Goal: Information Seeking & Learning: Learn about a topic

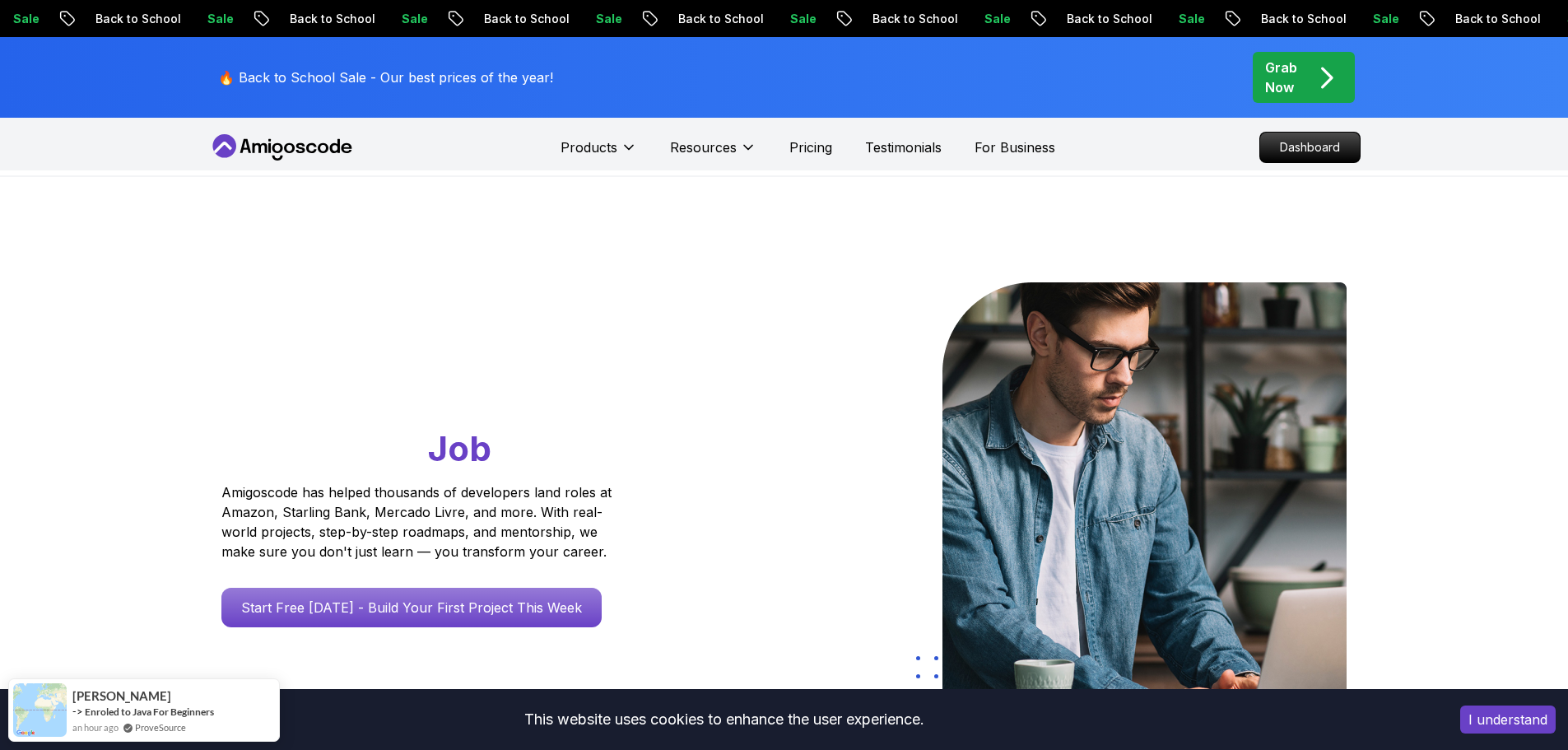
click at [1266, 74] on span "pre-order" at bounding box center [1304, 76] width 102 height 51
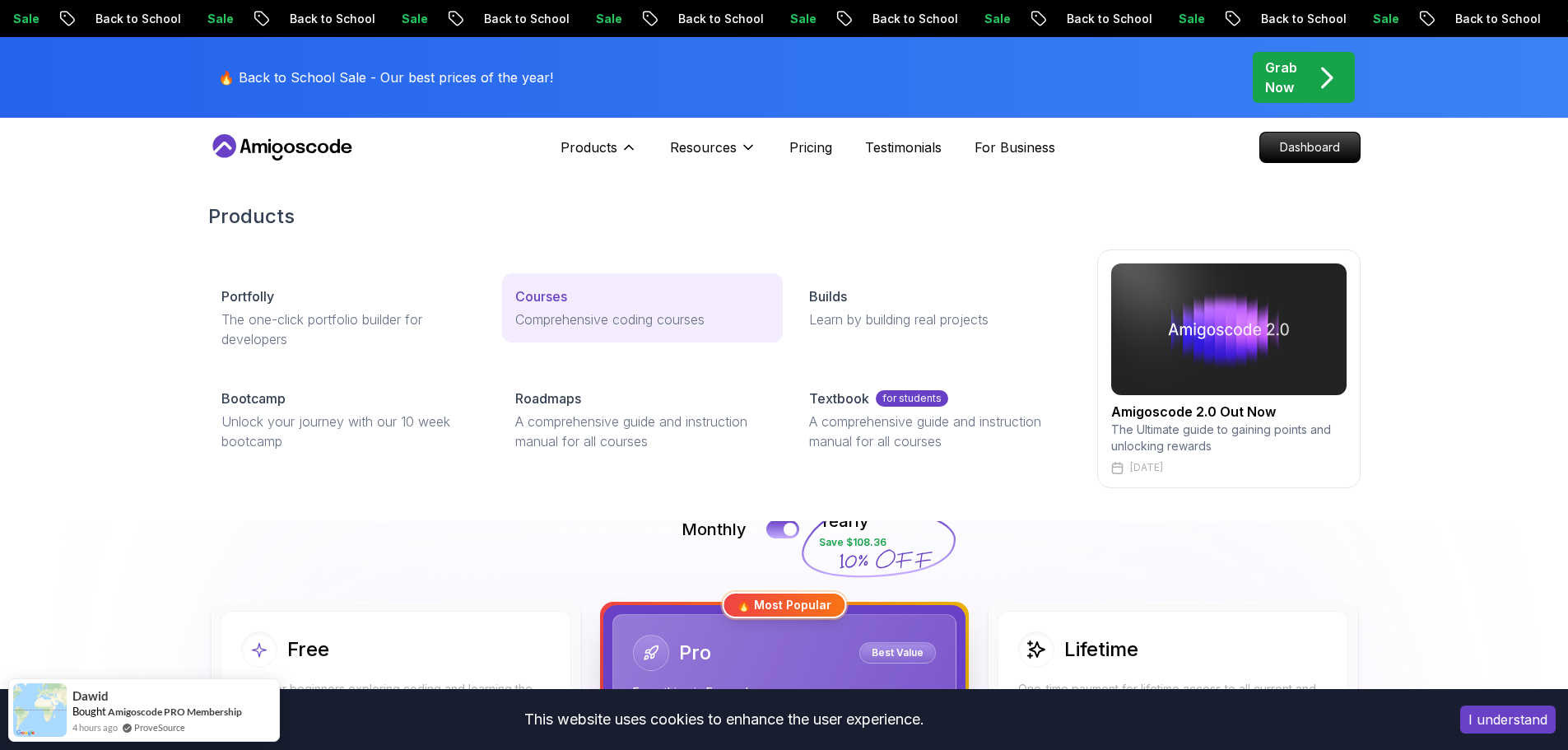
click at [587, 305] on div "Courses" at bounding box center [642, 297] width 254 height 20
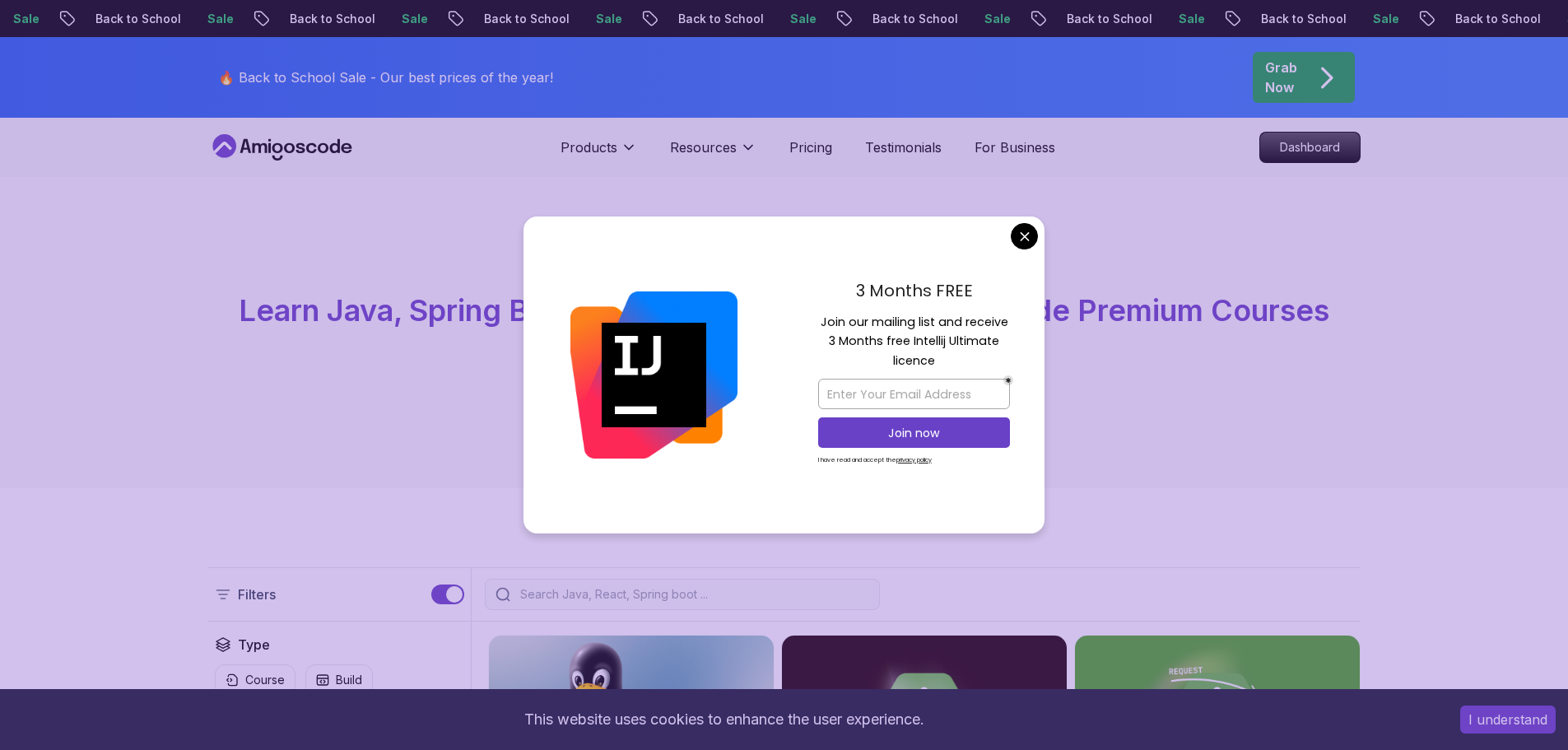
drag, startPoint x: 209, startPoint y: 387, endPoint x: 260, endPoint y: 386, distance: 51.0
click at [209, 387] on div "All Courses Learn Java, Spring Boot, DevOps & More with Amigoscode Premium Cour…" at bounding box center [784, 332] width 1153 height 153
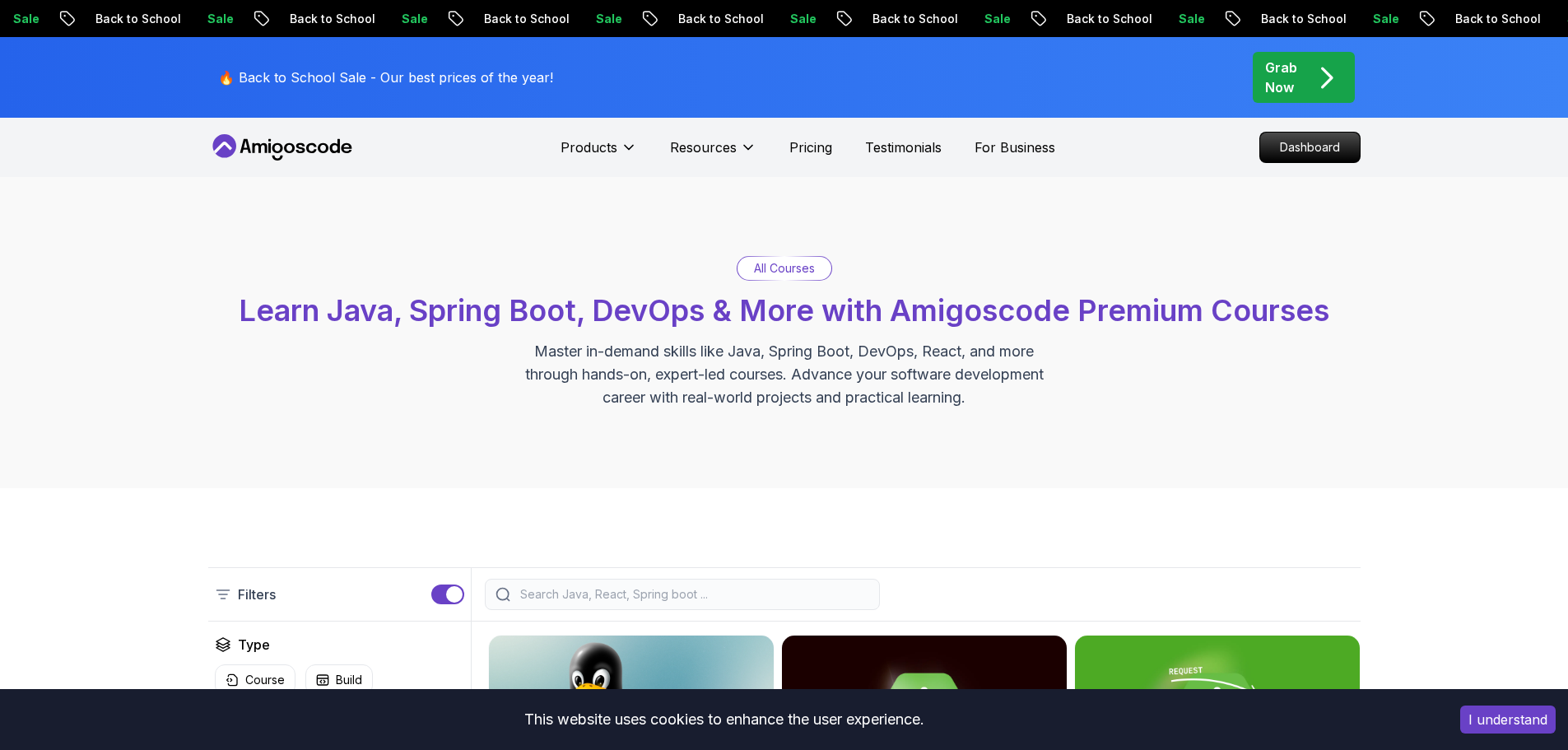
drag, startPoint x: 1033, startPoint y: 238, endPoint x: 1015, endPoint y: 266, distance: 33.3
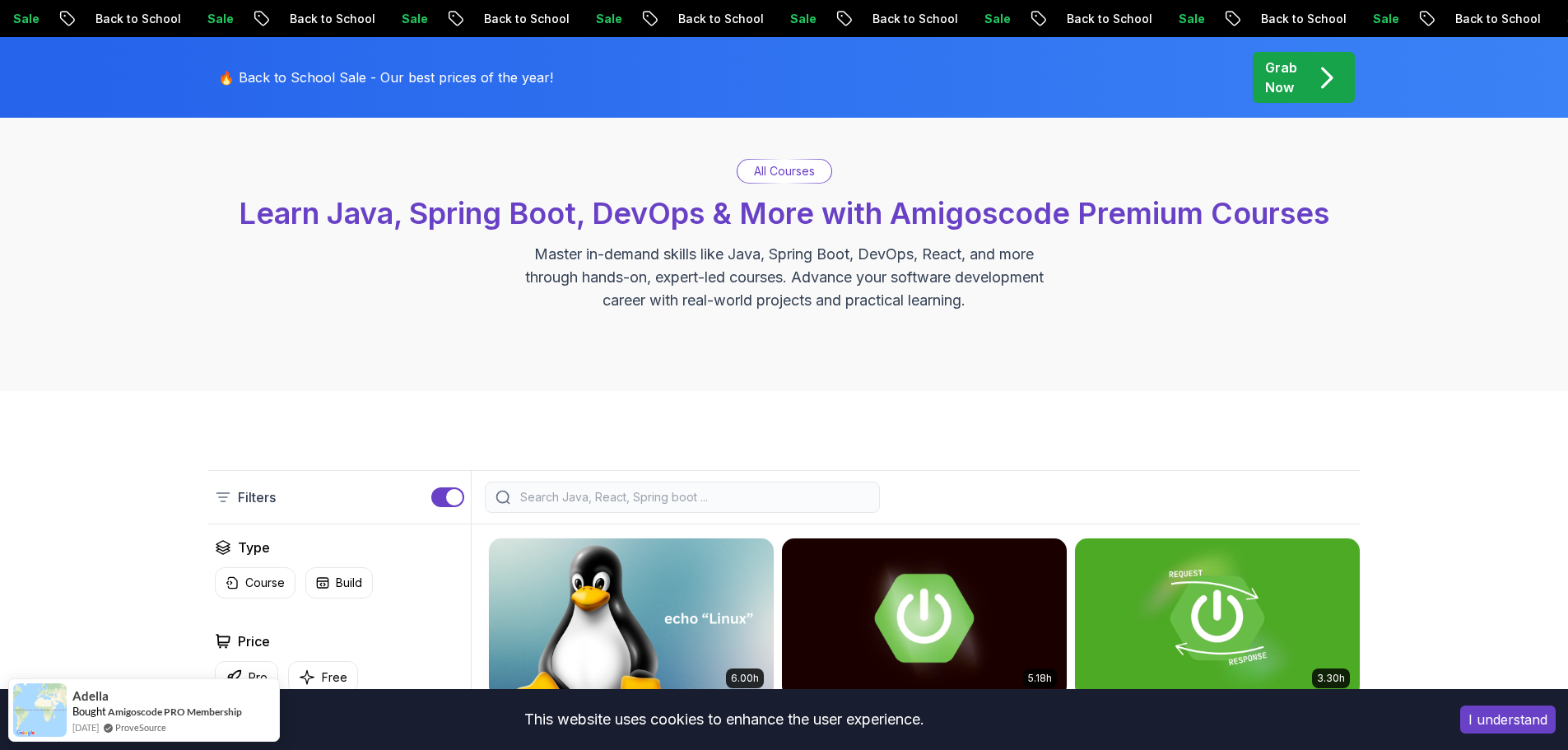
scroll to position [493, 0]
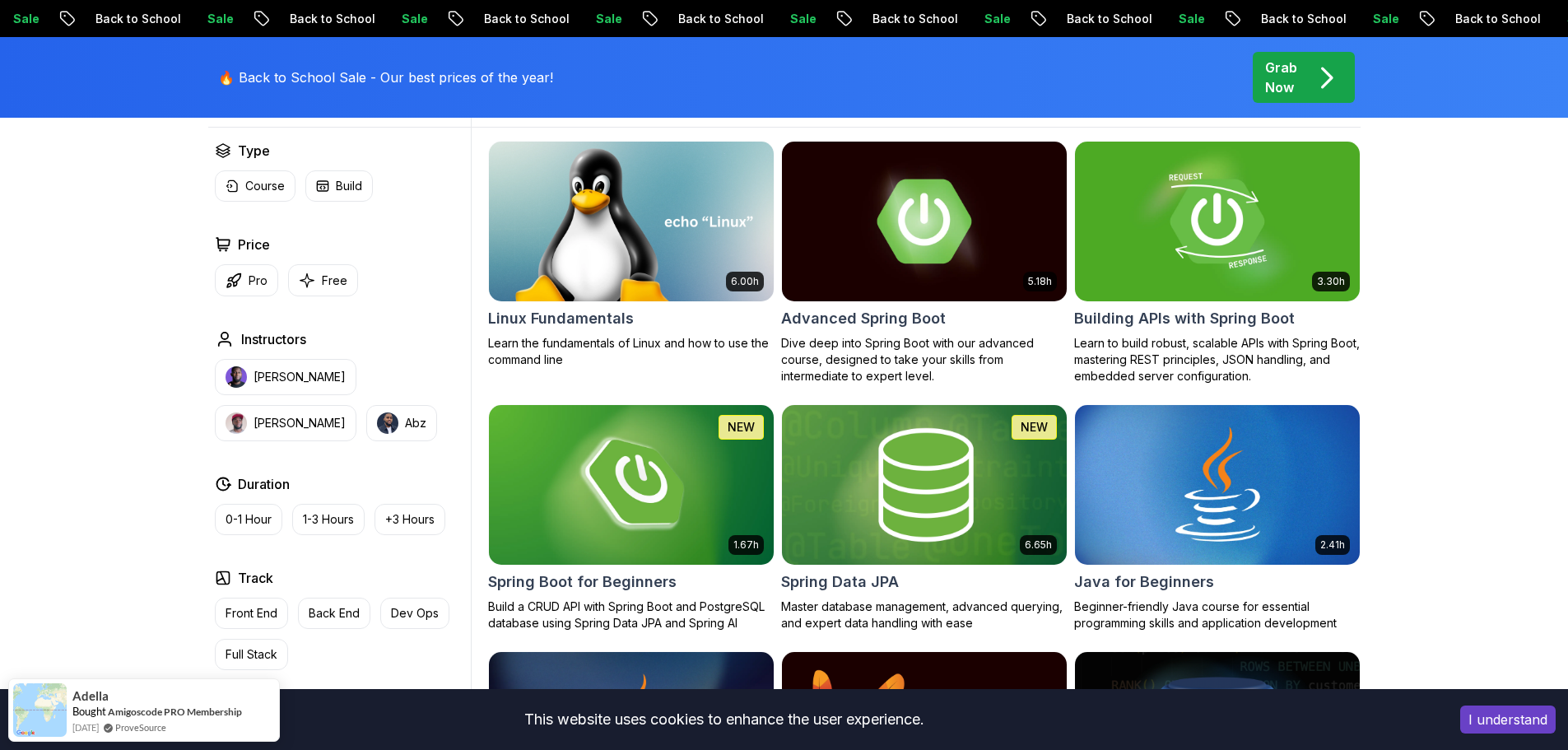
click at [871, 483] on img at bounding box center [924, 483] width 299 height 167
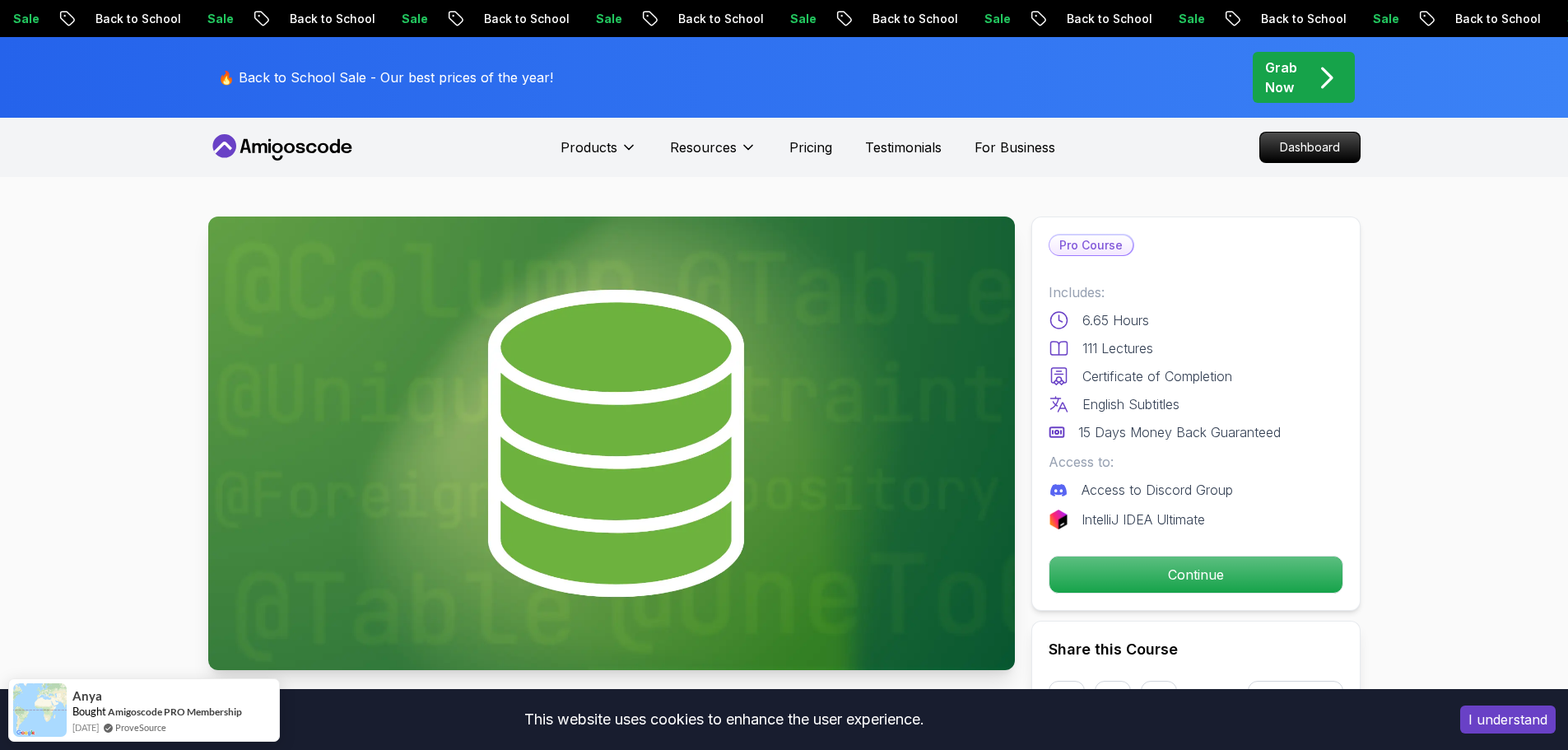
click at [1146, 551] on div "Pro Course Includes: 6.65 Hours 111 Lectures Certificate of Completion English …" at bounding box center [1196, 414] width 329 height 395
click at [1172, 559] on p "Continue" at bounding box center [1195, 575] width 278 height 35
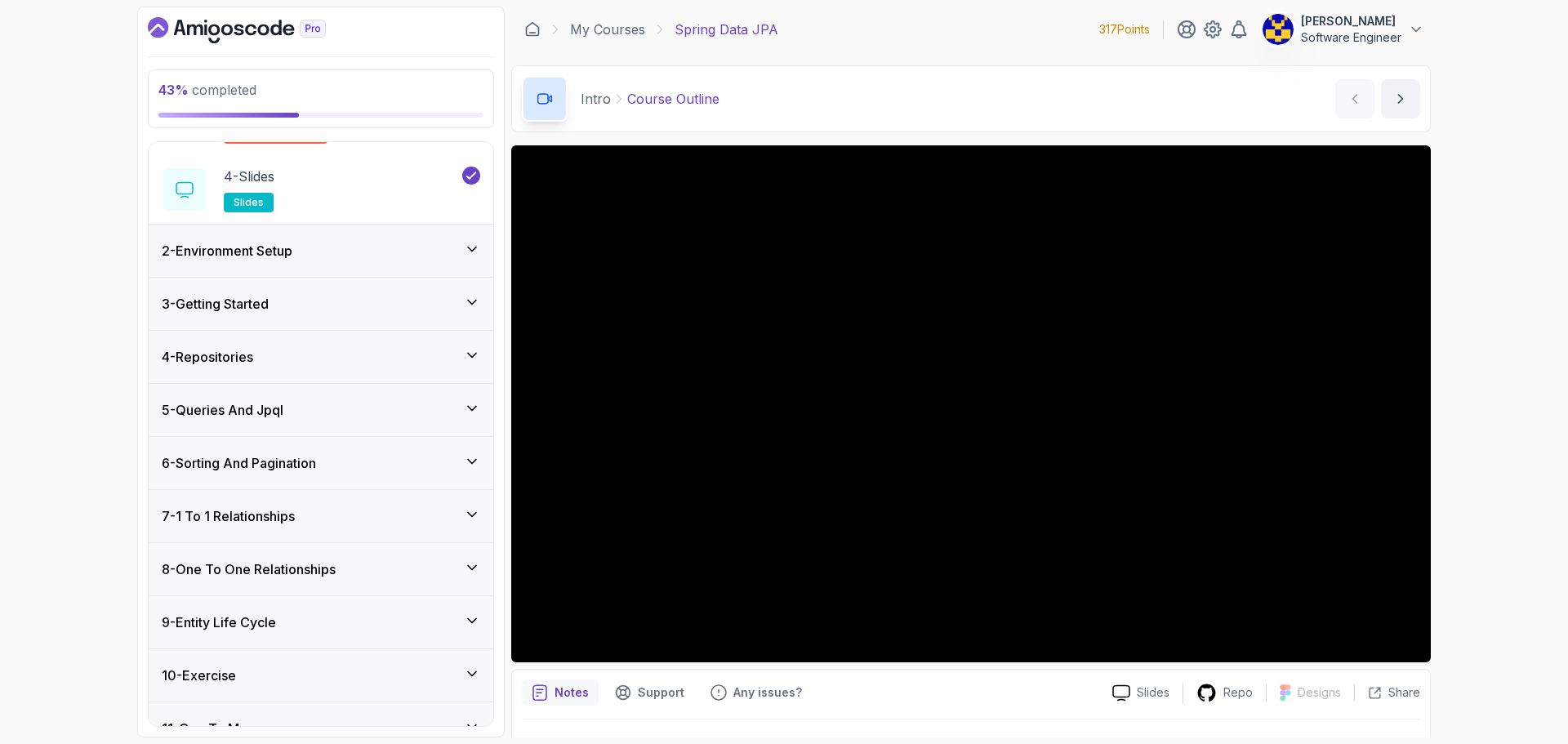
click at [409, 303] on div "3 - Getting Started" at bounding box center [321, 304] width 318 height 20
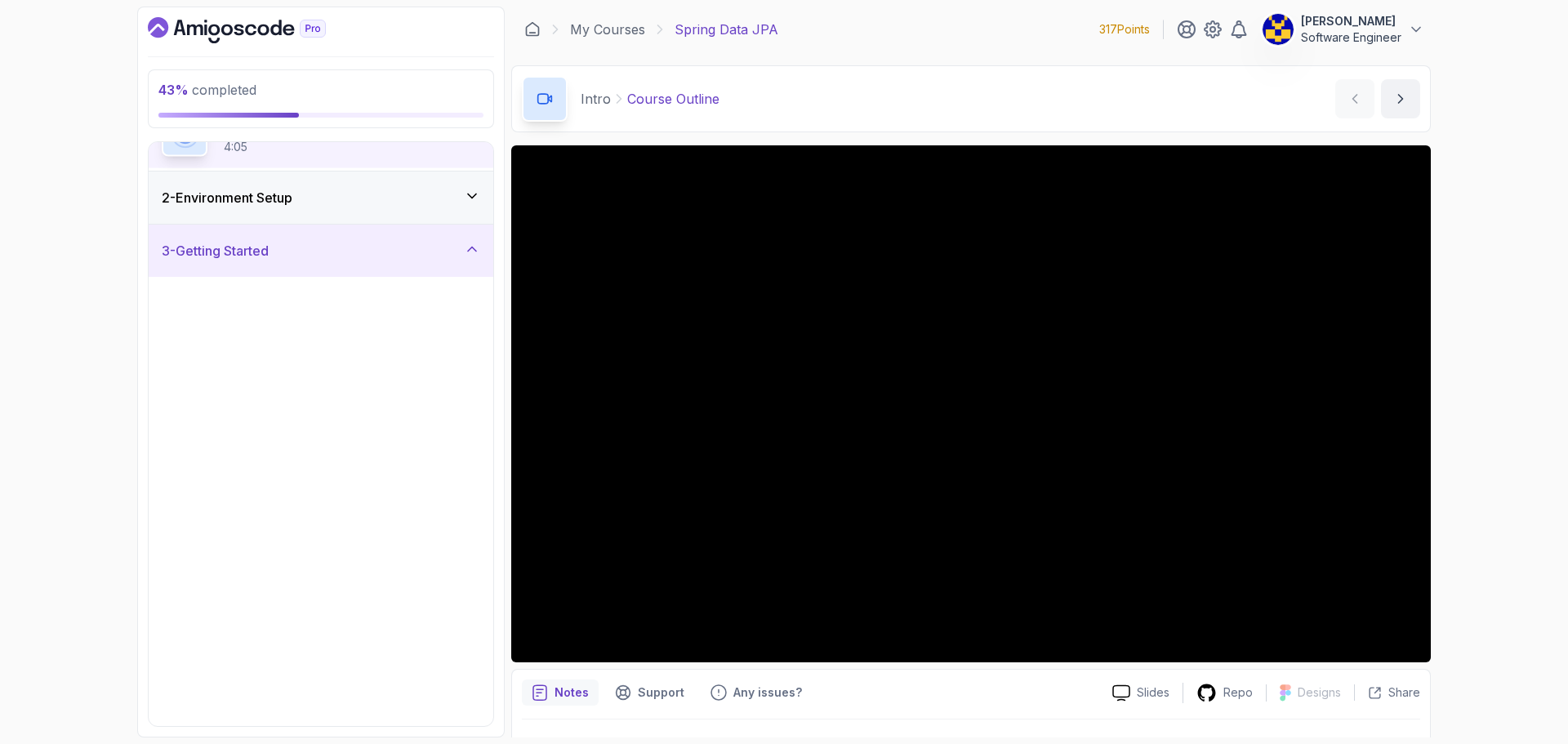
scroll to position [68, 0]
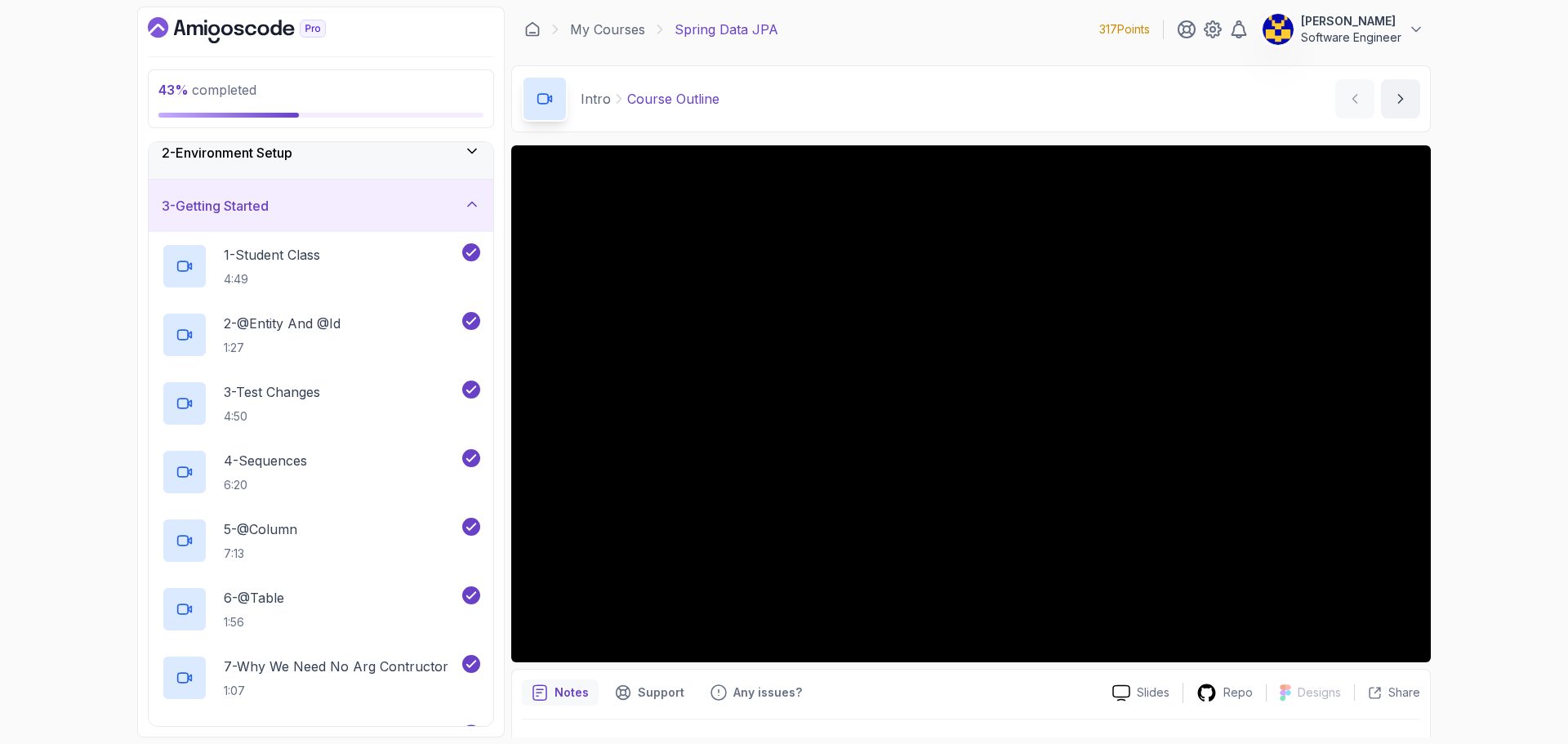
click at [390, 220] on div "3 - Getting Started" at bounding box center [321, 205] width 345 height 52
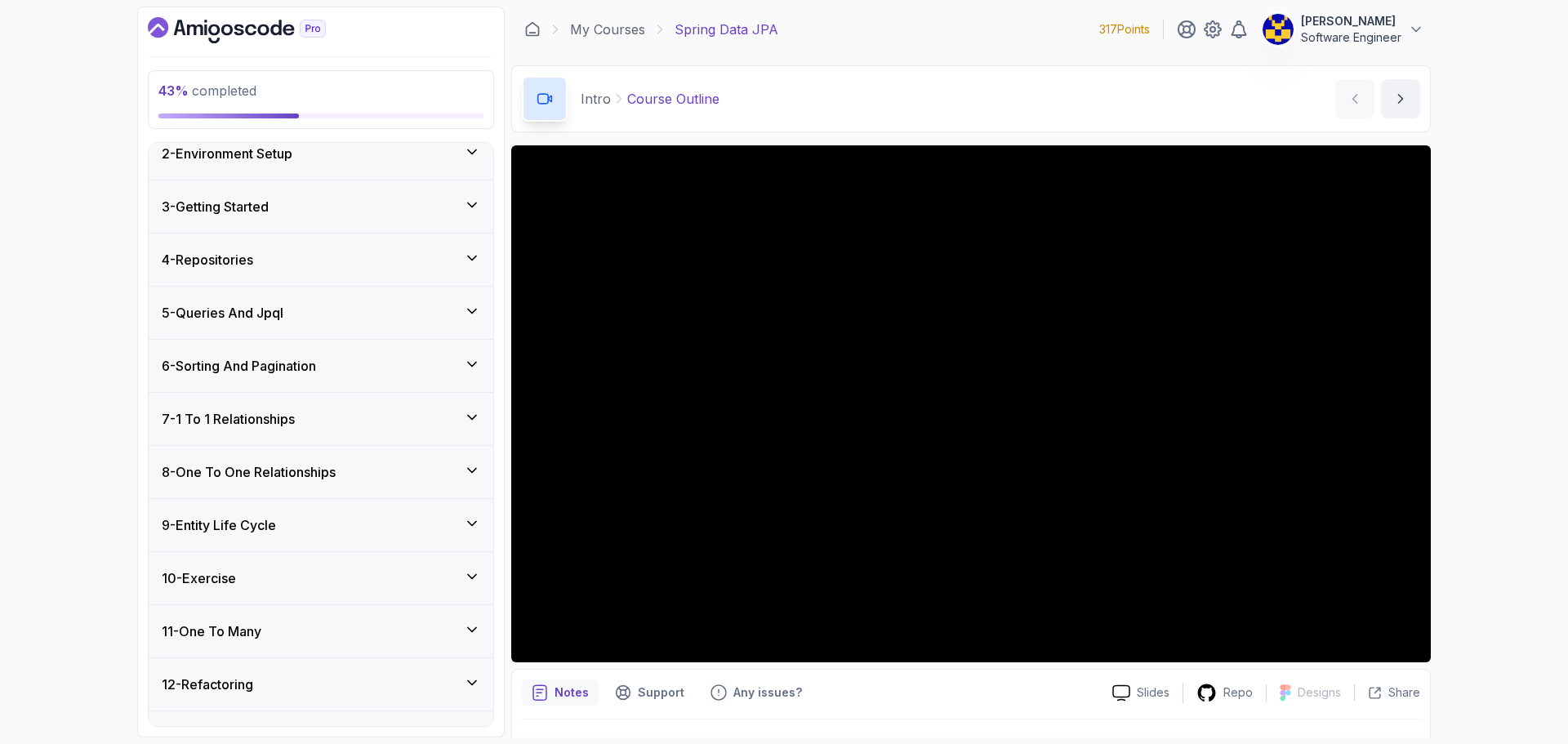
click at [381, 269] on div "4 - Repositories" at bounding box center [321, 259] width 345 height 52
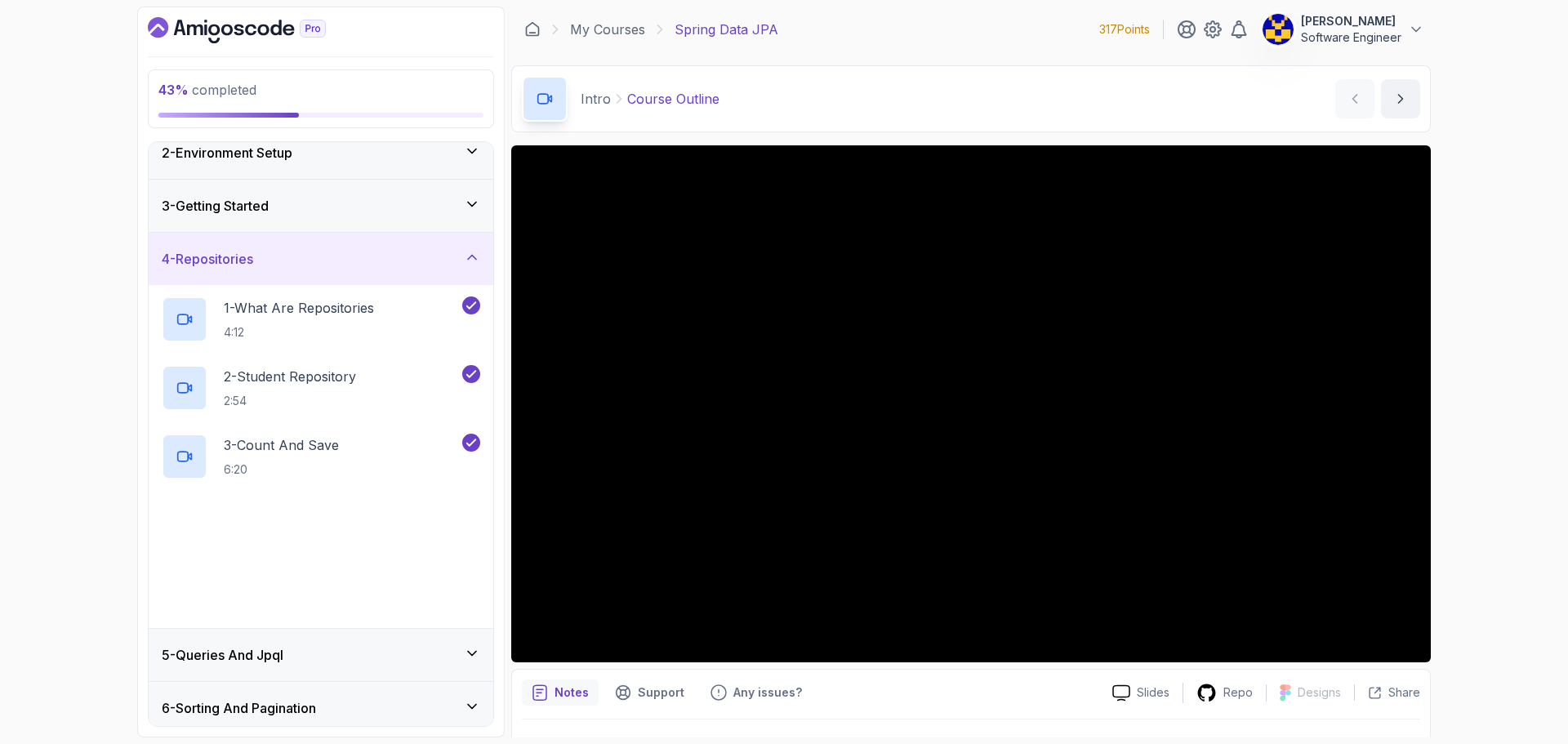
click at [378, 267] on div "4 - Repositories" at bounding box center [321, 259] width 318 height 20
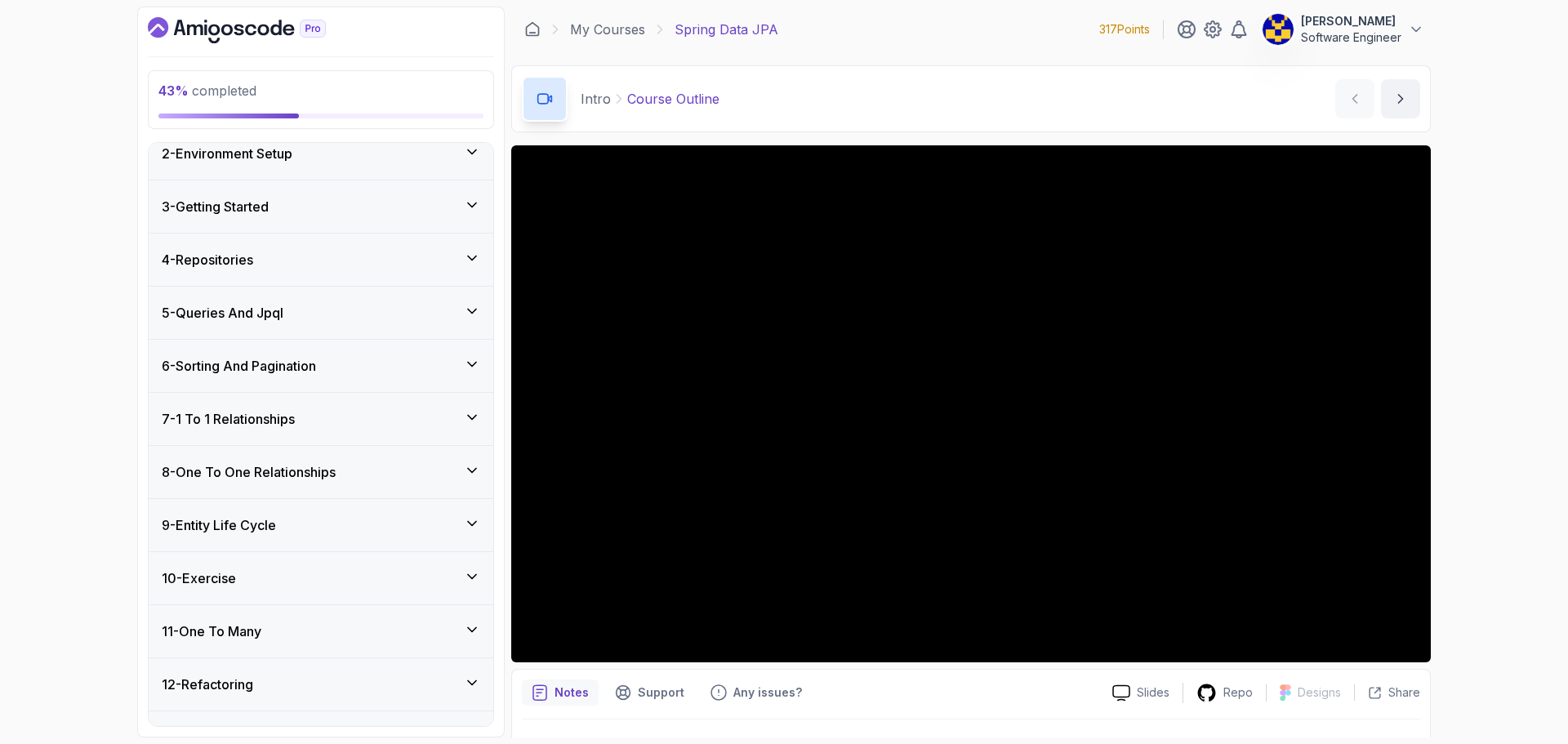
click at [371, 309] on div "5 - Queries And Jpql" at bounding box center [321, 313] width 318 height 20
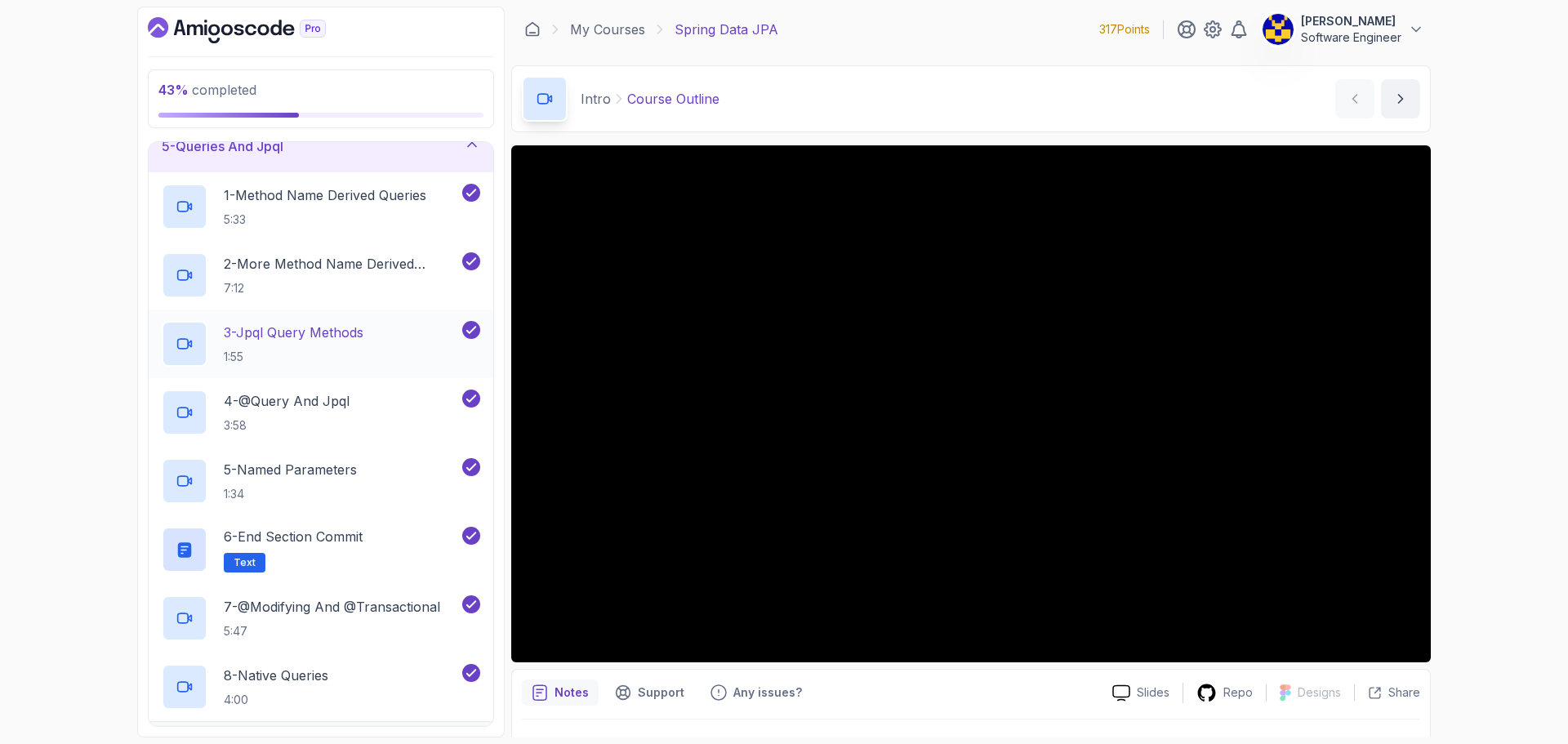
scroll to position [232, 0]
click at [396, 159] on div "5 - Queries And Jpql" at bounding box center [321, 148] width 345 height 52
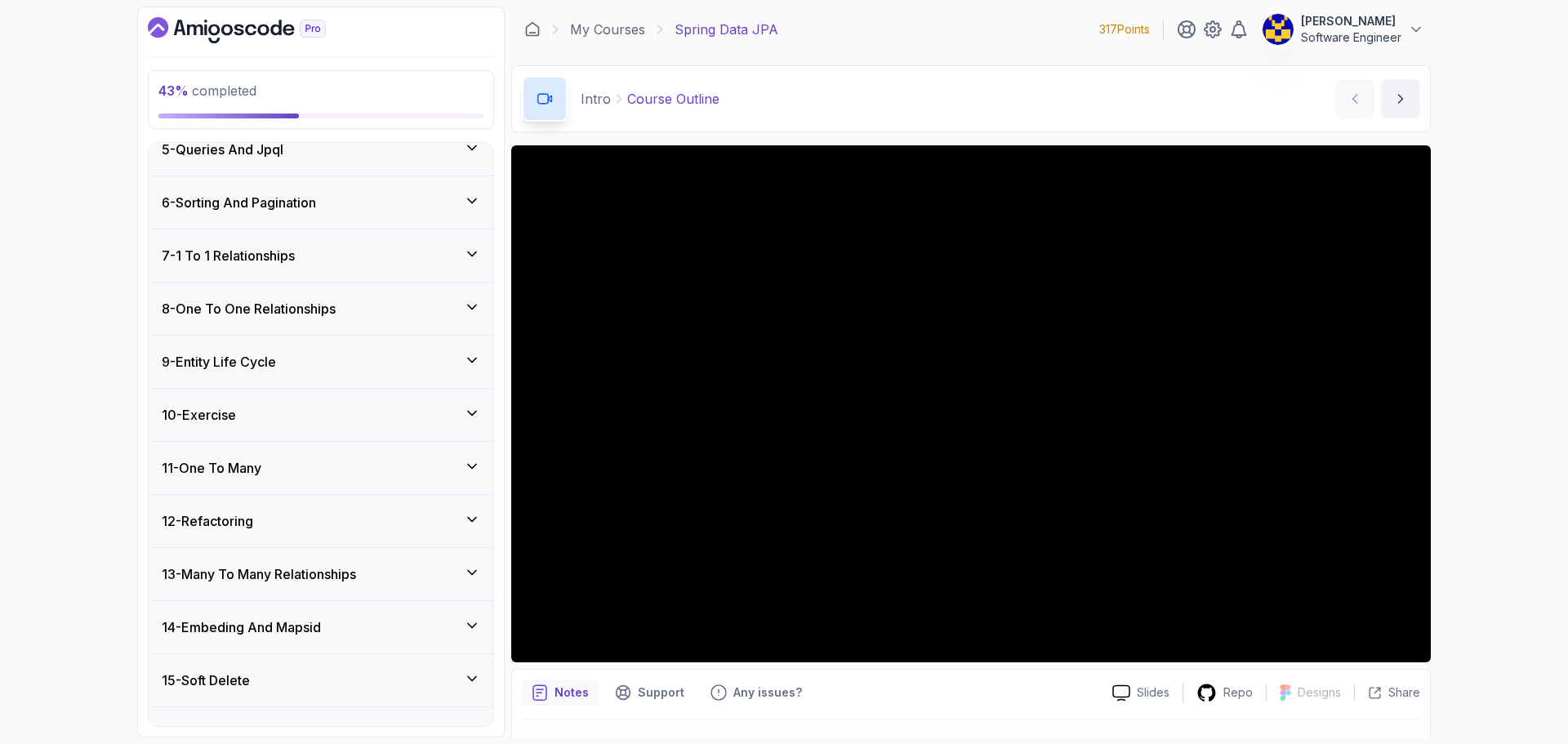
click at [358, 300] on div "8 - One To One Relationships" at bounding box center [321, 309] width 318 height 20
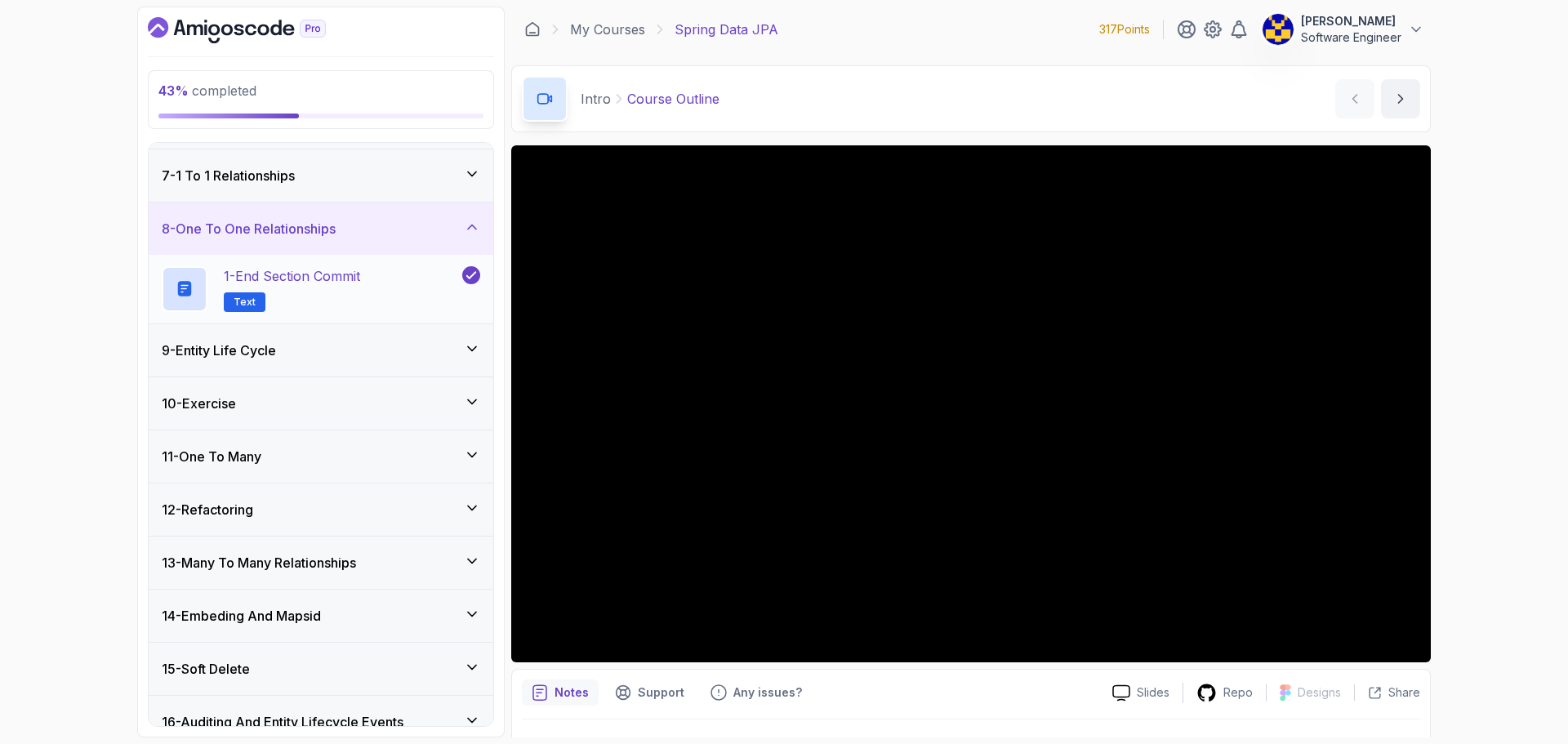
scroll to position [313, 0]
click at [337, 335] on div "9 - Entity Life Cycle" at bounding box center [321, 348] width 345 height 52
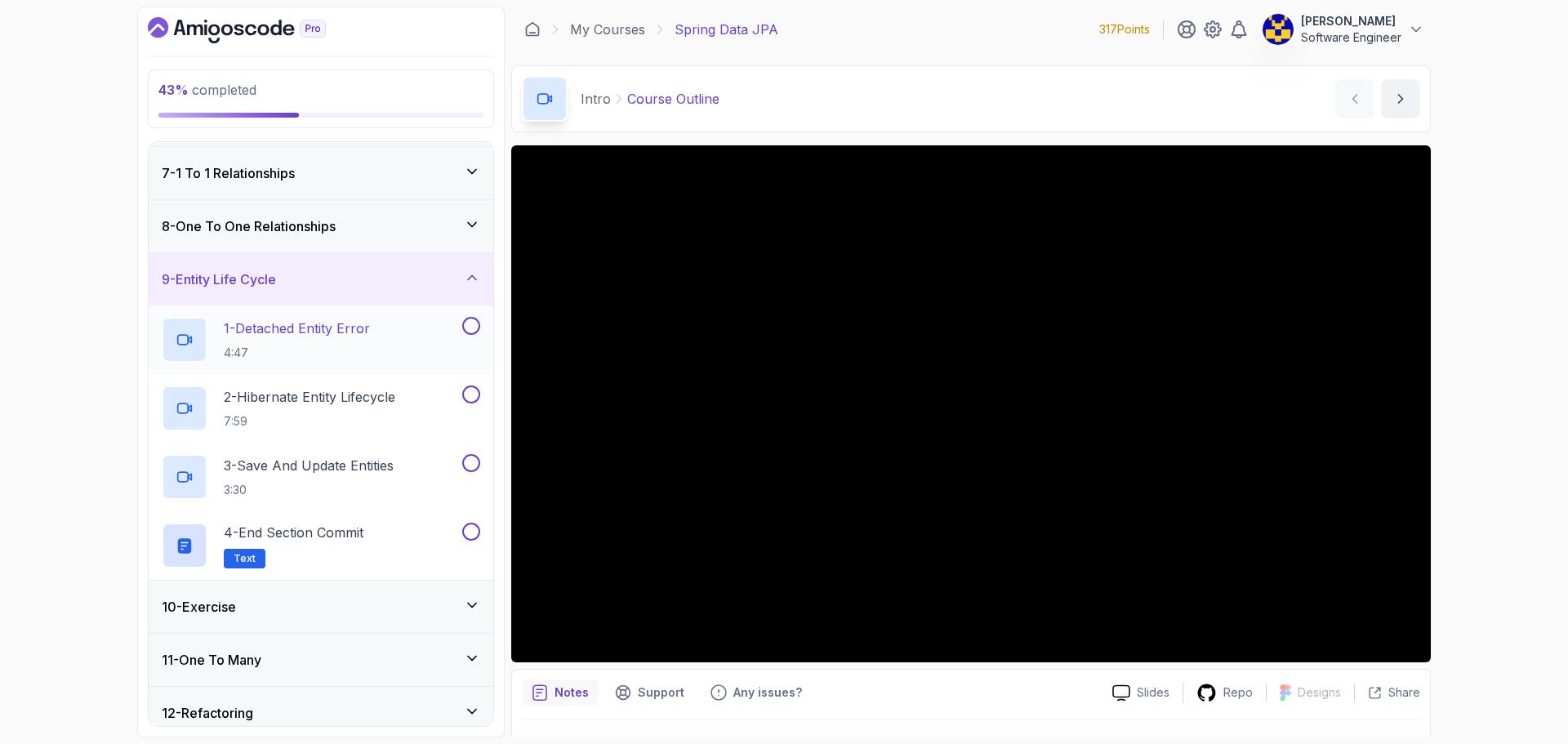
click at [370, 321] on p "1 - Detached Entity Error" at bounding box center [296, 328] width 146 height 20
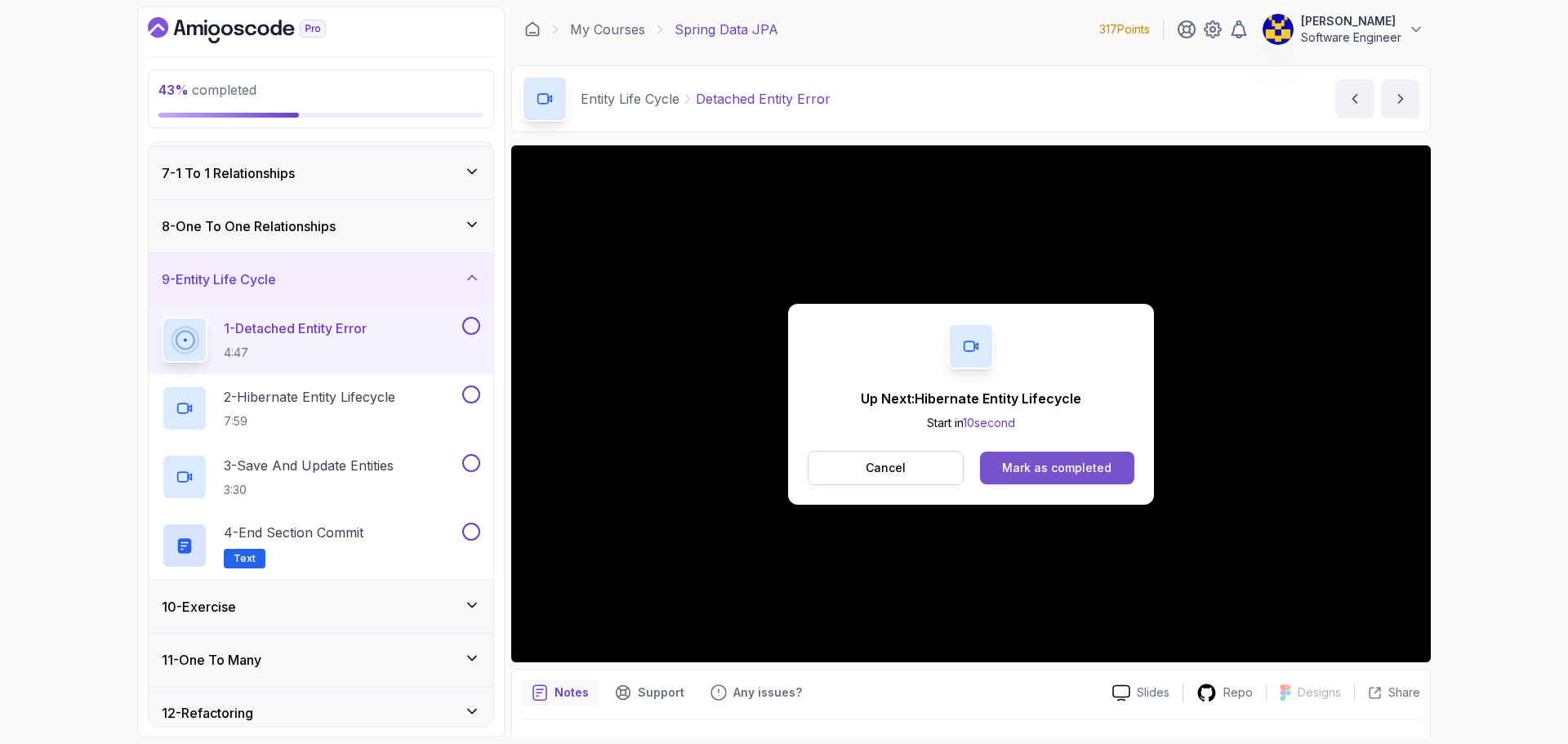
click at [1086, 467] on div "Mark as completed" at bounding box center [1057, 468] width 110 height 16
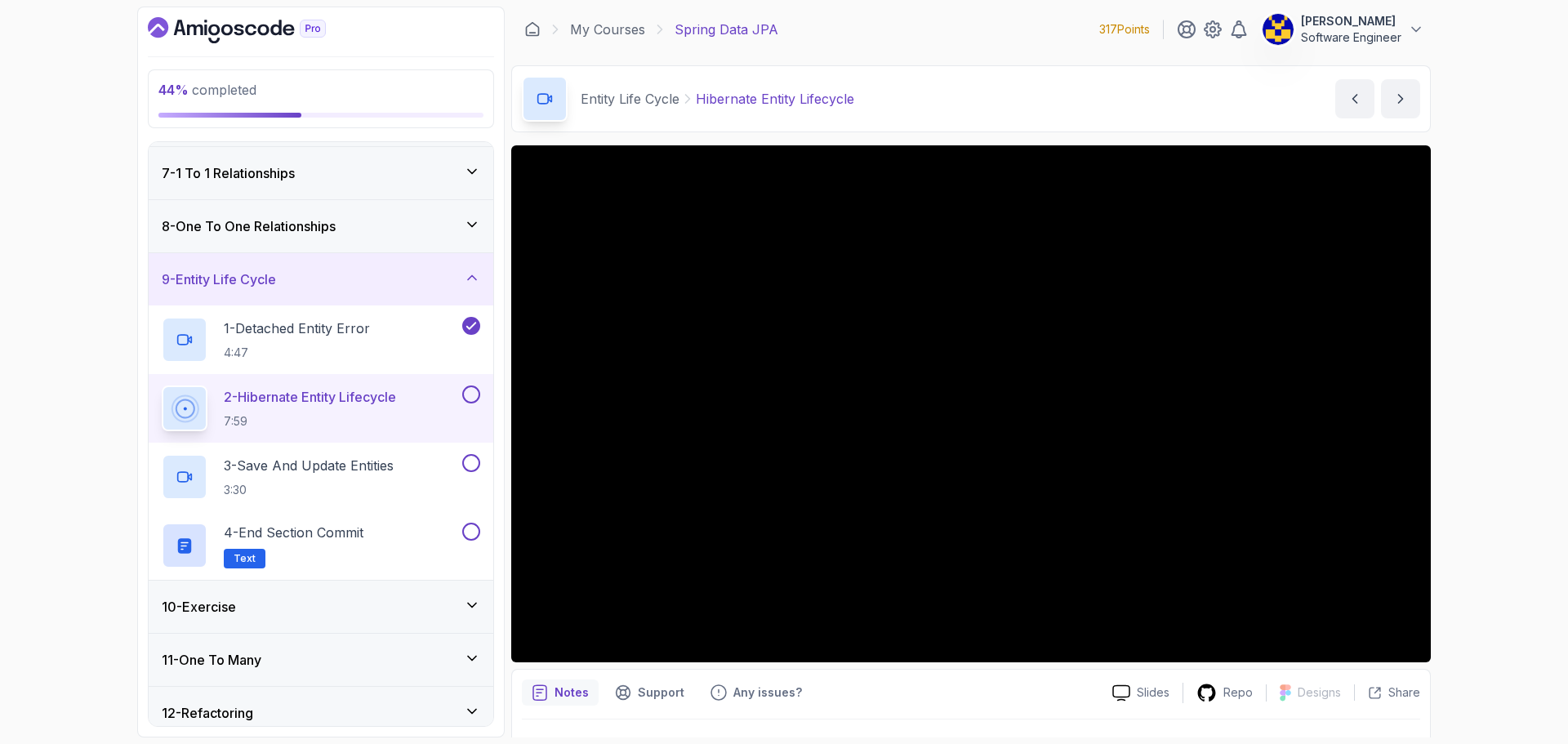
click at [330, 587] on div "10 - Exercise" at bounding box center [321, 606] width 345 height 52
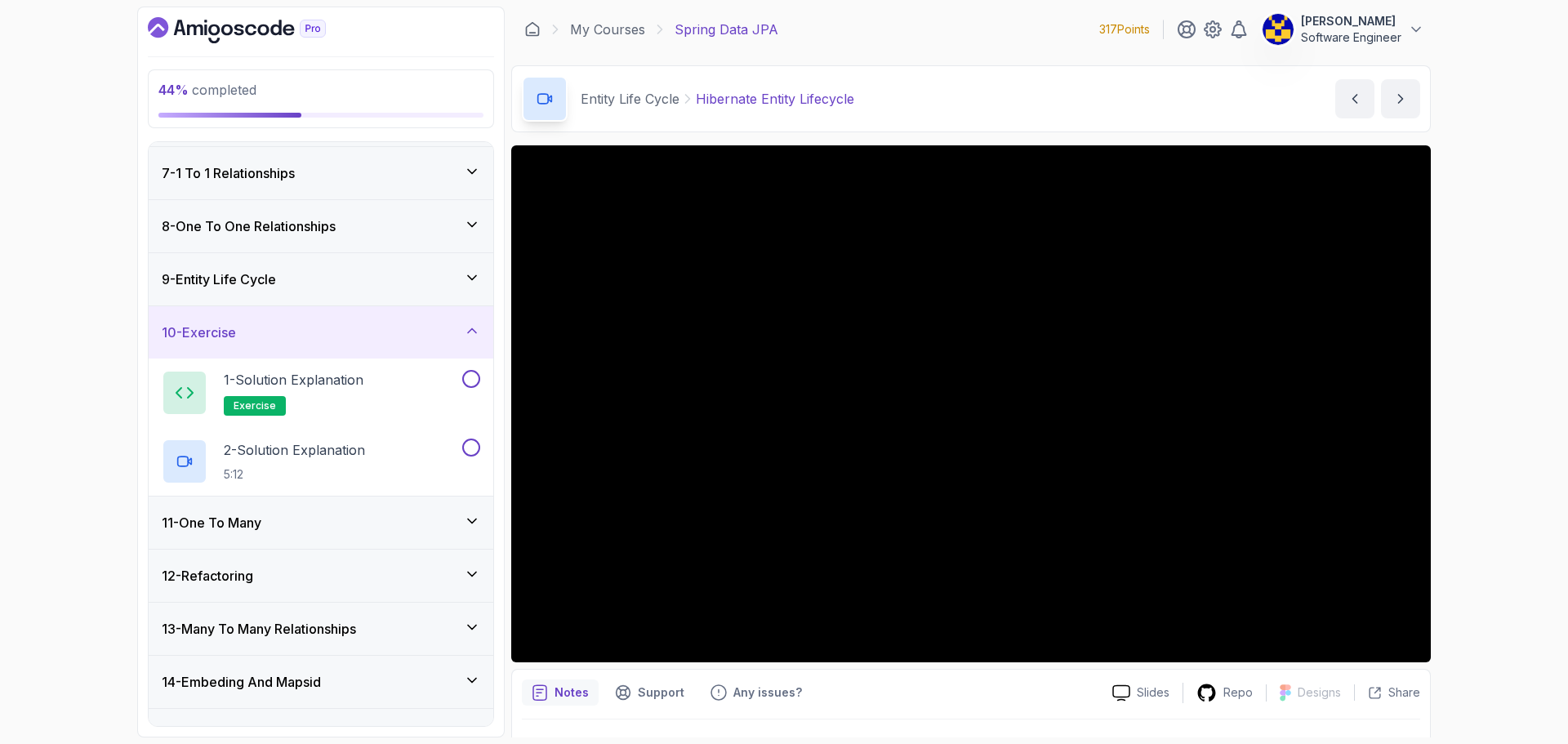
click at [337, 329] on div "10 - Exercise" at bounding box center [321, 332] width 318 height 20
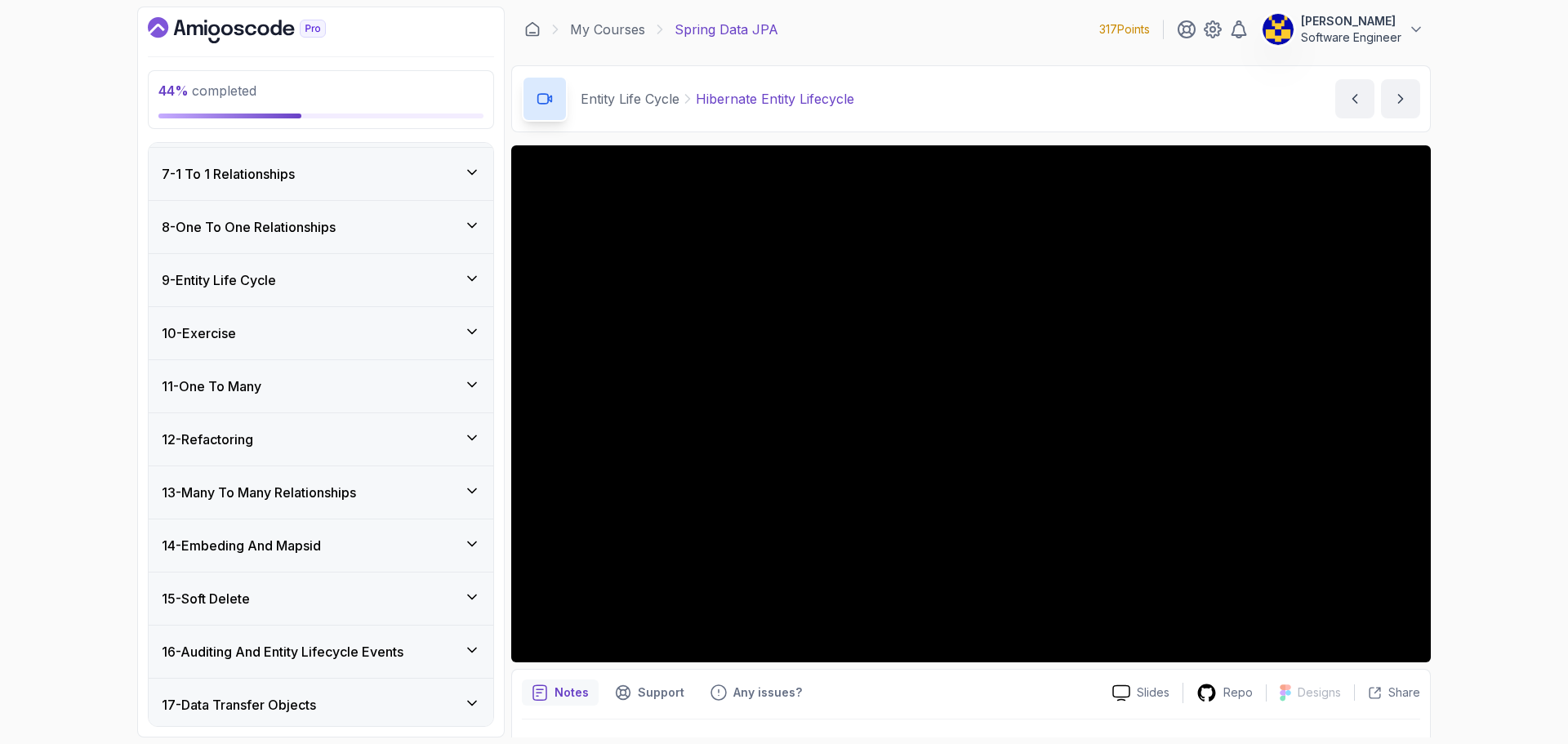
click at [320, 352] on div "10 - Exercise" at bounding box center [321, 332] width 345 height 52
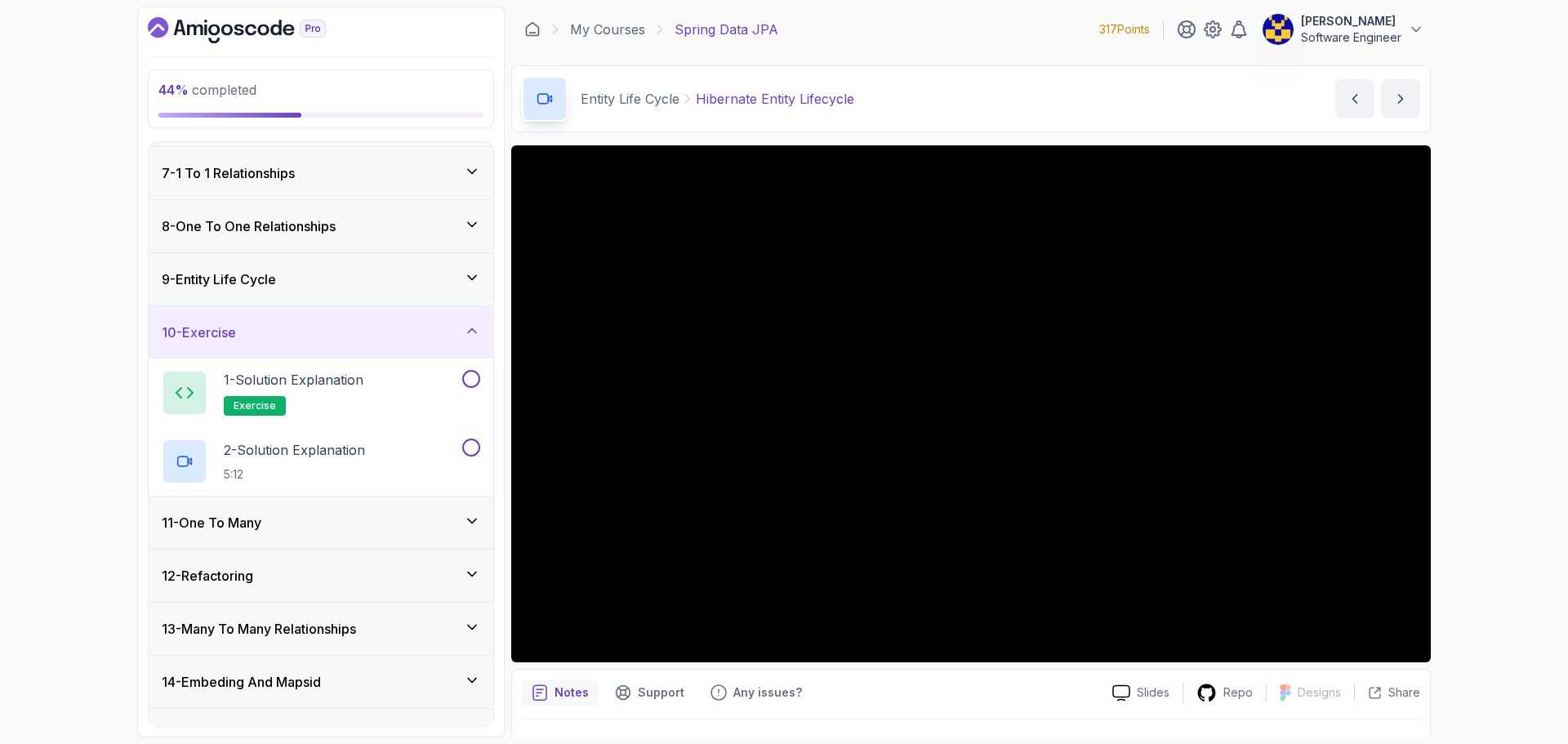
click at [324, 339] on div "10 - Exercise" at bounding box center [321, 332] width 318 height 20
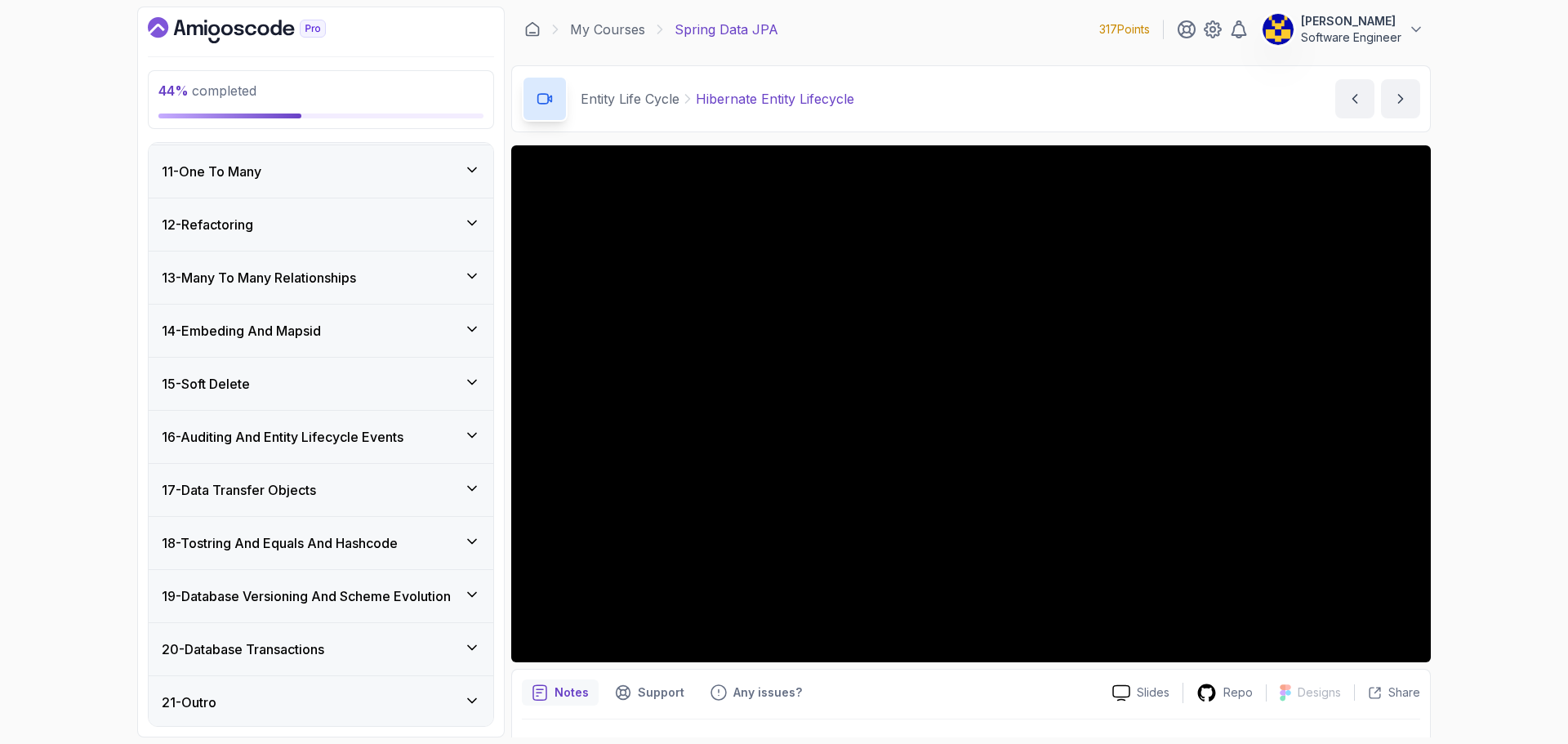
scroll to position [531, 0]
click at [358, 489] on div "17 - Data Transfer Objects" at bounding box center [321, 488] width 318 height 20
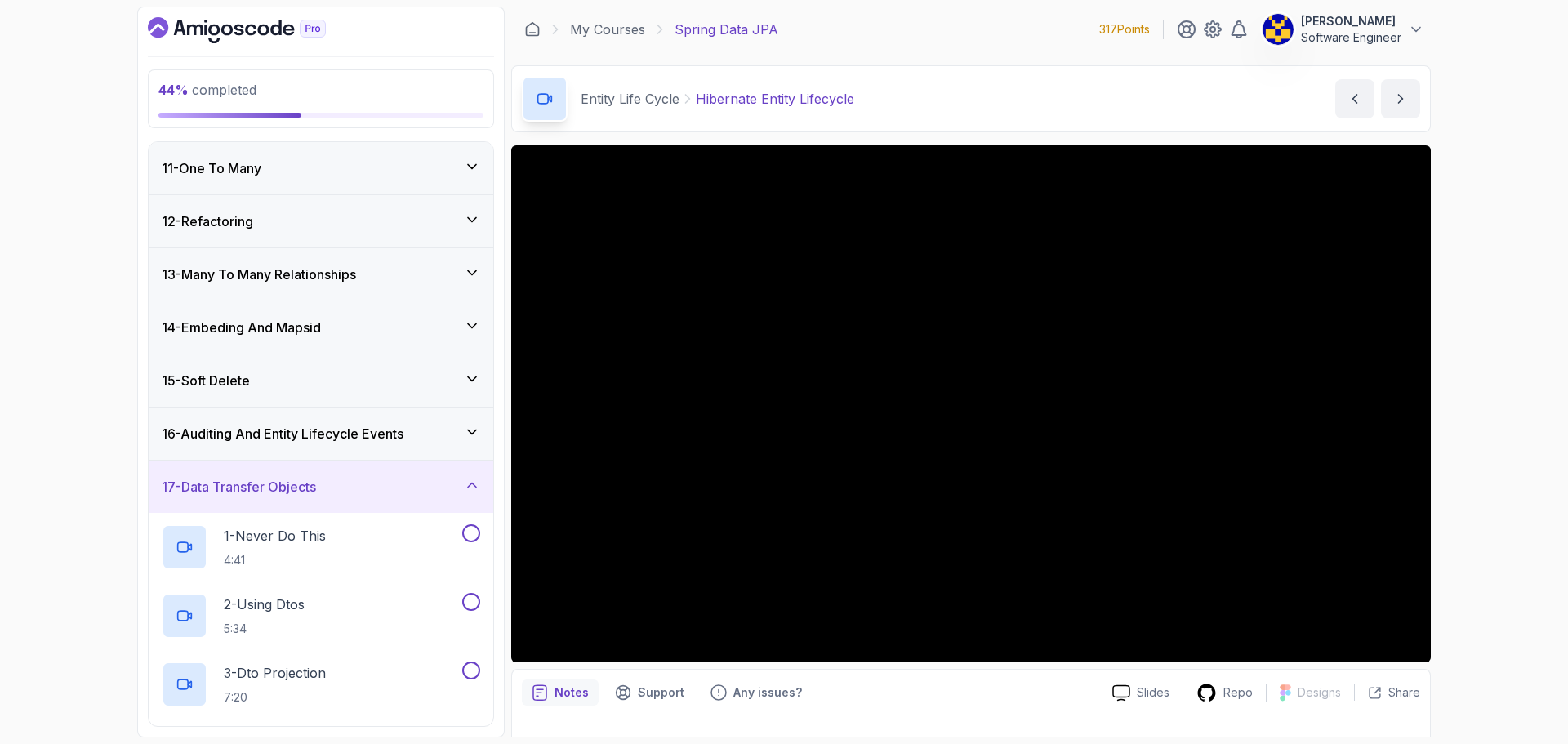
click at [354, 484] on div "17 - Data Transfer Objects" at bounding box center [321, 487] width 318 height 20
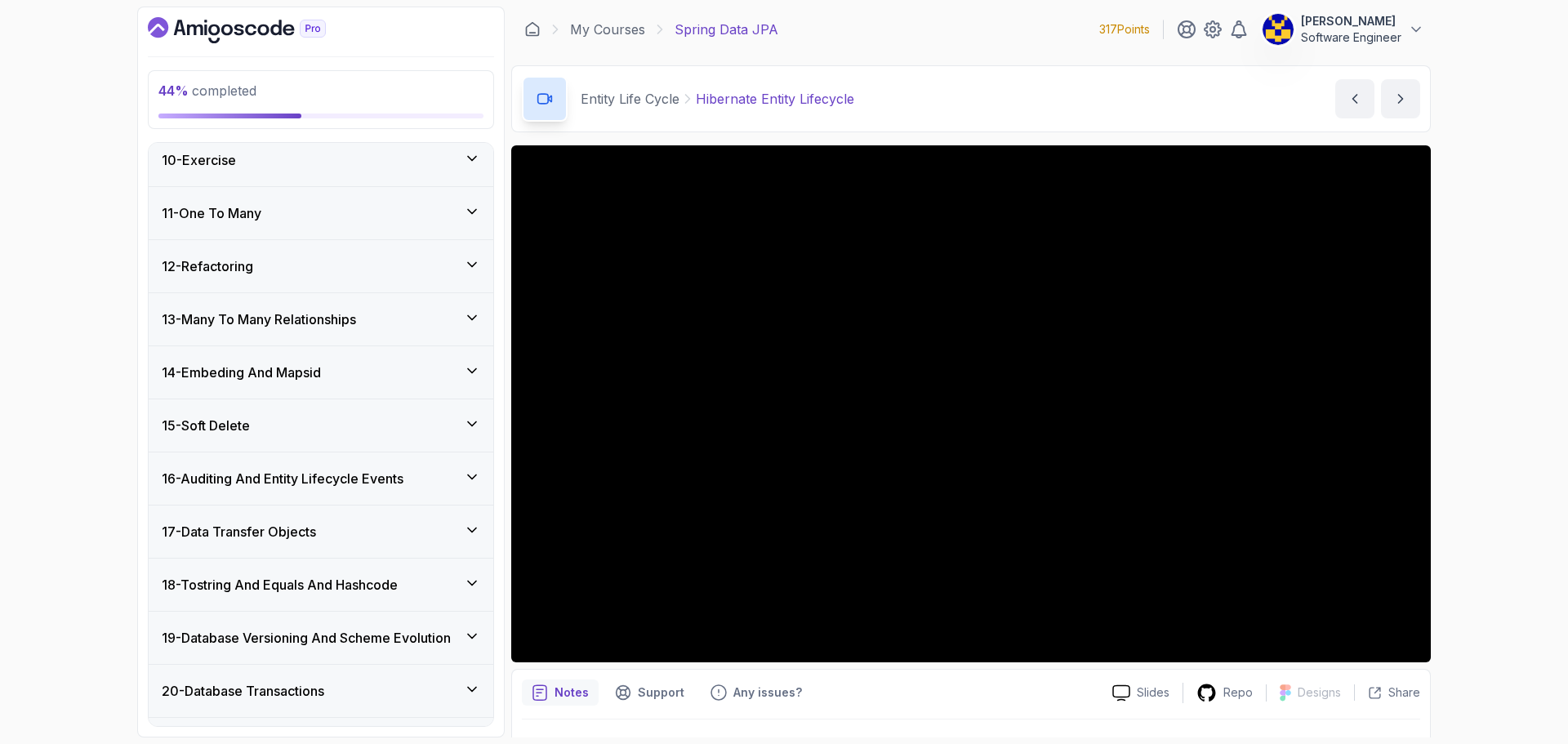
scroll to position [286, 0]
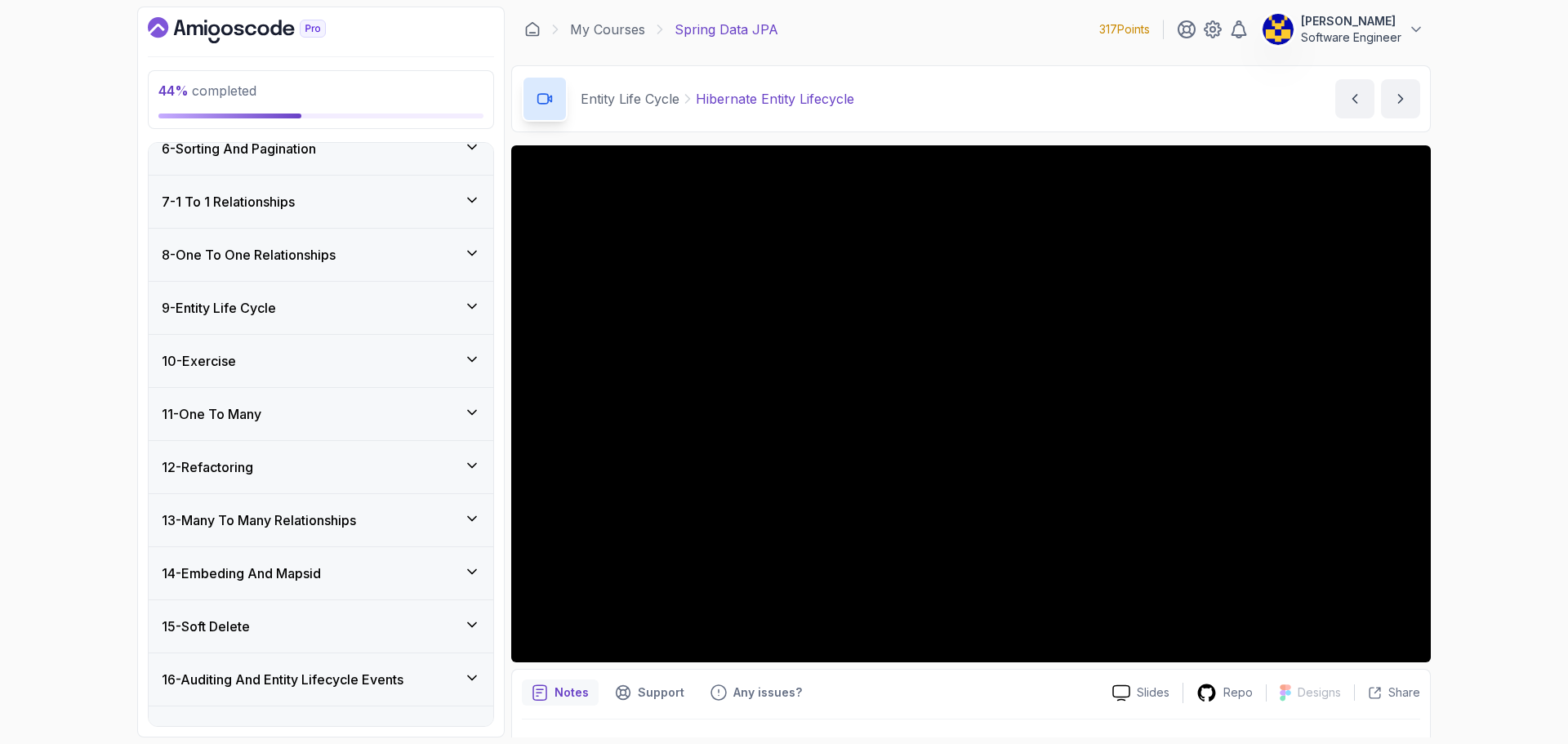
click at [296, 416] on div "11 - One To Many" at bounding box center [321, 414] width 318 height 20
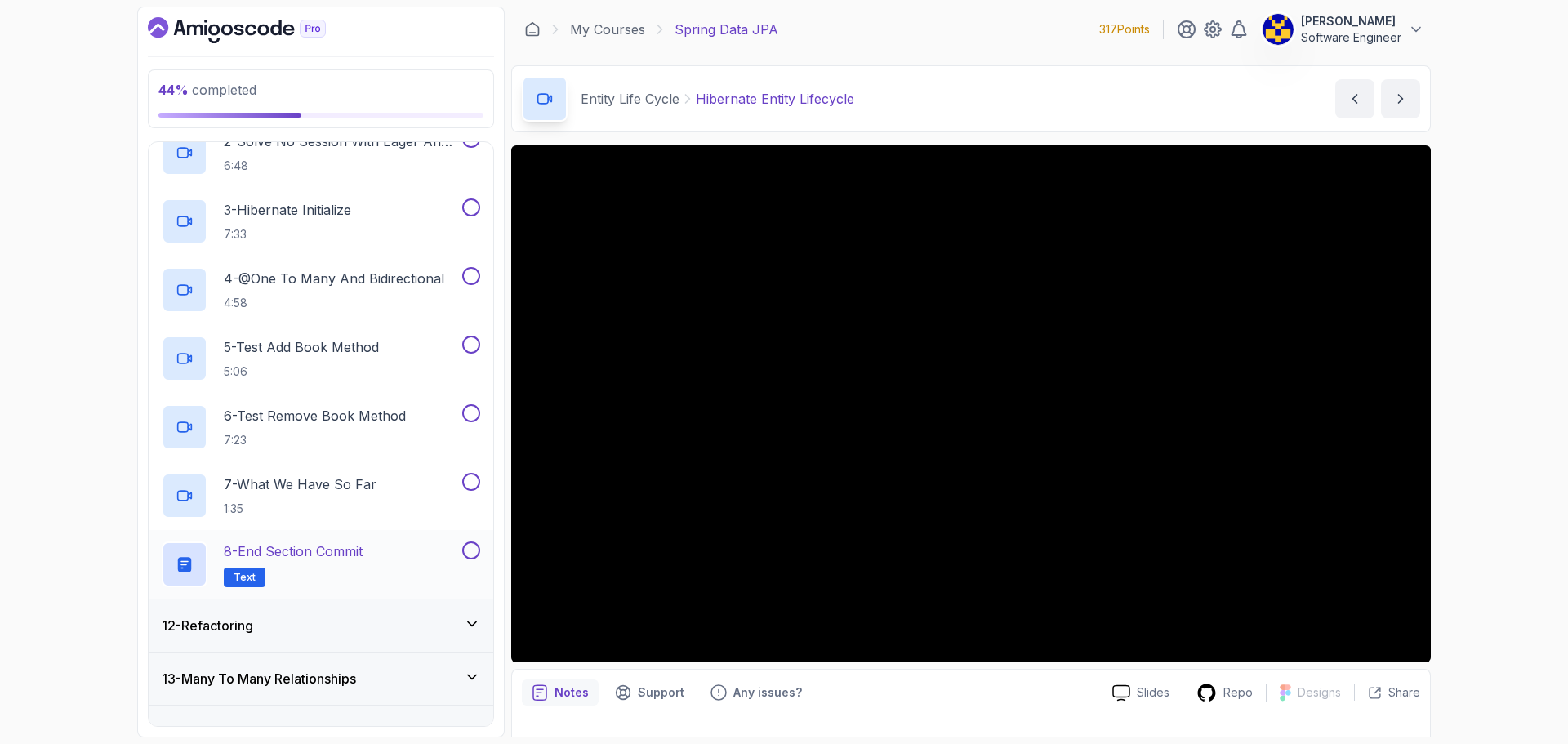
scroll to position [775, 0]
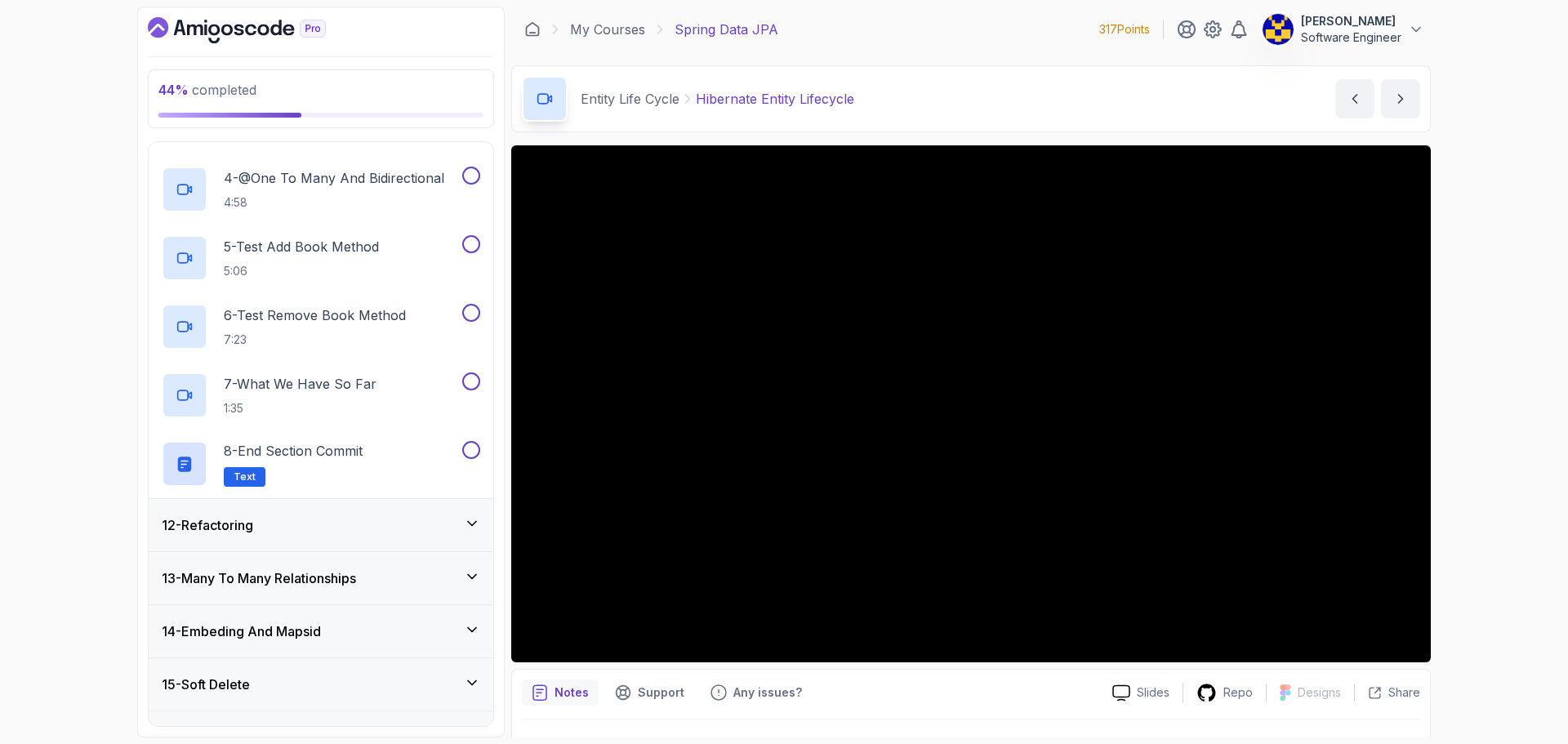
click at [364, 524] on div "12 - Refactoring" at bounding box center [321, 525] width 318 height 20
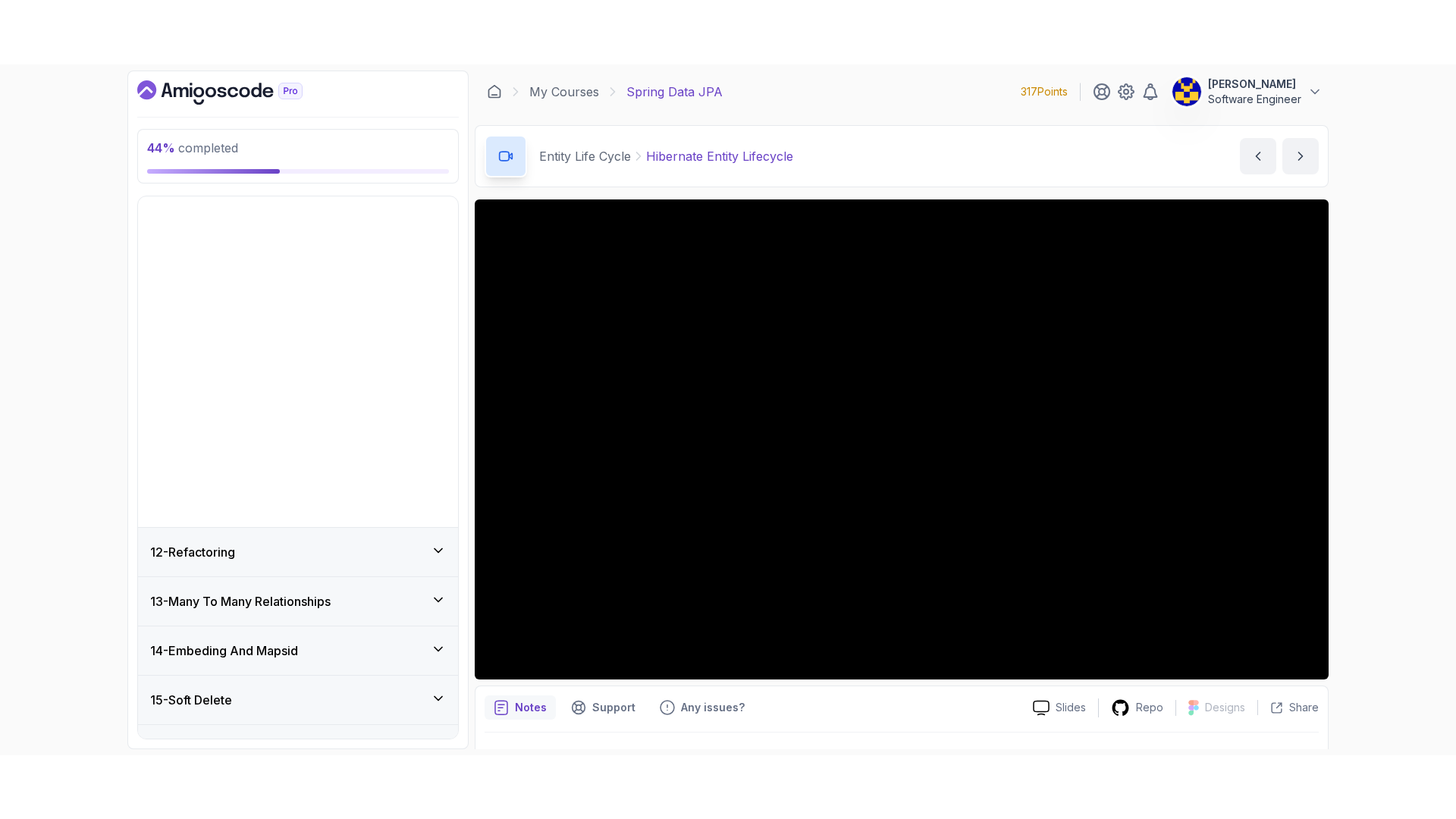
scroll to position [493, 0]
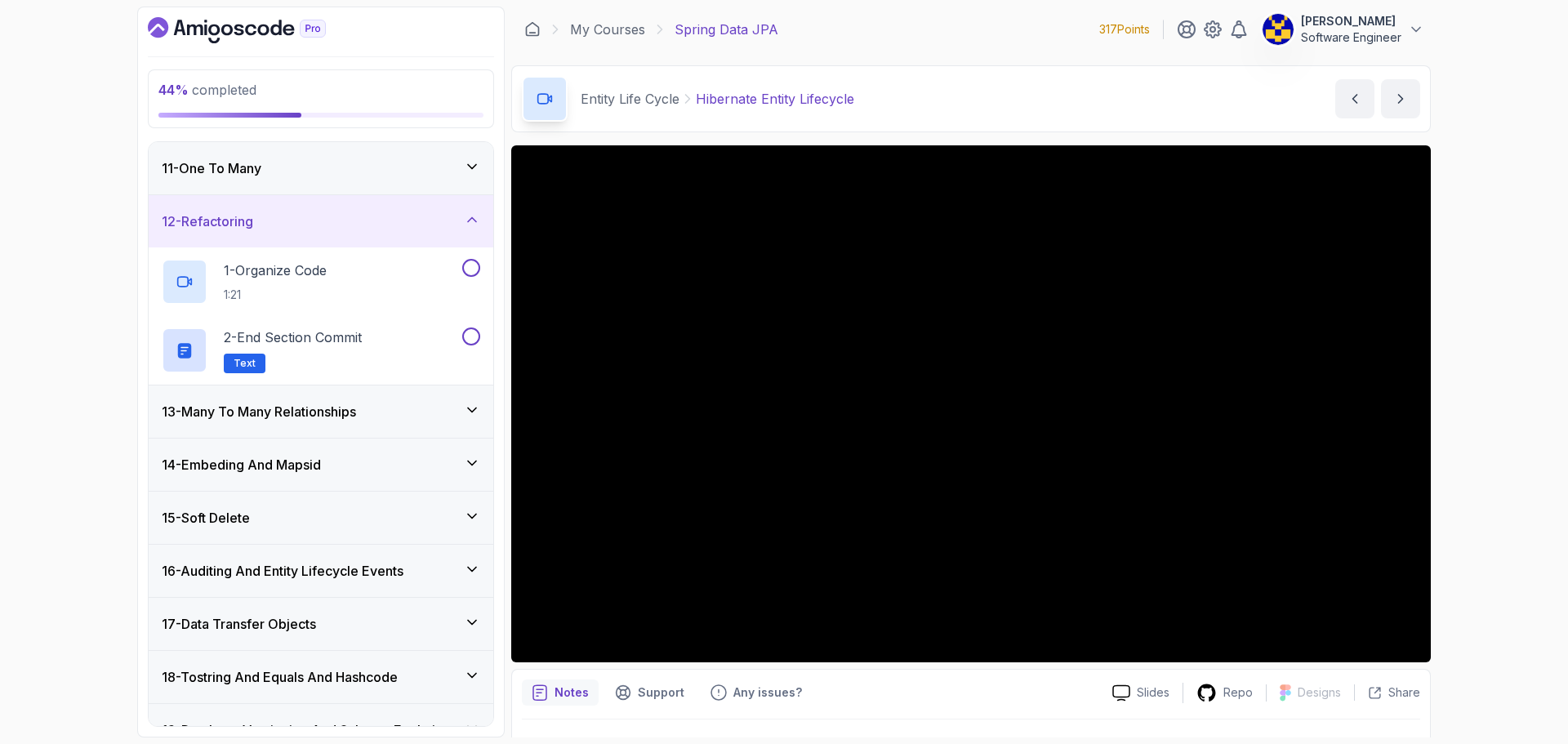
click at [366, 210] on div "12 - Refactoring" at bounding box center [321, 221] width 345 height 52
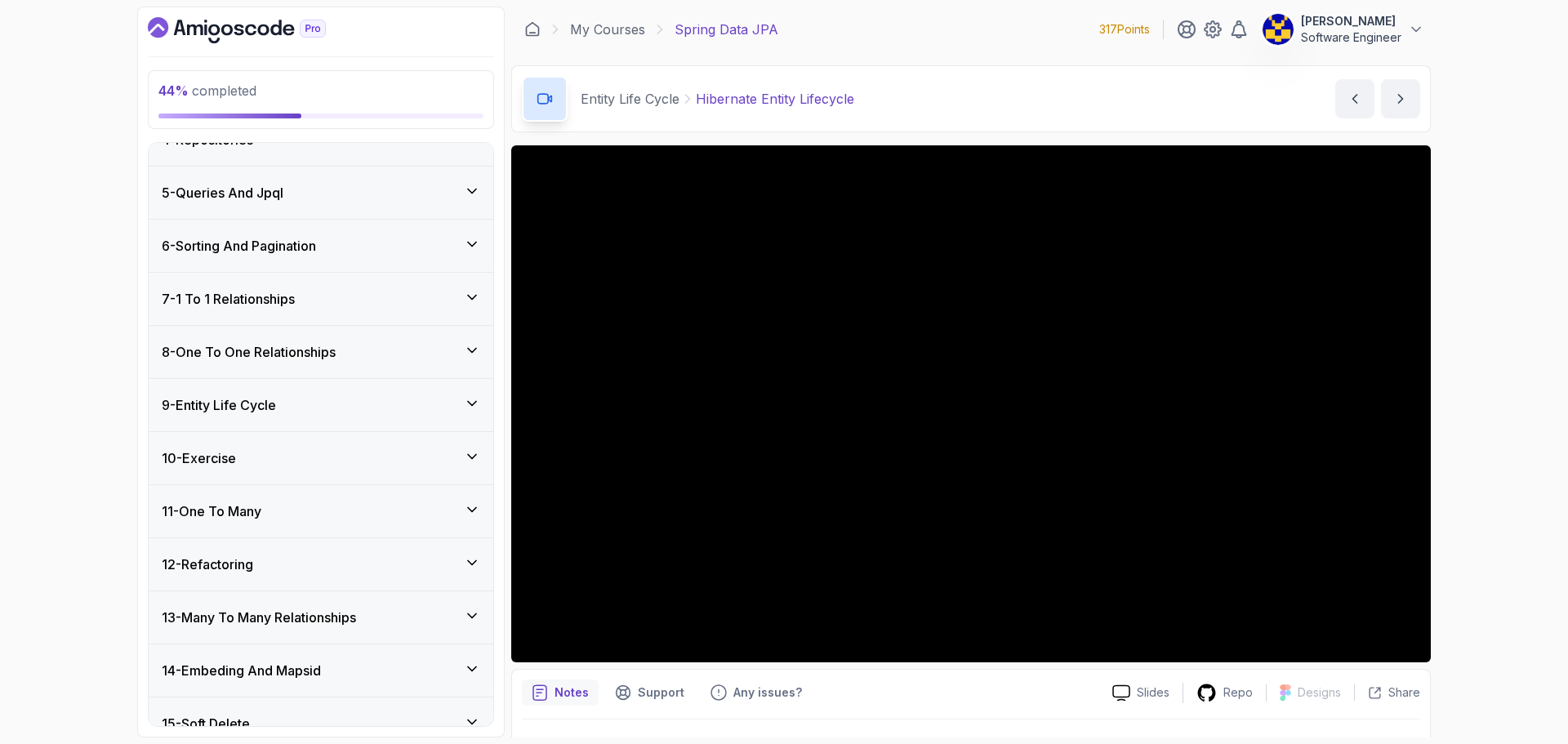
scroll to position [123, 0]
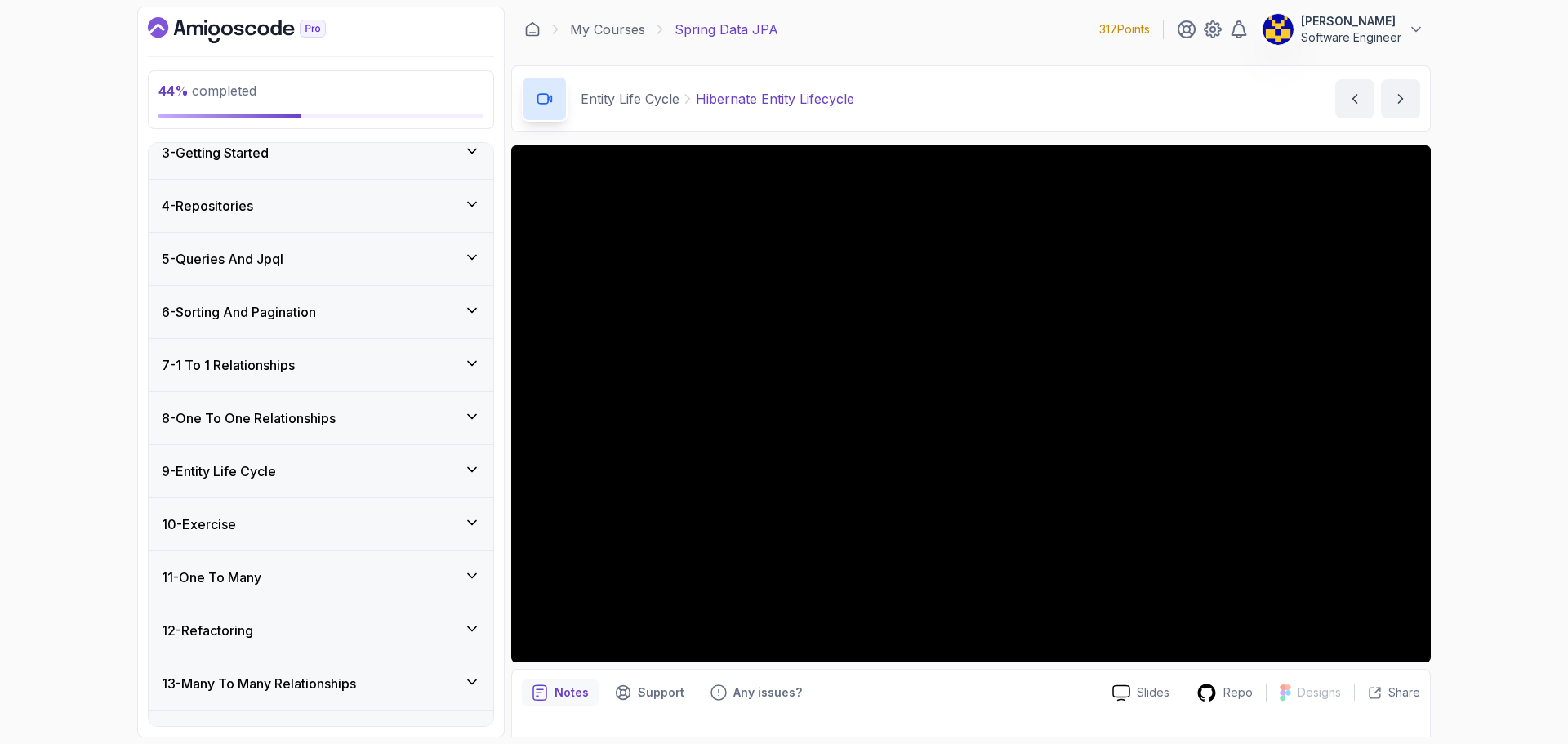
click at [304, 472] on div "9 - Entity Life Cycle" at bounding box center [321, 471] width 318 height 20
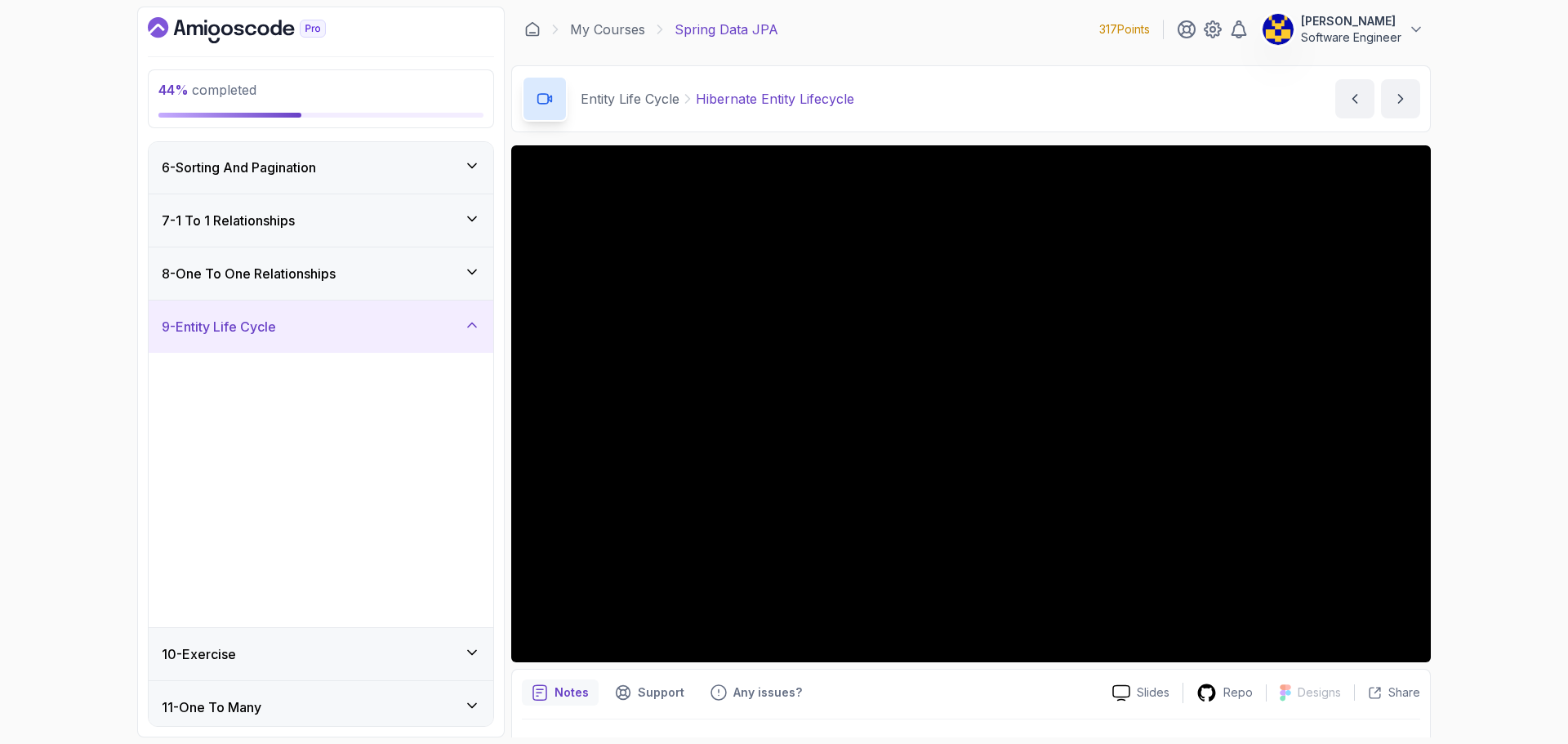
scroll to position [286, 0]
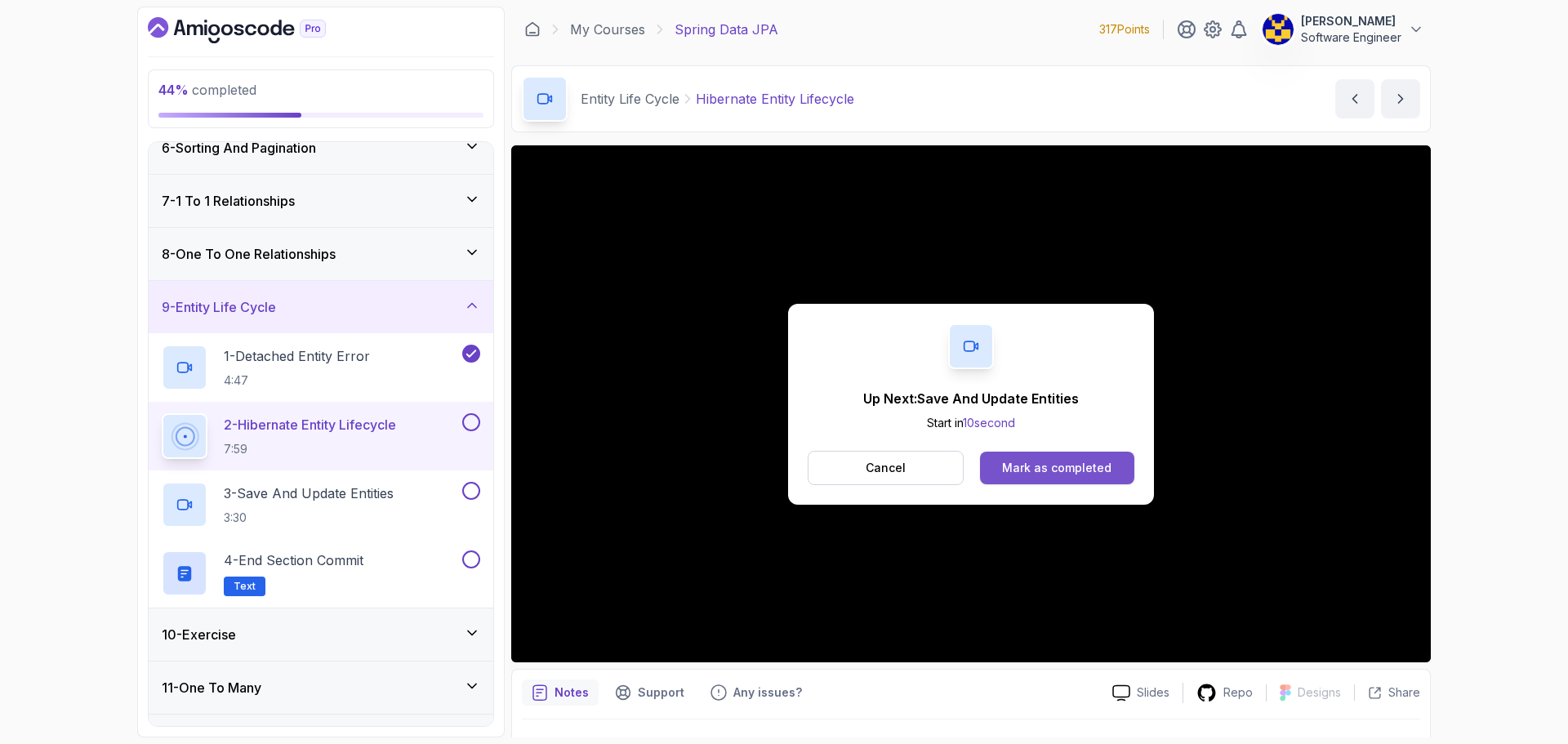
click at [1070, 465] on div "Mark as completed" at bounding box center [1057, 468] width 110 height 16
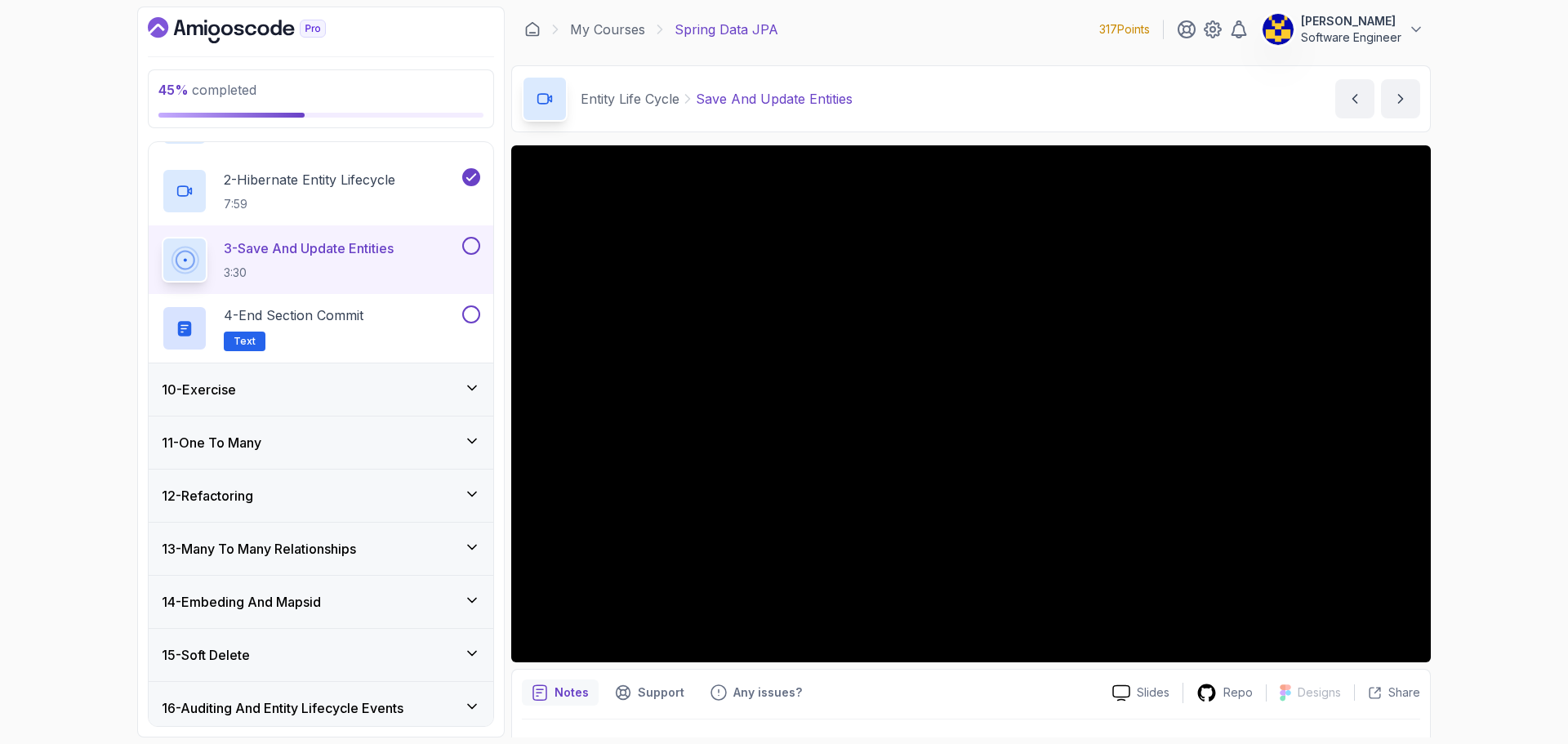
click at [283, 387] on div "10 - Exercise" at bounding box center [321, 390] width 318 height 20
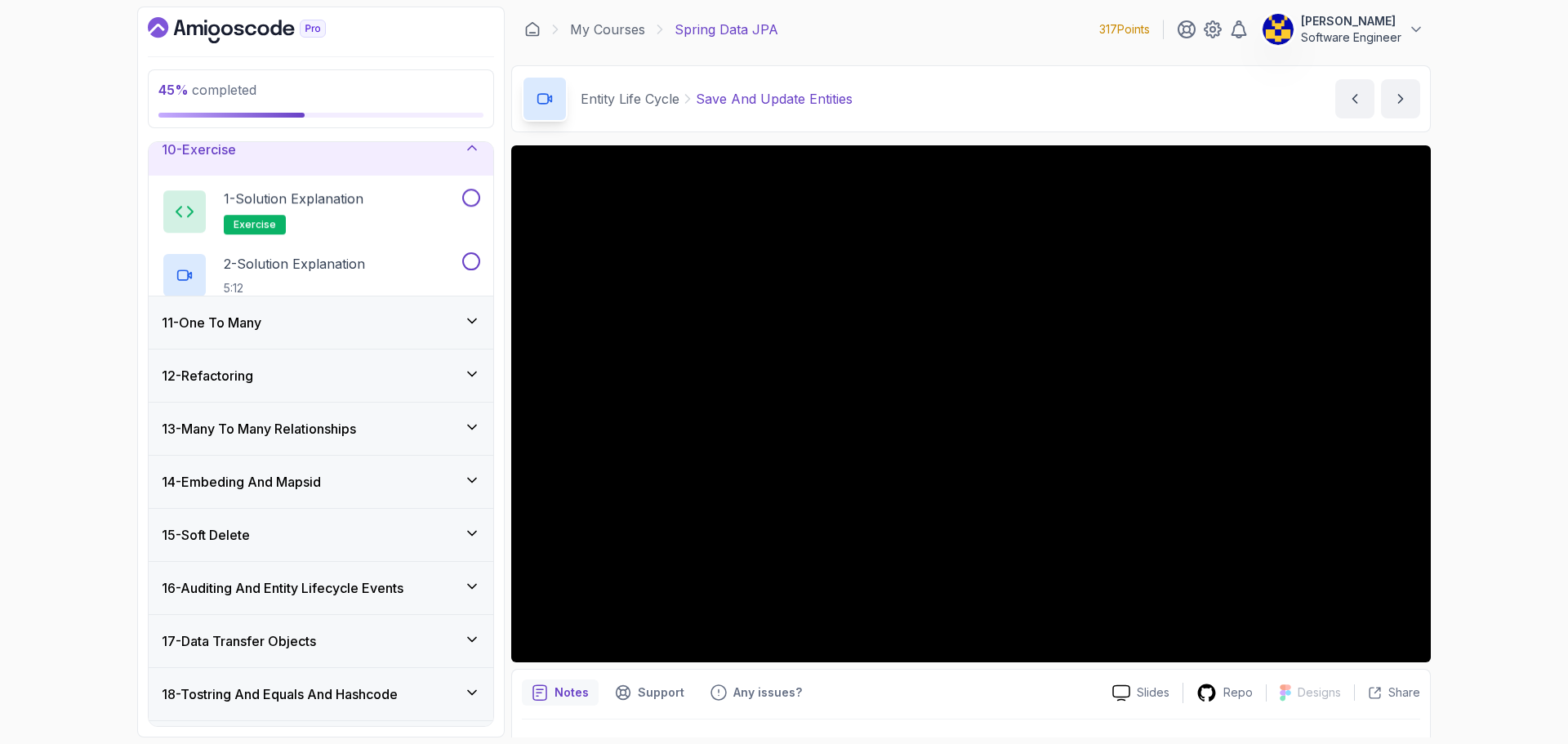
scroll to position [486, 0]
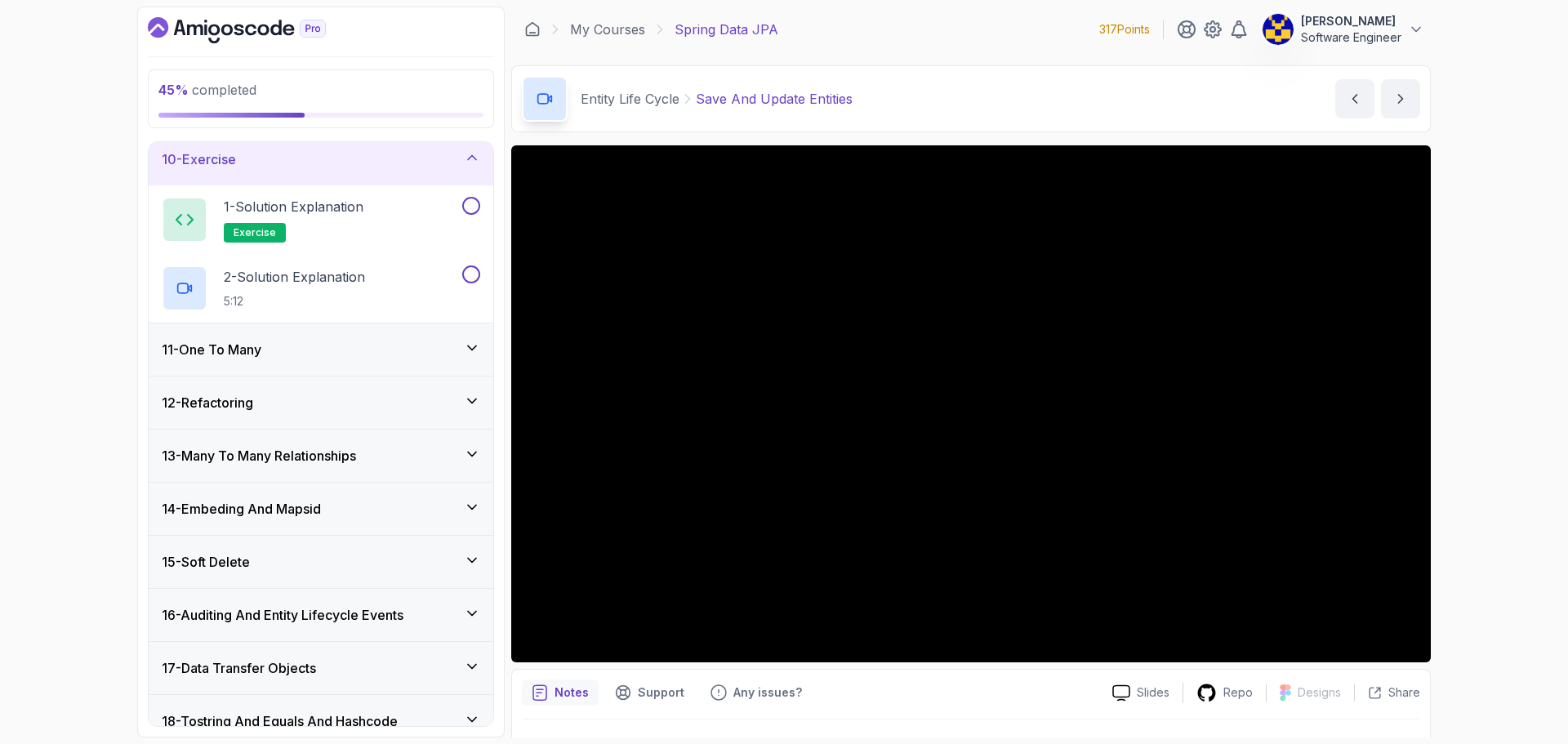
click at [298, 344] on div "11 - One To Many" at bounding box center [321, 349] width 318 height 20
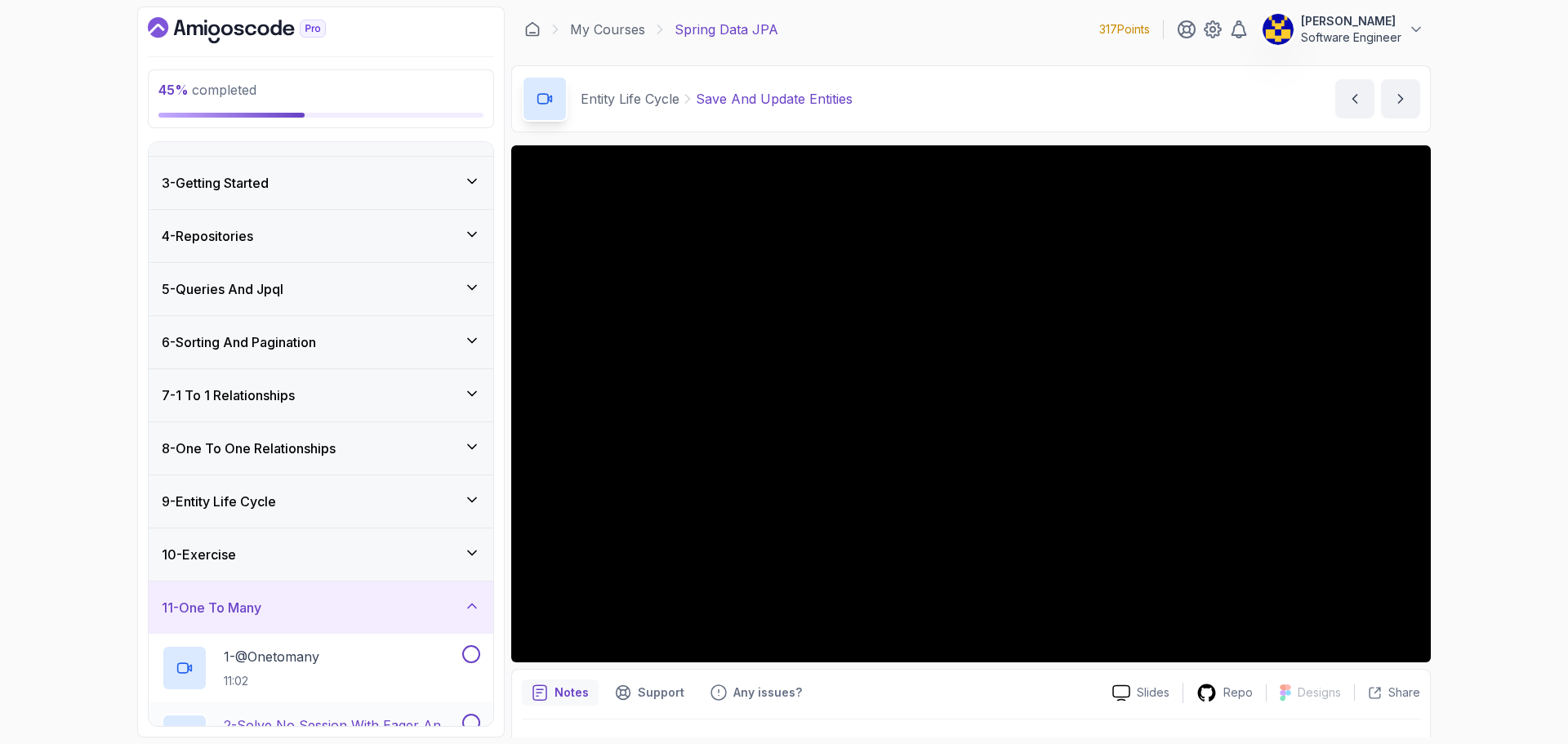
scroll to position [17, 0]
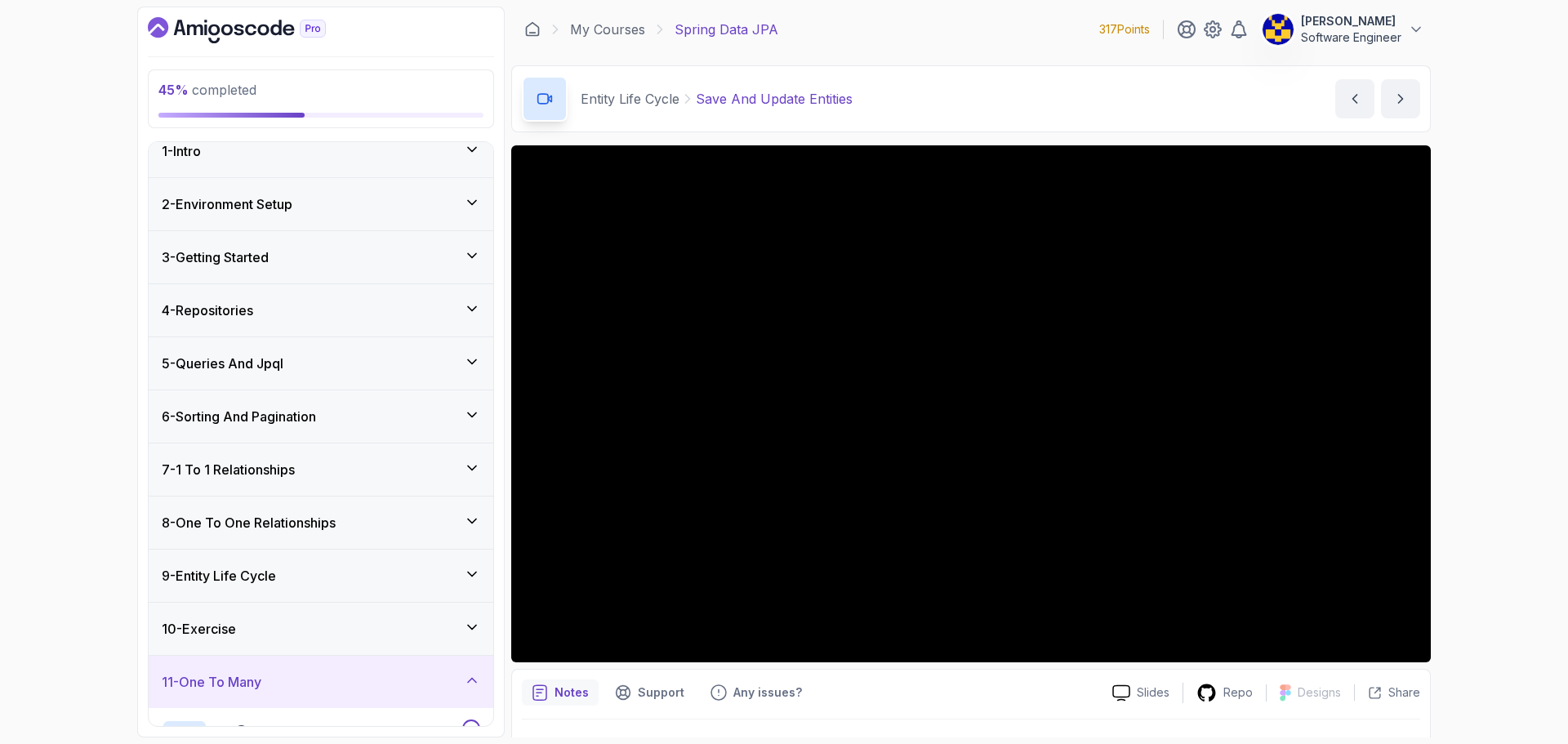
click at [362, 578] on div "9 - Entity Life Cycle" at bounding box center [321, 576] width 318 height 20
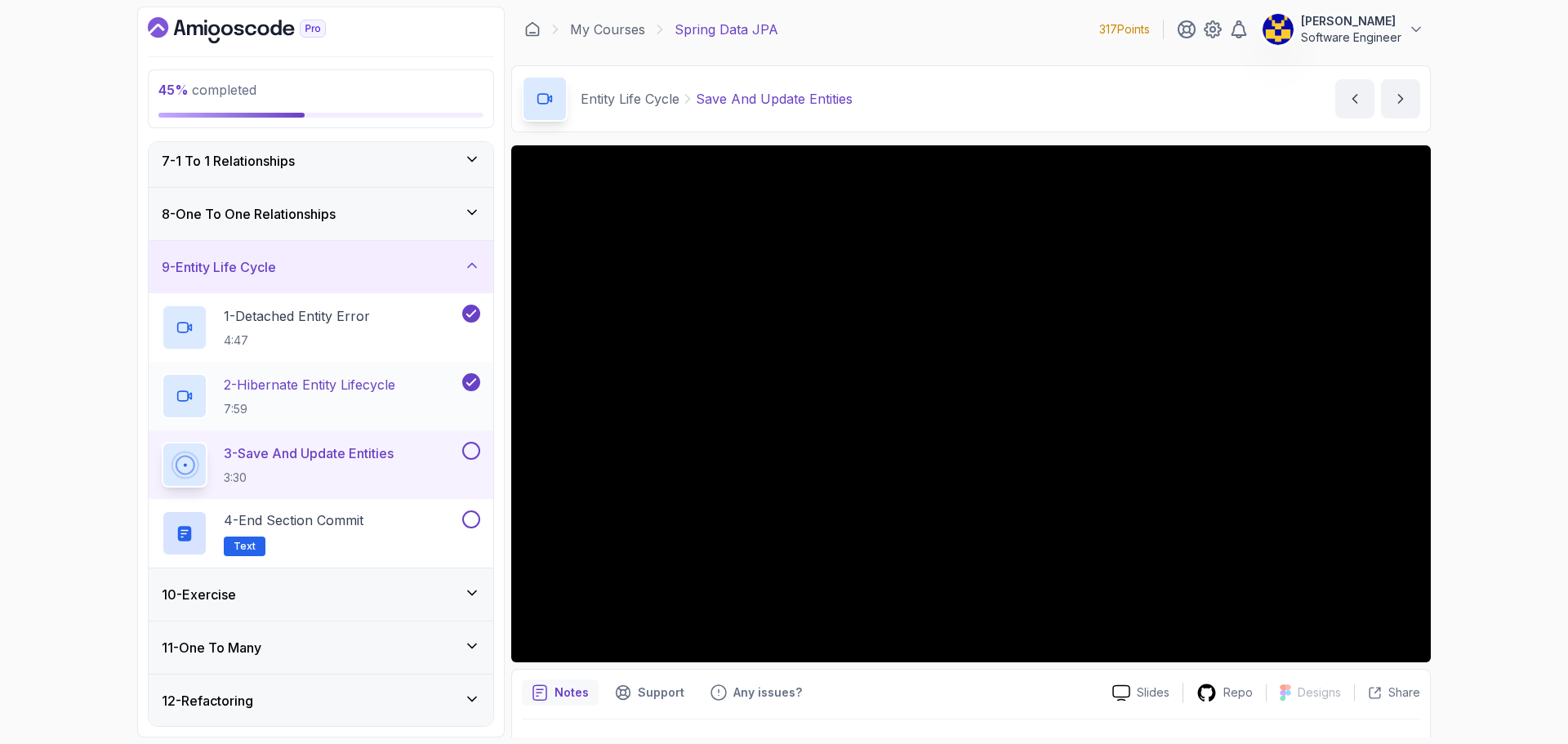
scroll to position [344, 0]
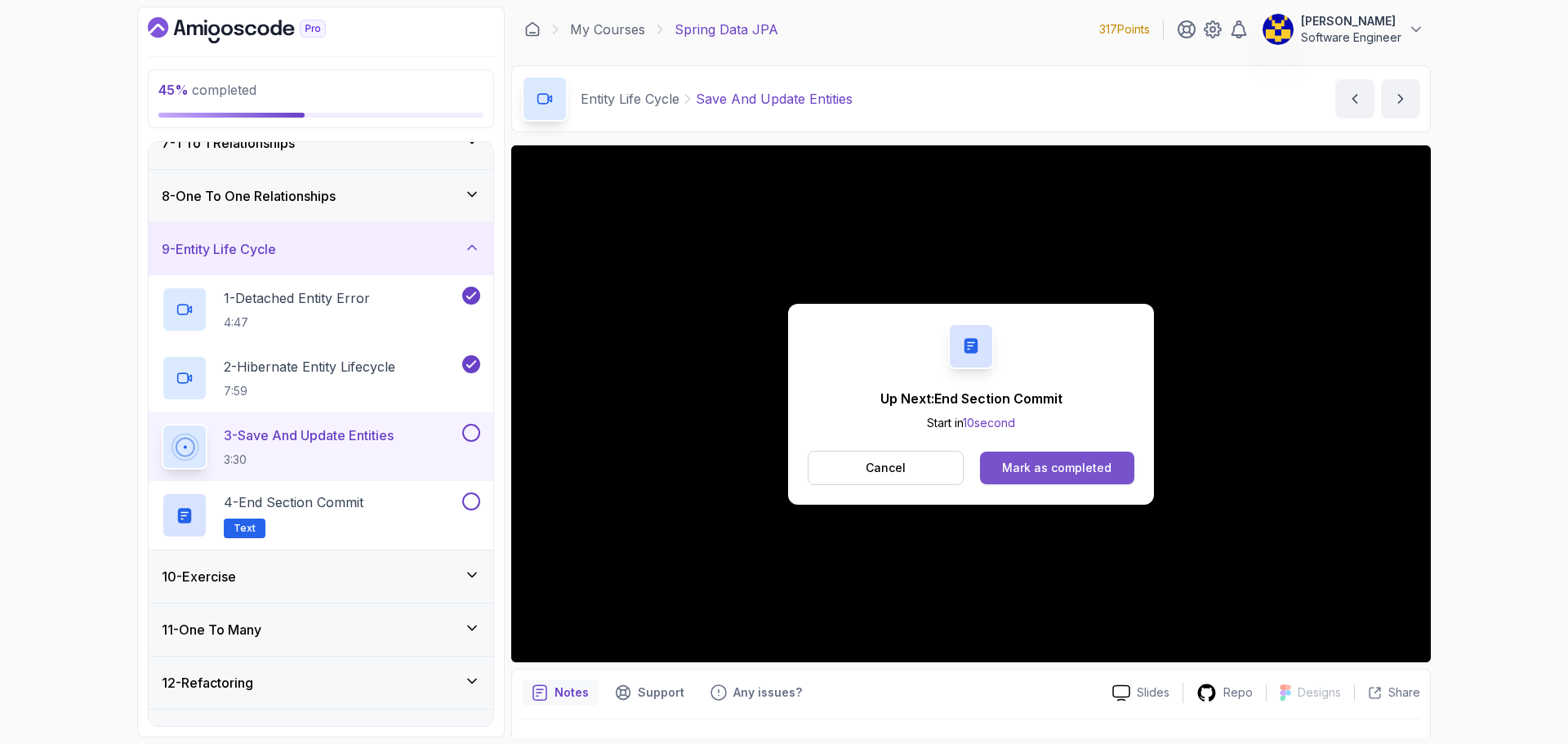
click at [1077, 455] on button "Mark as completed" at bounding box center [1057, 468] width 154 height 33
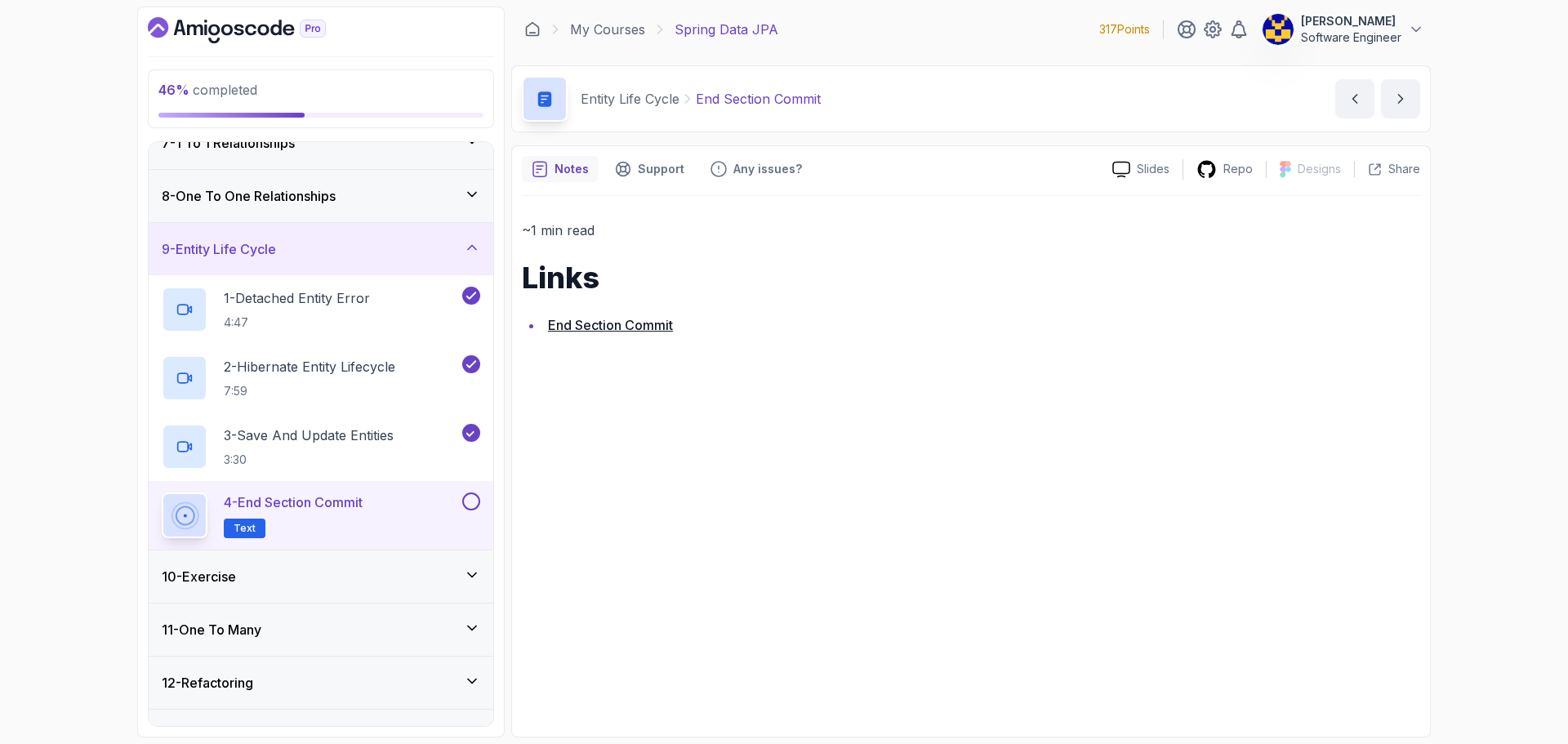
click at [472, 506] on button at bounding box center [472, 501] width 18 height 18
click at [386, 575] on div "10 - Exercise" at bounding box center [321, 577] width 318 height 20
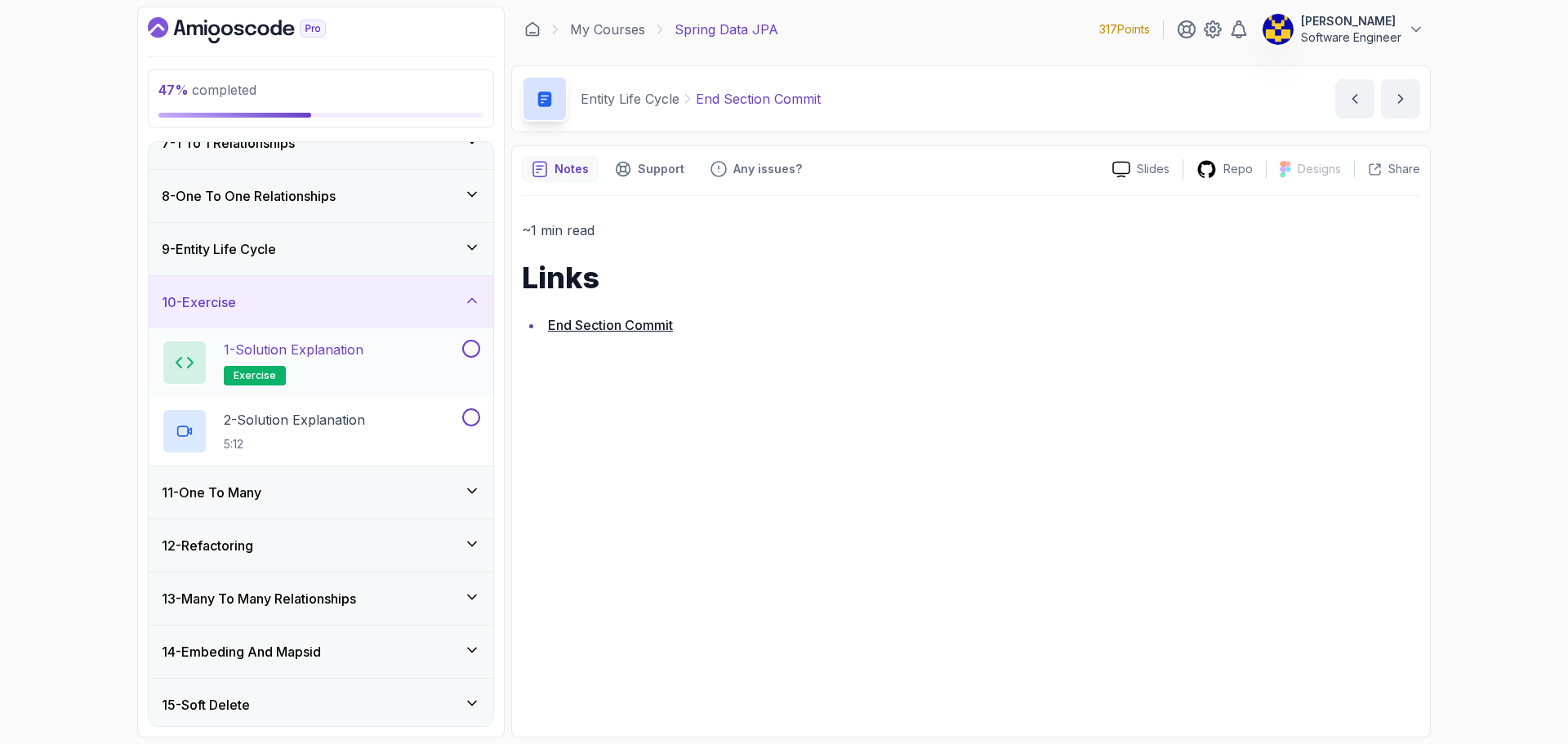
click at [373, 358] on div "1 - Solution Explanation exercise" at bounding box center [310, 362] width 298 height 45
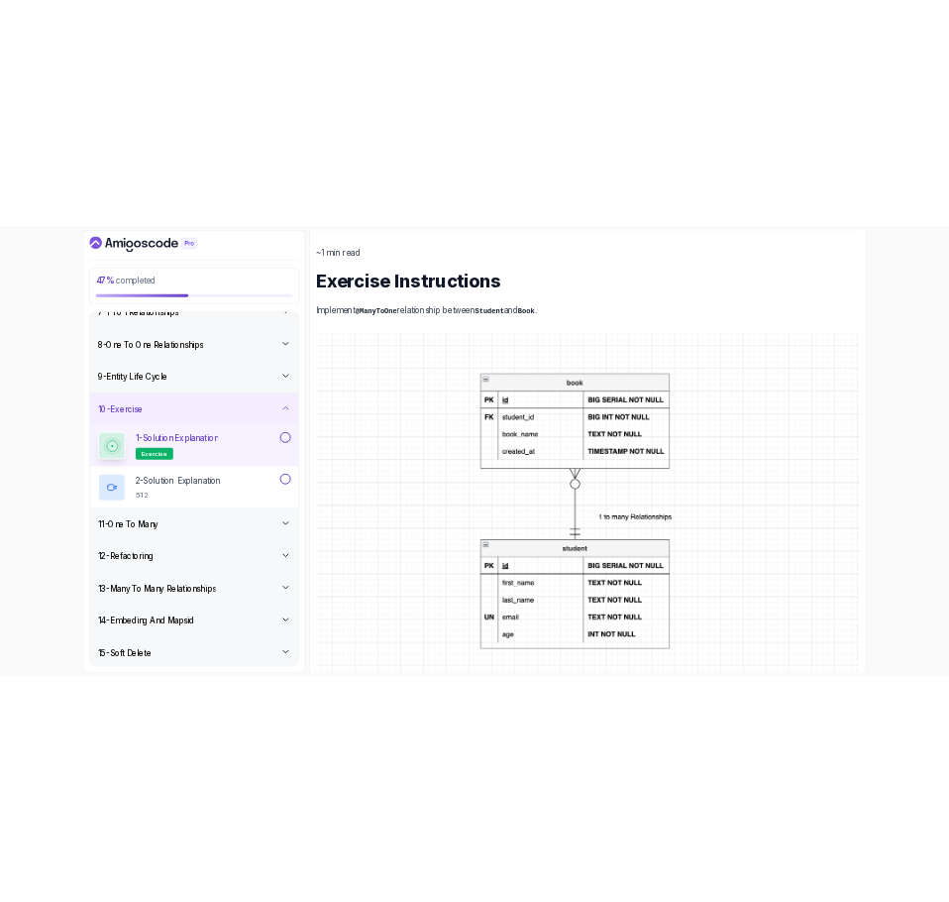
scroll to position [262, 0]
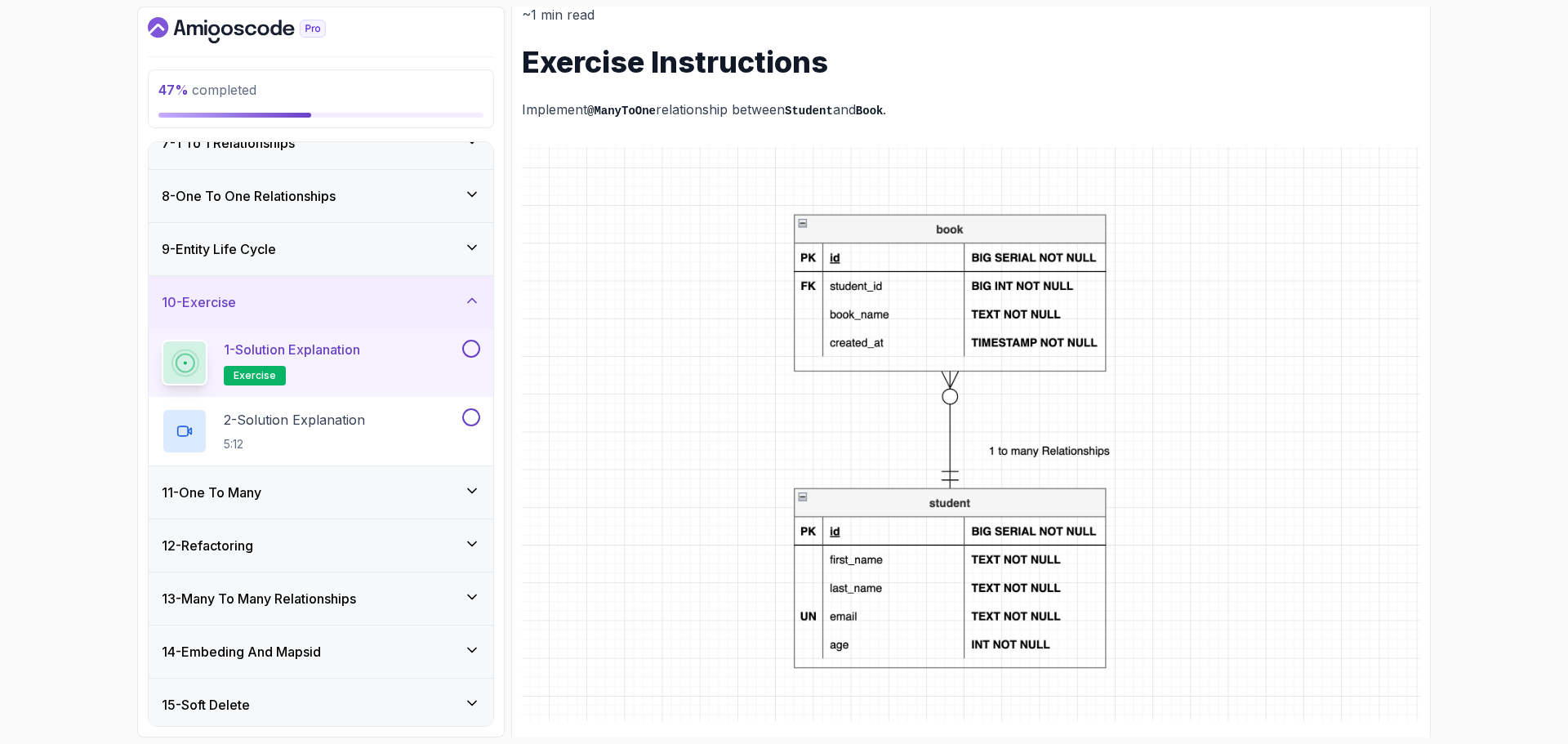
click at [1539, 133] on div "47 % completed 1 - Intro 2 - Environment Setup 3 - Getting Started 4 - Reposito…" at bounding box center [784, 372] width 1568 height 744
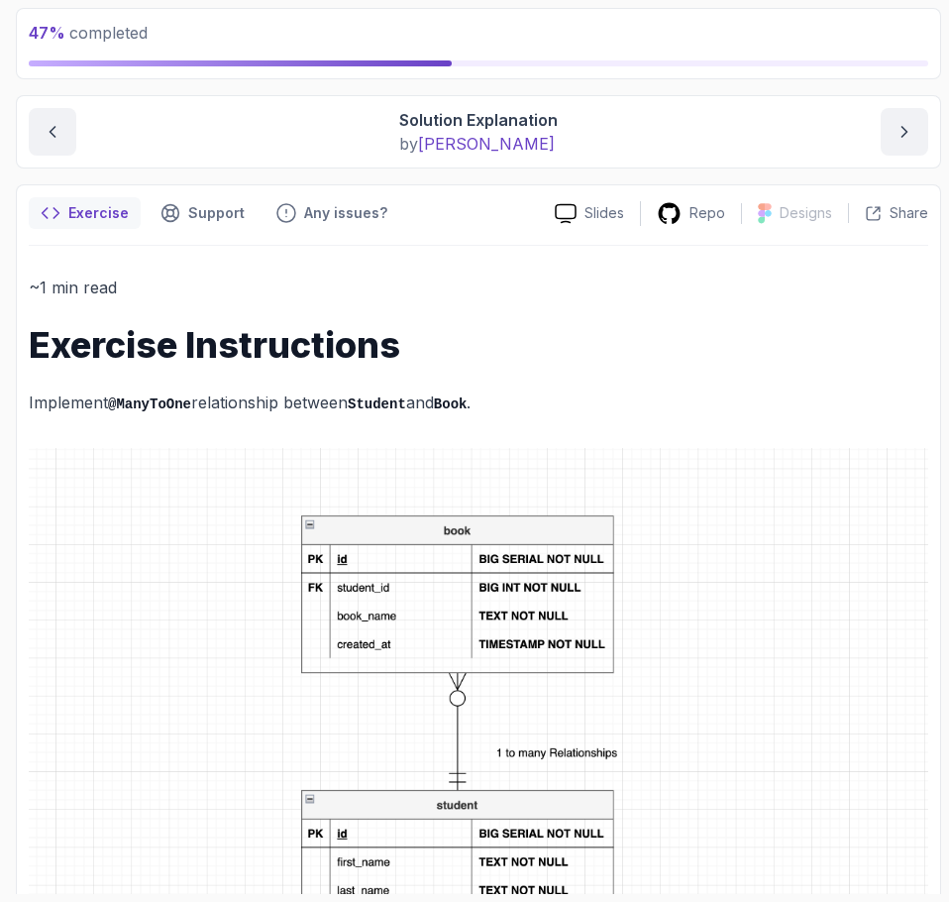
scroll to position [0, 0]
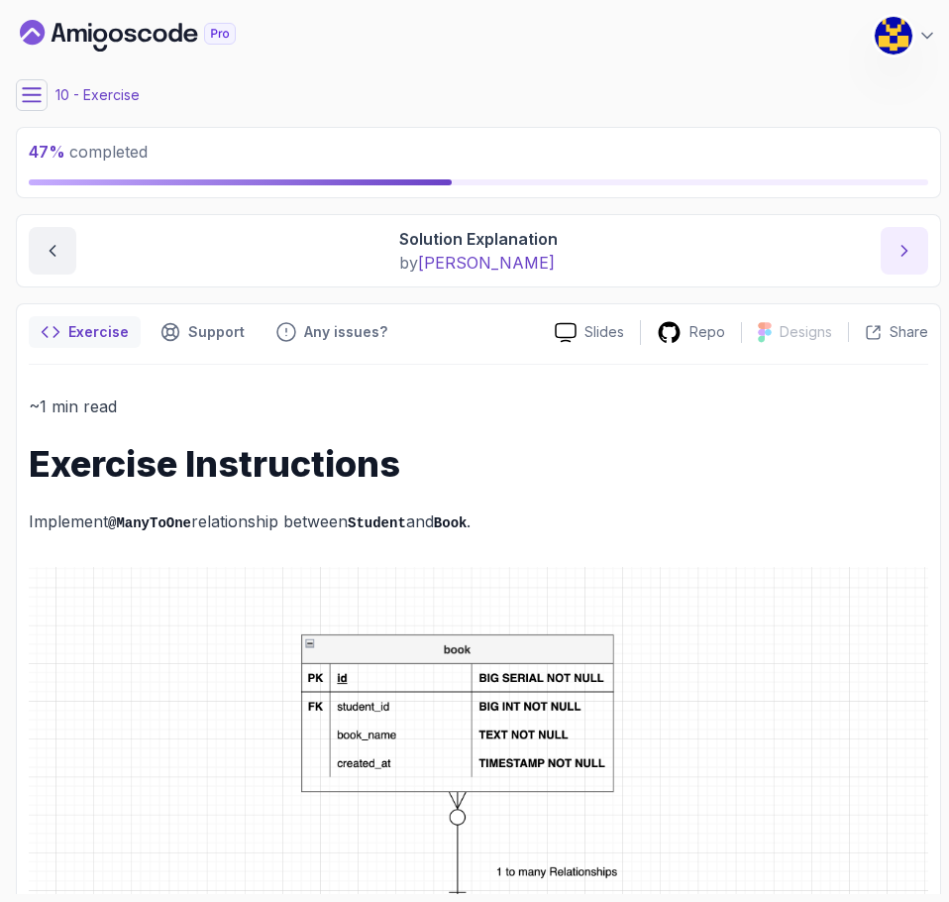
click at [900, 256] on icon "next content" at bounding box center [905, 251] width 20 height 20
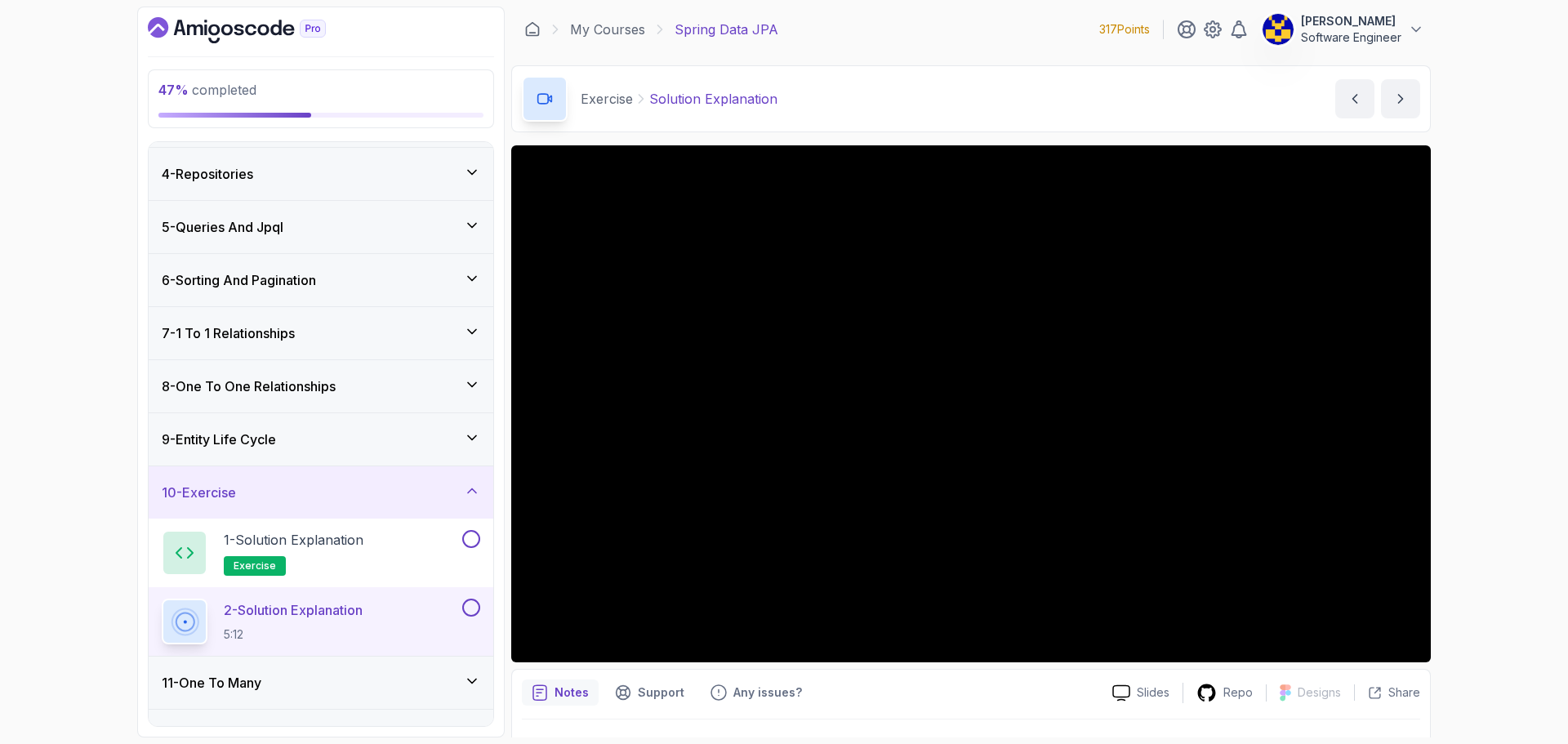
scroll to position [99, 0]
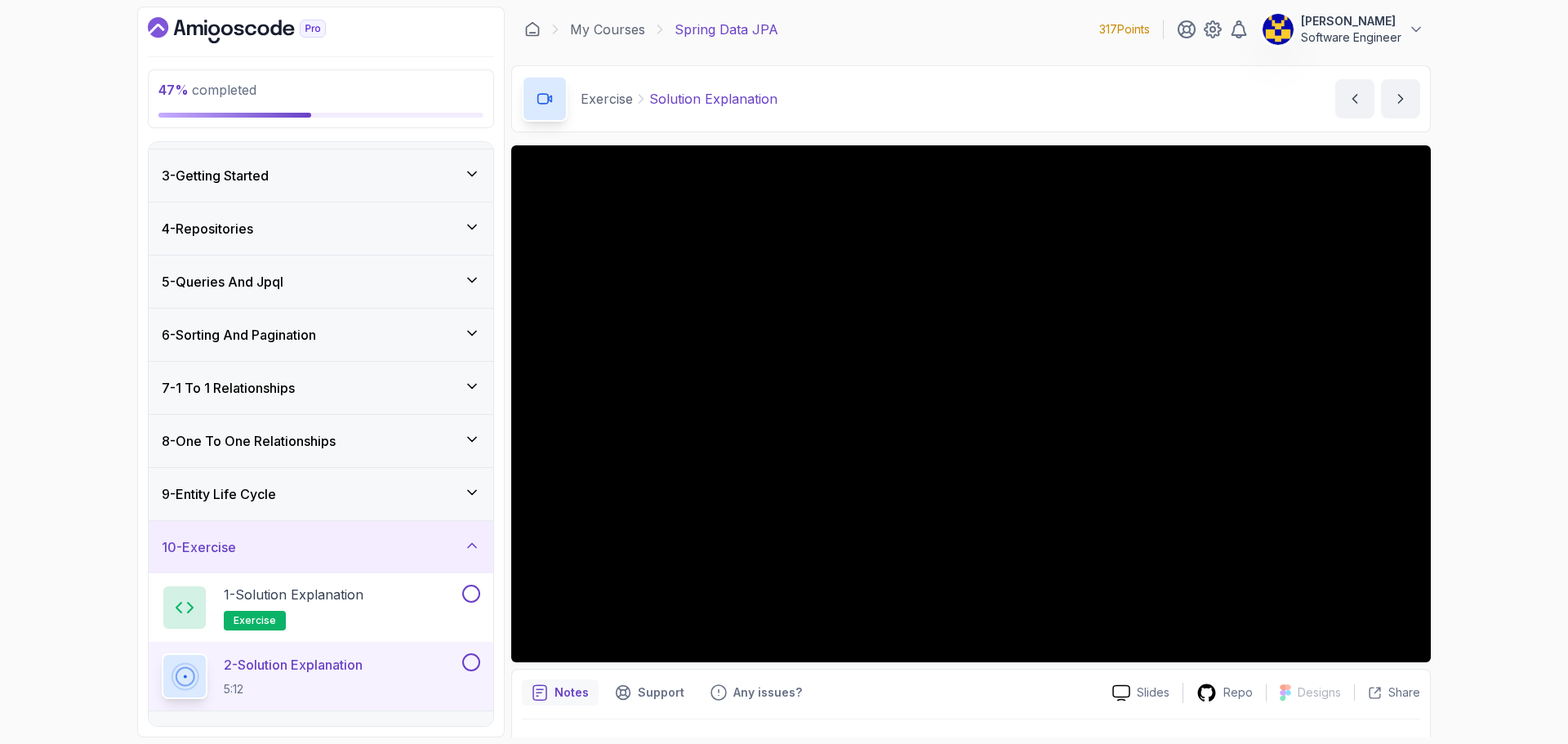
click at [295, 380] on h3 "7 - 1 To 1 Relationships" at bounding box center [228, 388] width 133 height 20
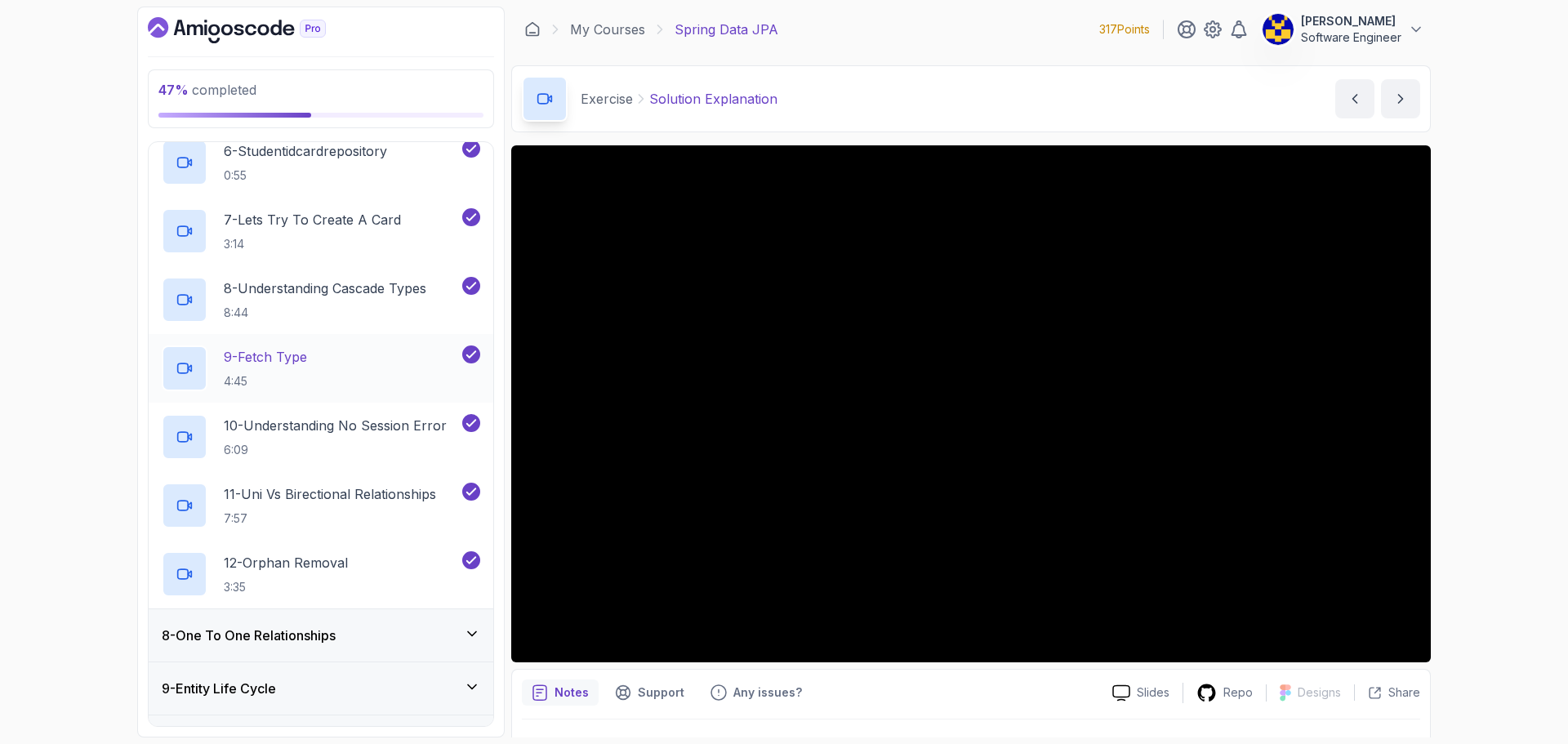
scroll to position [751, 0]
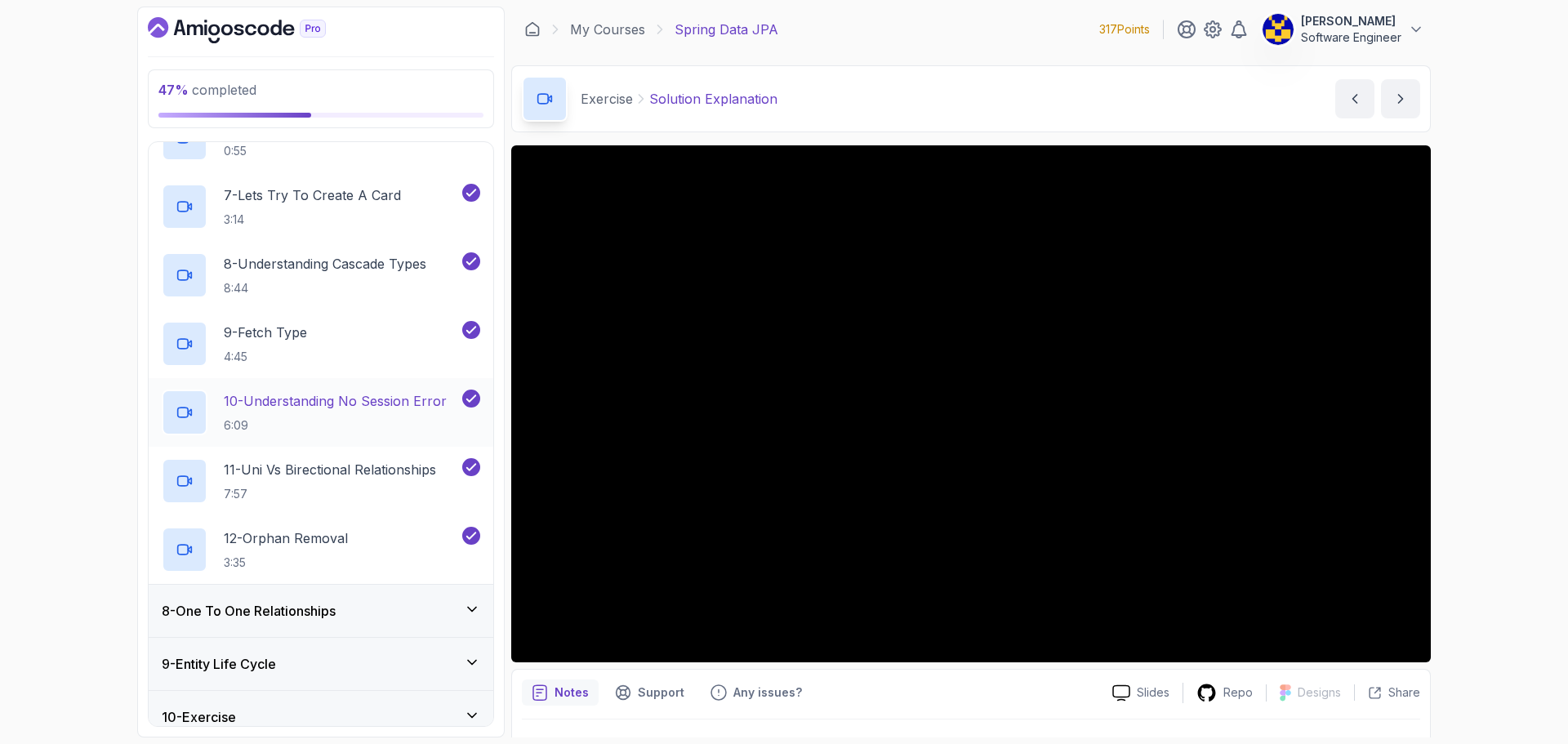
click at [336, 429] on p "6:09" at bounding box center [335, 425] width 223 height 16
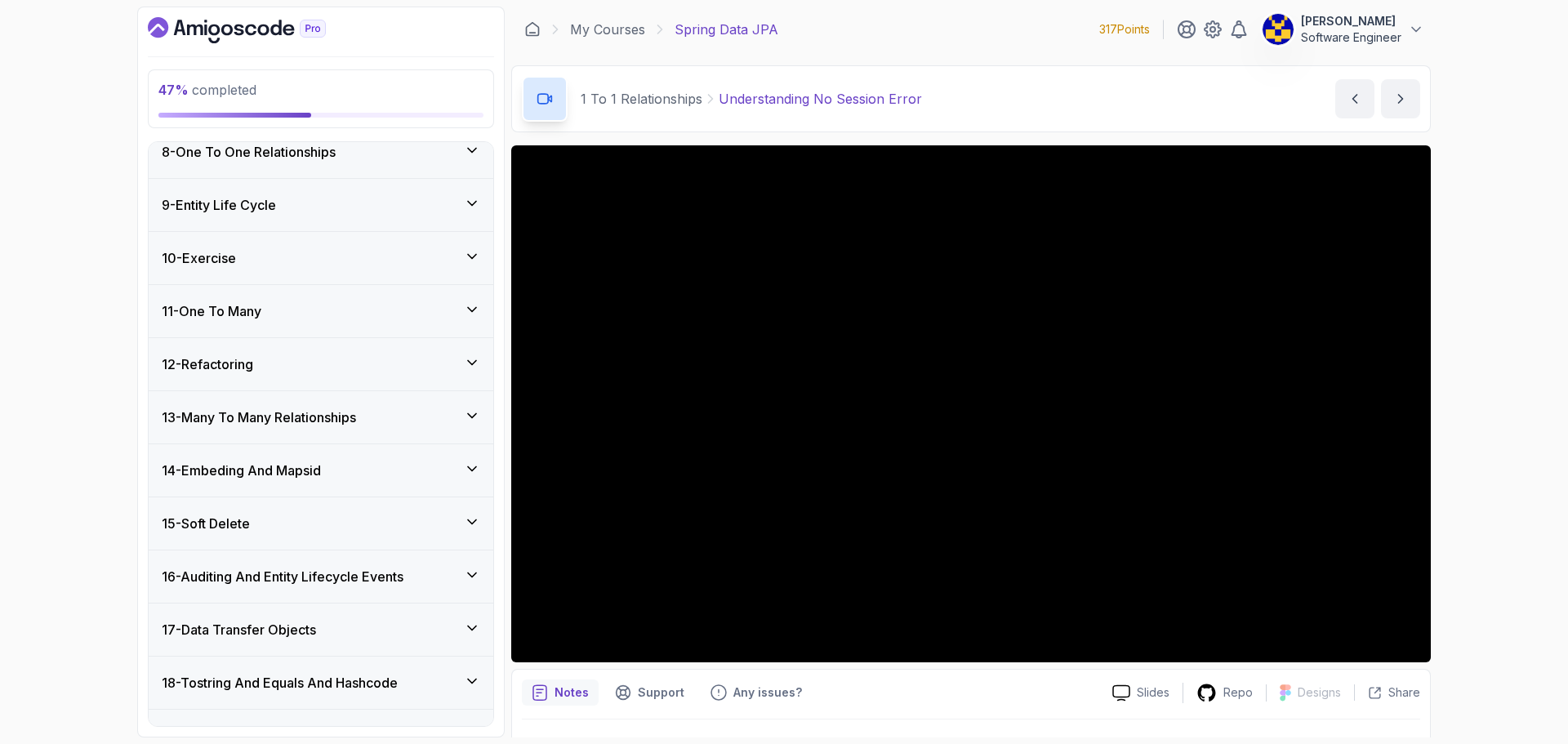
scroll to position [1242, 0]
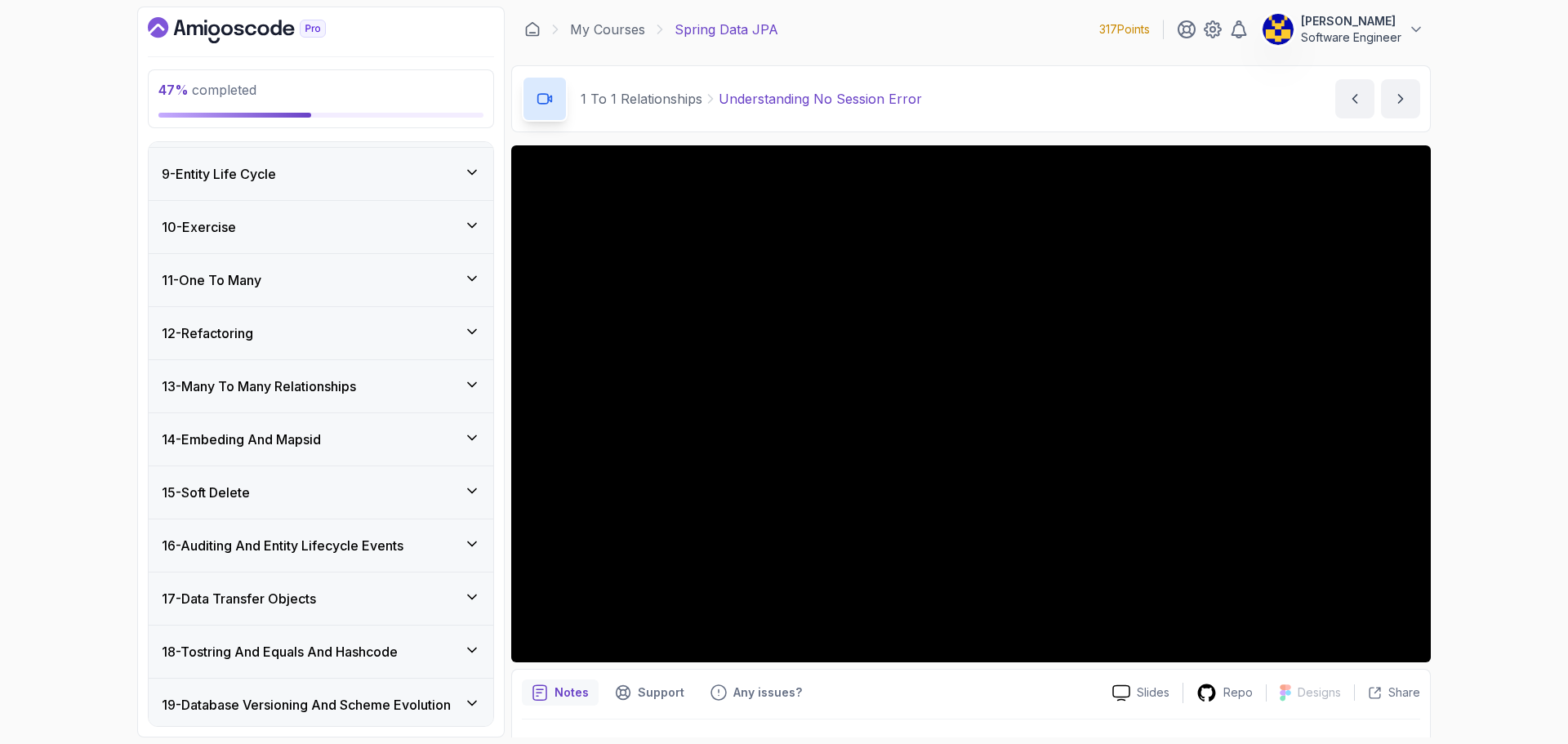
click at [368, 219] on div "10 - Exercise" at bounding box center [321, 227] width 318 height 20
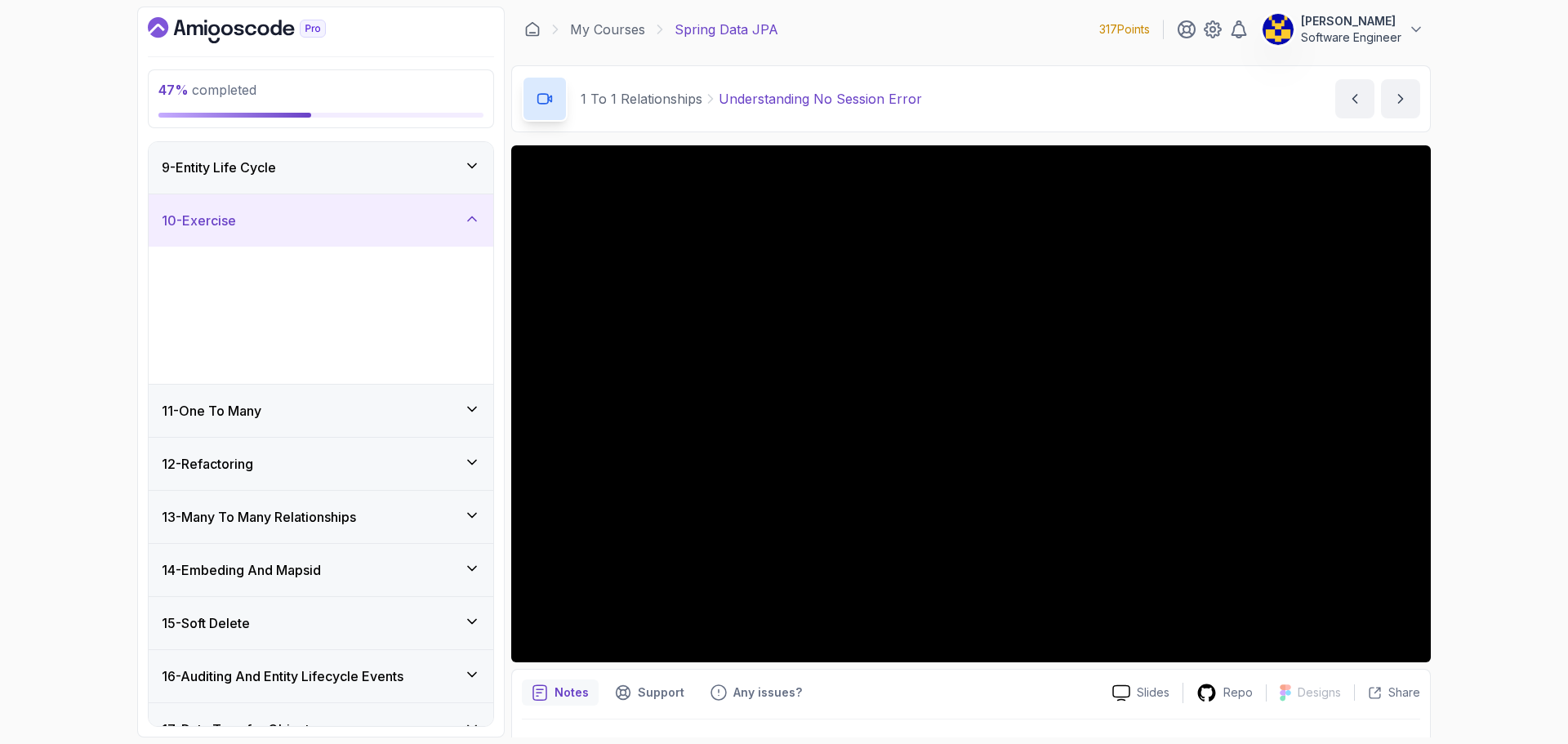
scroll to position [419, 0]
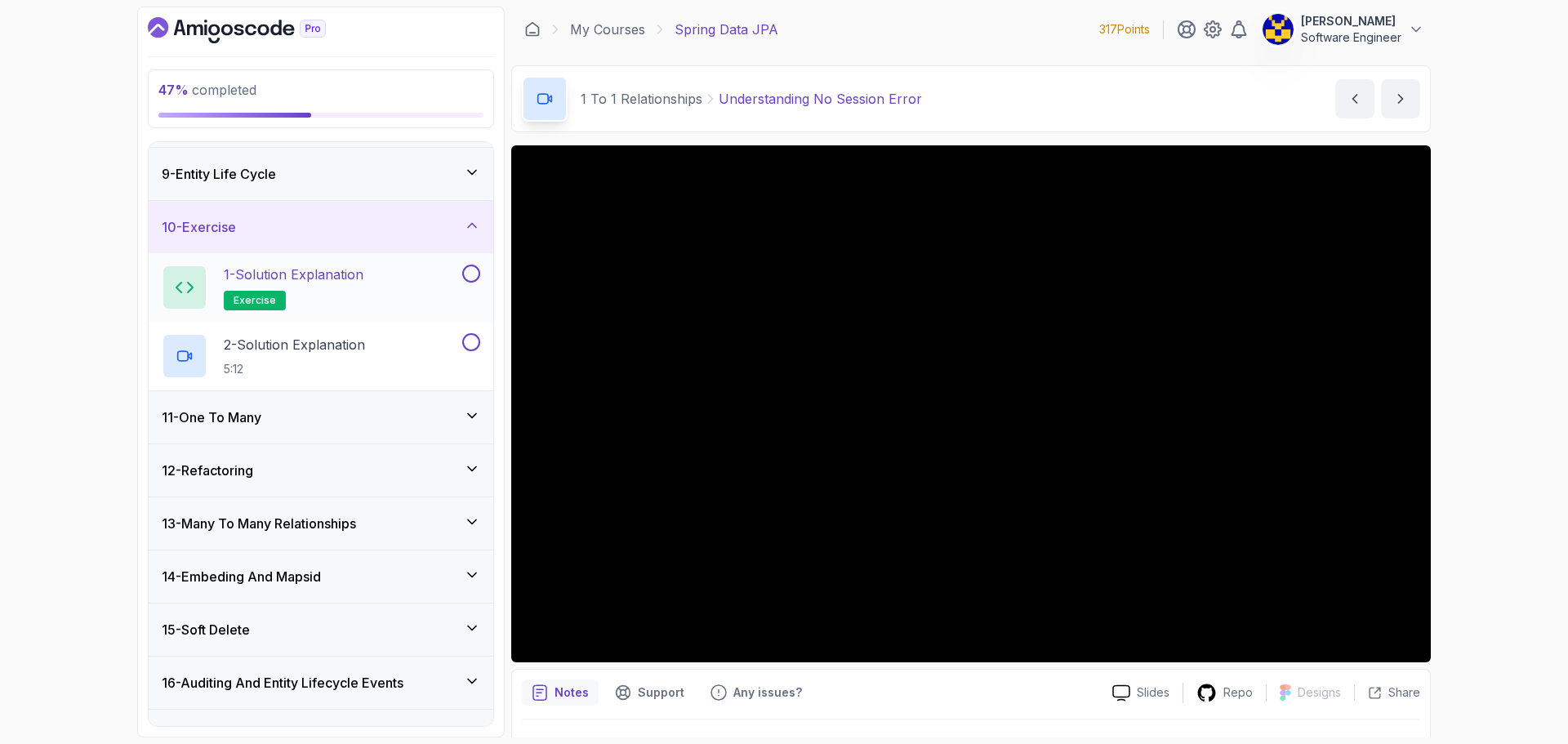
click at [468, 275] on button at bounding box center [472, 274] width 18 height 18
click at [391, 353] on div "2 - Solution Explanation 5:12" at bounding box center [310, 355] width 298 height 45
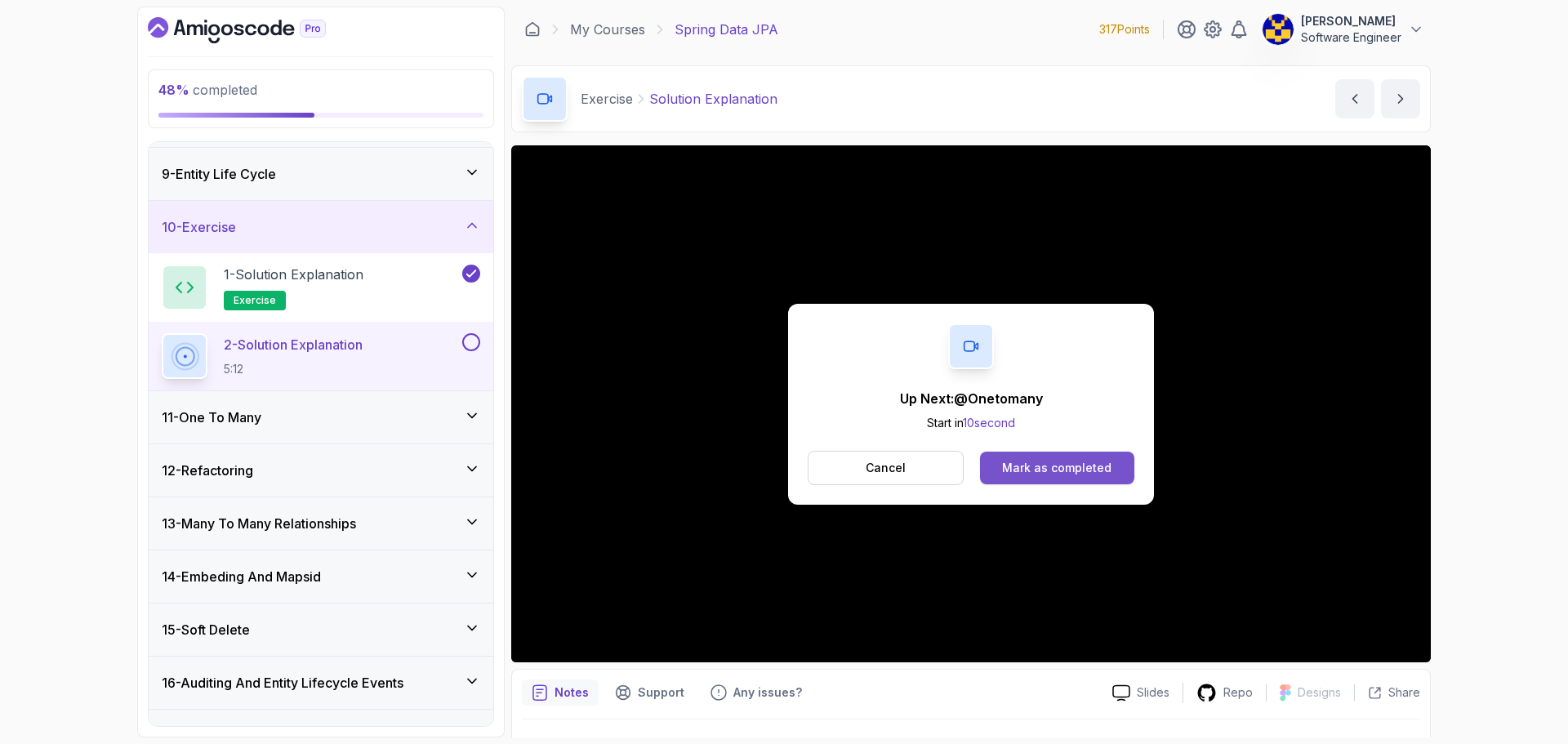
click at [1107, 465] on div "Mark as completed" at bounding box center [1057, 468] width 110 height 16
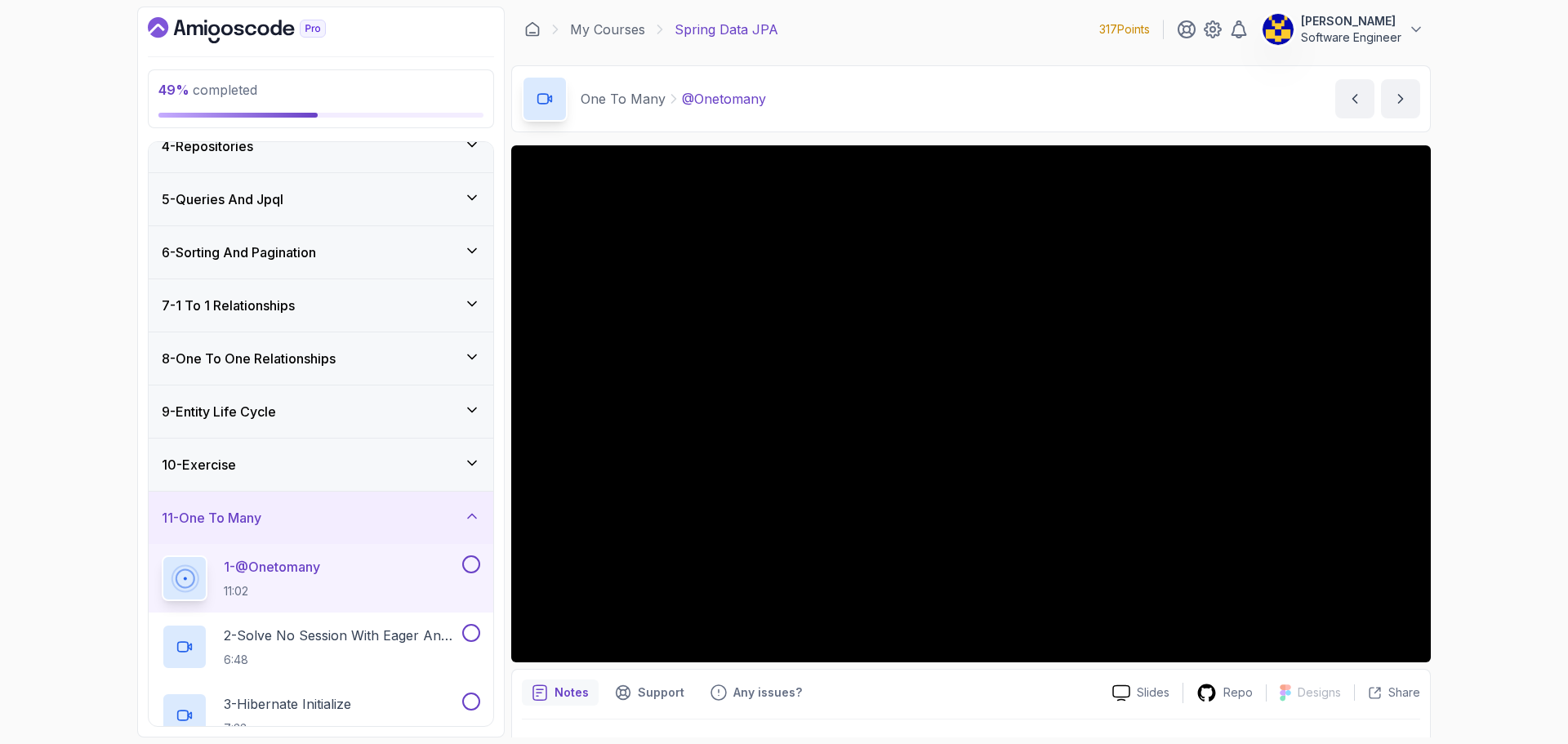
scroll to position [180, 0]
click at [369, 513] on div "11 - One To Many" at bounding box center [321, 518] width 318 height 20
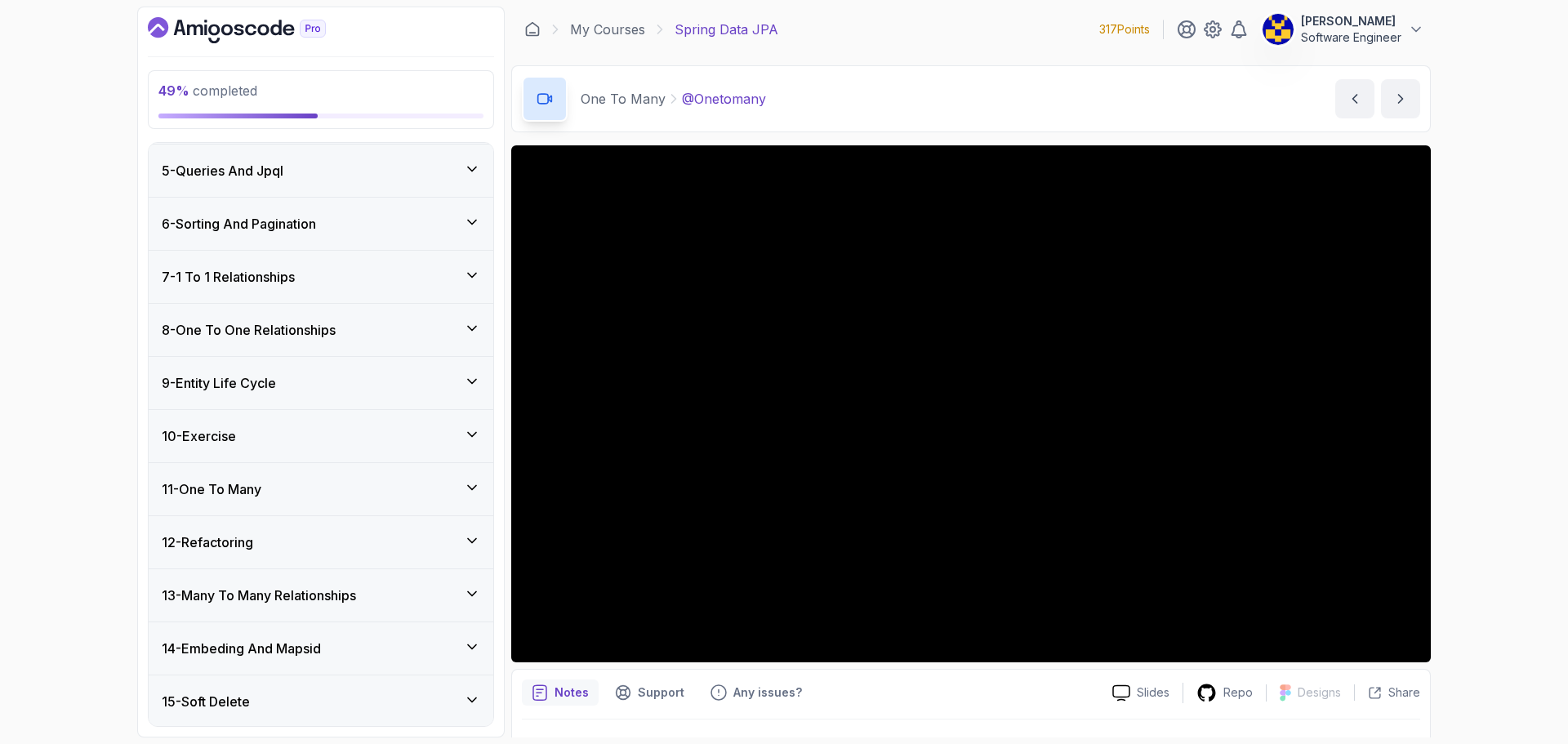
scroll to position [344, 0]
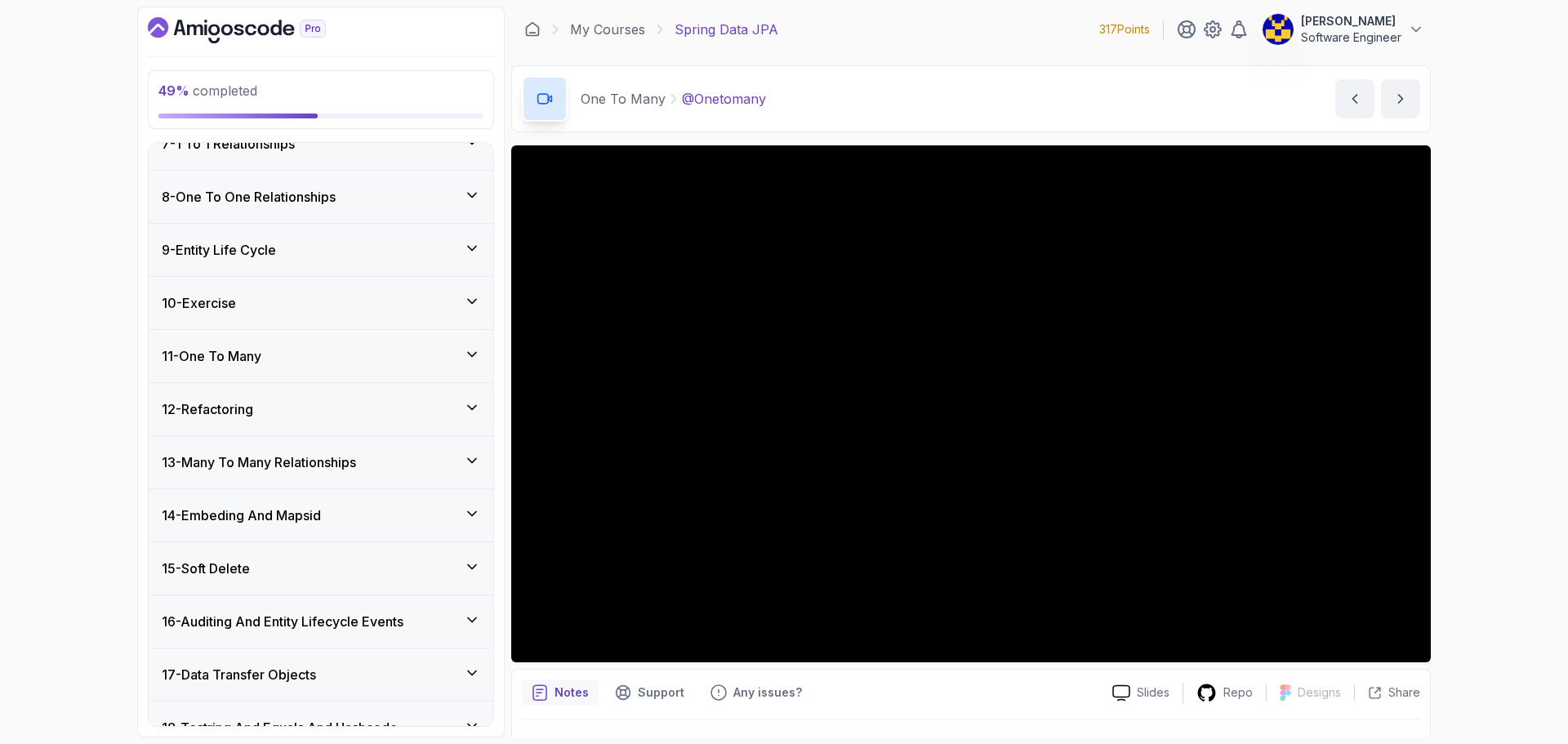
click at [307, 354] on div "11 - One To Many" at bounding box center [321, 356] width 318 height 20
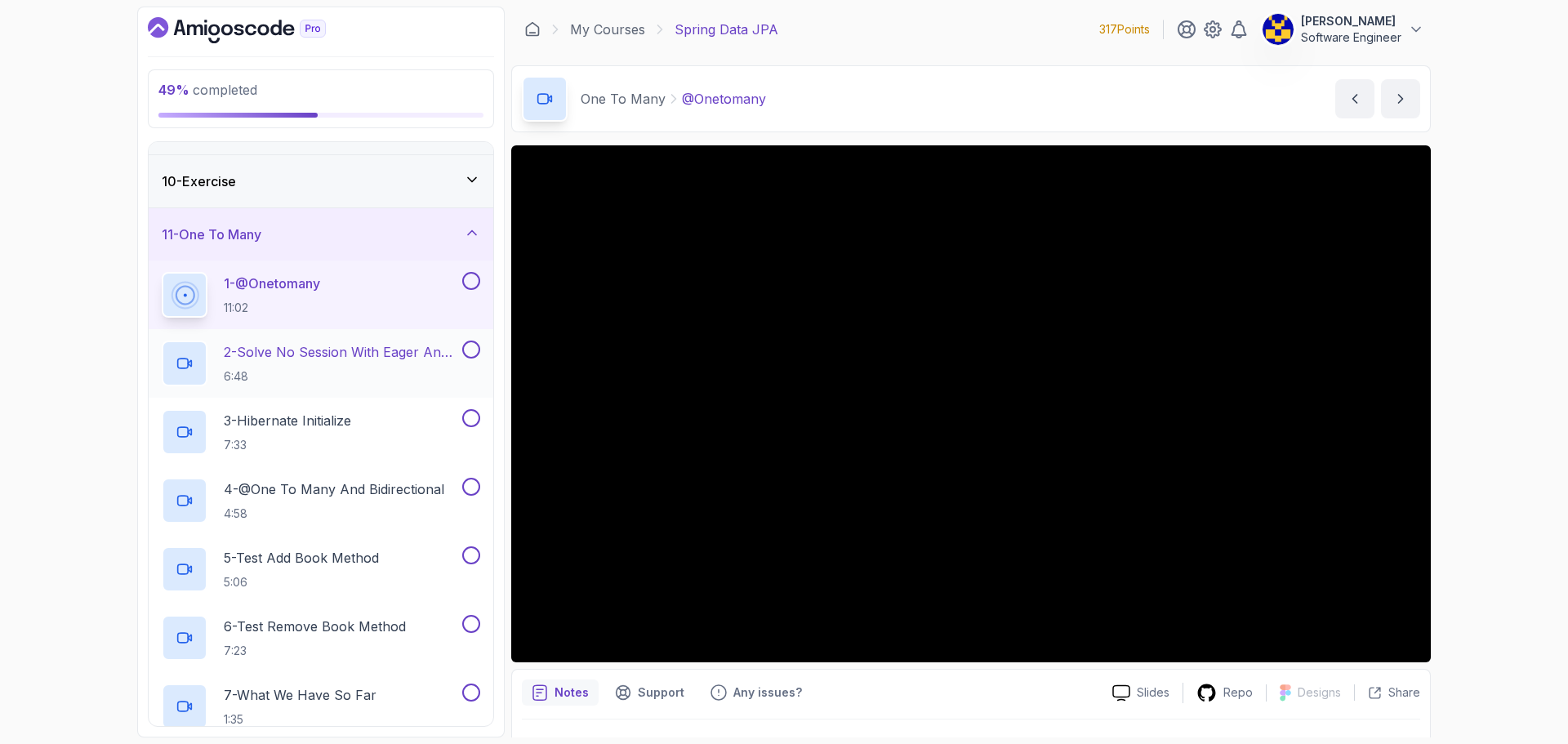
scroll to position [425, 0]
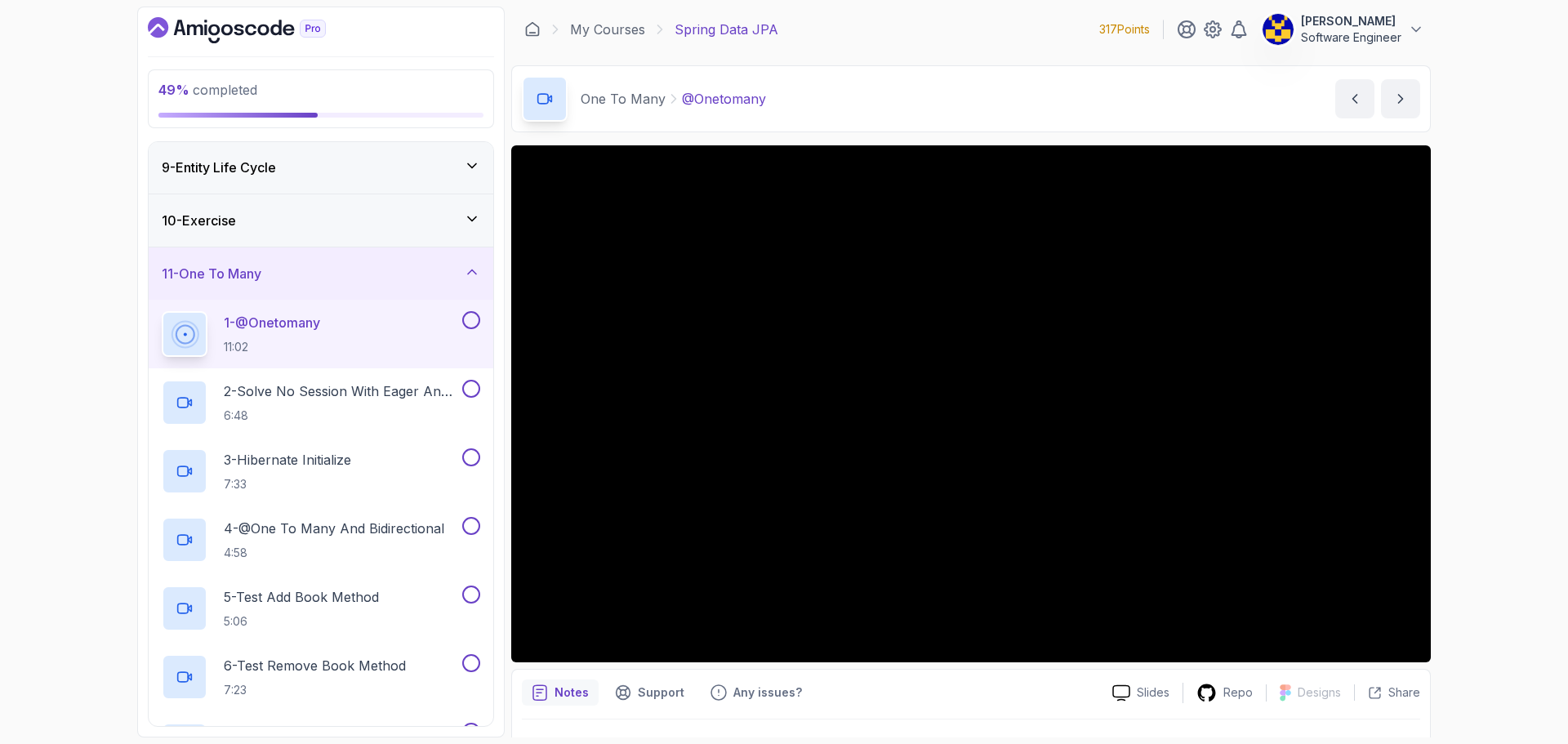
click at [376, 269] on div "11 - One To Many" at bounding box center [321, 274] width 318 height 20
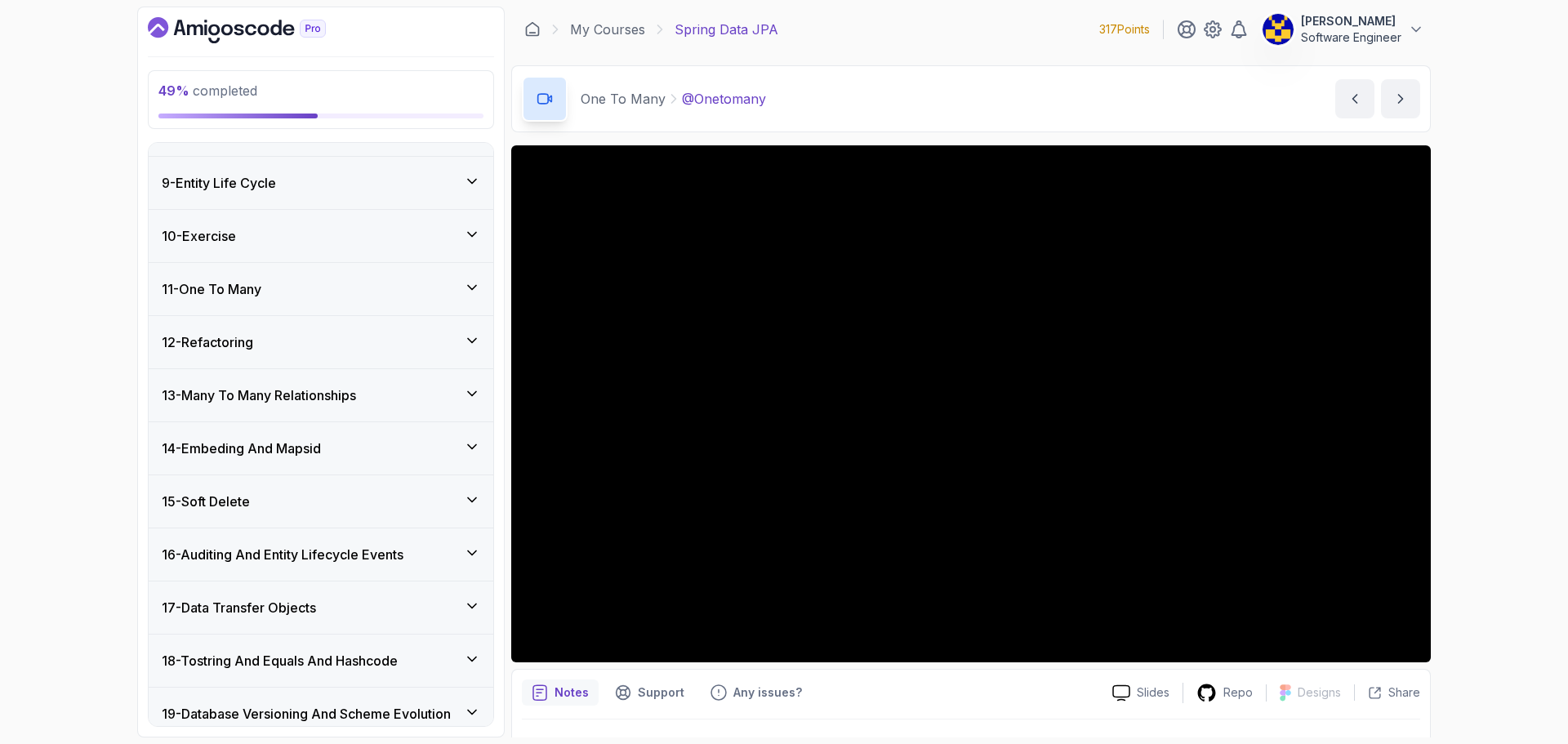
scroll to position [367, 0]
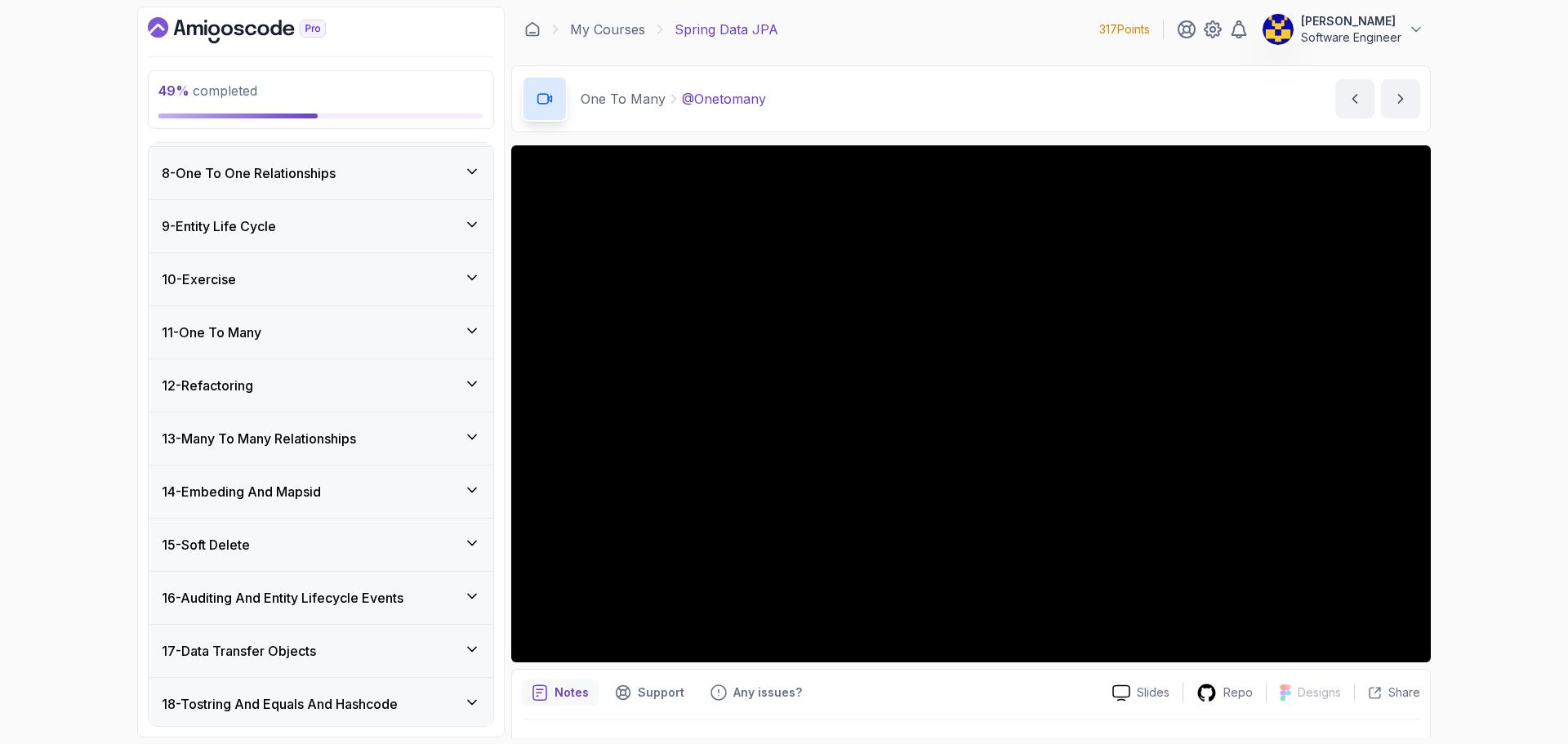
click at [307, 332] on div "11 - One To Many" at bounding box center [321, 332] width 318 height 20
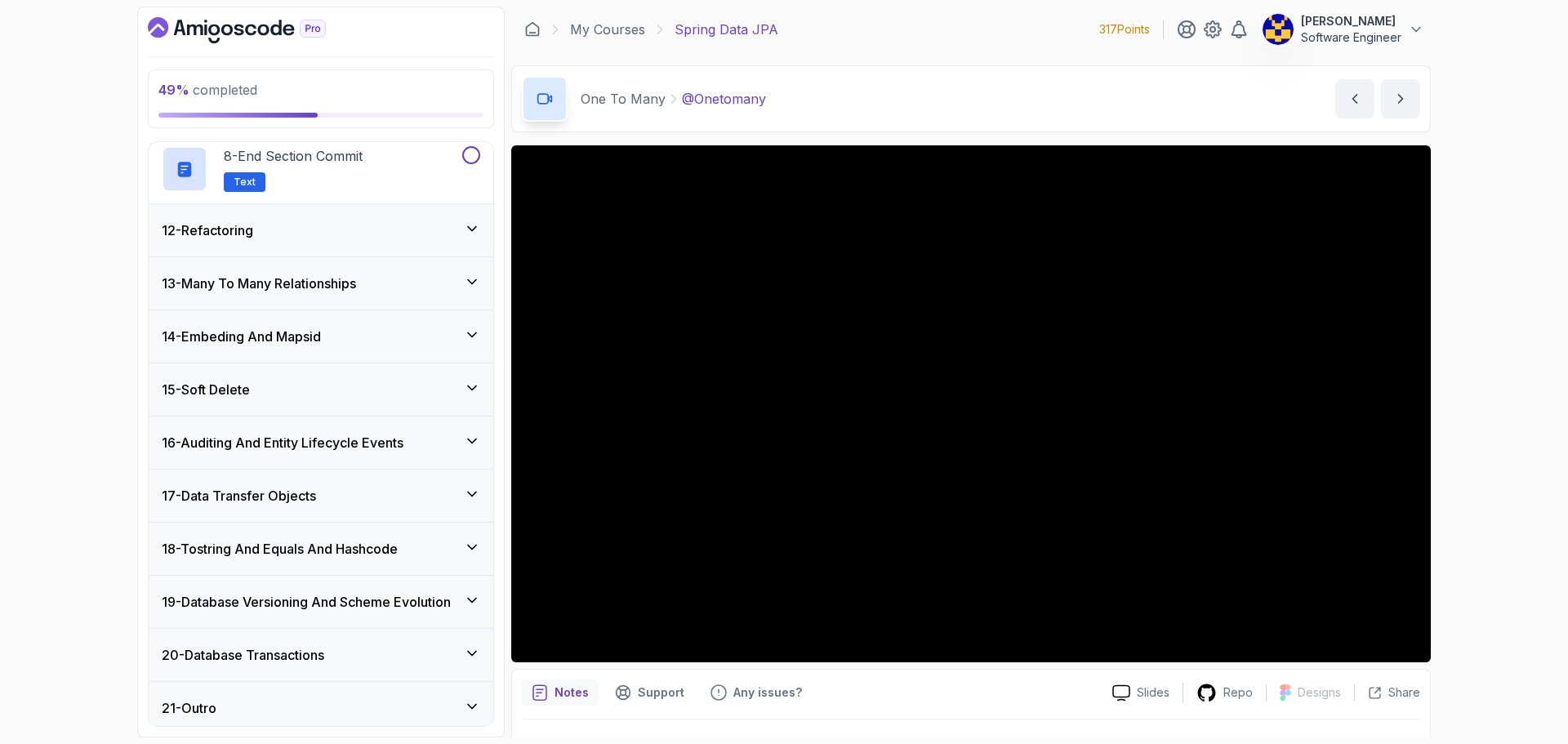
scroll to position [1079, 0]
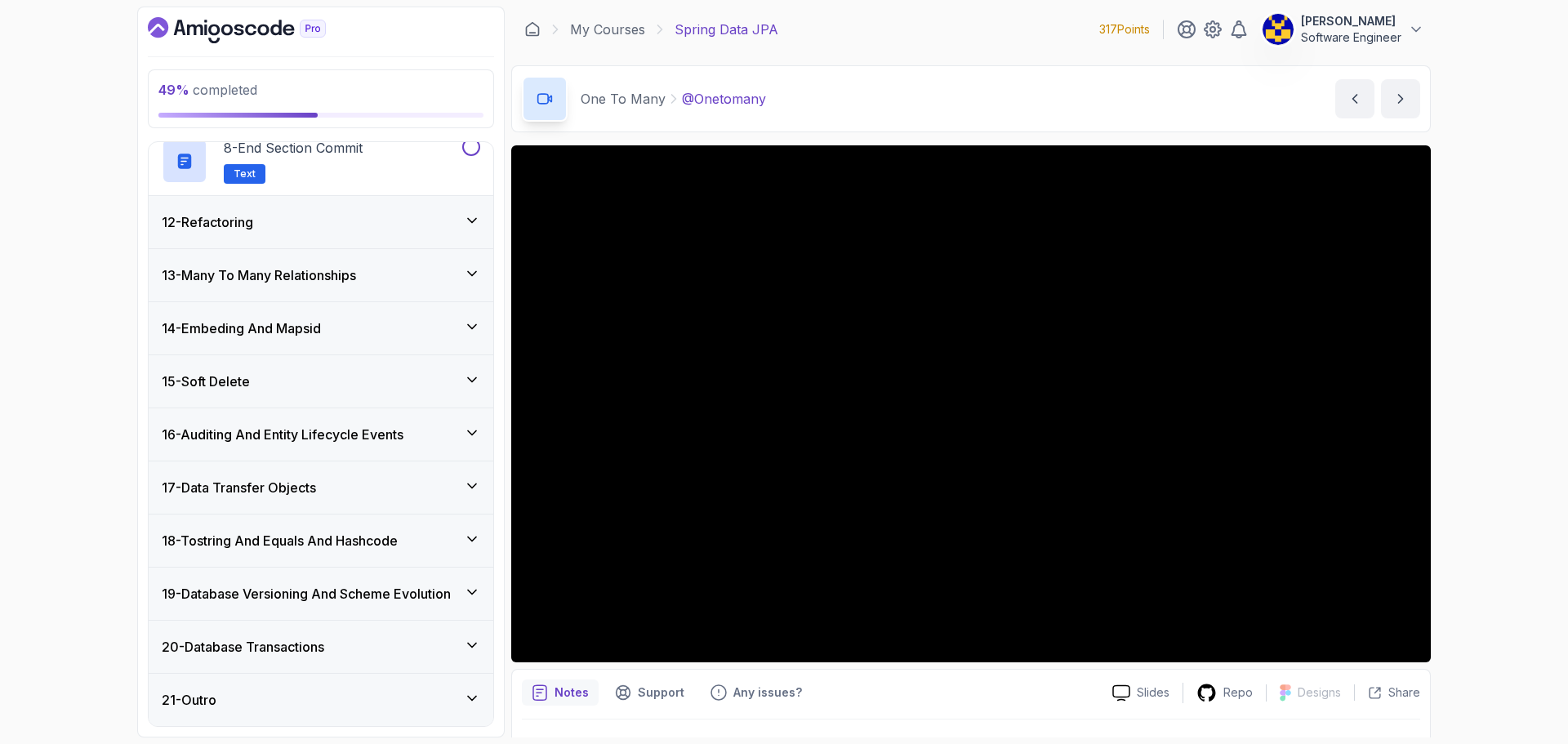
click at [311, 373] on div "15 - Soft Delete" at bounding box center [321, 381] width 318 height 20
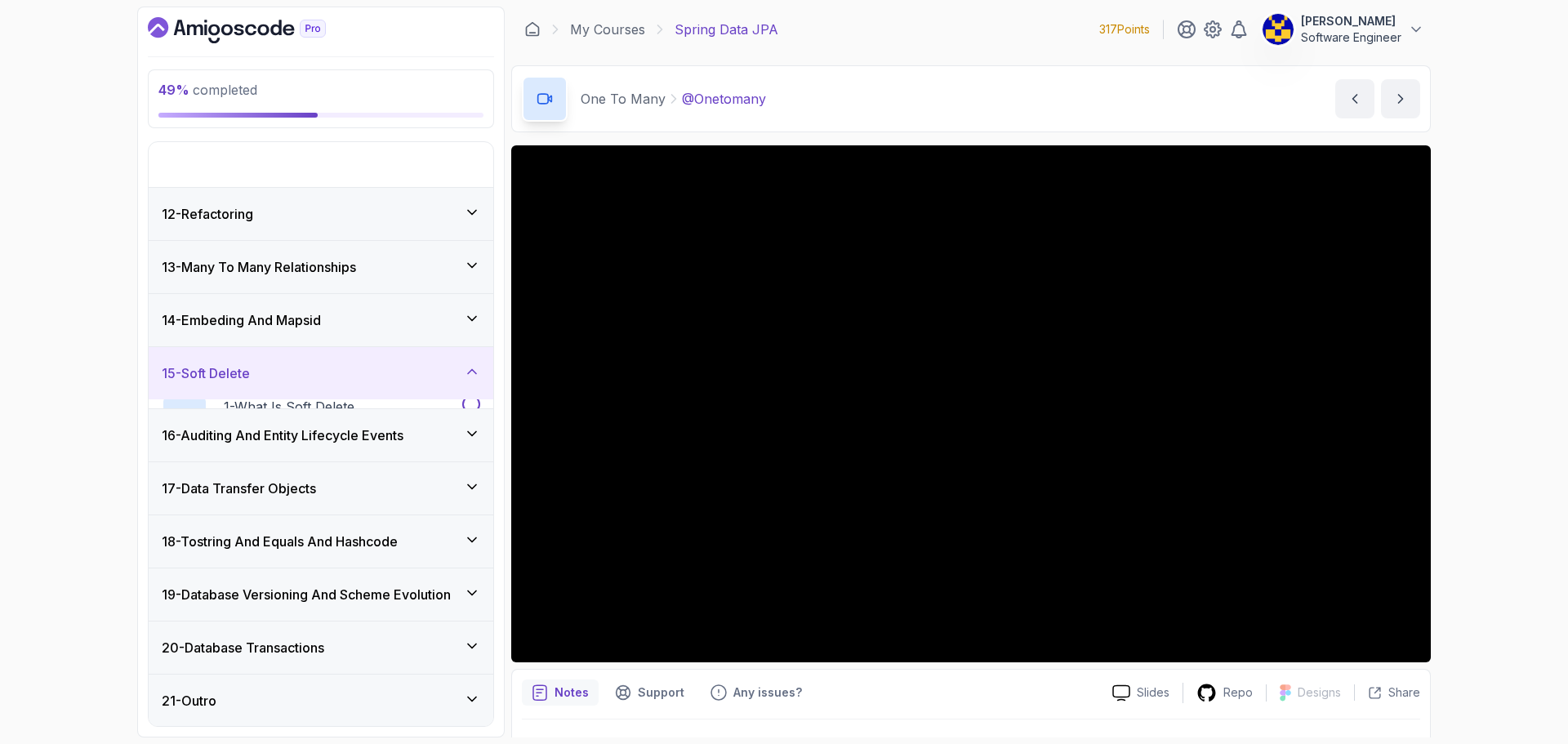
scroll to position [531, 0]
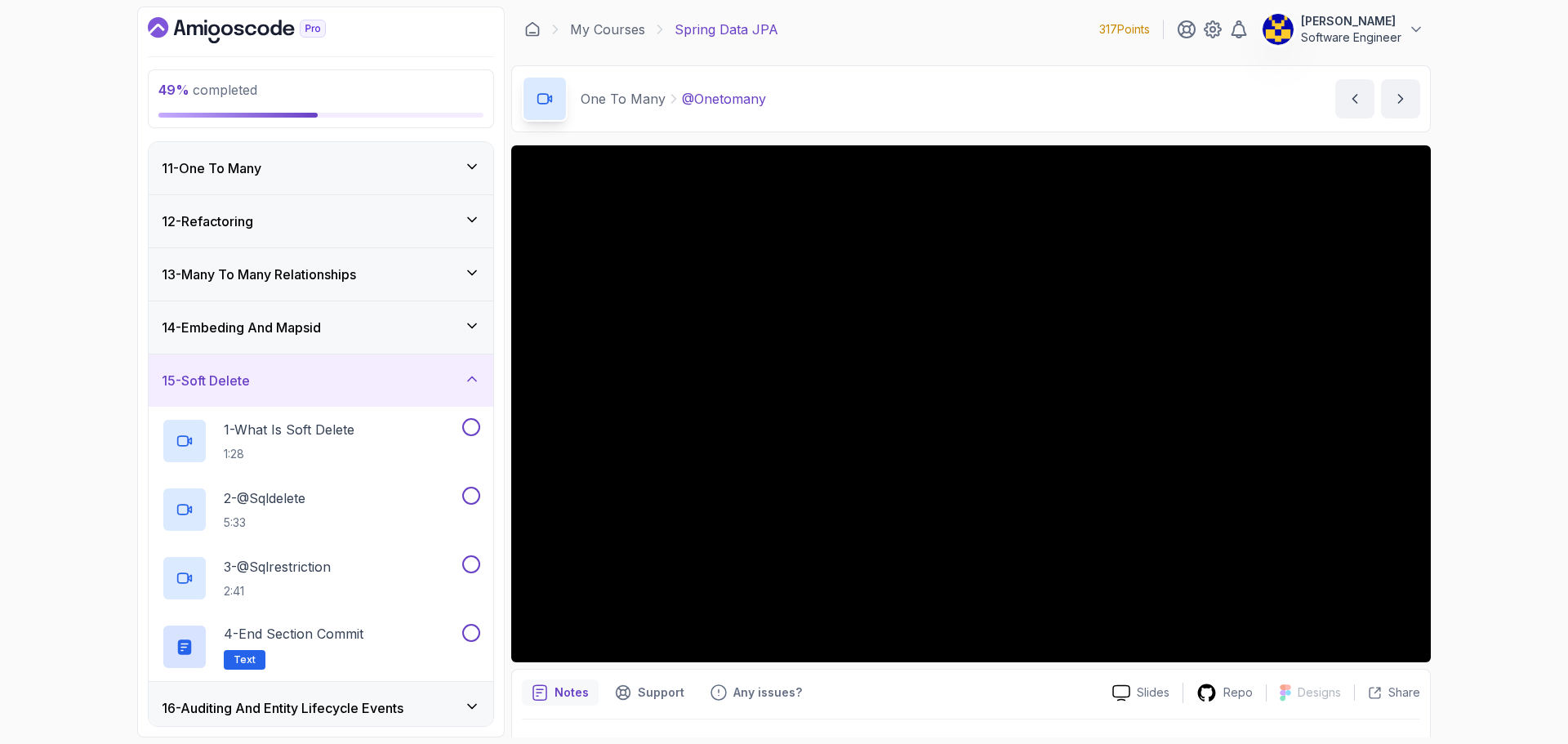
click at [339, 379] on div "15 - Soft Delete" at bounding box center [321, 381] width 318 height 20
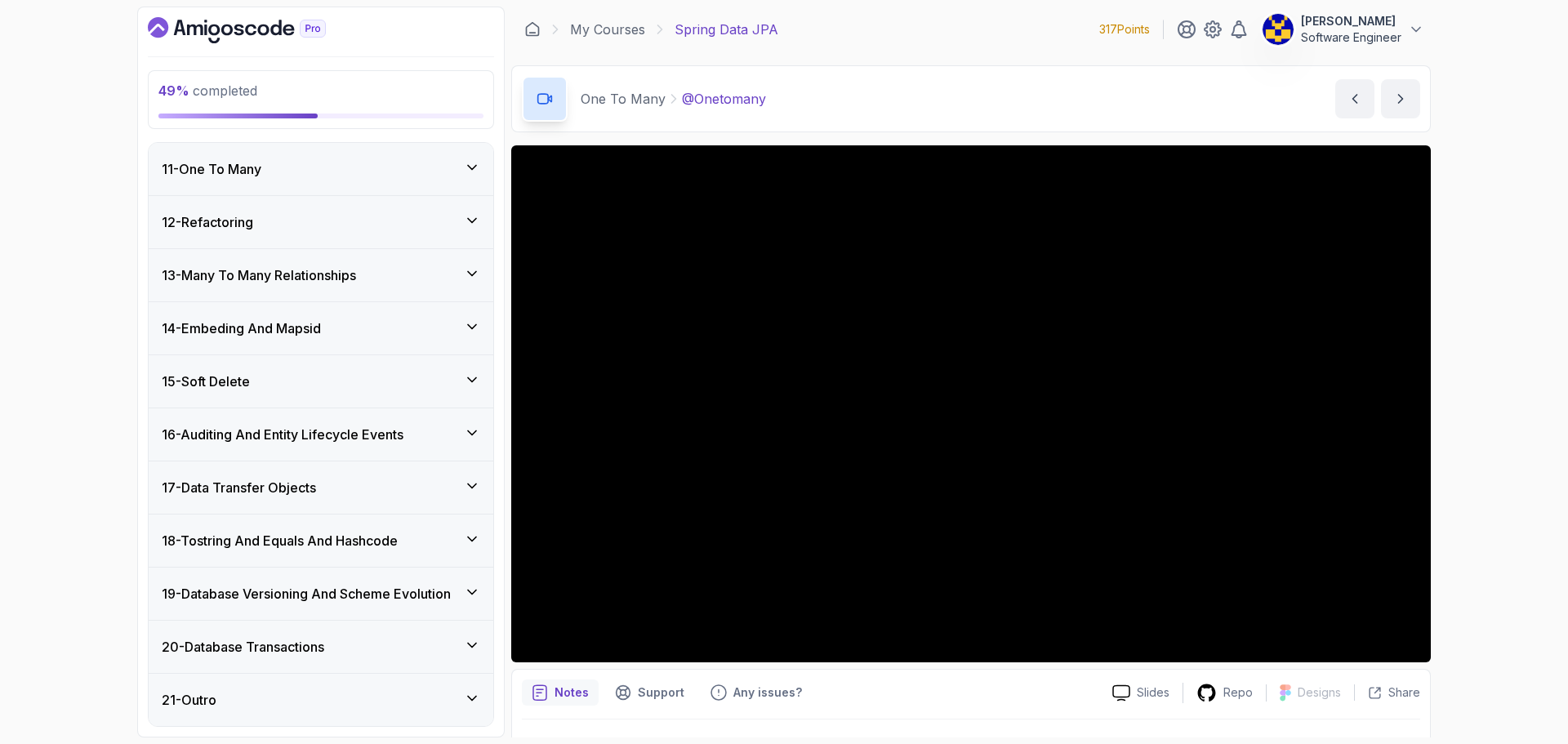
click at [365, 592] on h3 "19 - Database Versioning And Scheme Evolution" at bounding box center [306, 593] width 289 height 20
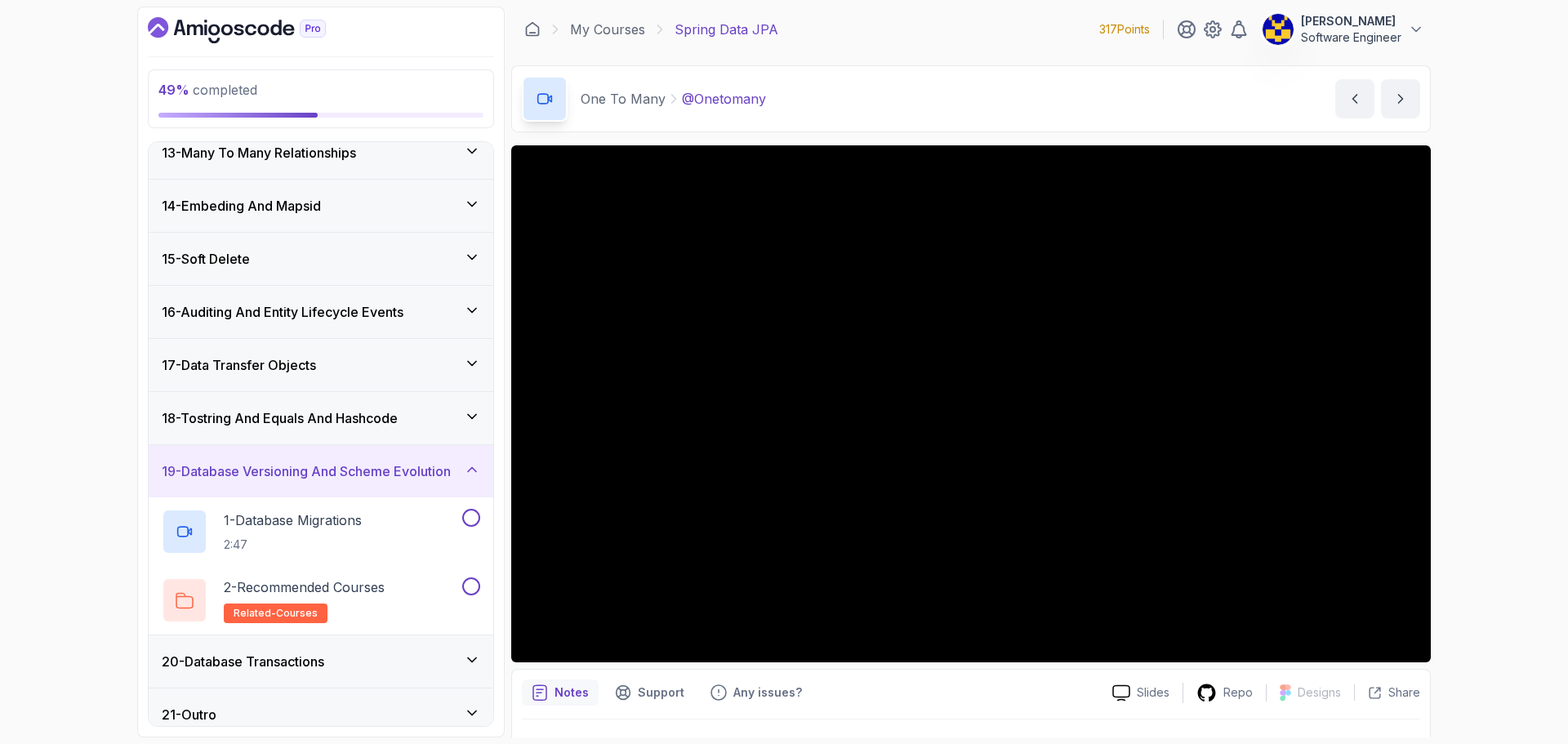
scroll to position [667, 0]
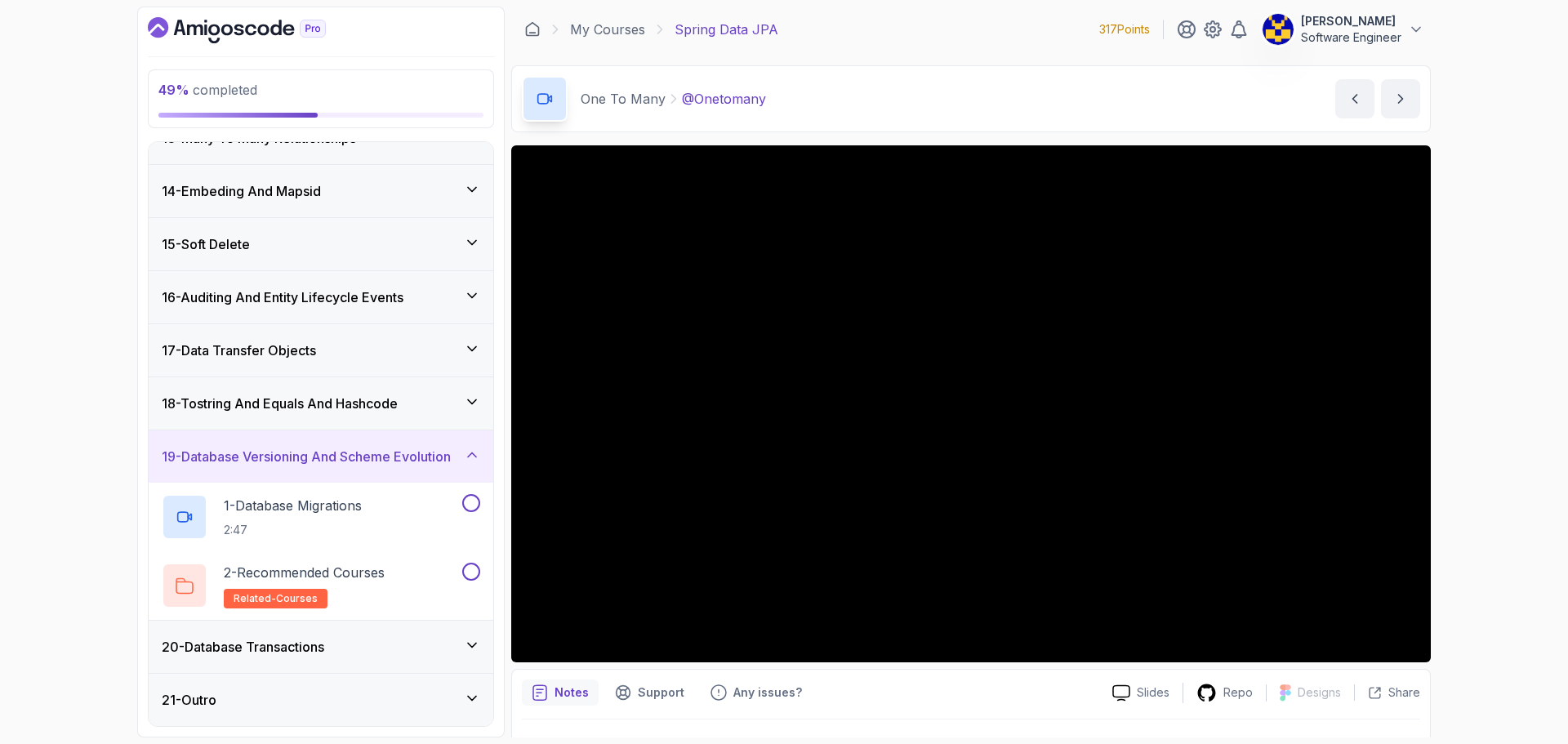
click at [339, 447] on h3 "19 - Database Versioning And Scheme Evolution" at bounding box center [306, 456] width 289 height 20
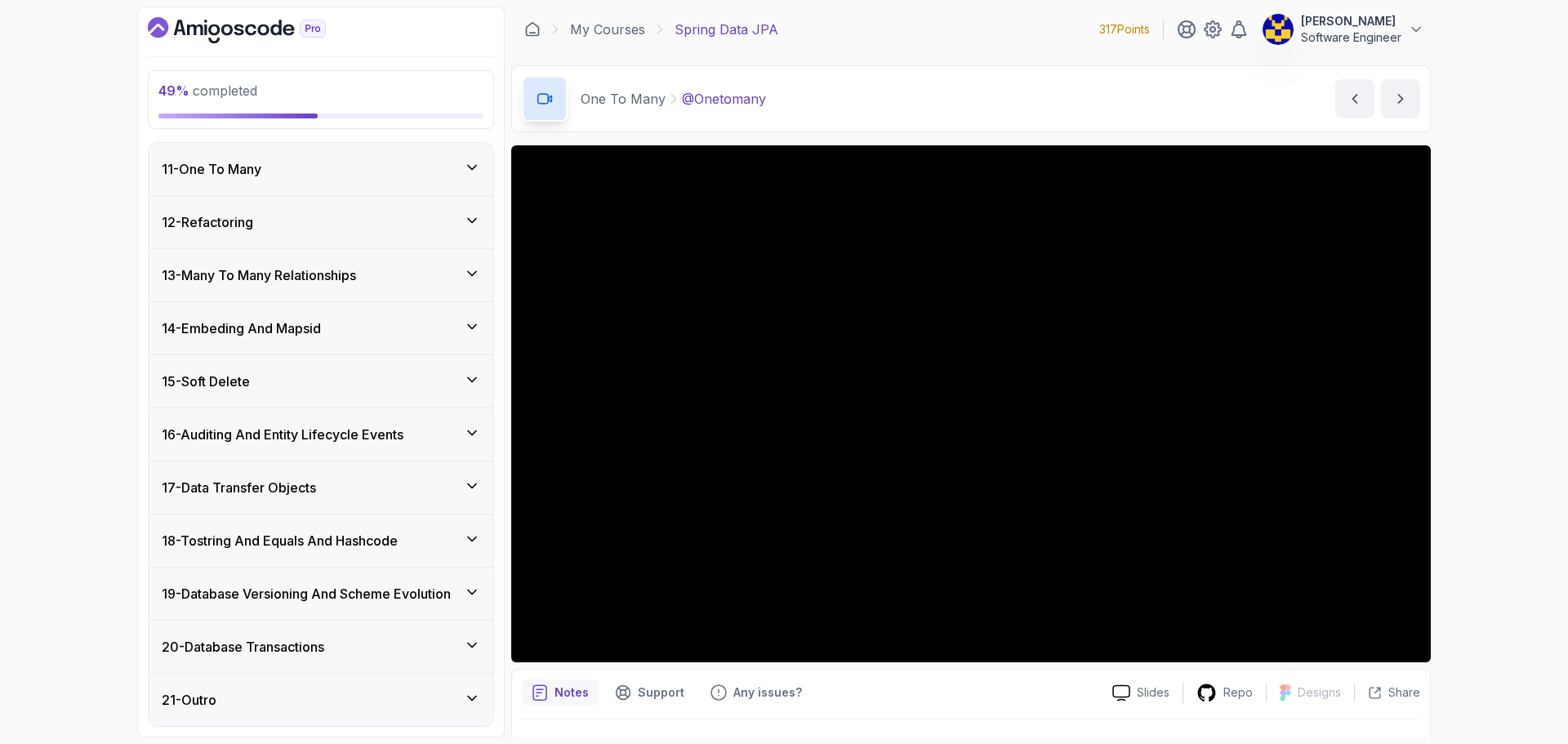
click at [345, 580] on div "19 - Database Versioning And Scheme Evolution" at bounding box center [321, 593] width 345 height 52
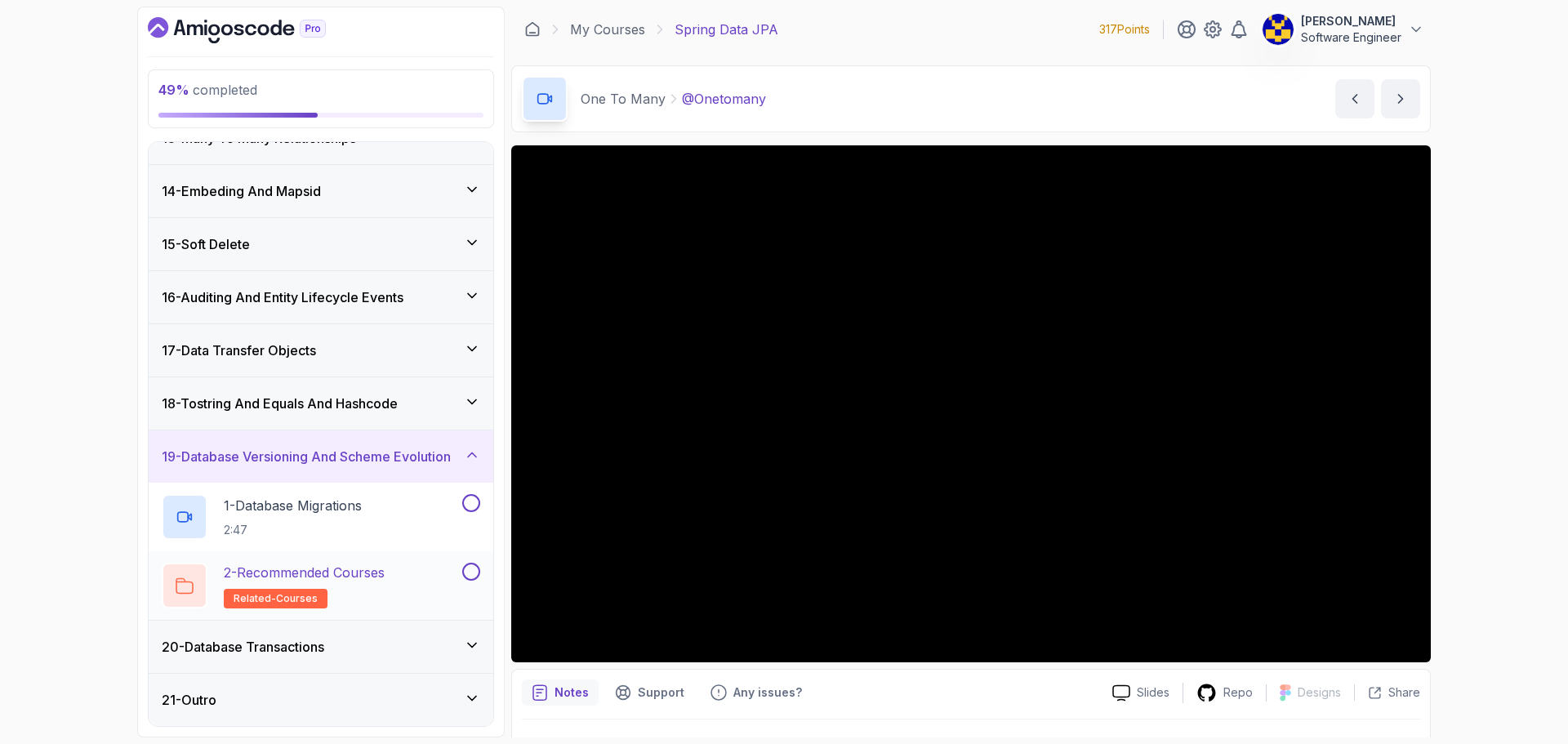
click at [396, 569] on div "2 - Recommended Courses related-courses" at bounding box center [310, 585] width 298 height 45
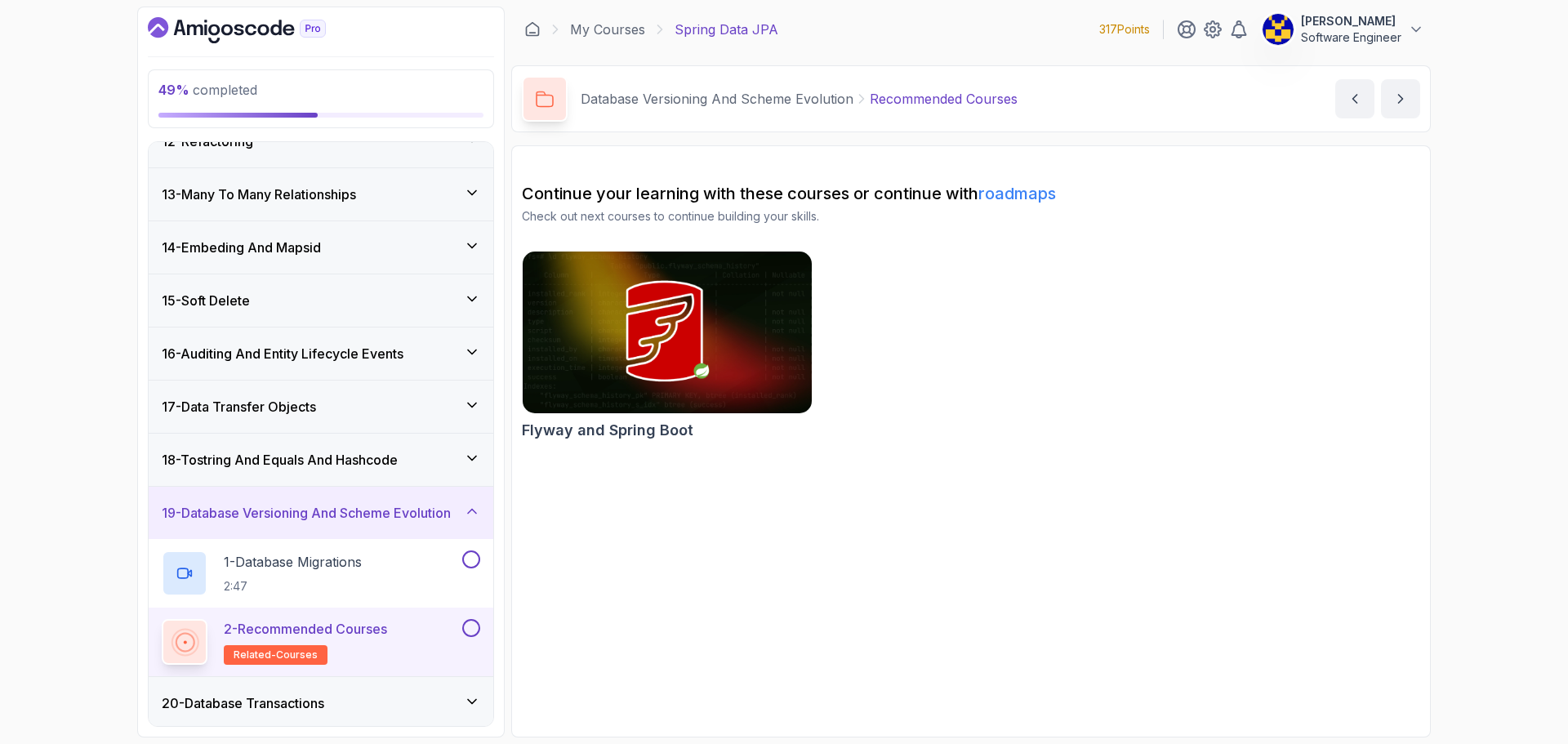
scroll to position [667, 0]
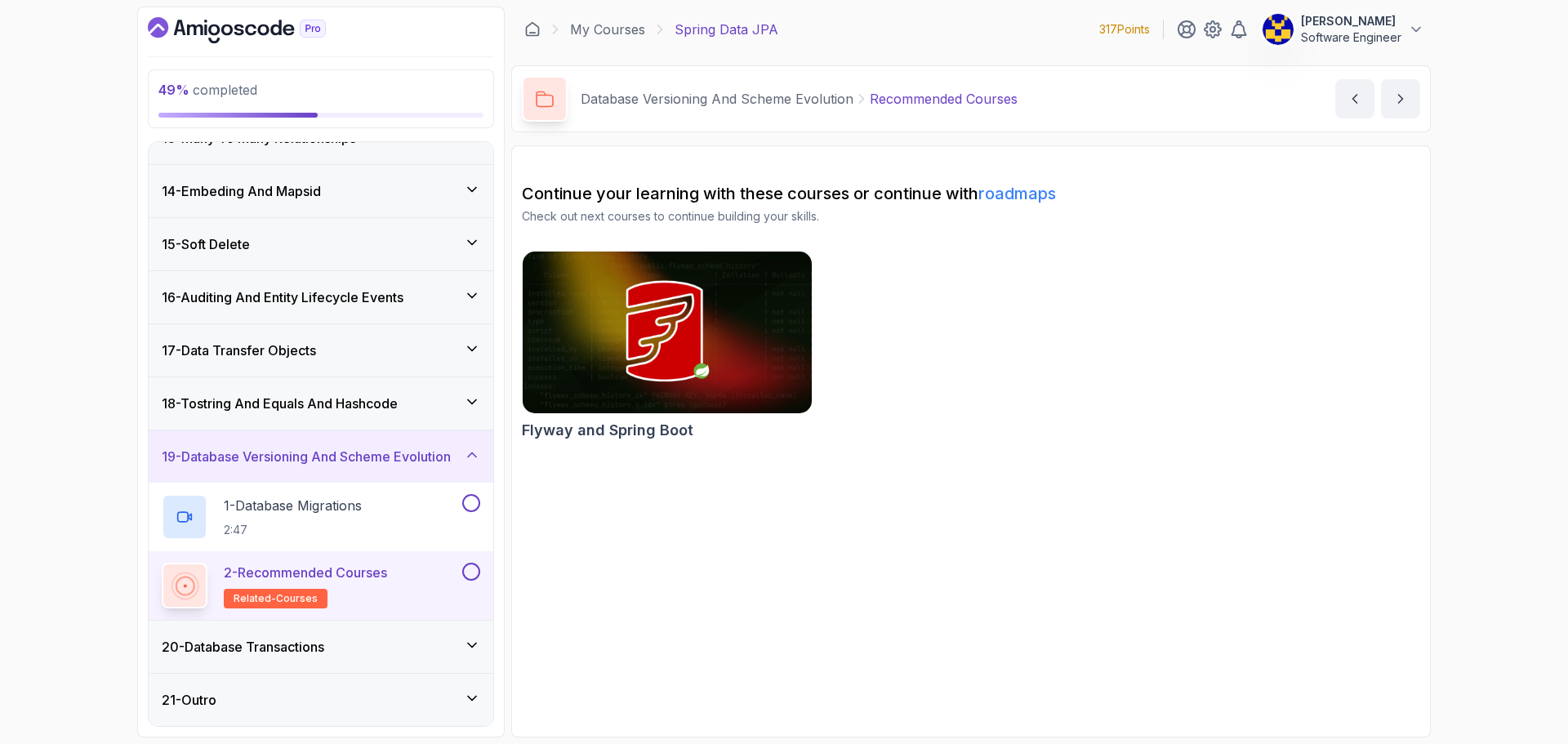
click at [464, 569] on button at bounding box center [472, 572] width 18 height 18
click at [286, 358] on h3 "17 - Data Transfer Objects" at bounding box center [238, 350] width 154 height 20
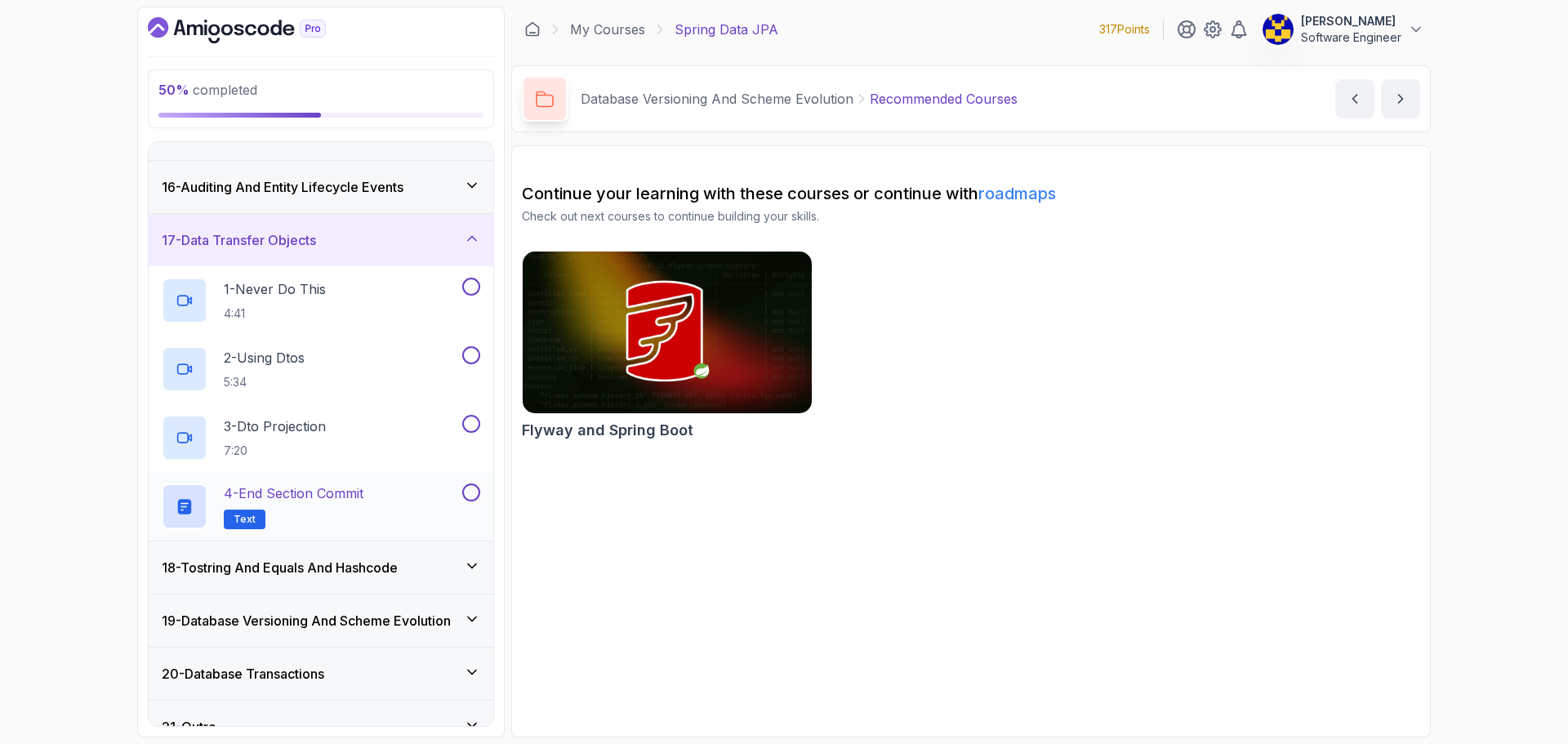
scroll to position [804, 0]
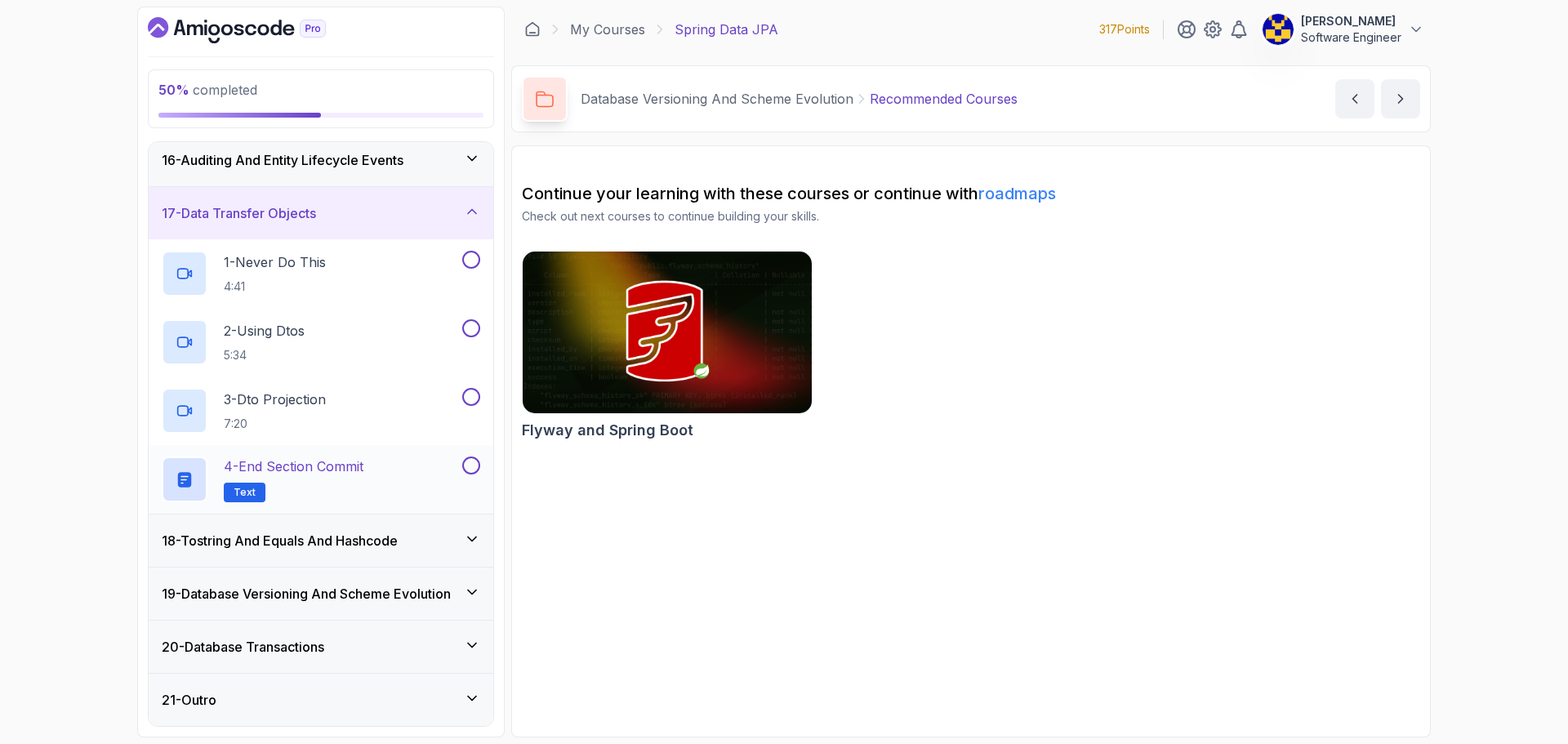
click at [467, 467] on button at bounding box center [472, 466] width 18 height 18
click at [302, 207] on h3 "17 - Data Transfer Objects" at bounding box center [238, 213] width 154 height 20
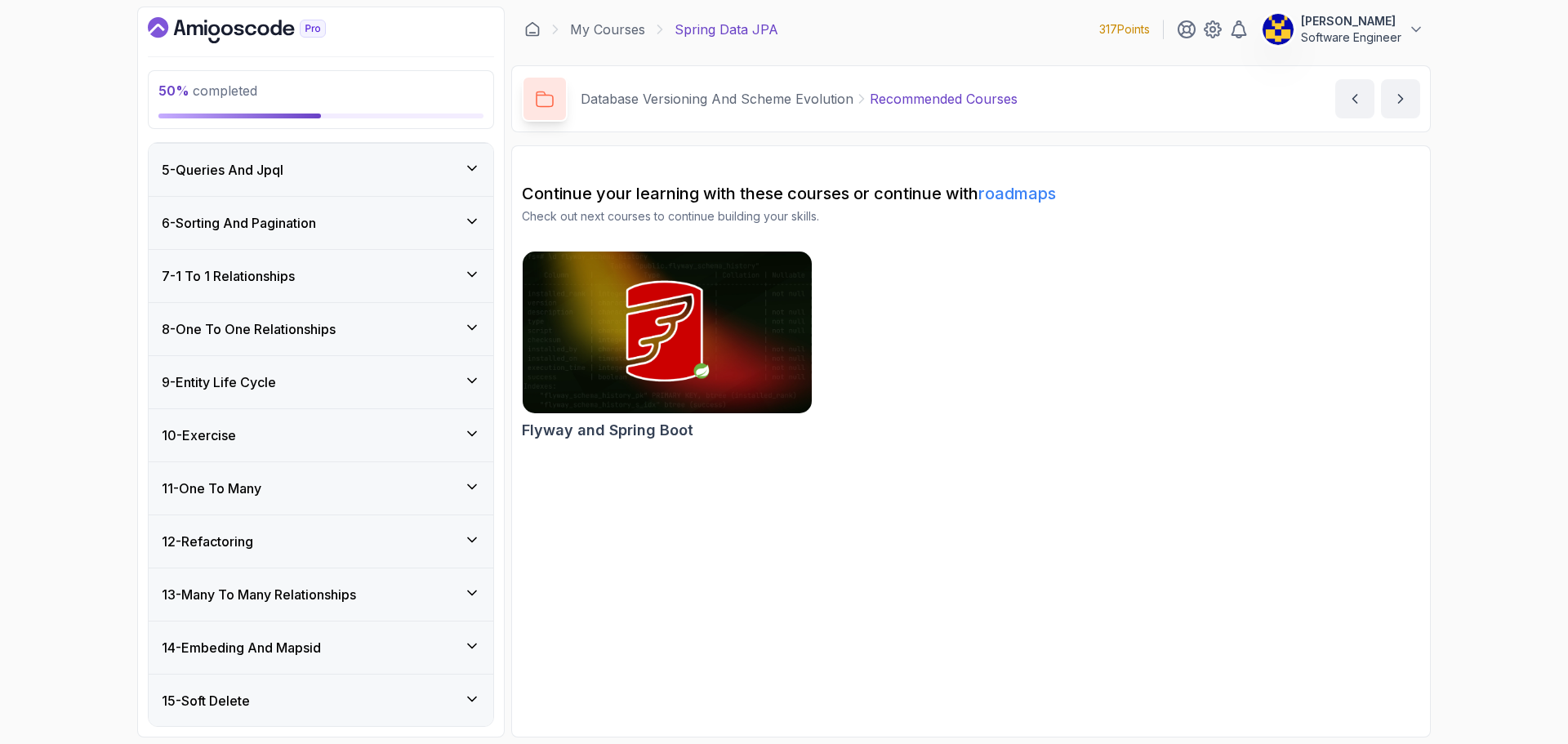
scroll to position [292, 0]
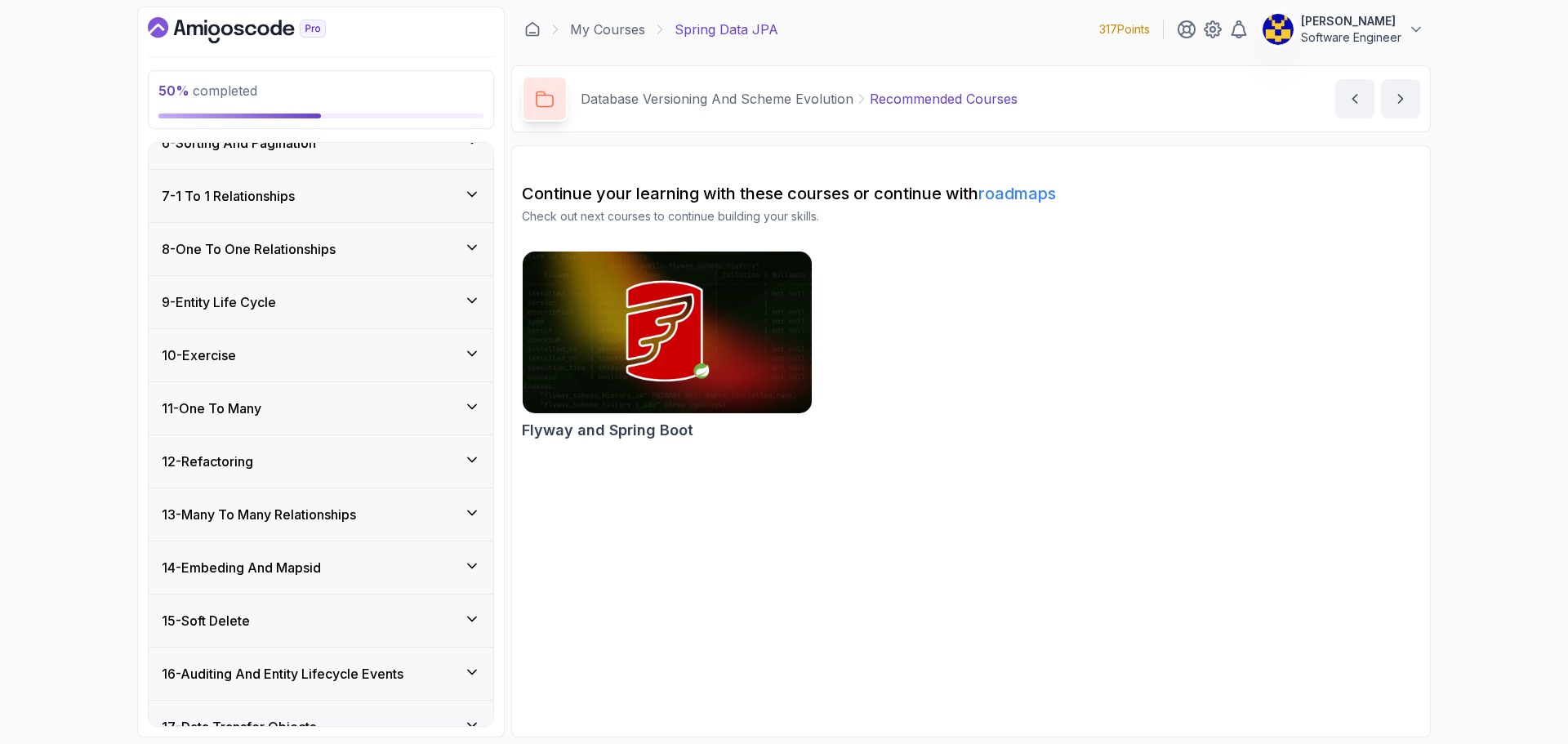
click at [283, 412] on div "11 - One To Many" at bounding box center [321, 408] width 318 height 20
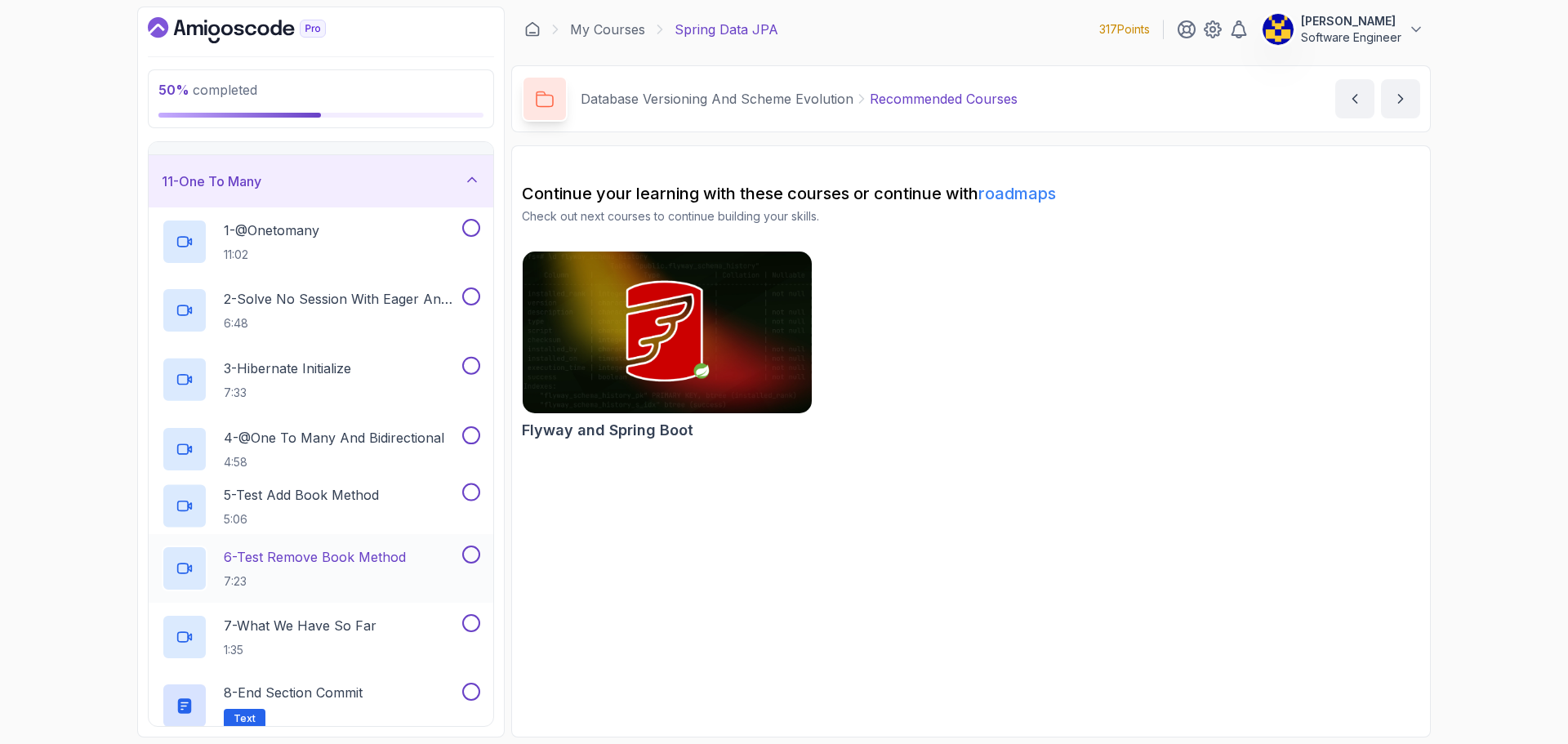
scroll to position [618, 0]
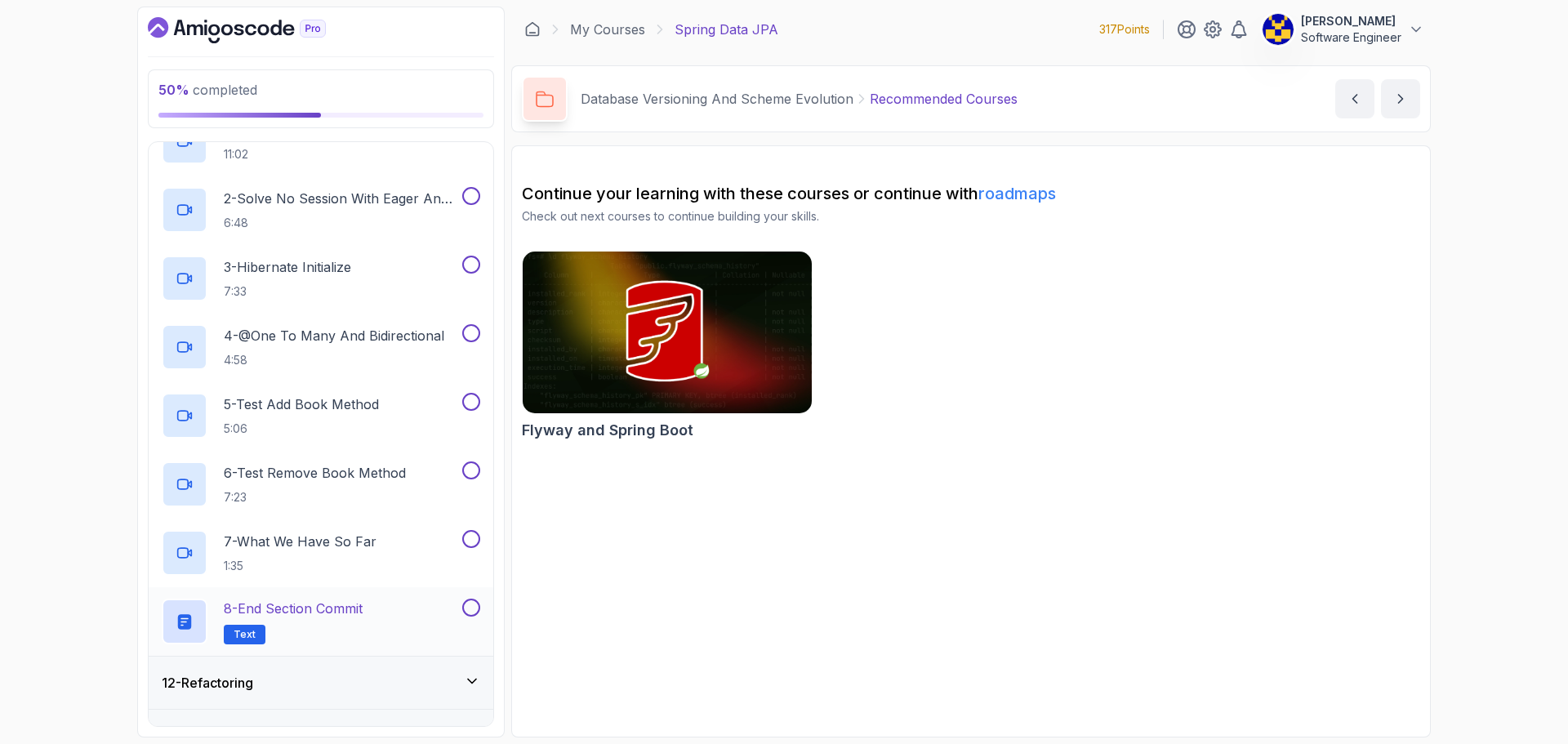
click at [472, 603] on button at bounding box center [472, 607] width 18 height 18
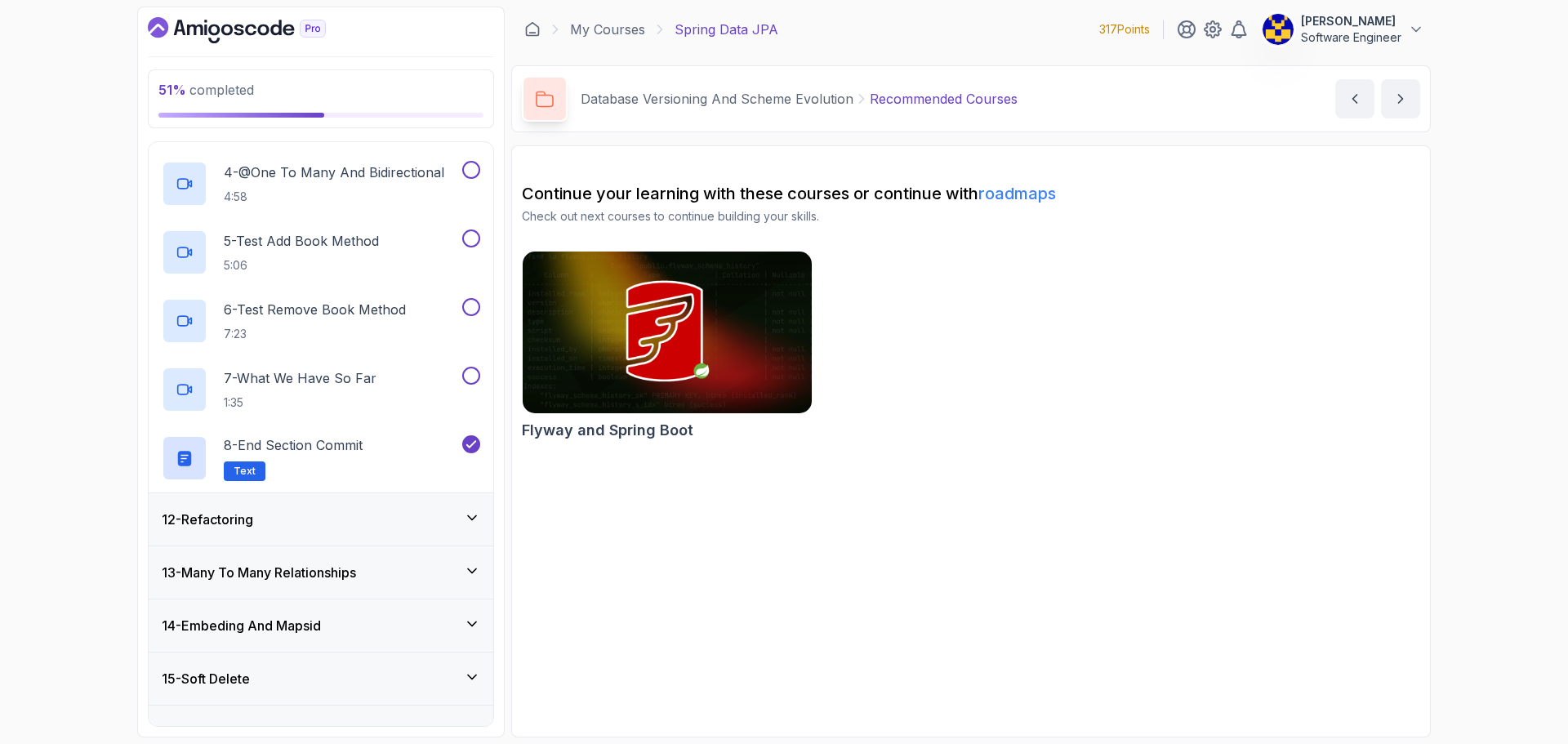
click at [360, 518] on div "12 - Refactoring" at bounding box center [321, 519] width 318 height 20
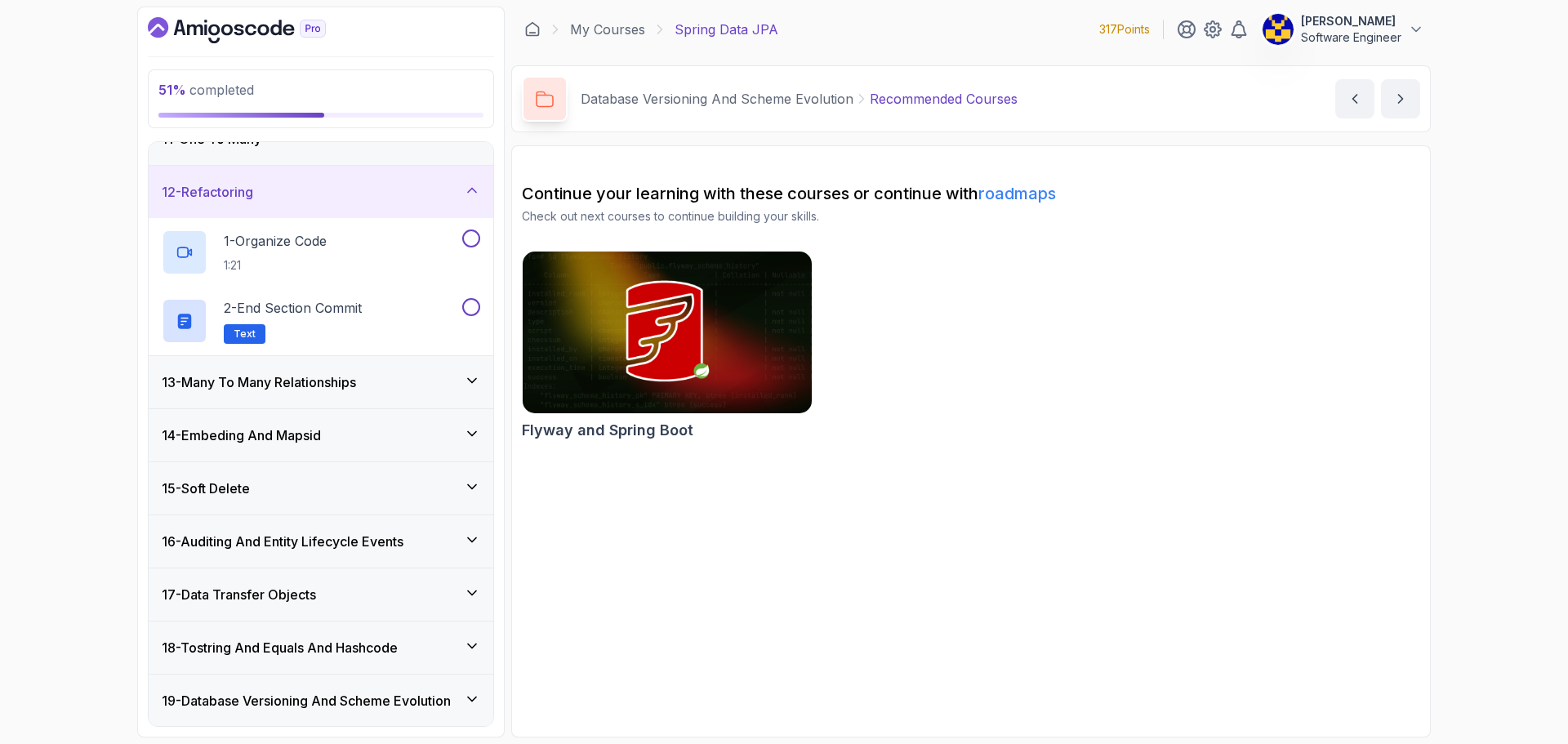
scroll to position [612, 0]
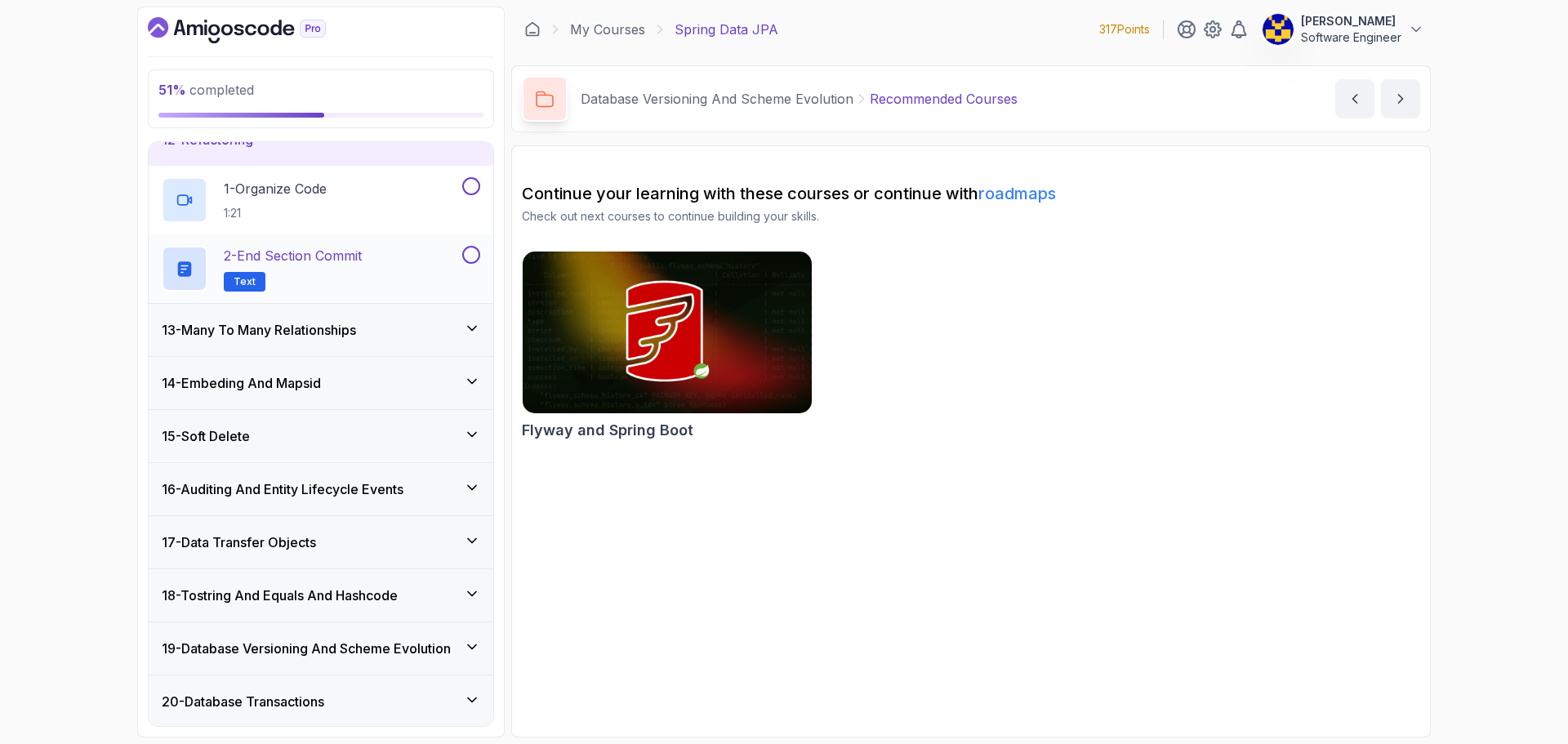
click at [467, 250] on button at bounding box center [472, 255] width 18 height 18
click at [333, 338] on h3 "13 - Many To Many Relationships" at bounding box center [259, 330] width 195 height 20
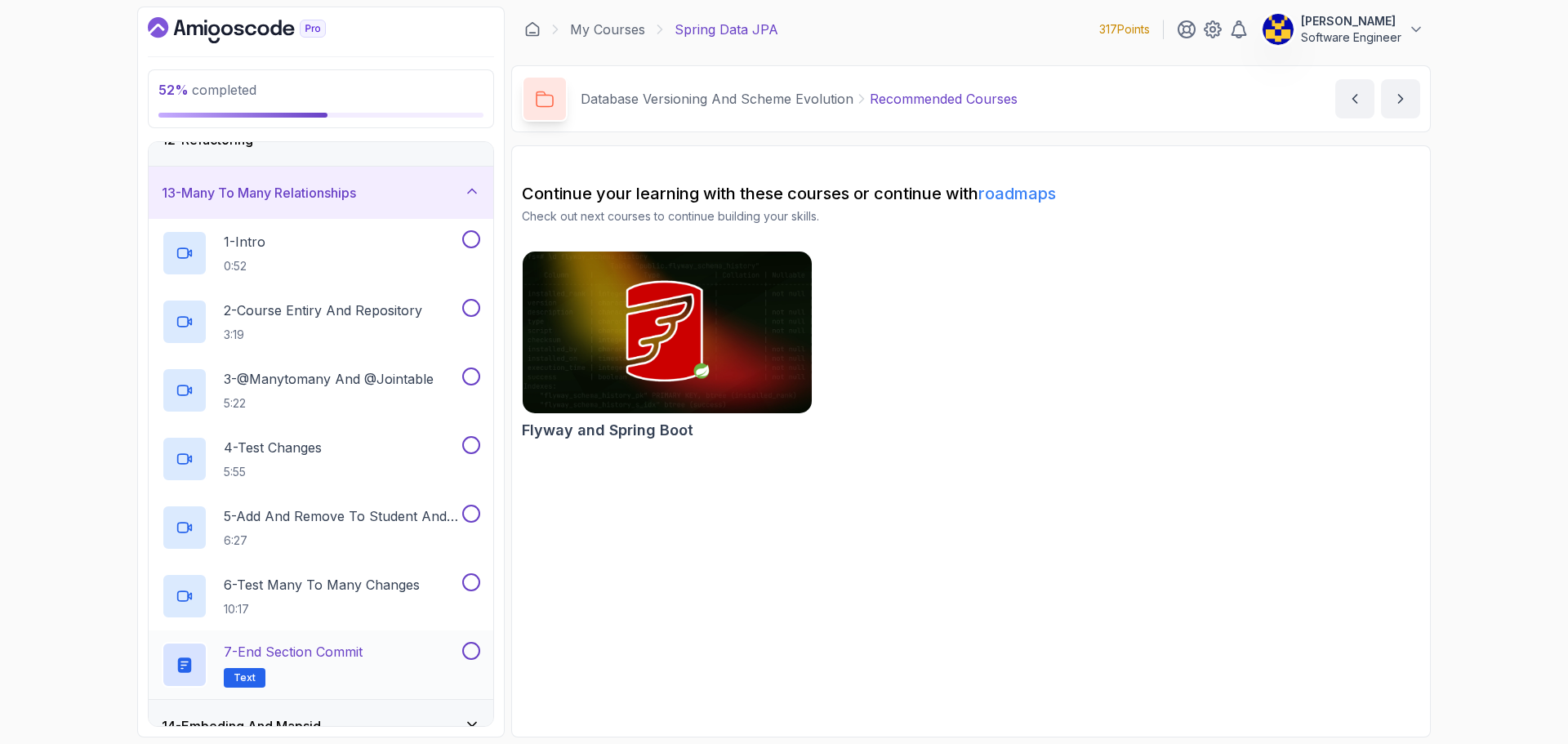
click at [469, 640] on div "7 - End Section Commit Text" at bounding box center [321, 664] width 345 height 68
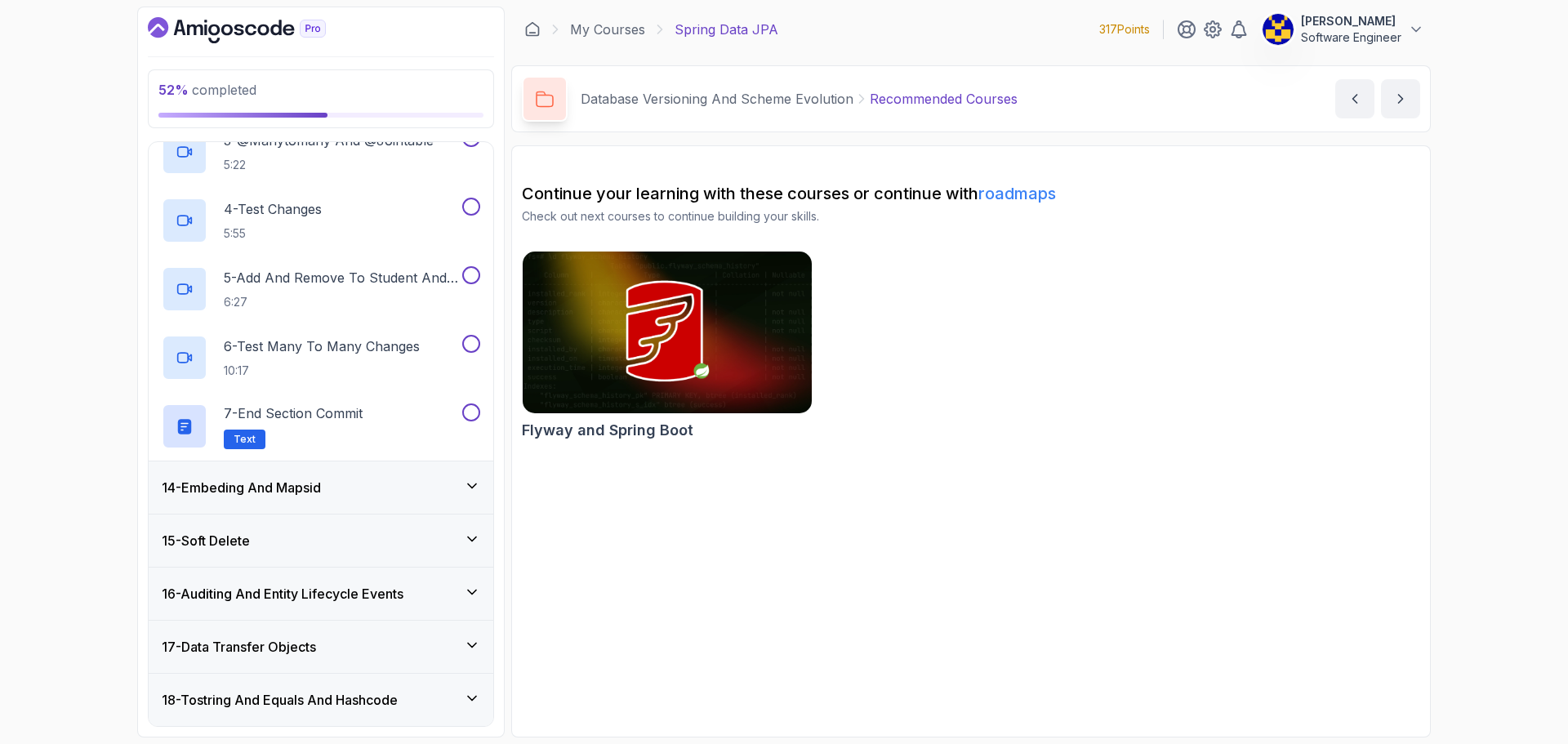
scroll to position [857, 0]
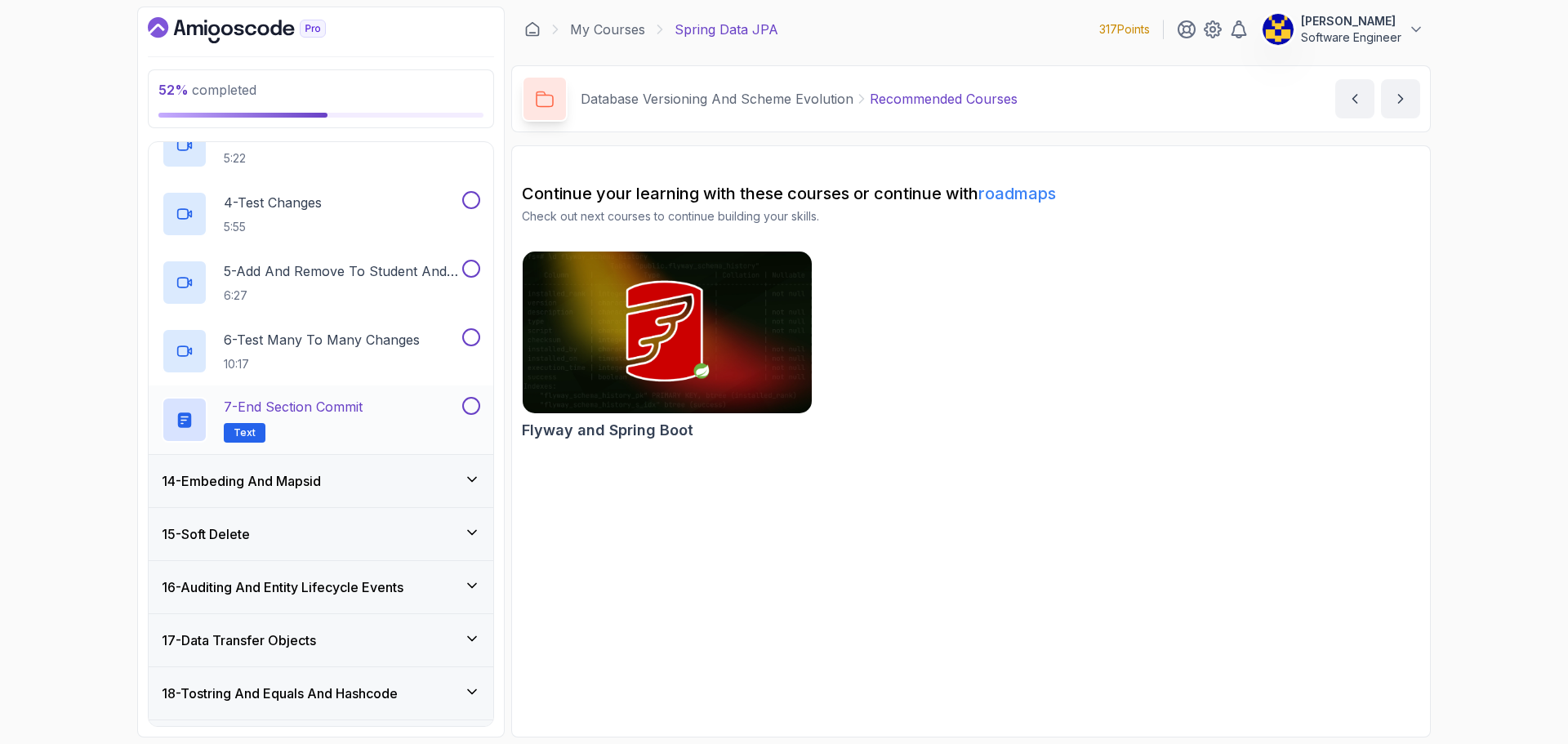
click at [476, 407] on button at bounding box center [472, 405] width 18 height 18
click at [336, 494] on div "14 - Embeding And Mapsid" at bounding box center [321, 480] width 345 height 52
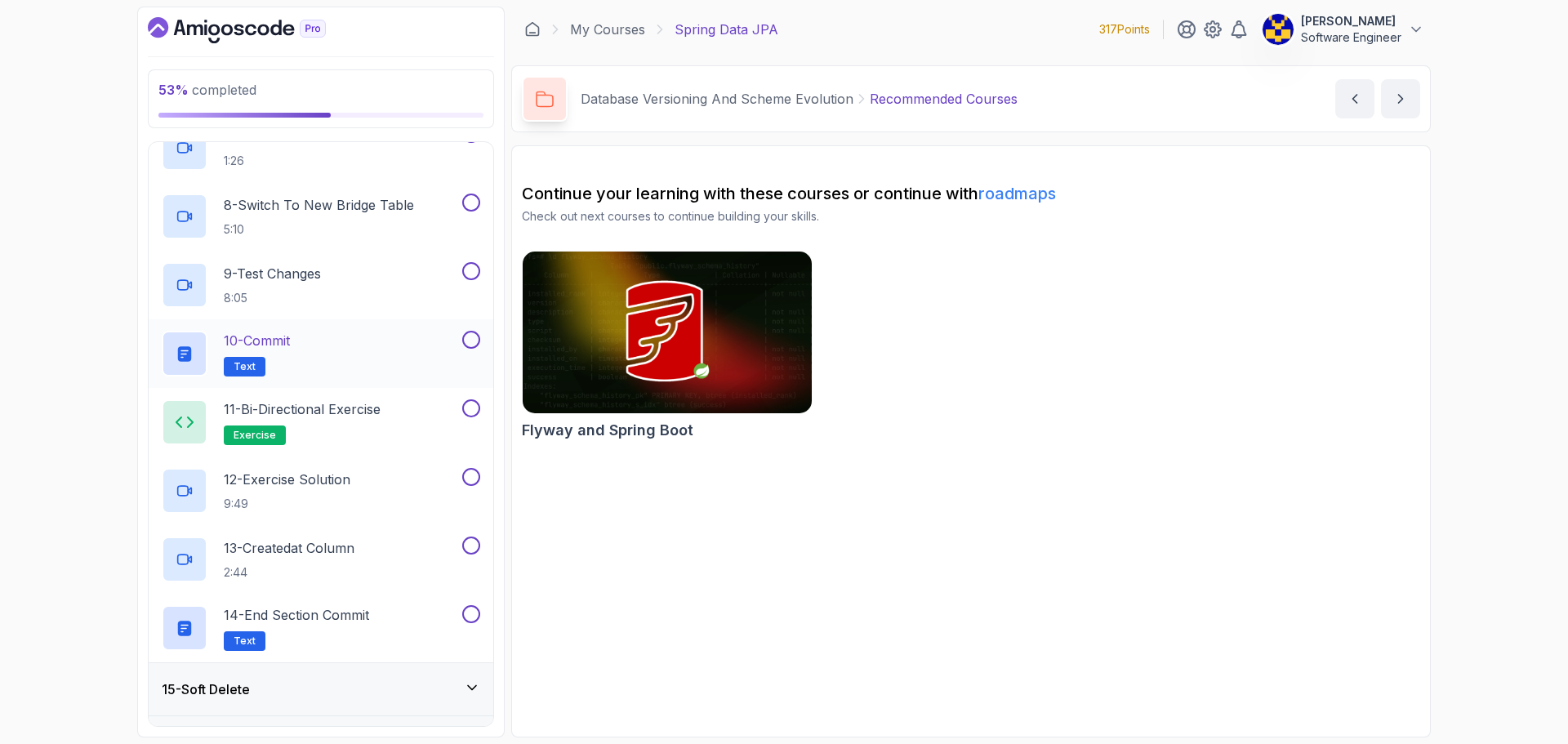
scroll to position [1183, 0]
click at [337, 353] on div "10 - Commit Text" at bounding box center [310, 351] width 298 height 45
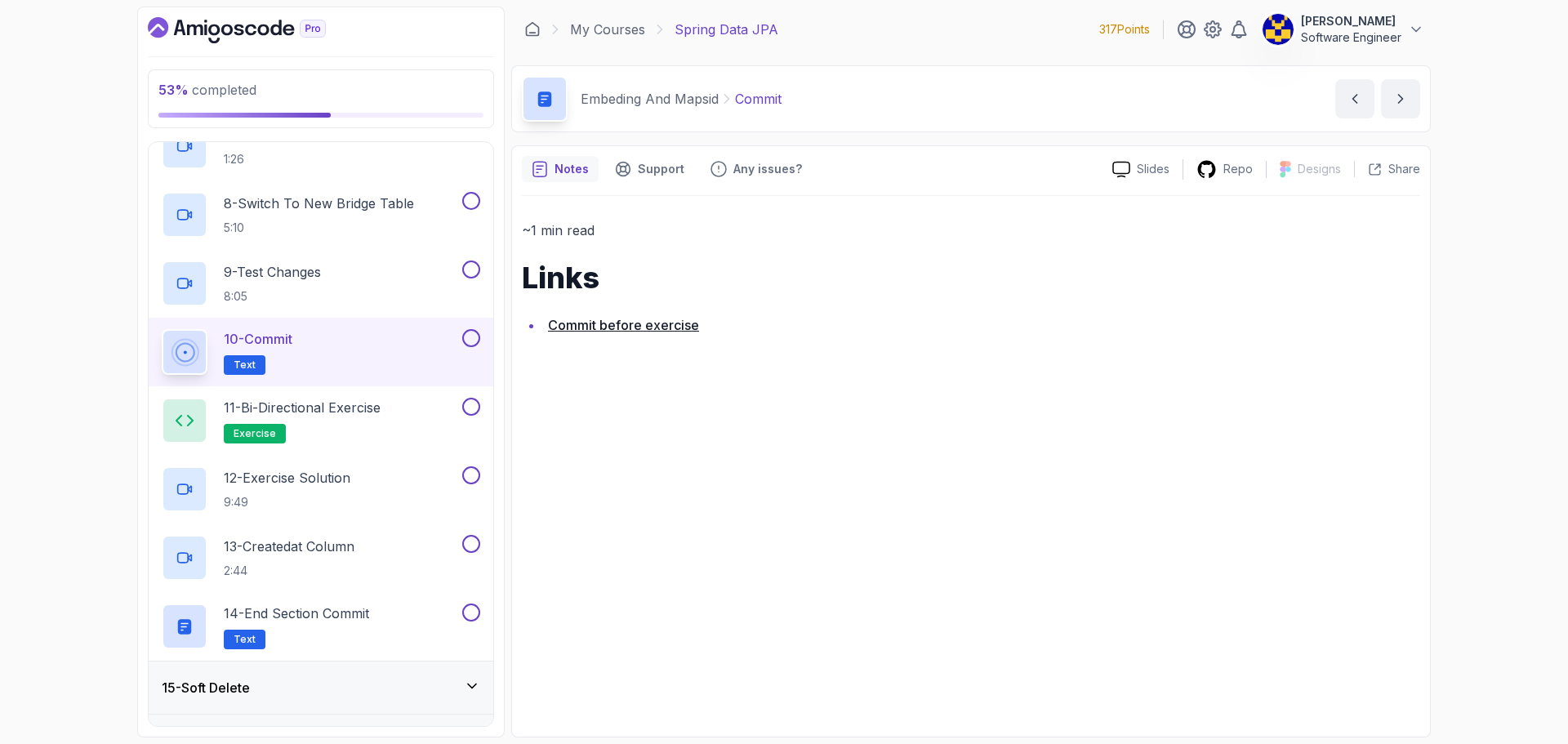
click at [476, 339] on button at bounding box center [472, 338] width 18 height 18
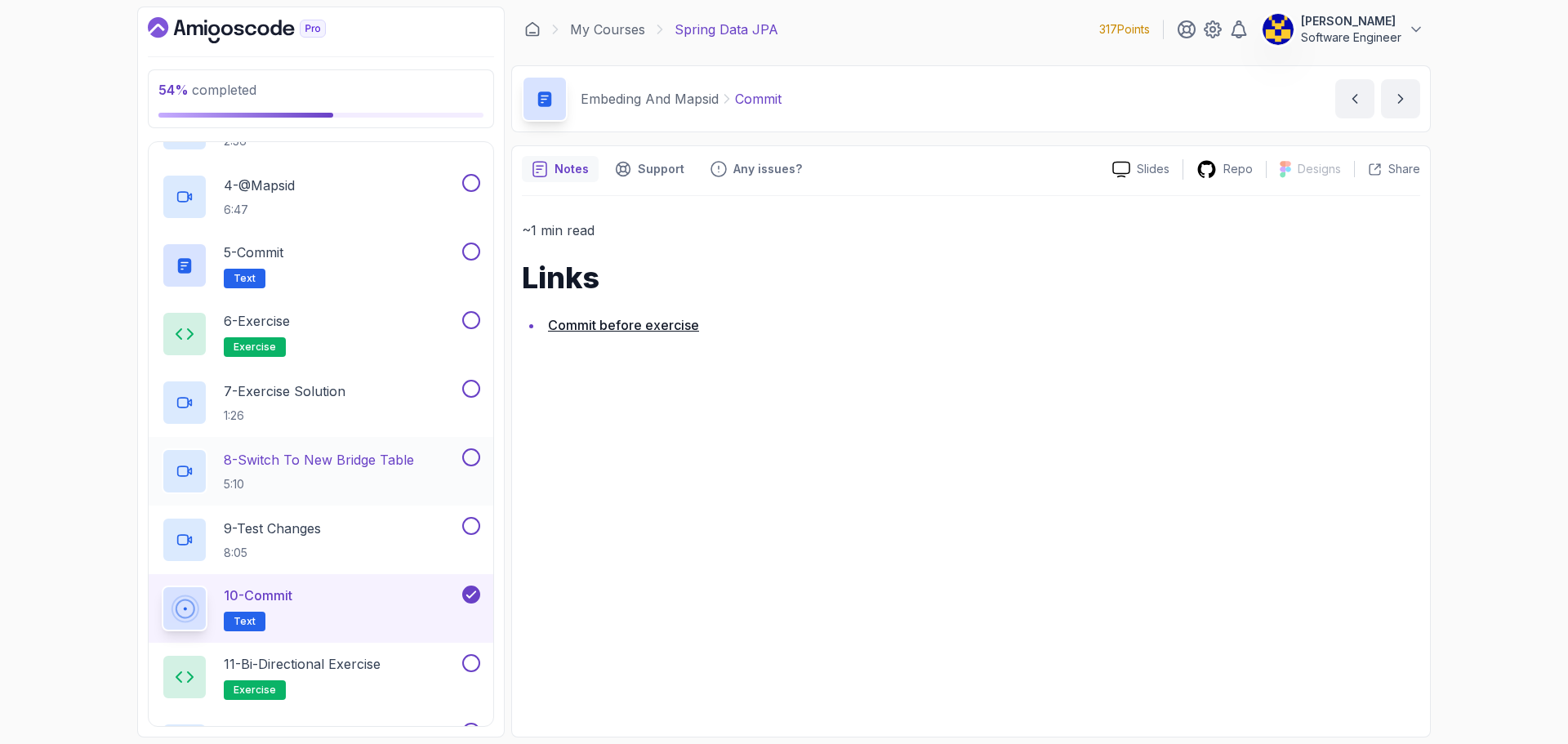
scroll to position [857, 0]
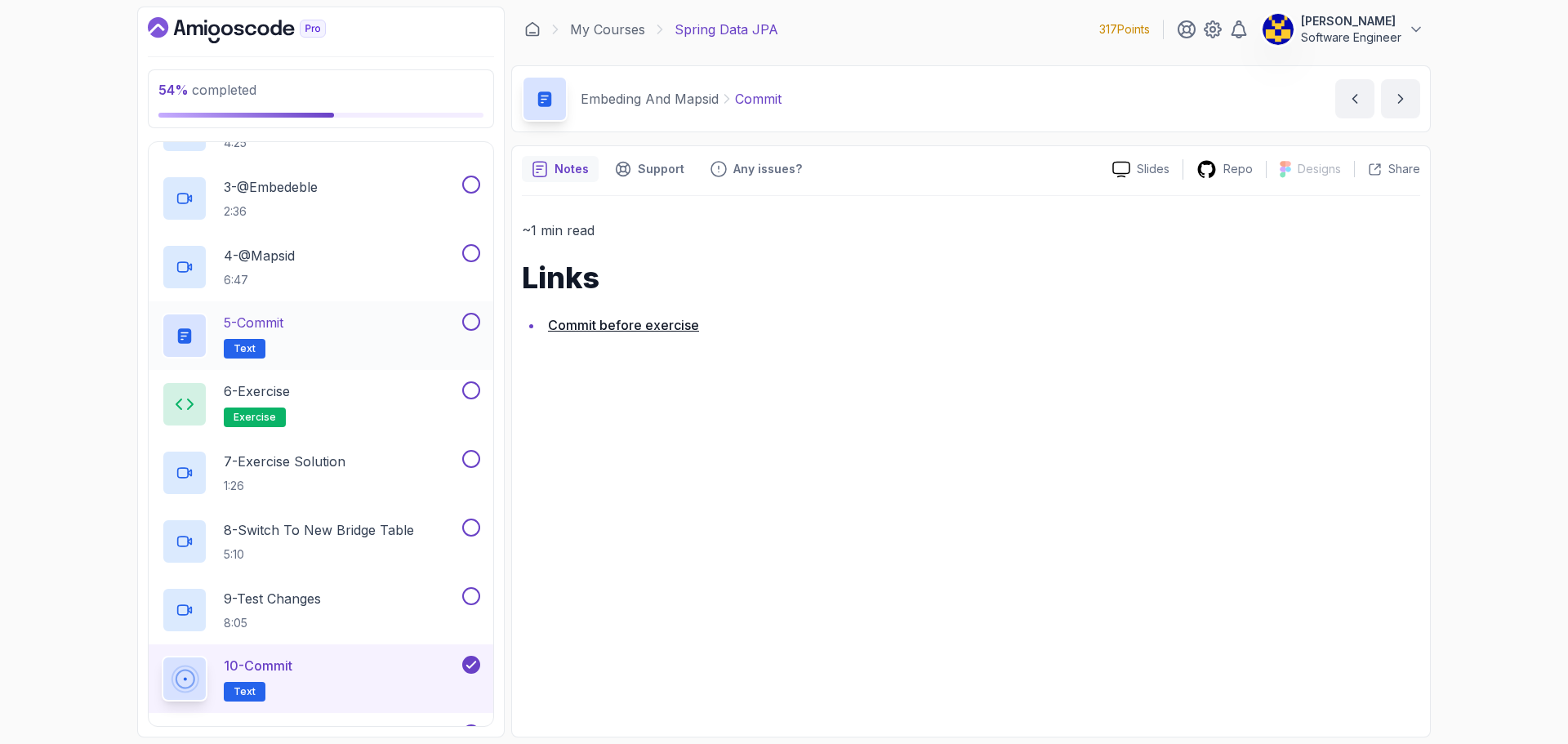
click at [470, 324] on button at bounding box center [472, 321] width 18 height 18
click at [579, 327] on link "Commit before exercise" at bounding box center [623, 325] width 151 height 16
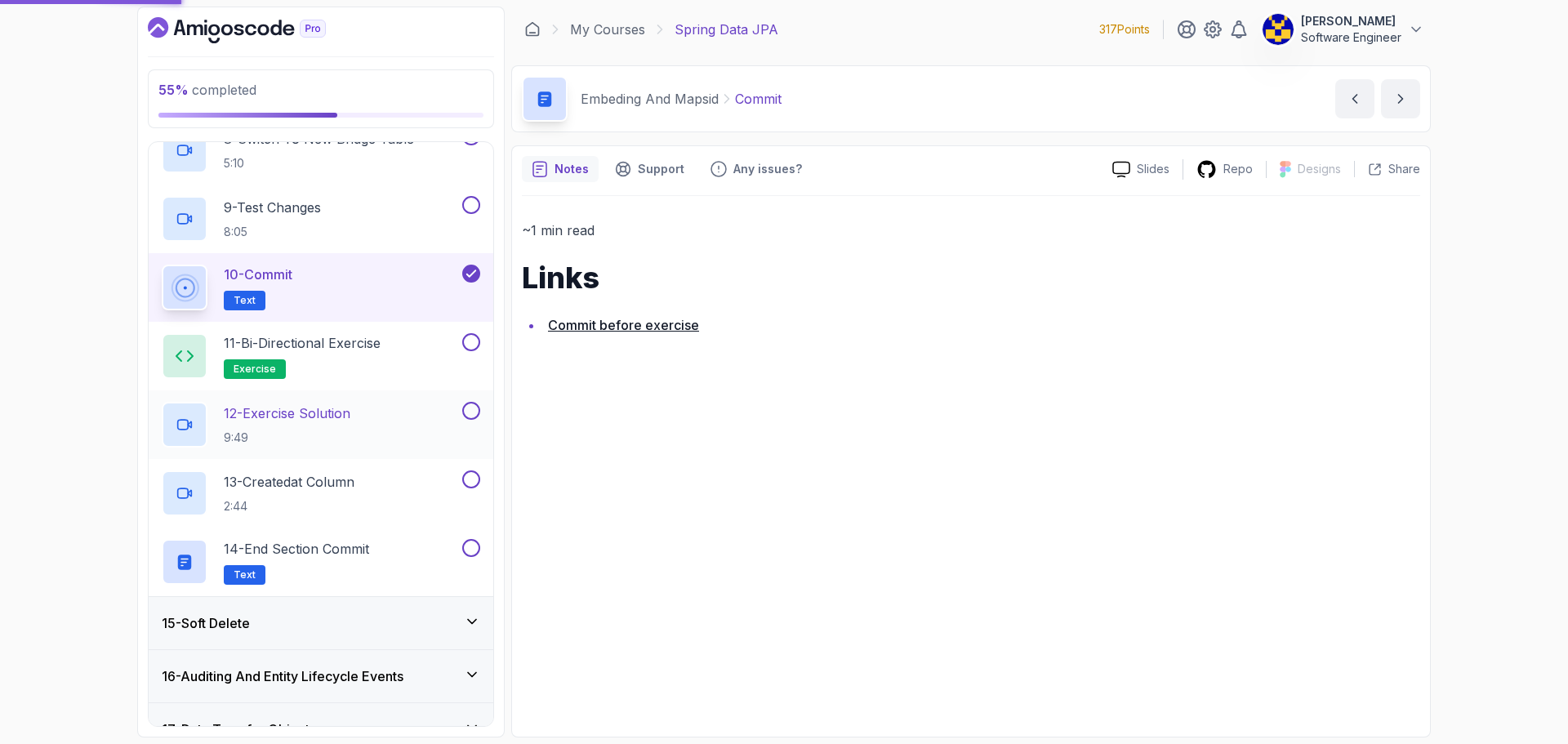
scroll to position [1266, 0]
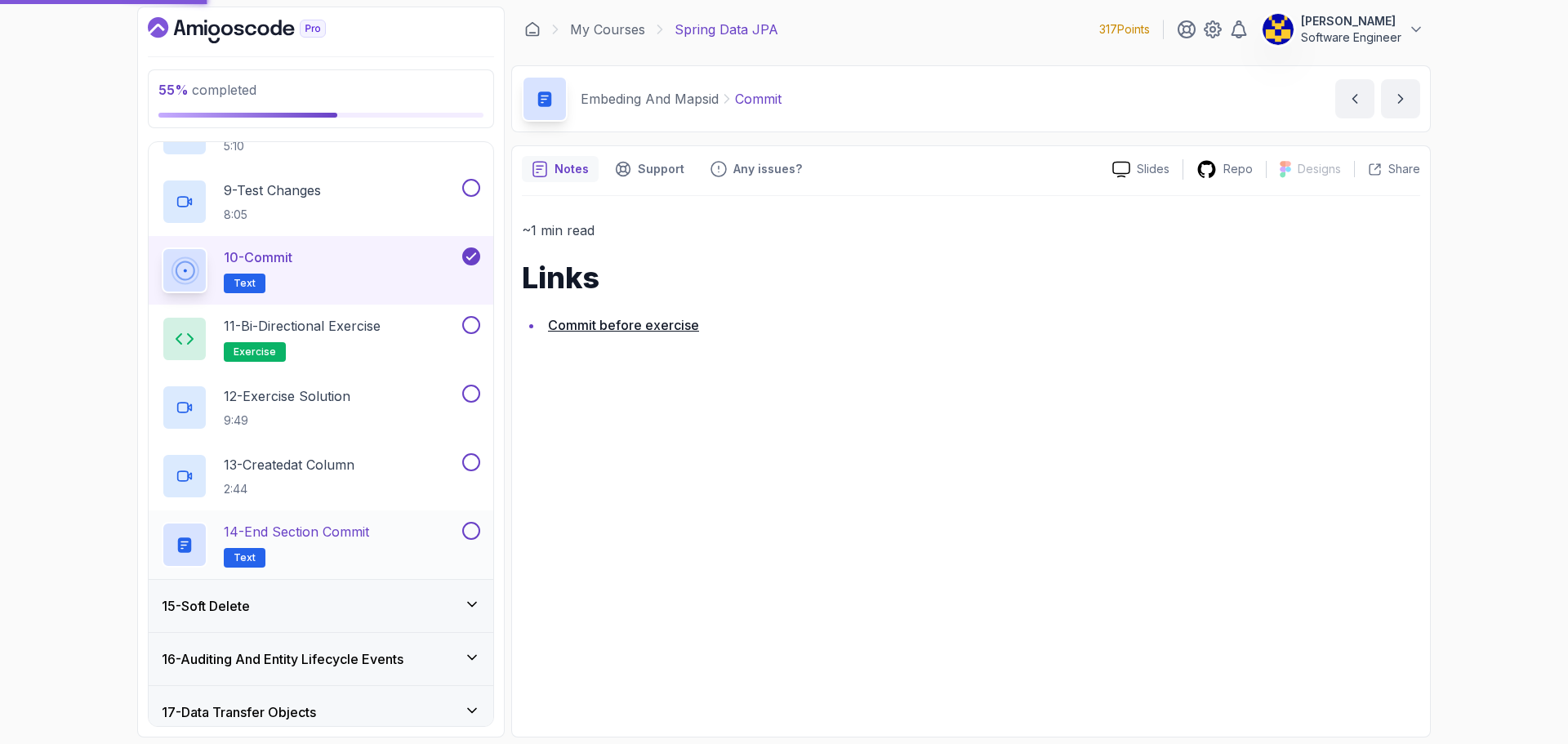
click at [477, 531] on button at bounding box center [472, 531] width 18 height 18
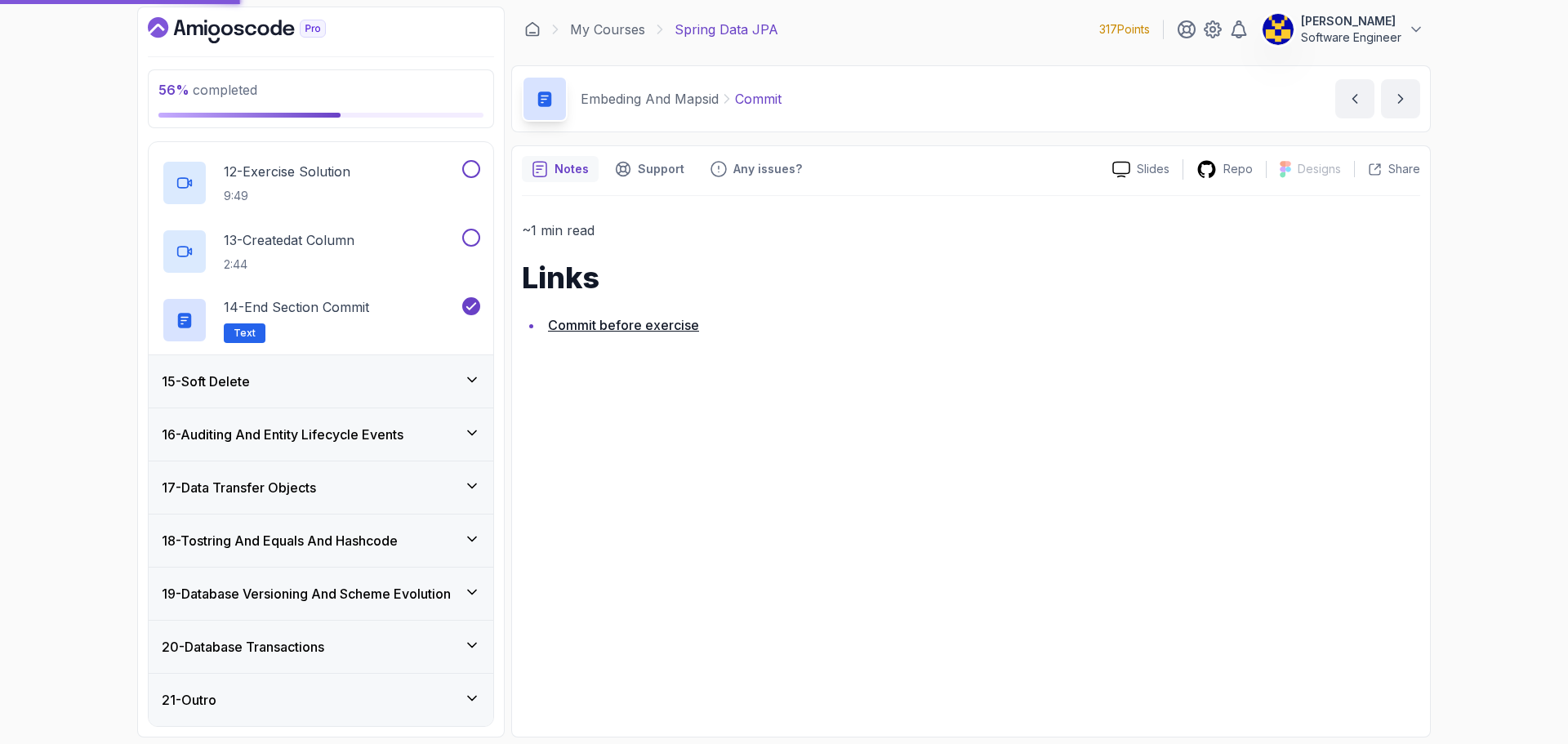
click at [370, 379] on div "15 - Soft Delete" at bounding box center [321, 381] width 318 height 20
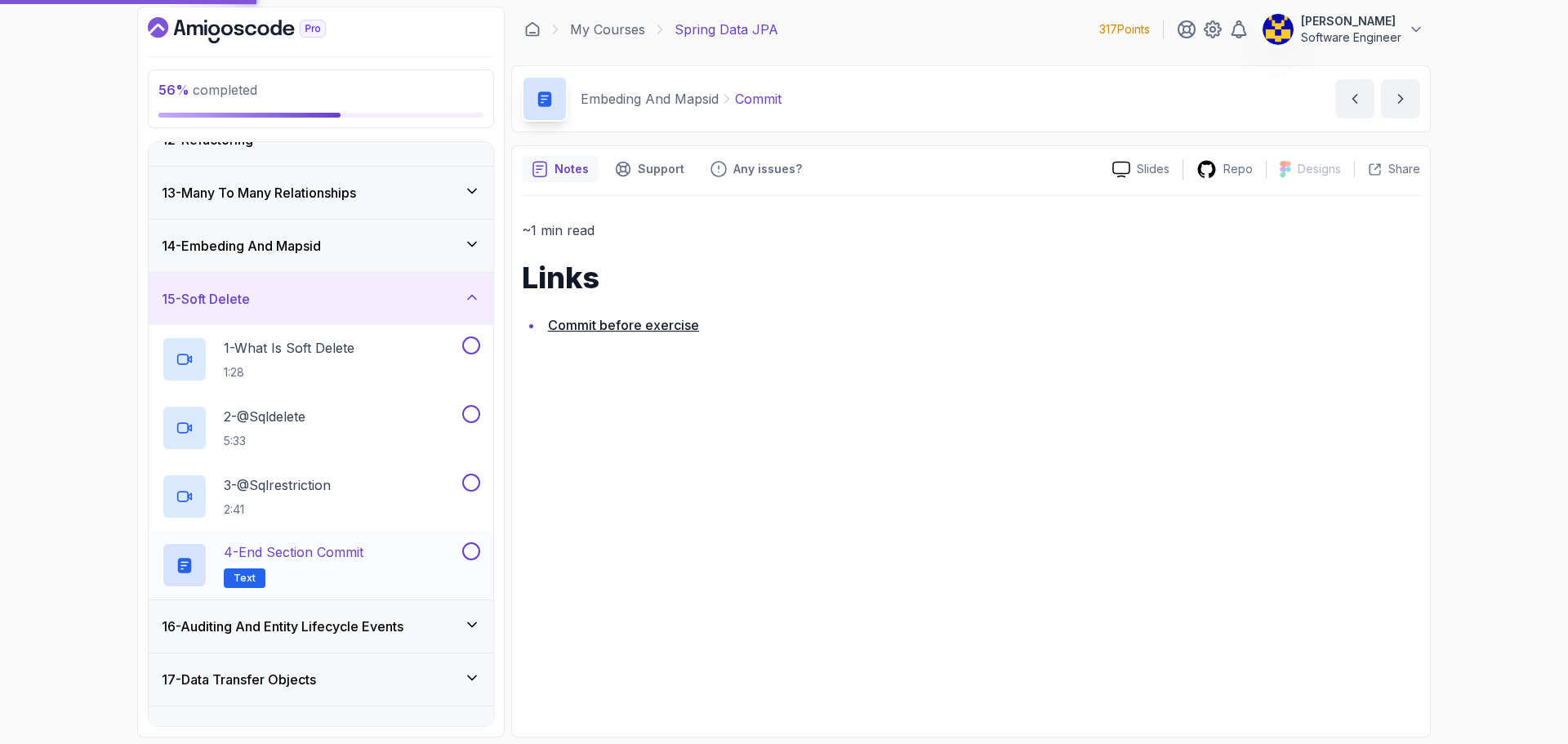
click at [468, 546] on button at bounding box center [472, 551] width 18 height 18
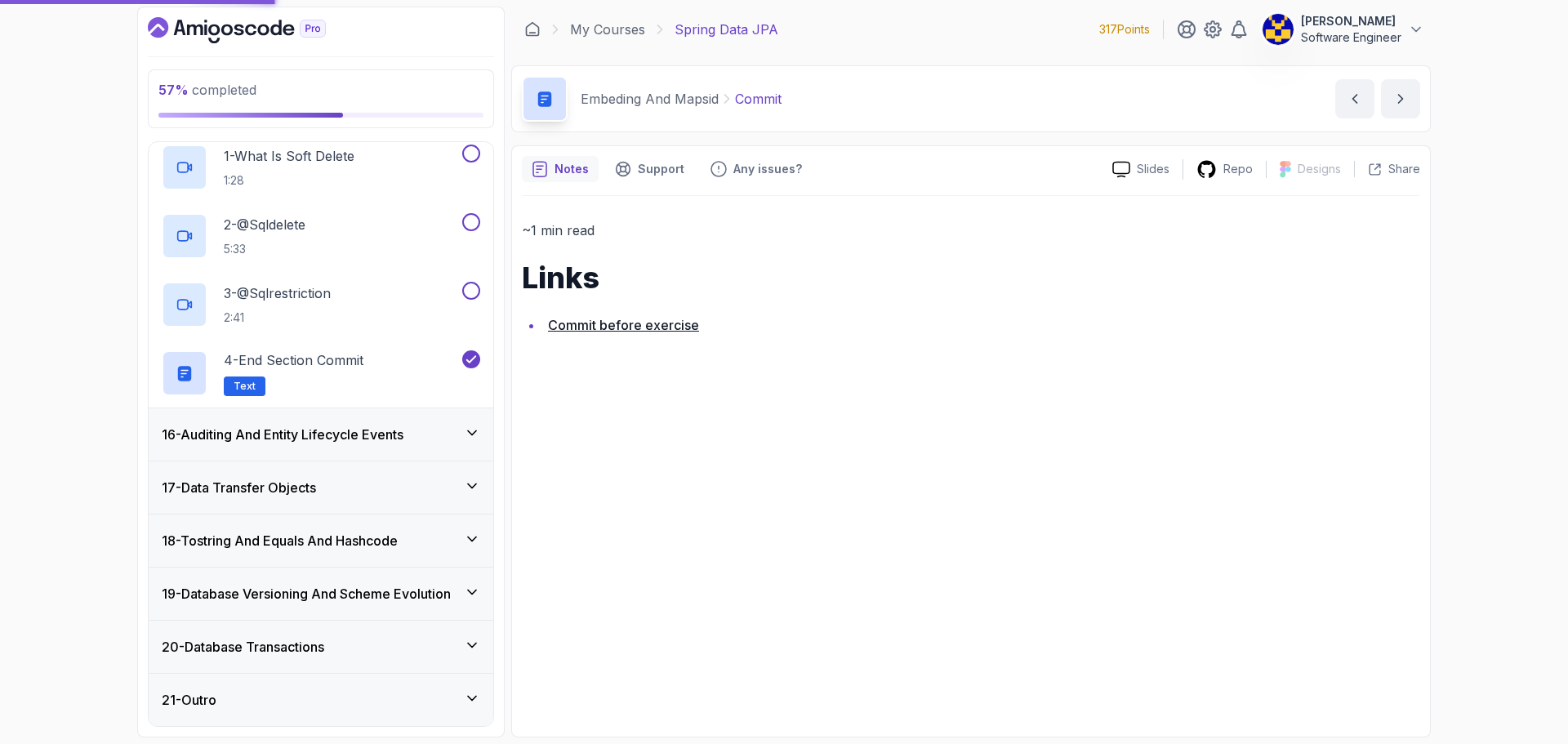
click at [339, 429] on h3 "16 - Auditing And Entity Lifecycle Events" at bounding box center [282, 434] width 242 height 20
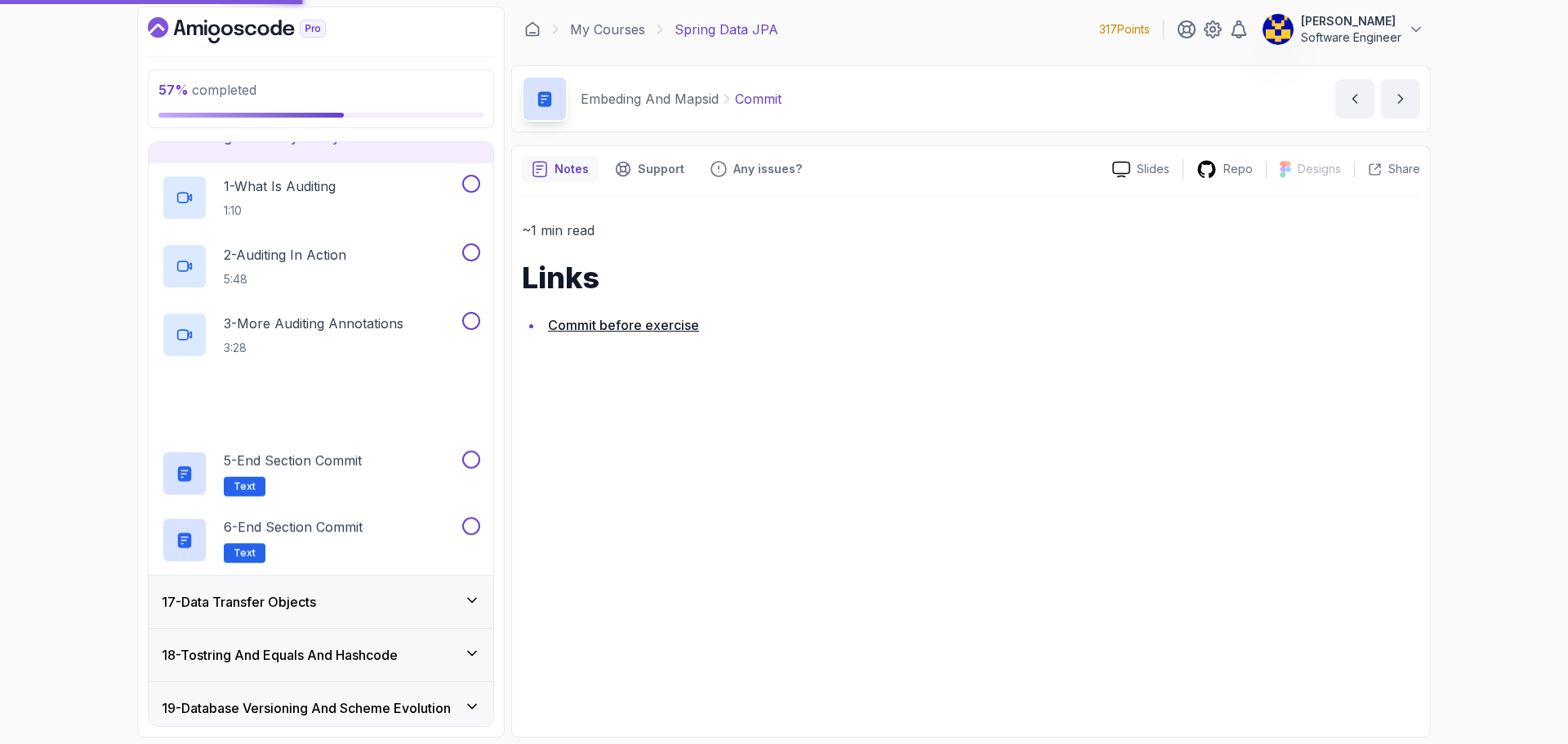
scroll to position [857, 0]
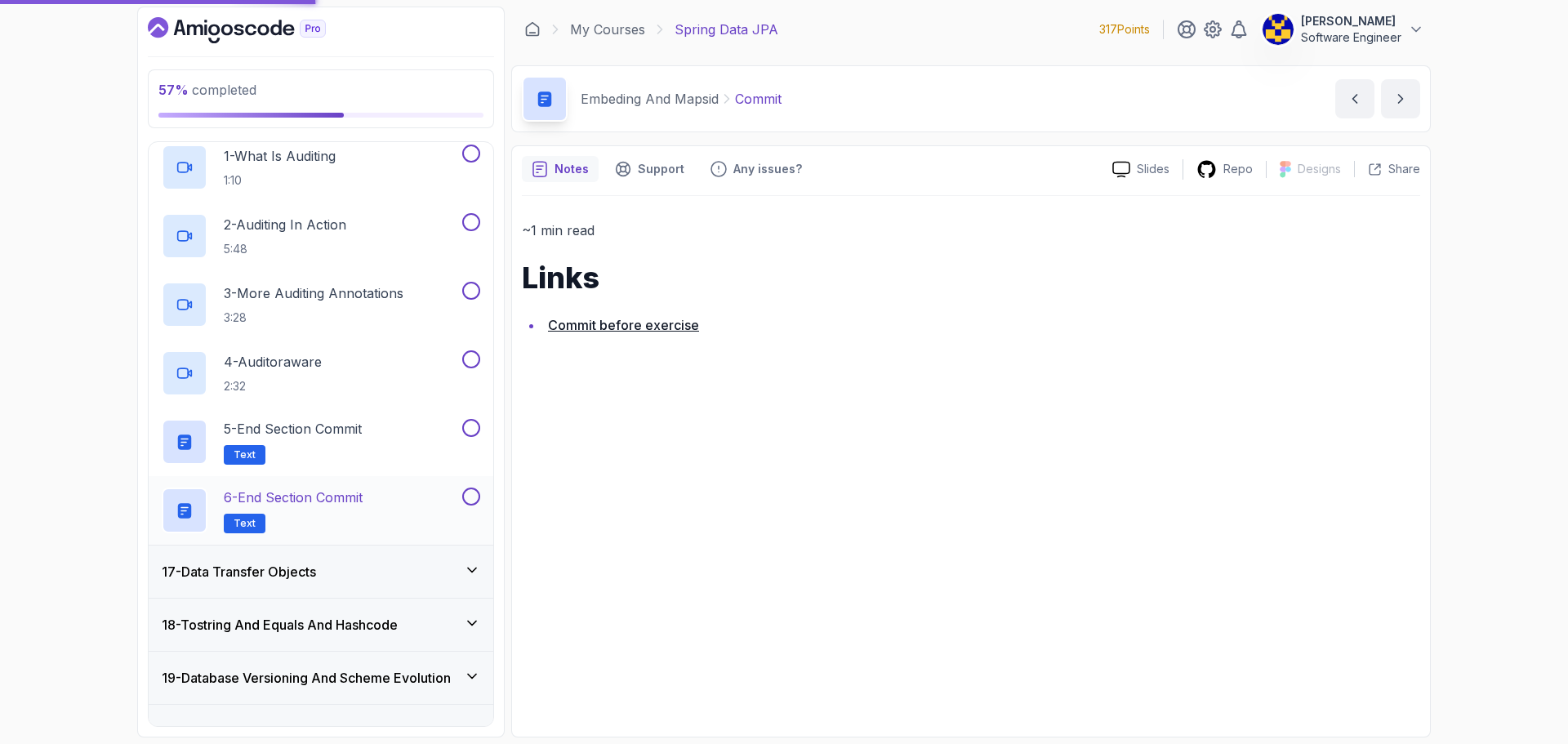
click at [474, 499] on button at bounding box center [472, 496] width 18 height 18
click at [470, 422] on button at bounding box center [472, 428] width 18 height 18
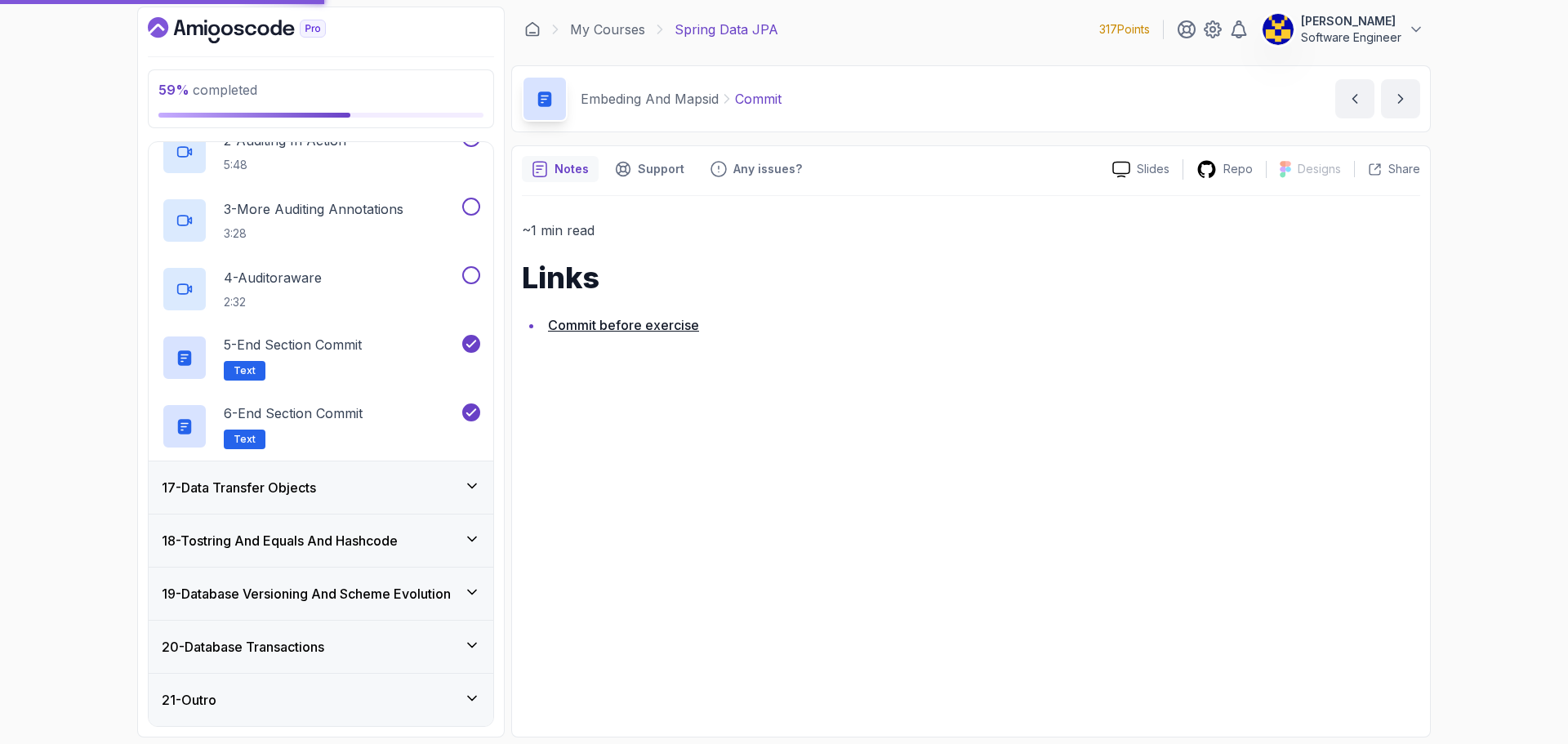
click at [344, 498] on div "17 - Data Transfer Objects" at bounding box center [321, 487] width 345 height 52
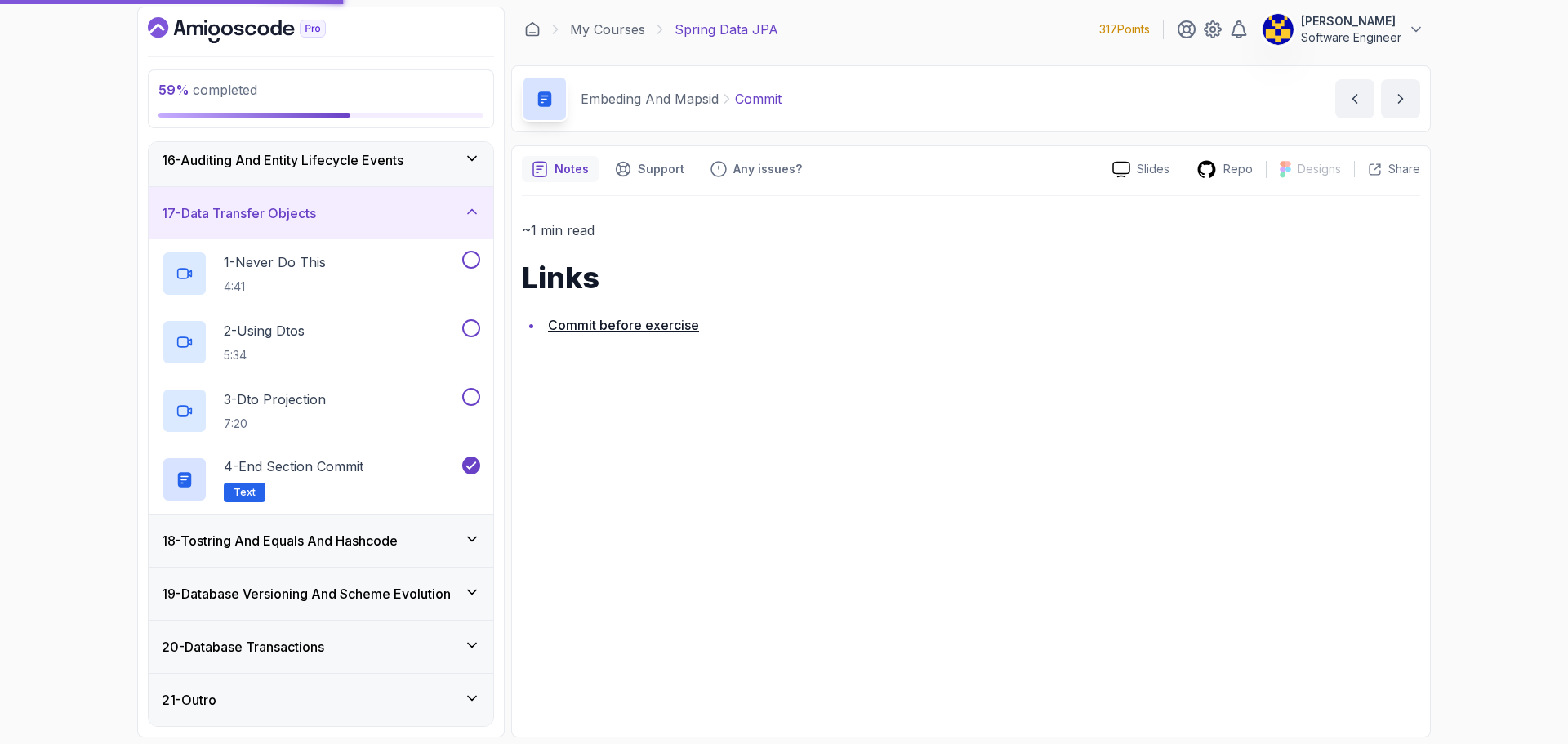
click at [358, 537] on h3 "18 - Tostring And Equals And Hashcode" at bounding box center [279, 540] width 236 height 20
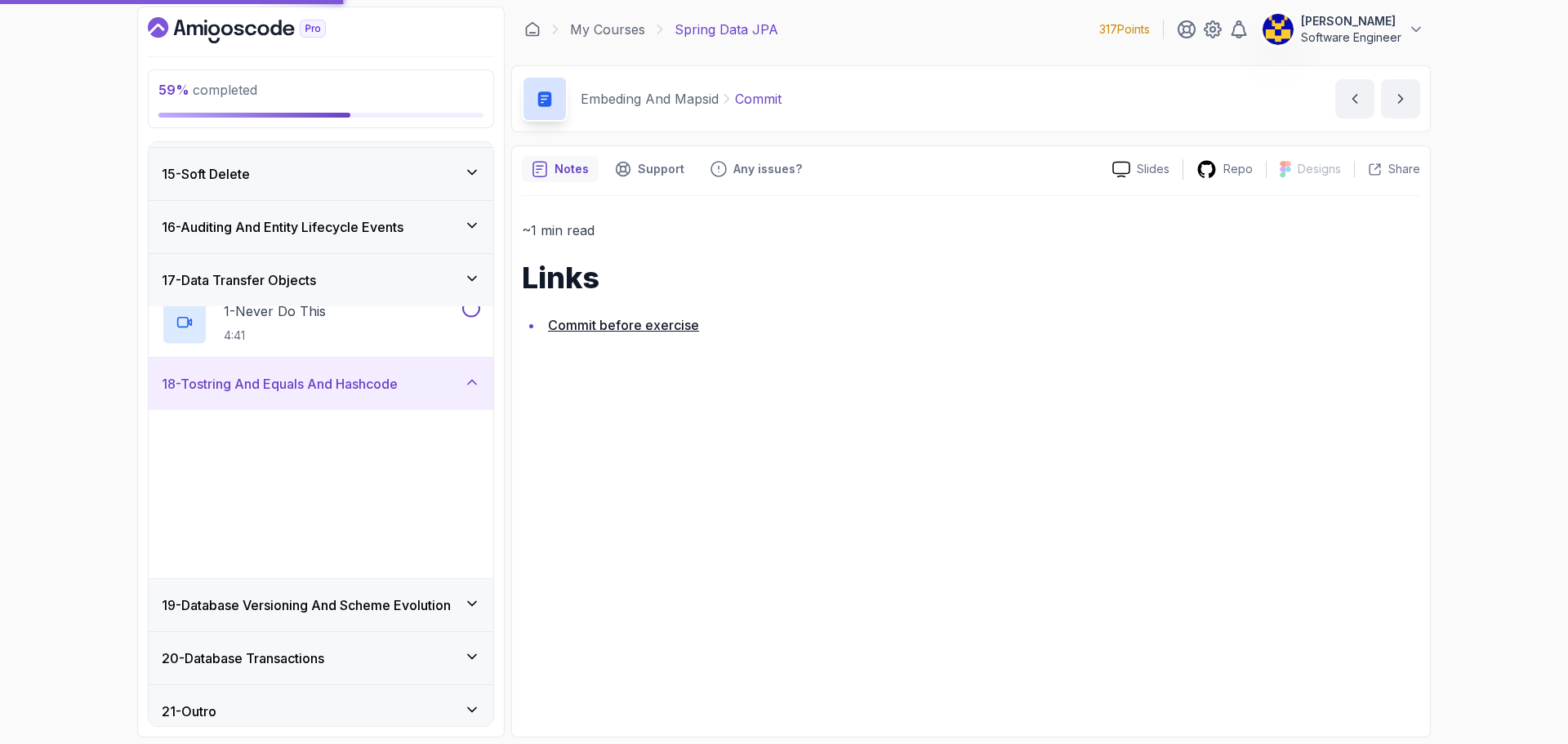
scroll to position [736, 0]
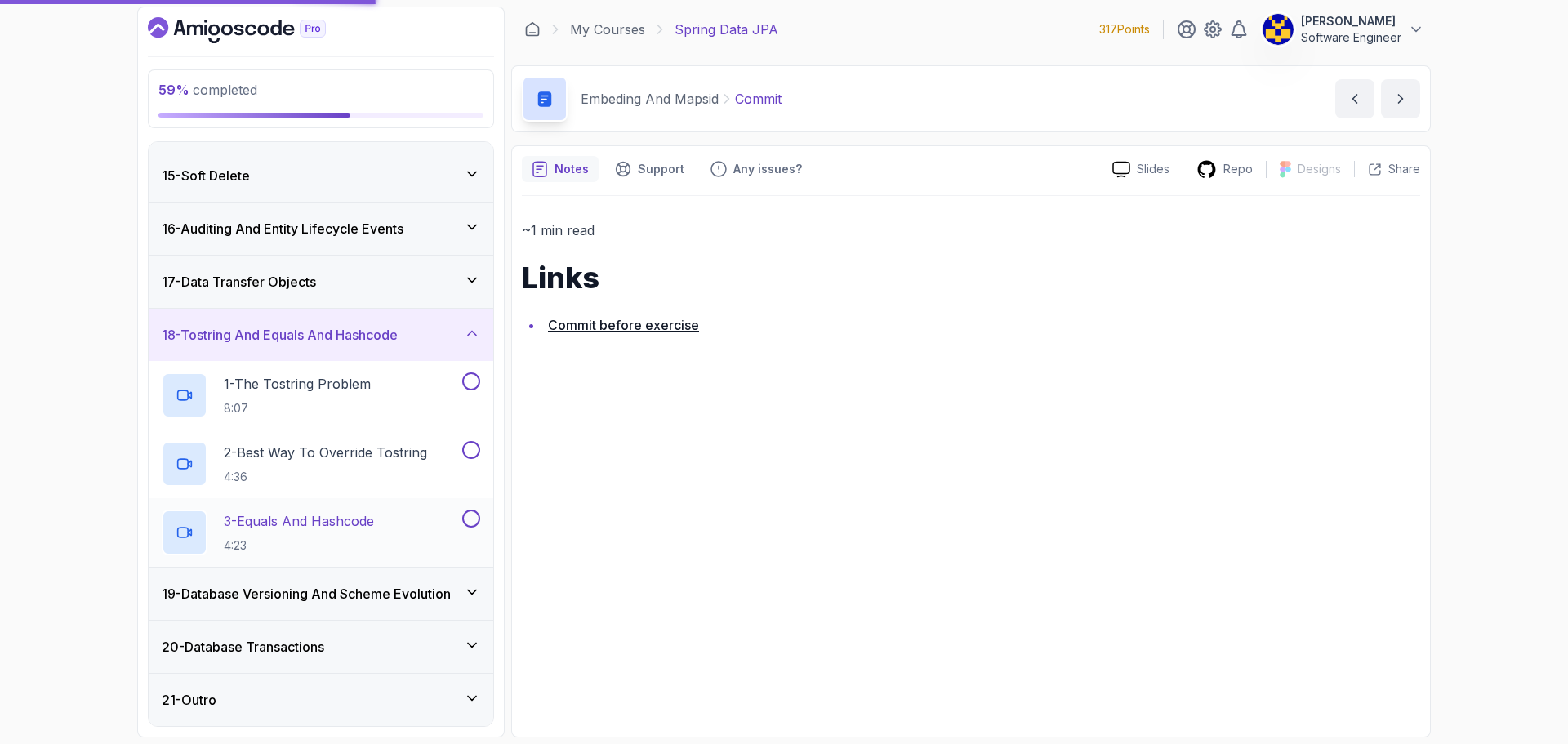
click at [474, 522] on button at bounding box center [472, 518] width 18 height 18
click at [395, 594] on h3 "19 - Database Versioning And Scheme Evolution" at bounding box center [306, 593] width 289 height 20
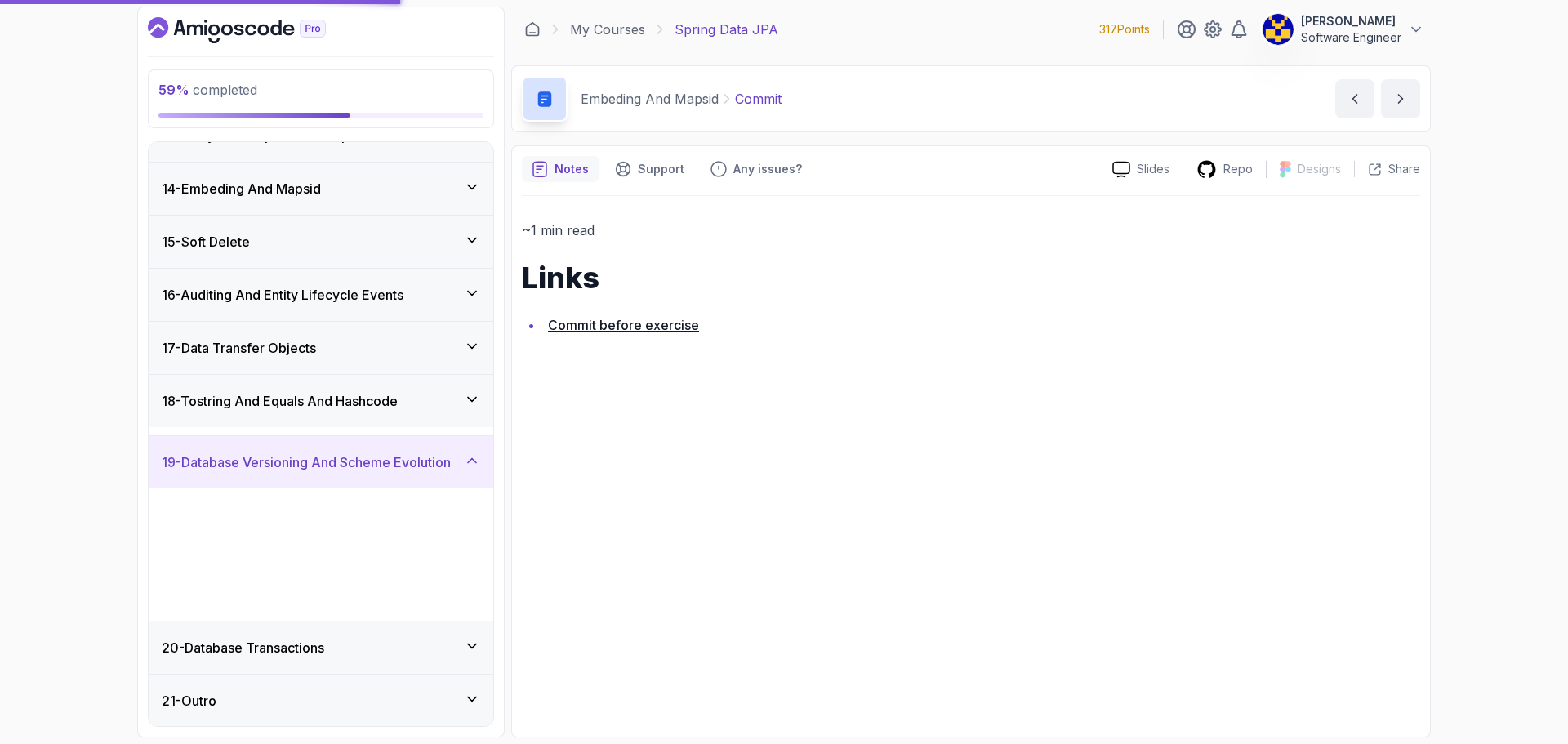
scroll to position [667, 0]
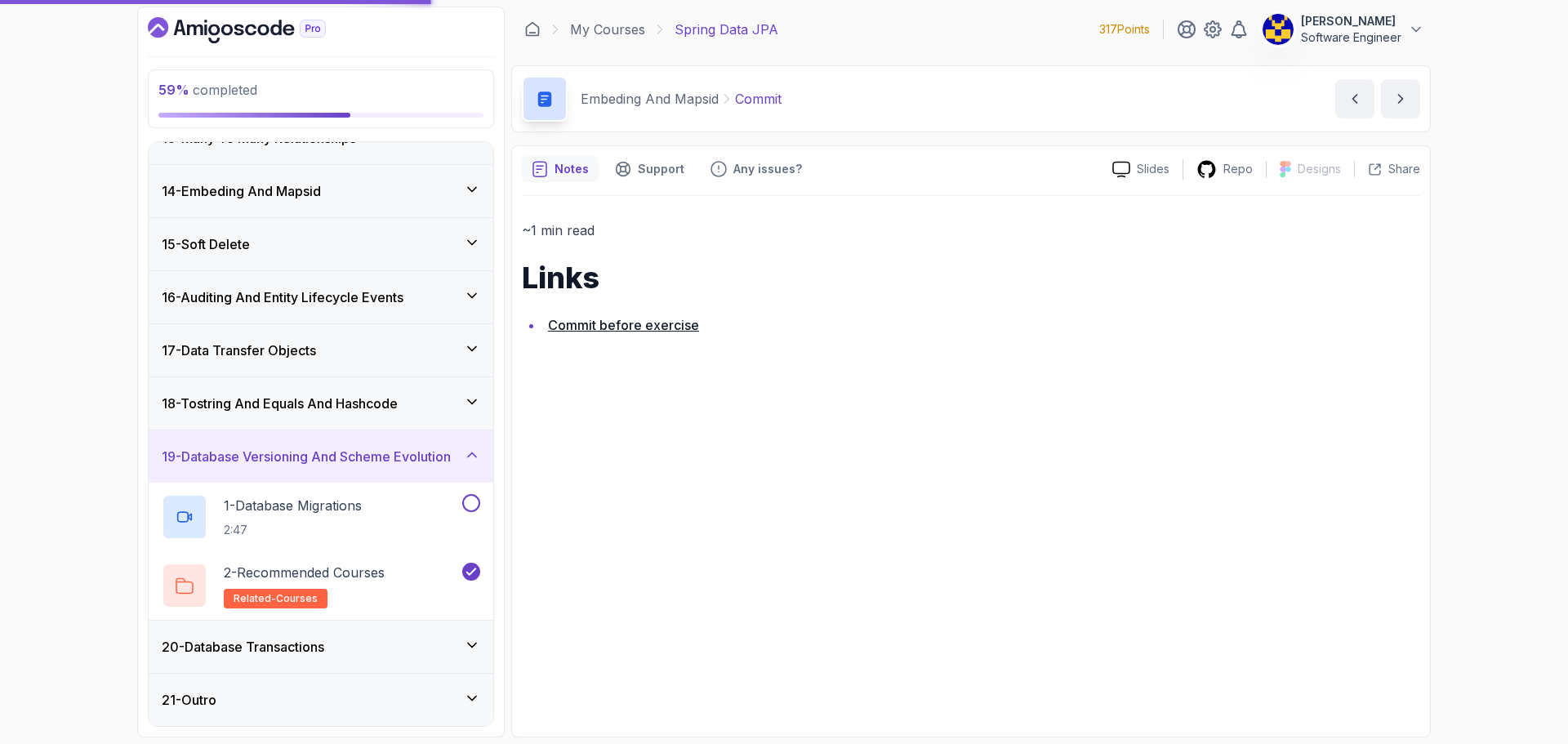
click at [362, 640] on div "20 - Database Transactions" at bounding box center [321, 647] width 318 height 20
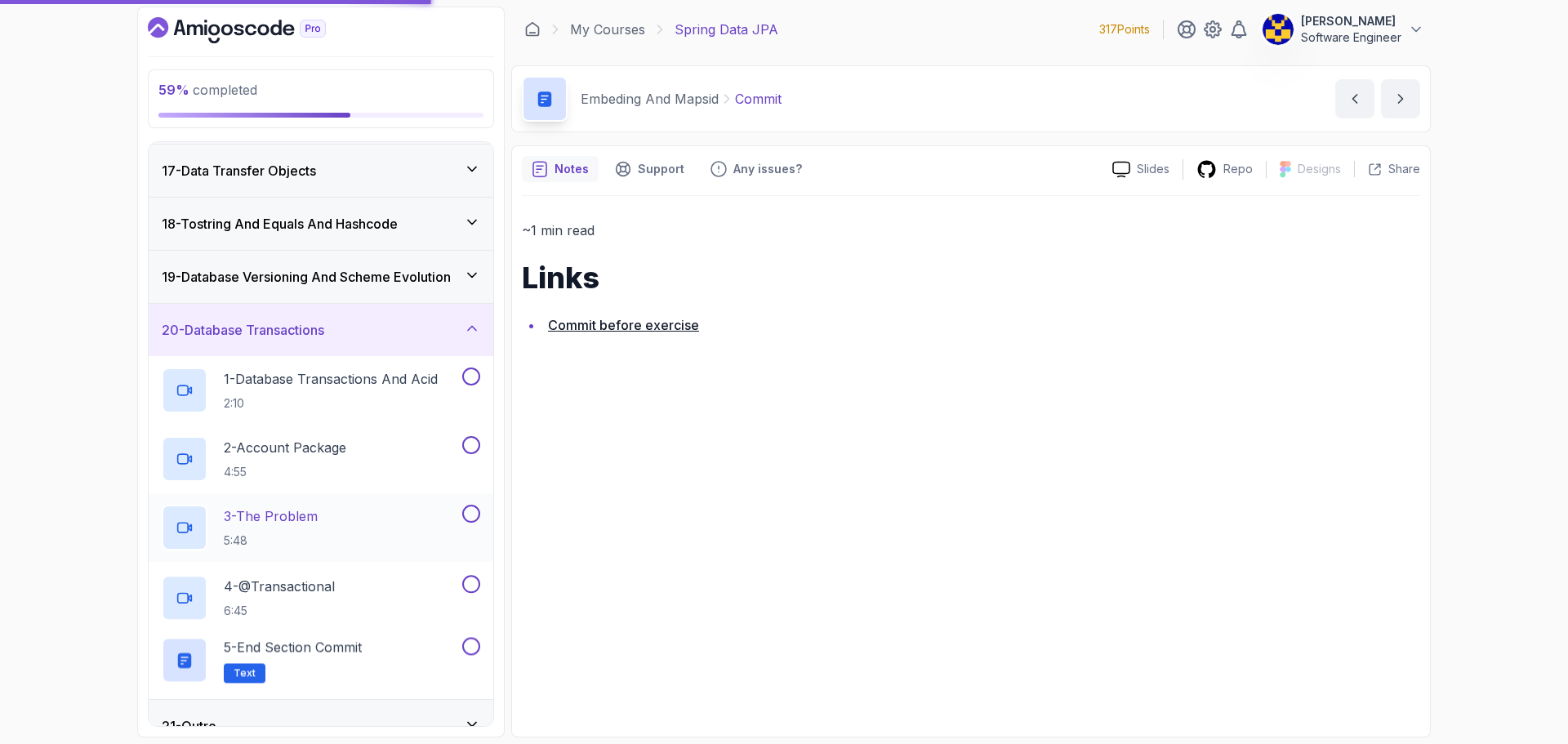
scroll to position [873, 0]
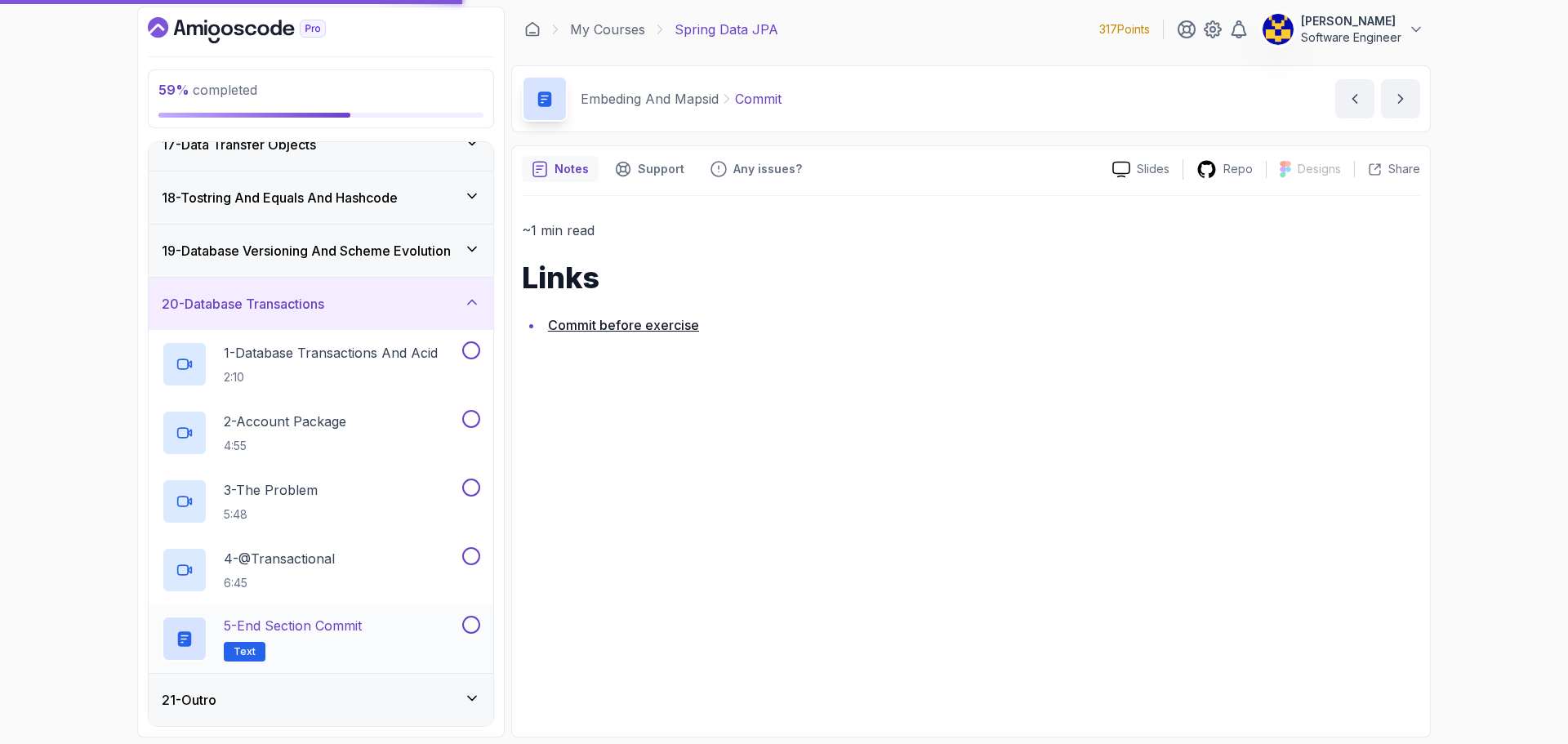
click at [471, 627] on button at bounding box center [472, 625] width 18 height 18
click at [345, 704] on div "21 - Outro" at bounding box center [321, 700] width 318 height 20
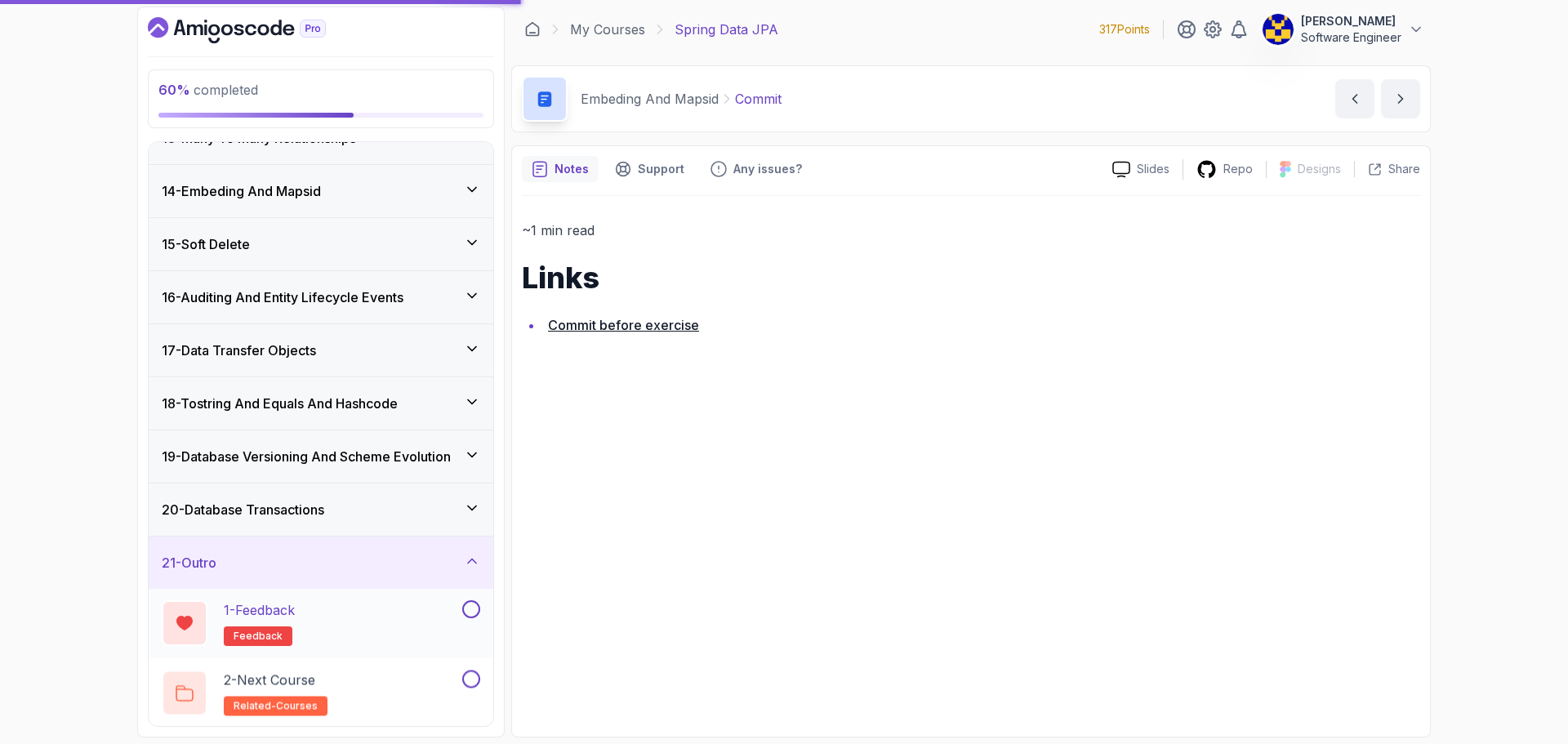
scroll to position [667, 0]
click at [475, 678] on button at bounding box center [472, 677] width 18 height 18
click at [475, 602] on button at bounding box center [472, 609] width 18 height 18
click at [391, 682] on div "2 - Next Course related-courses" at bounding box center [310, 690] width 298 height 45
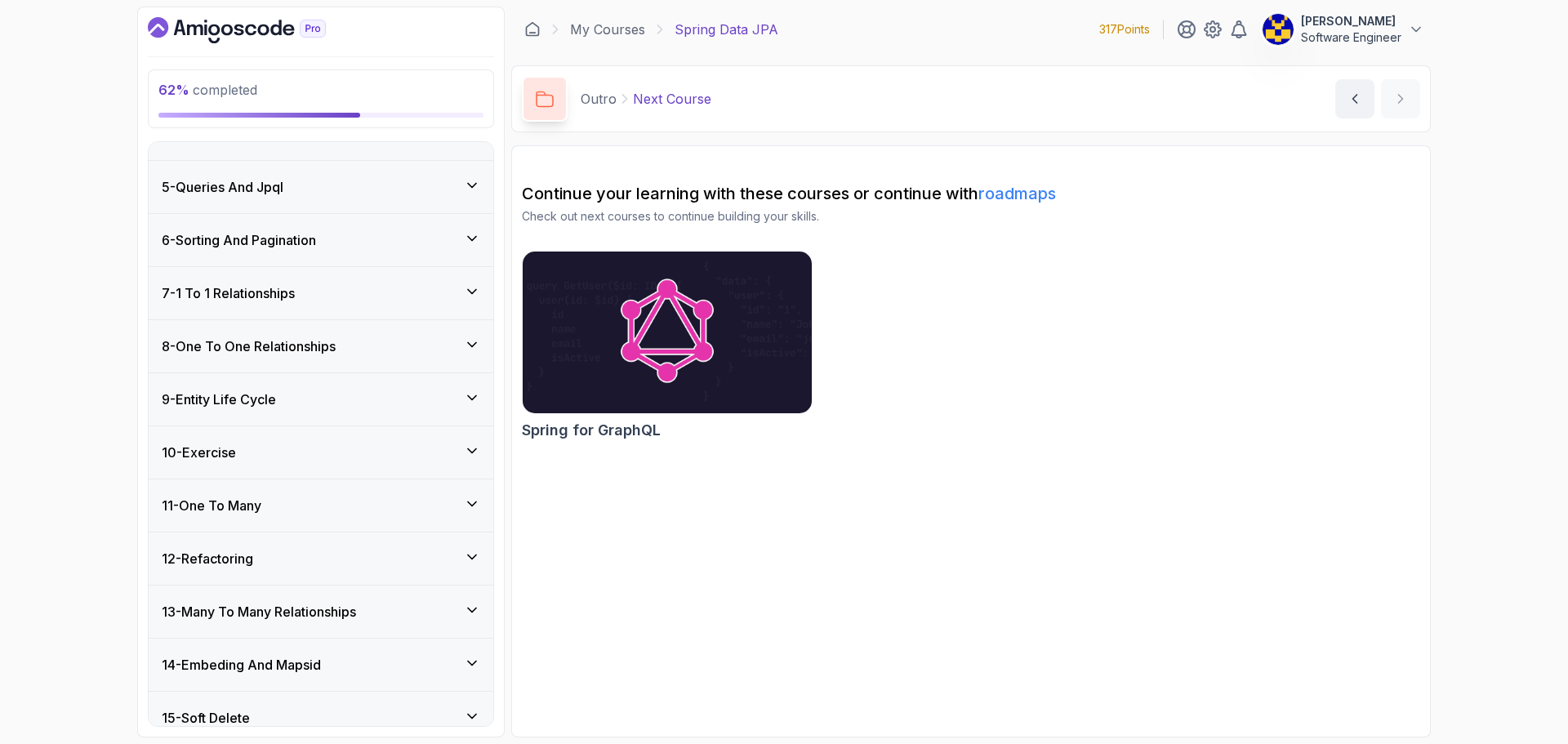
scroll to position [245, 0]
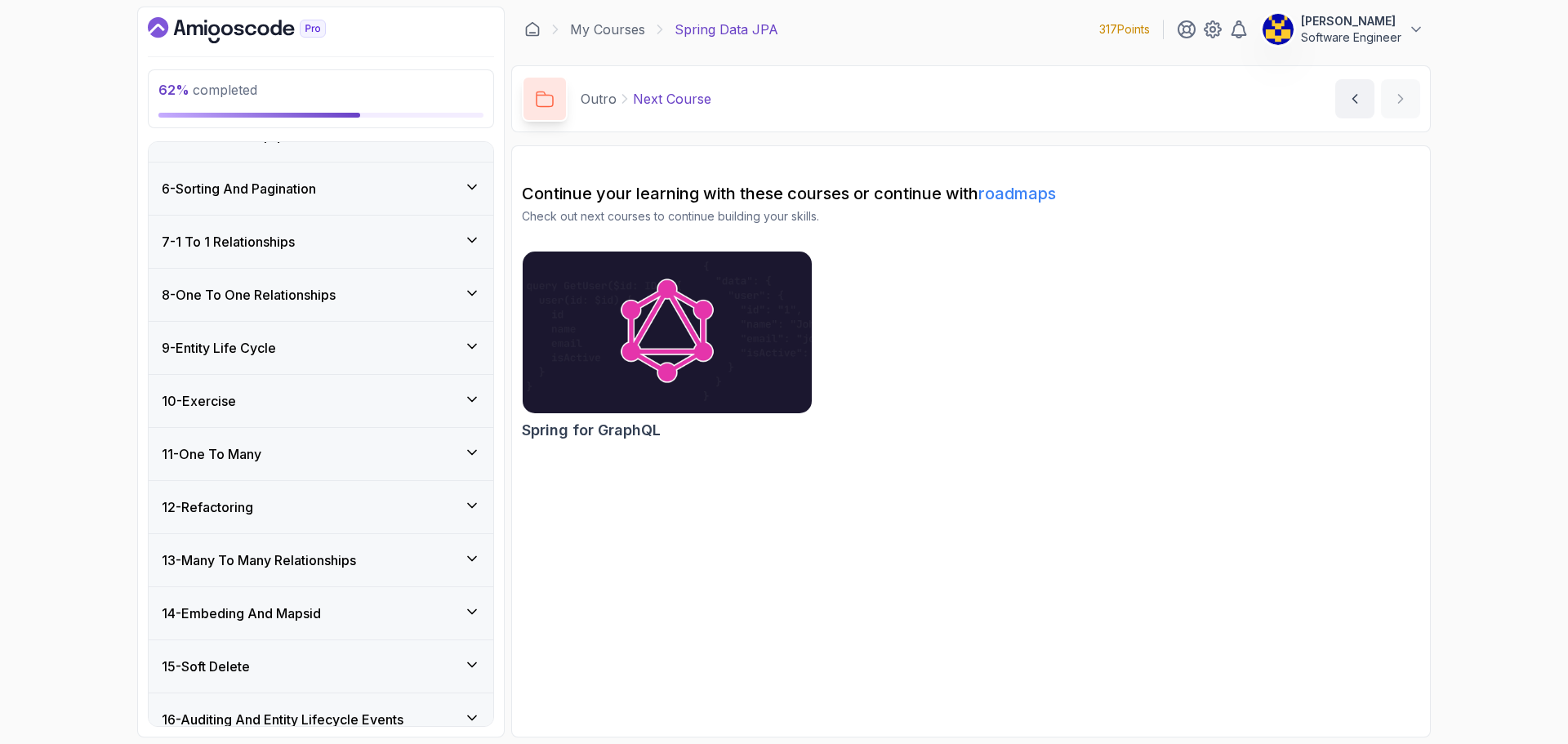
click at [293, 441] on div "11 - One To Many" at bounding box center [321, 453] width 345 height 52
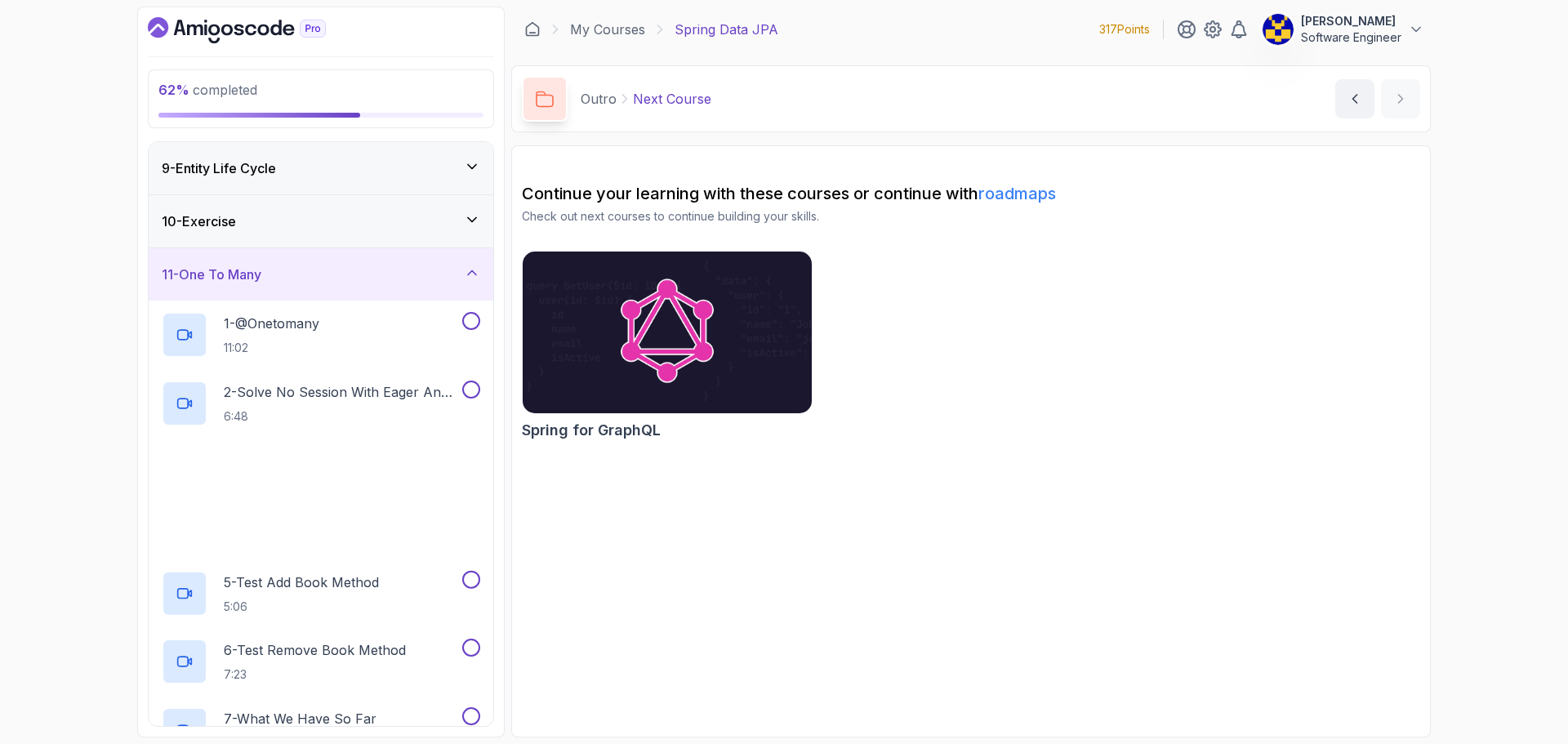
scroll to position [489, 0]
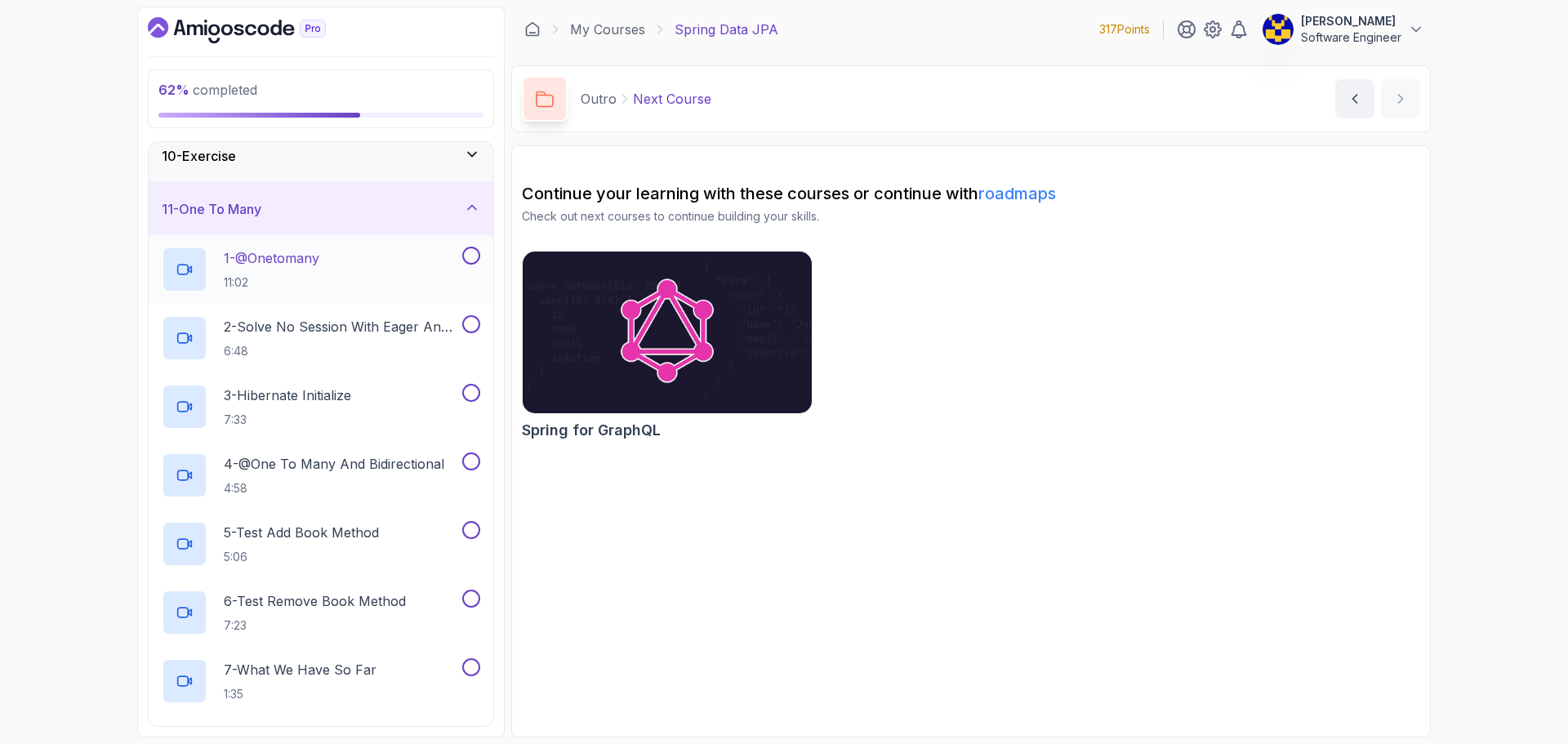
click at [347, 278] on div "1 - @Onetomany 11:02" at bounding box center [310, 269] width 298 height 45
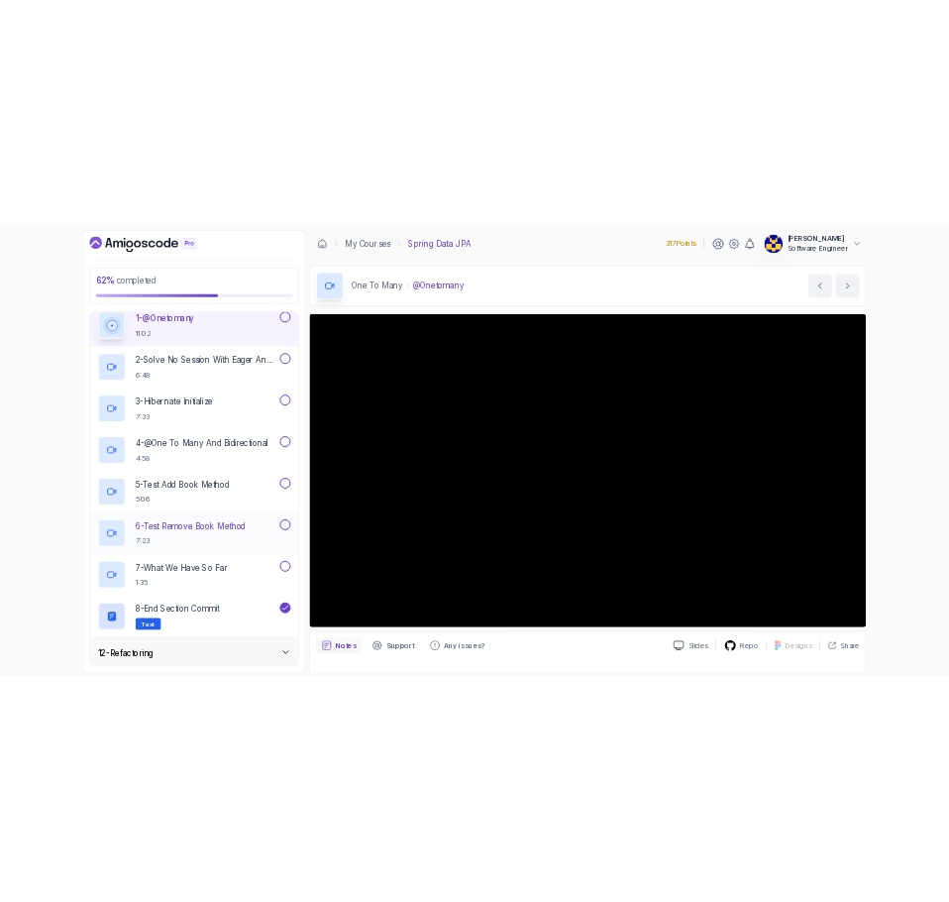
scroll to position [396, 0]
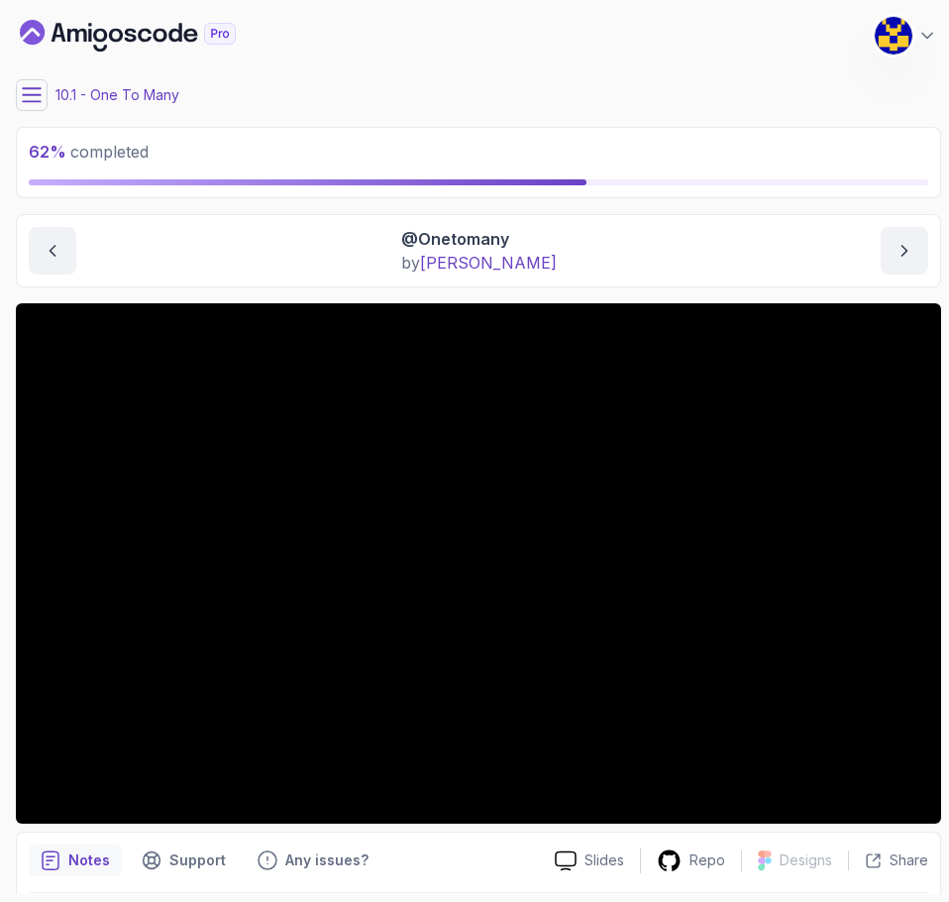
click at [708, 127] on div "62 % completed" at bounding box center [478, 162] width 925 height 71
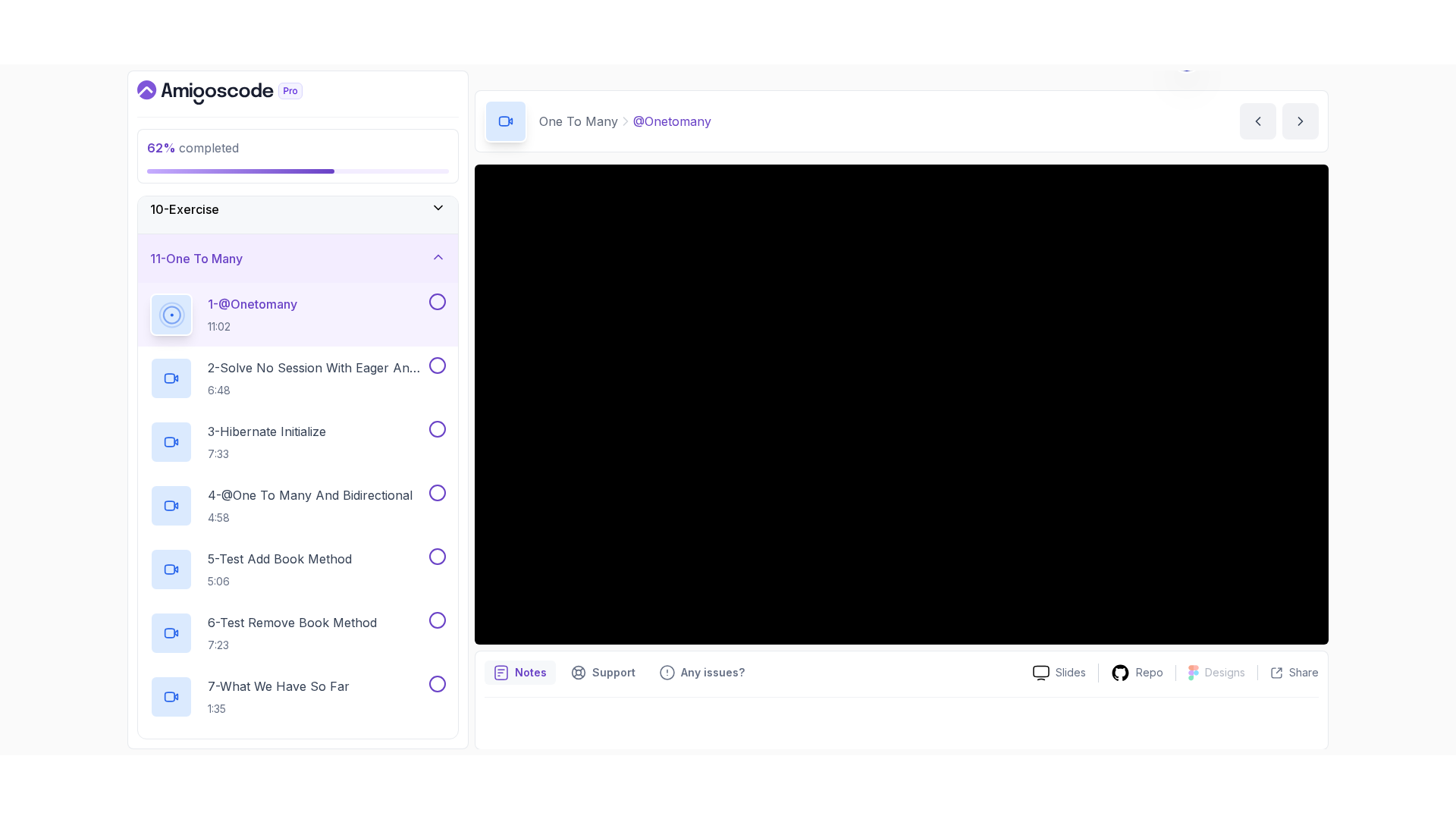
scroll to position [36, 0]
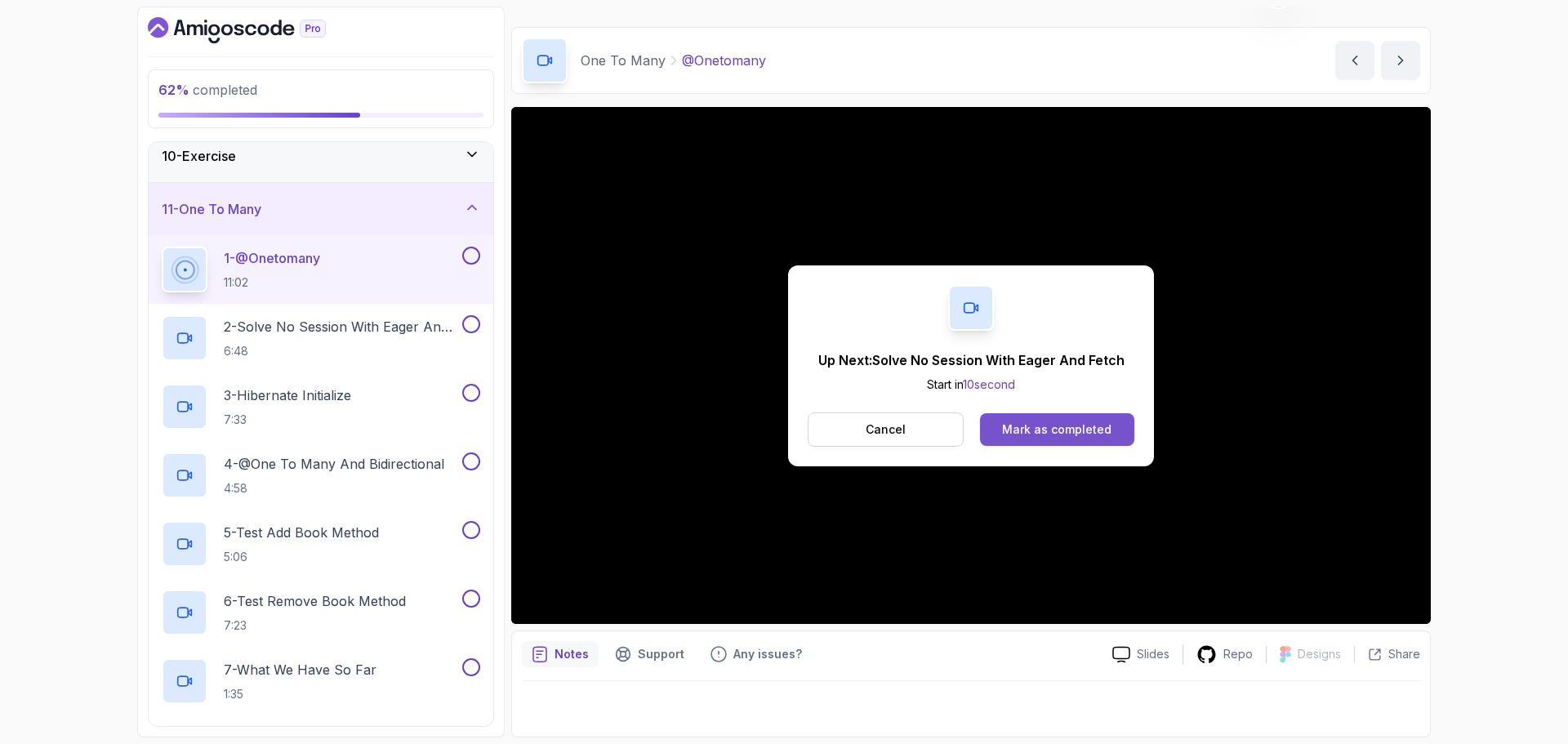
click at [1059, 433] on div "Mark as completed" at bounding box center [1057, 429] width 110 height 16
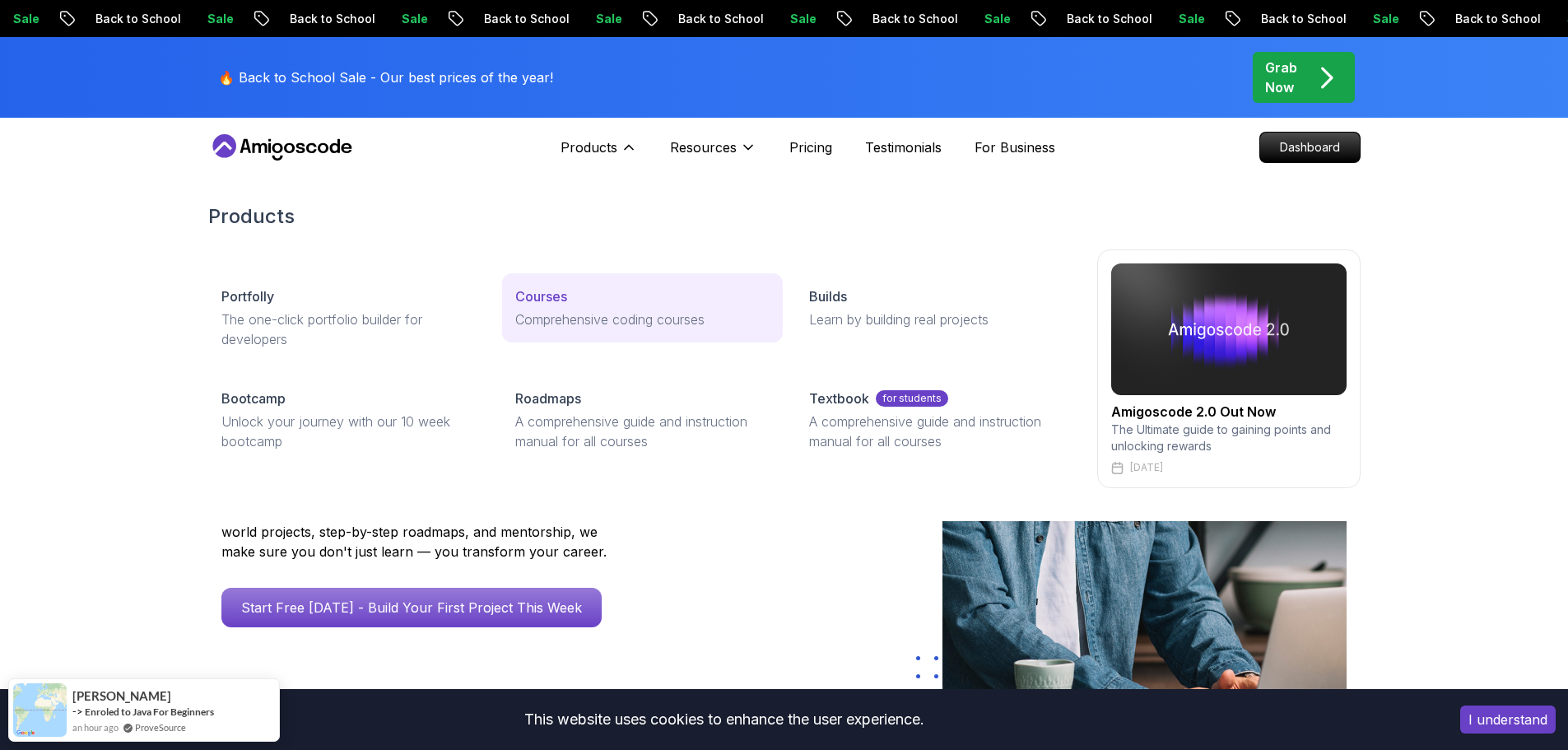
click at [517, 308] on link "Courses Comprehensive coding courses" at bounding box center [642, 307] width 281 height 69
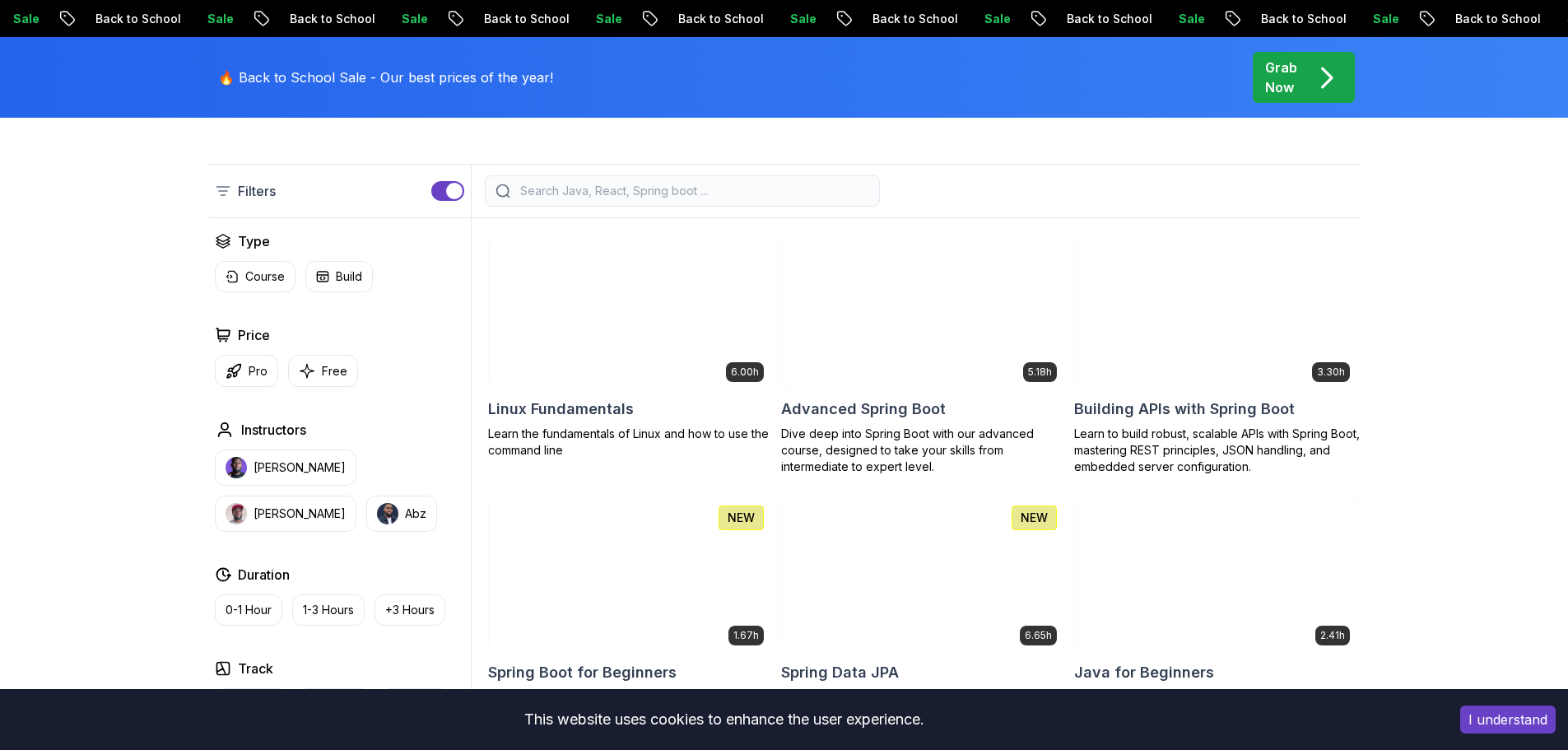
scroll to position [493, 0]
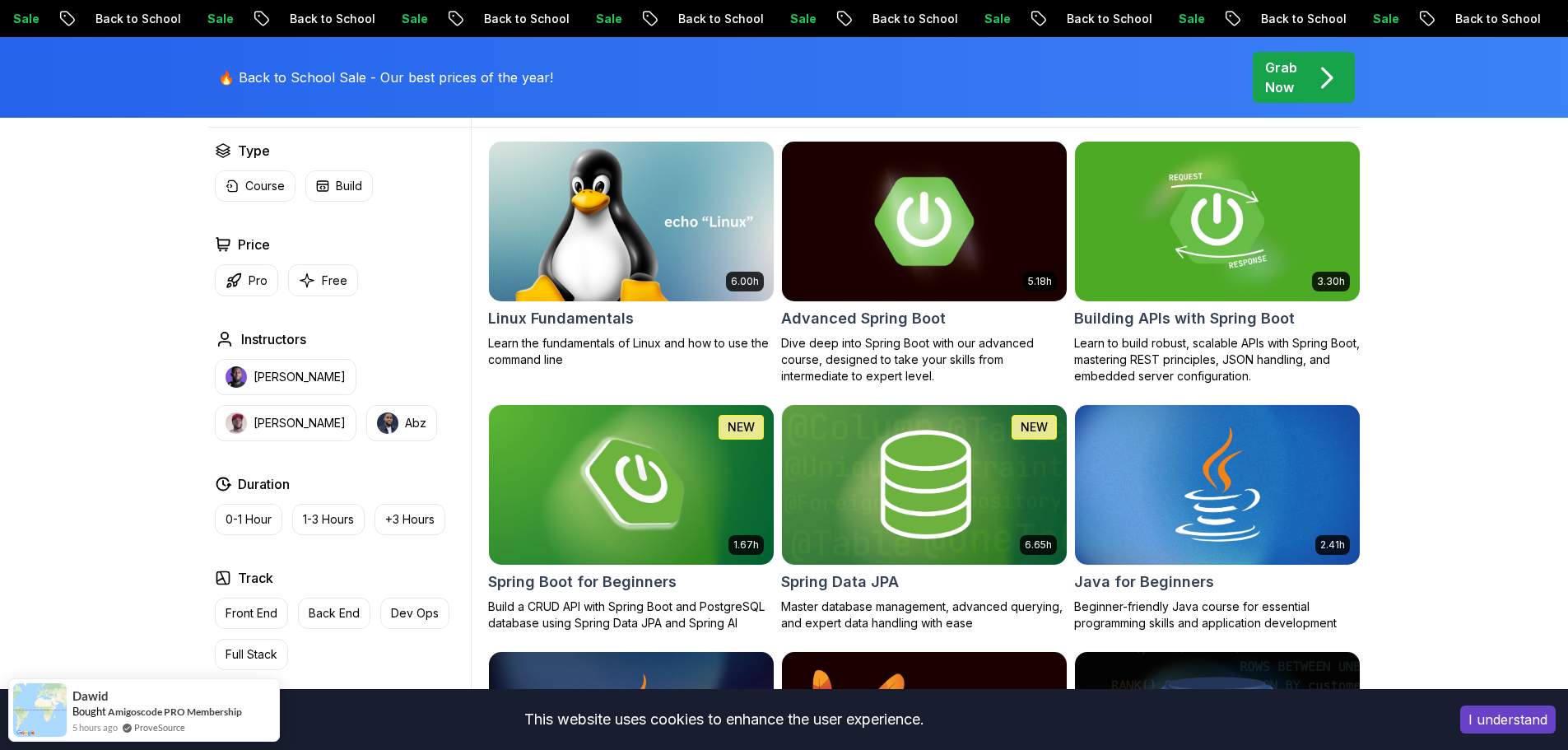
click at [890, 246] on img at bounding box center [924, 220] width 299 height 167
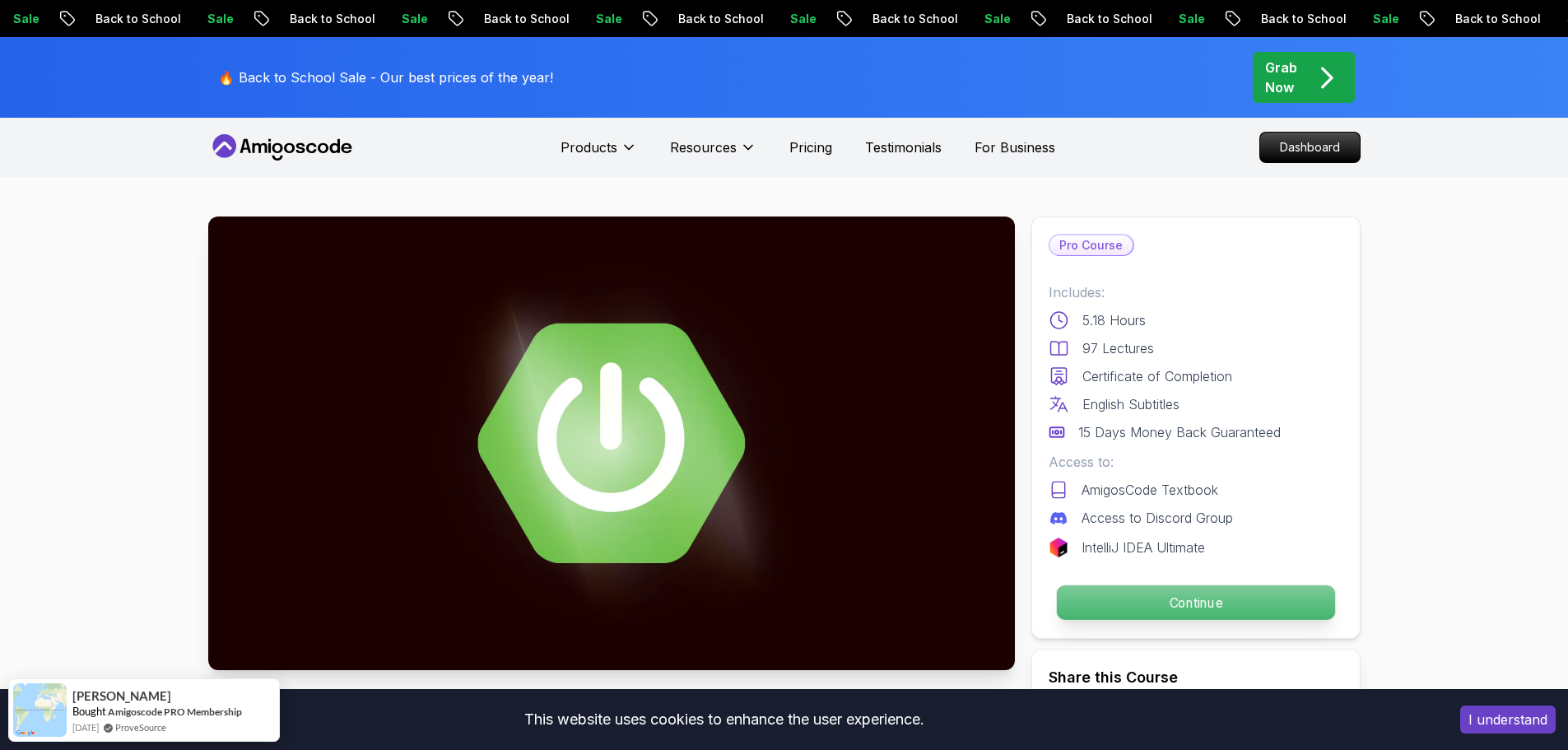
click at [1159, 591] on p "Continue" at bounding box center [1195, 602] width 278 height 35
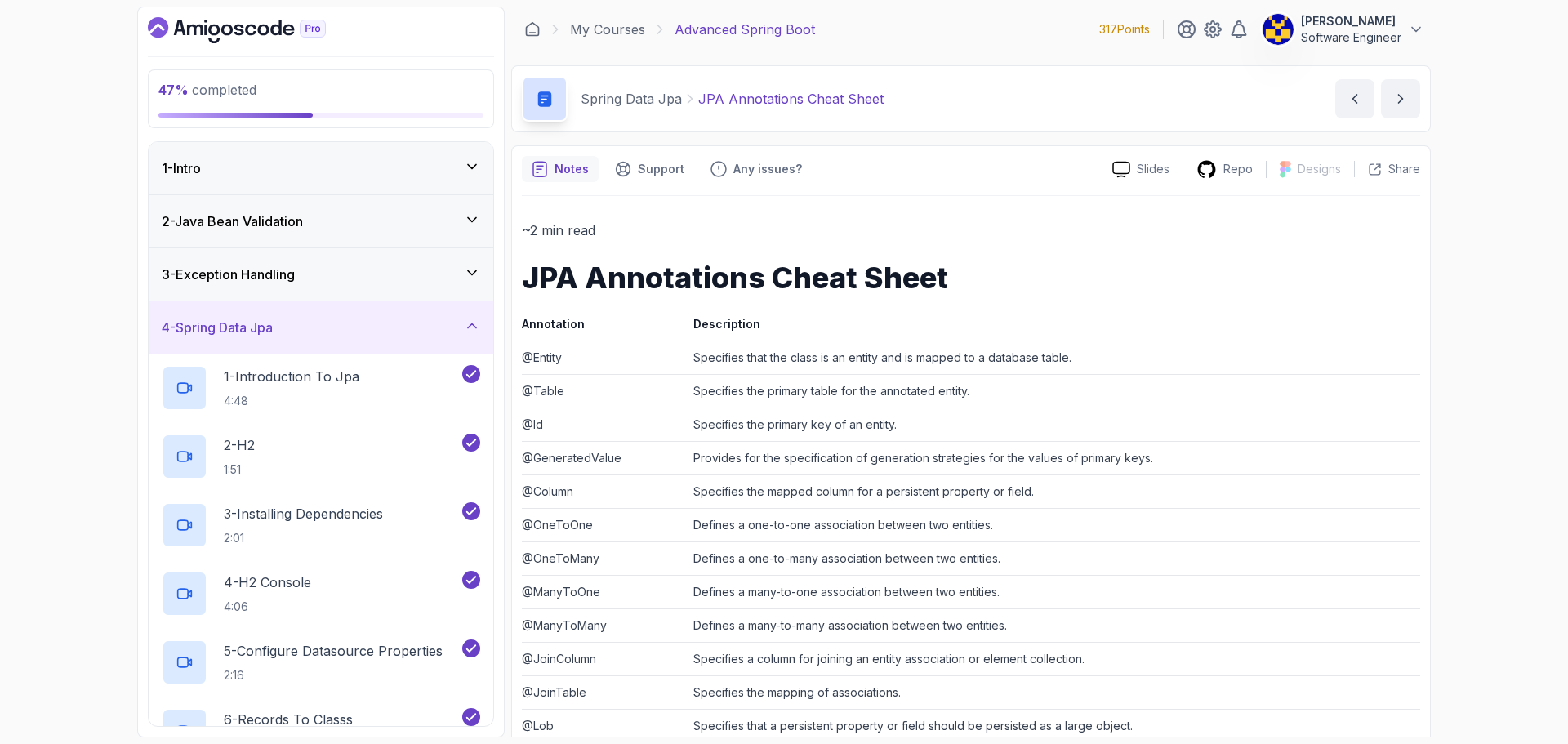
click at [304, 331] on div "4 - Spring Data Jpa" at bounding box center [321, 327] width 318 height 20
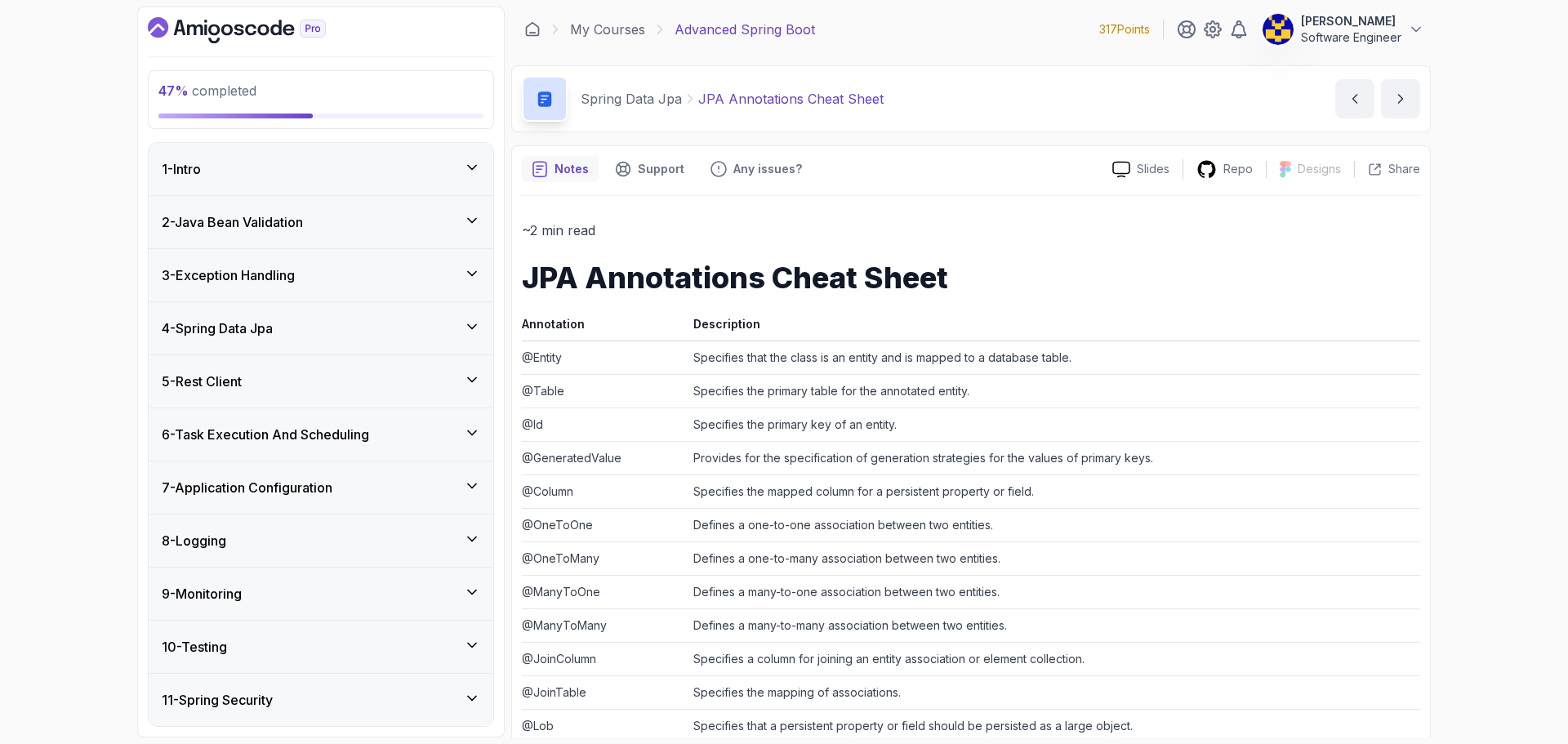
click at [306, 271] on div "3 - Exception Handling" at bounding box center [321, 275] width 318 height 20
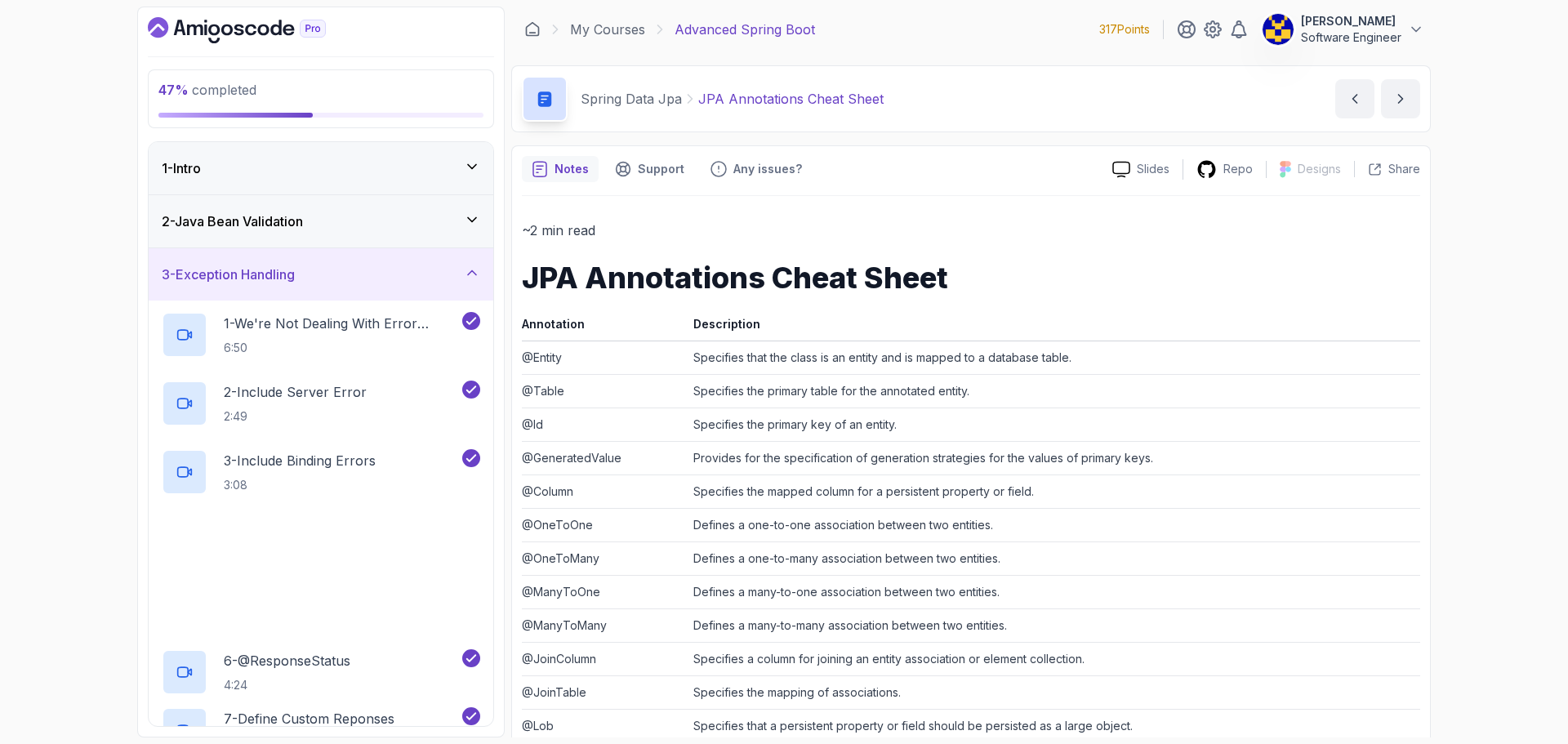
click at [310, 274] on div "3 - Exception Handling" at bounding box center [321, 274] width 318 height 20
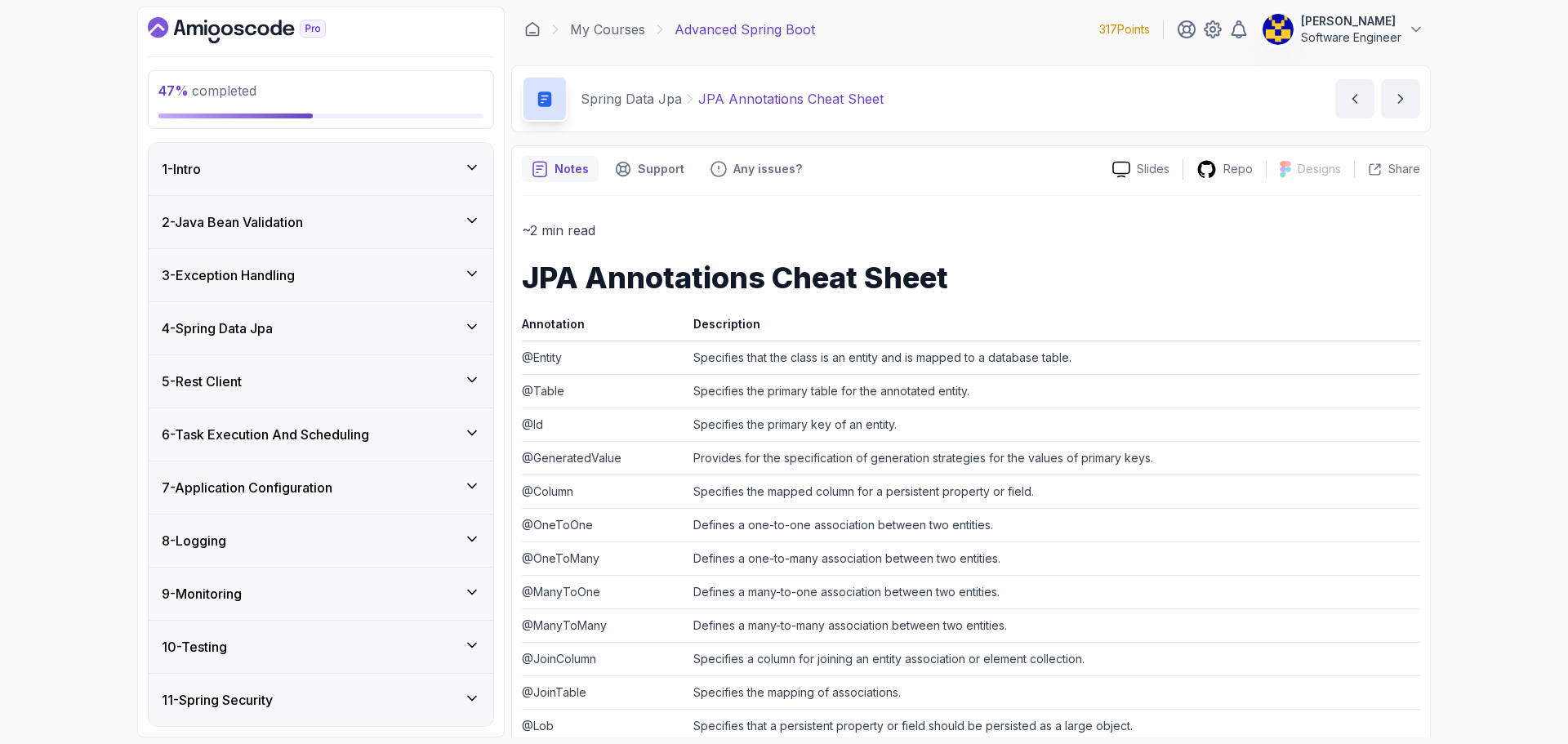
click at [301, 226] on h3 "2 - Java Bean Validation" at bounding box center [232, 222] width 141 height 20
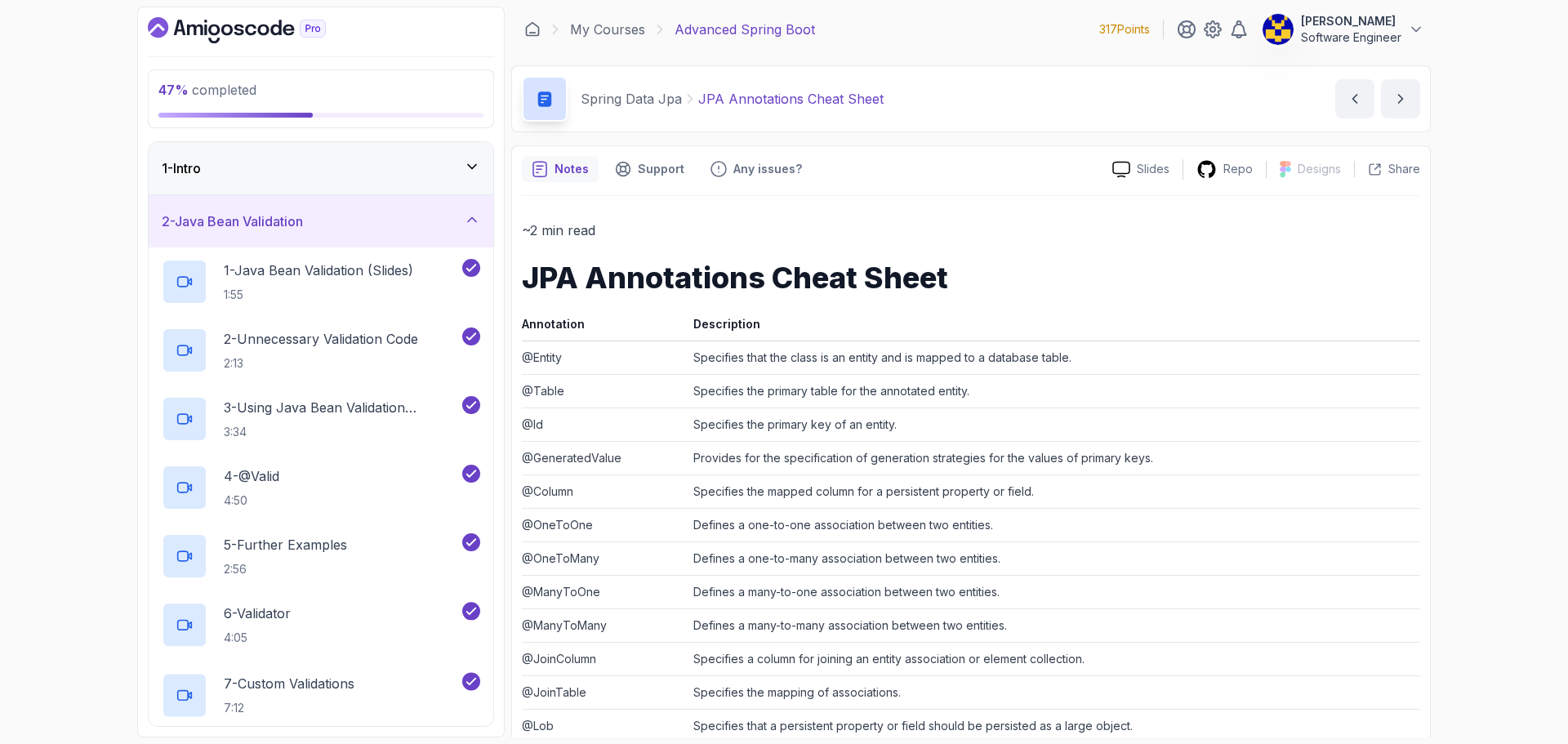
click at [301, 226] on h3 "2 - Java Bean Validation" at bounding box center [232, 222] width 141 height 20
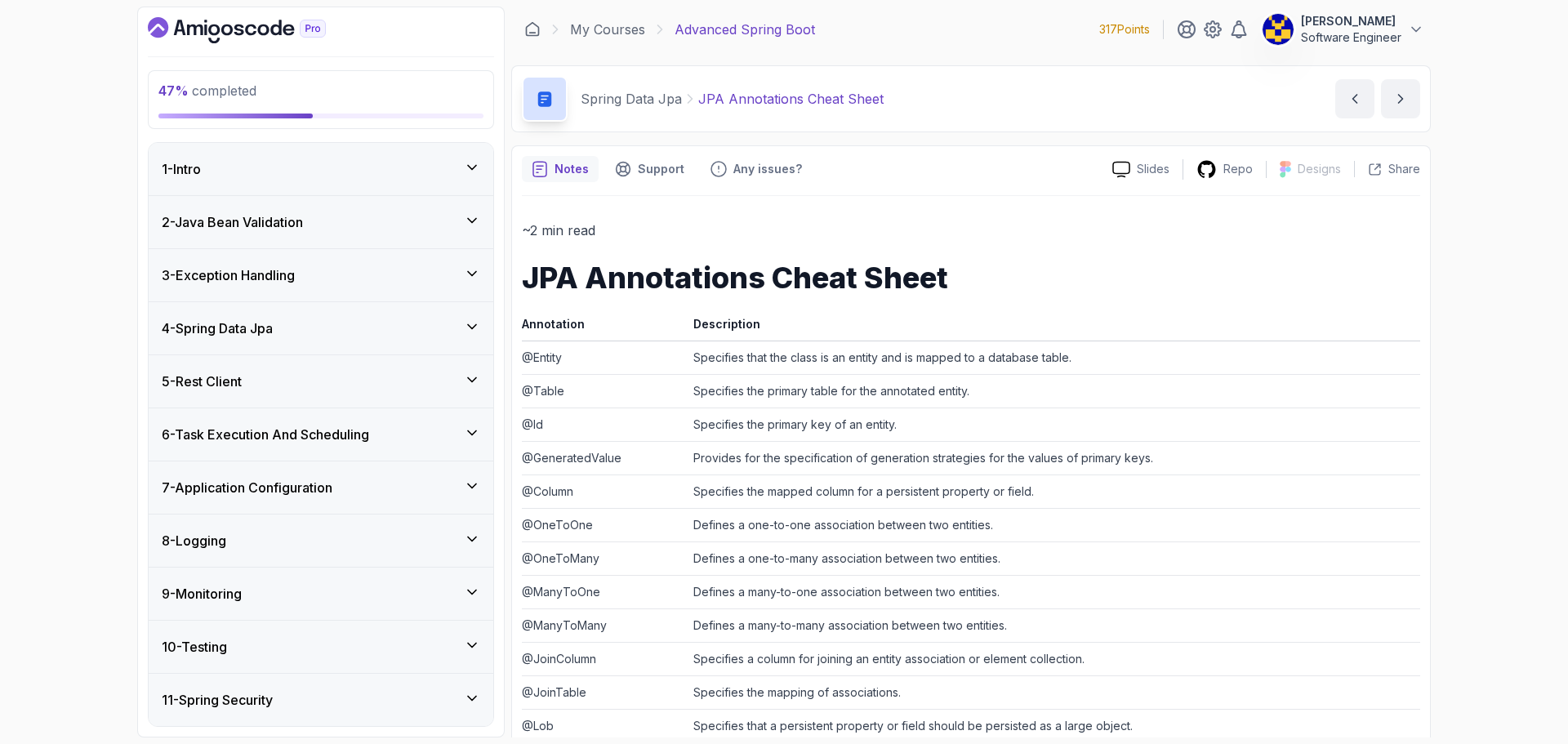
click at [311, 370] on div "5 - Rest Client" at bounding box center [321, 381] width 345 height 52
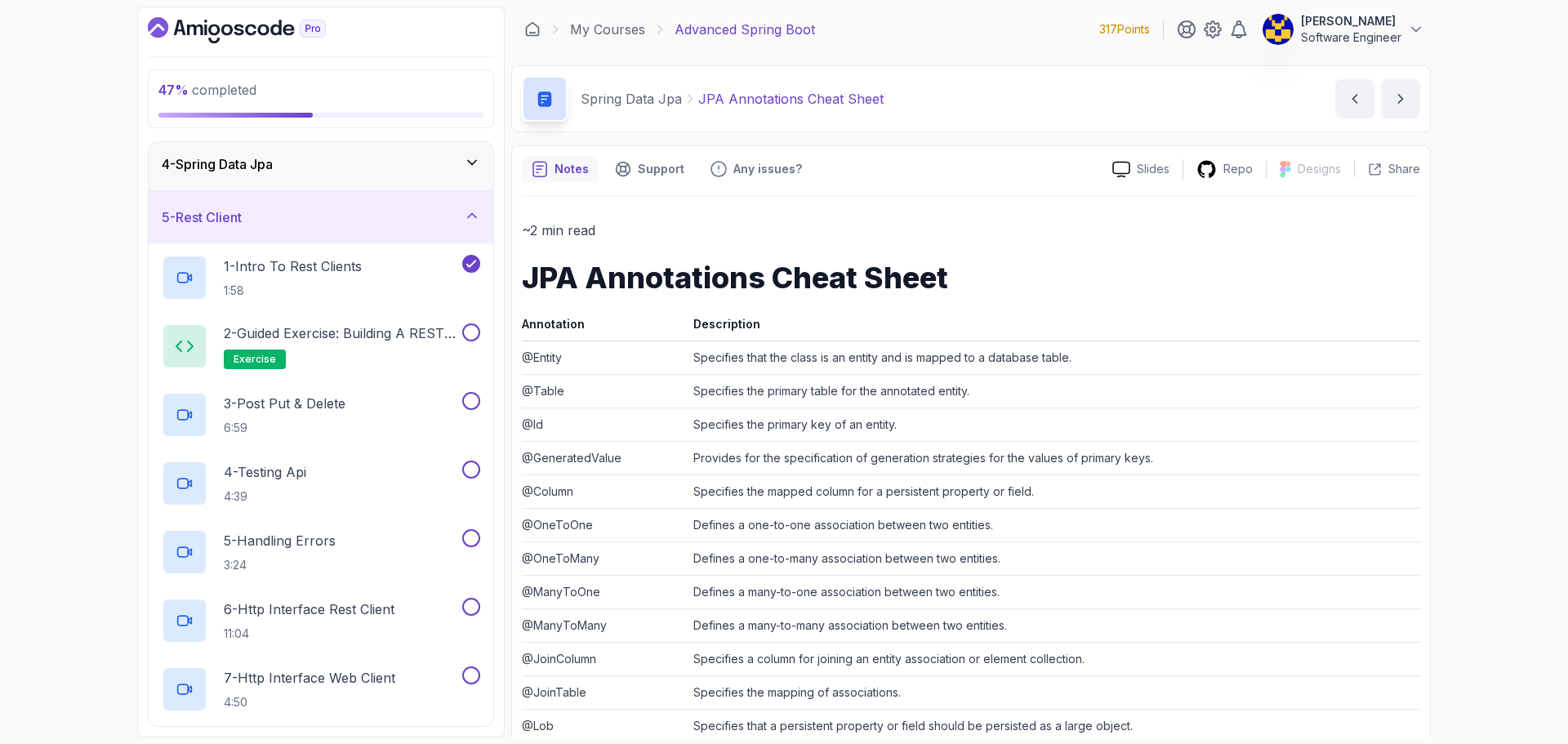
click at [343, 220] on div "5 - Rest Client" at bounding box center [321, 218] width 318 height 20
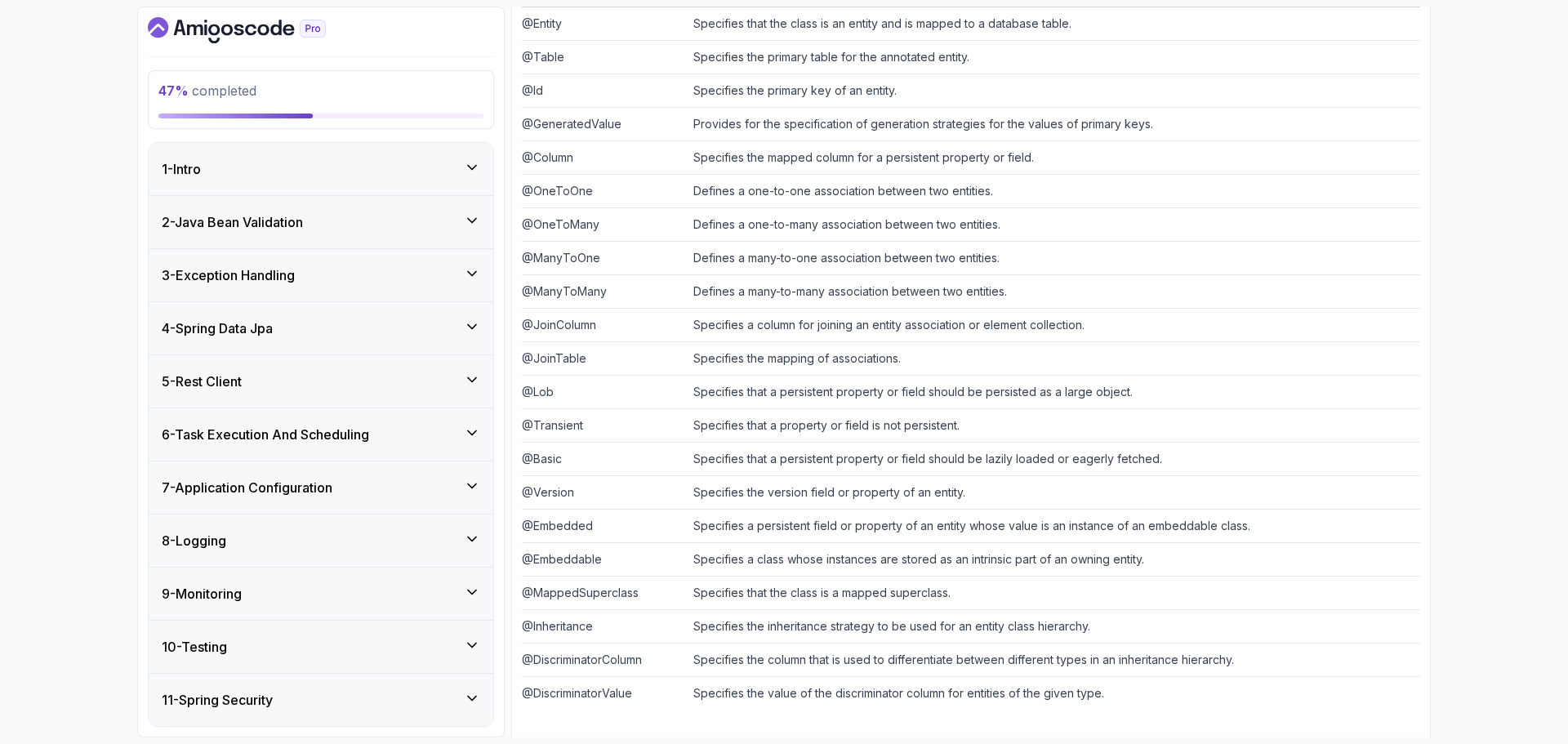
scroll to position [339, 0]
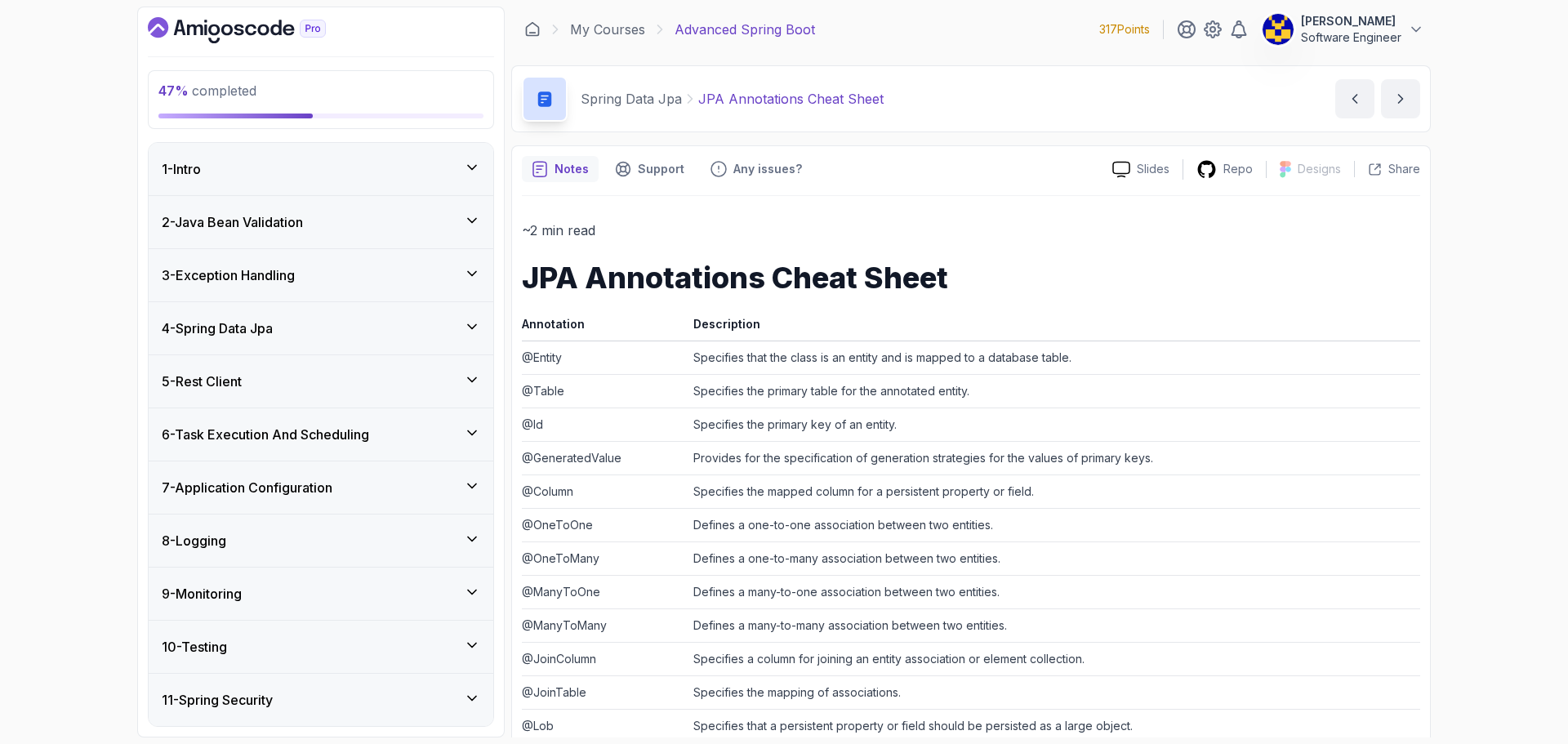
scroll to position [339, 0]
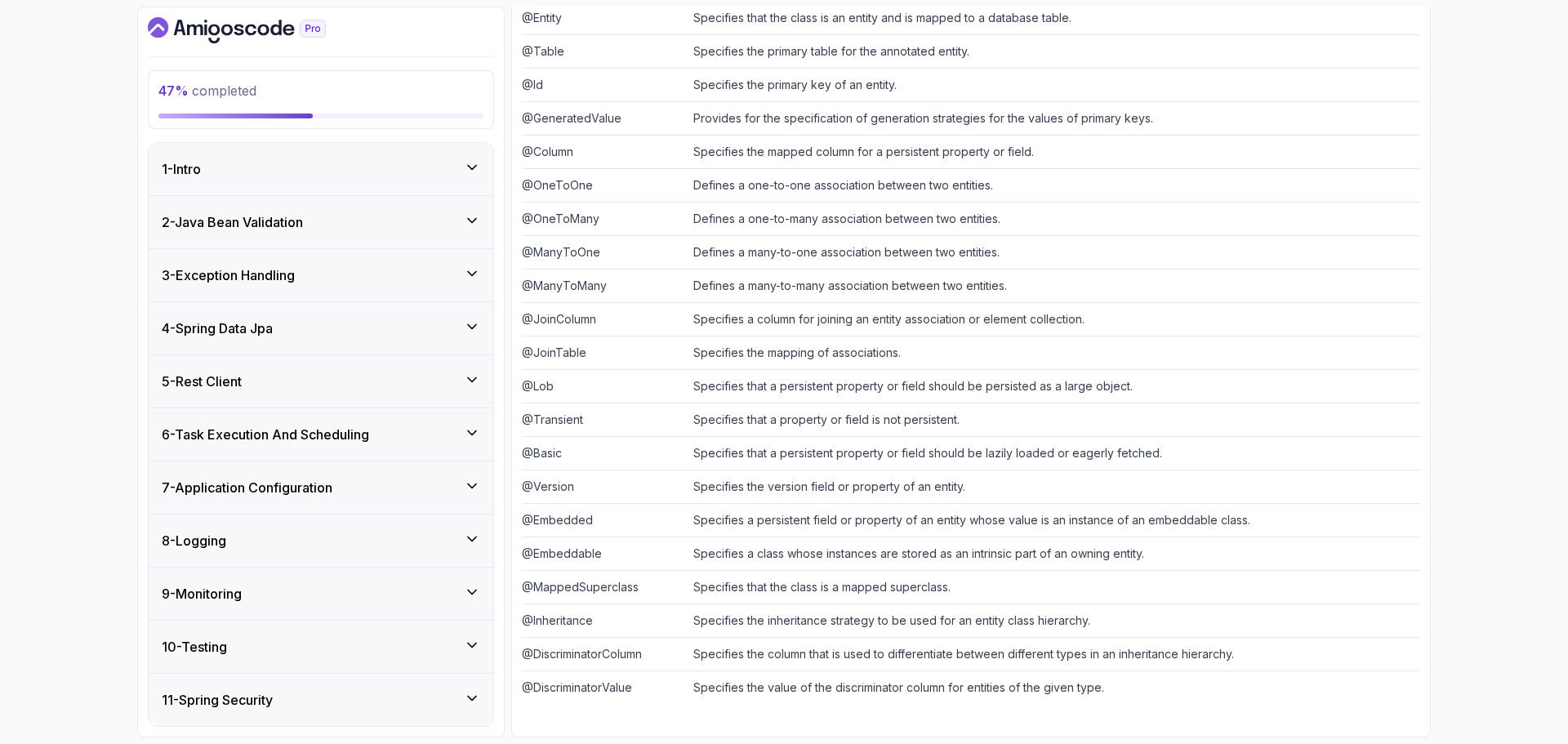
click at [308, 559] on div "8 - Logging" at bounding box center [321, 540] width 345 height 52
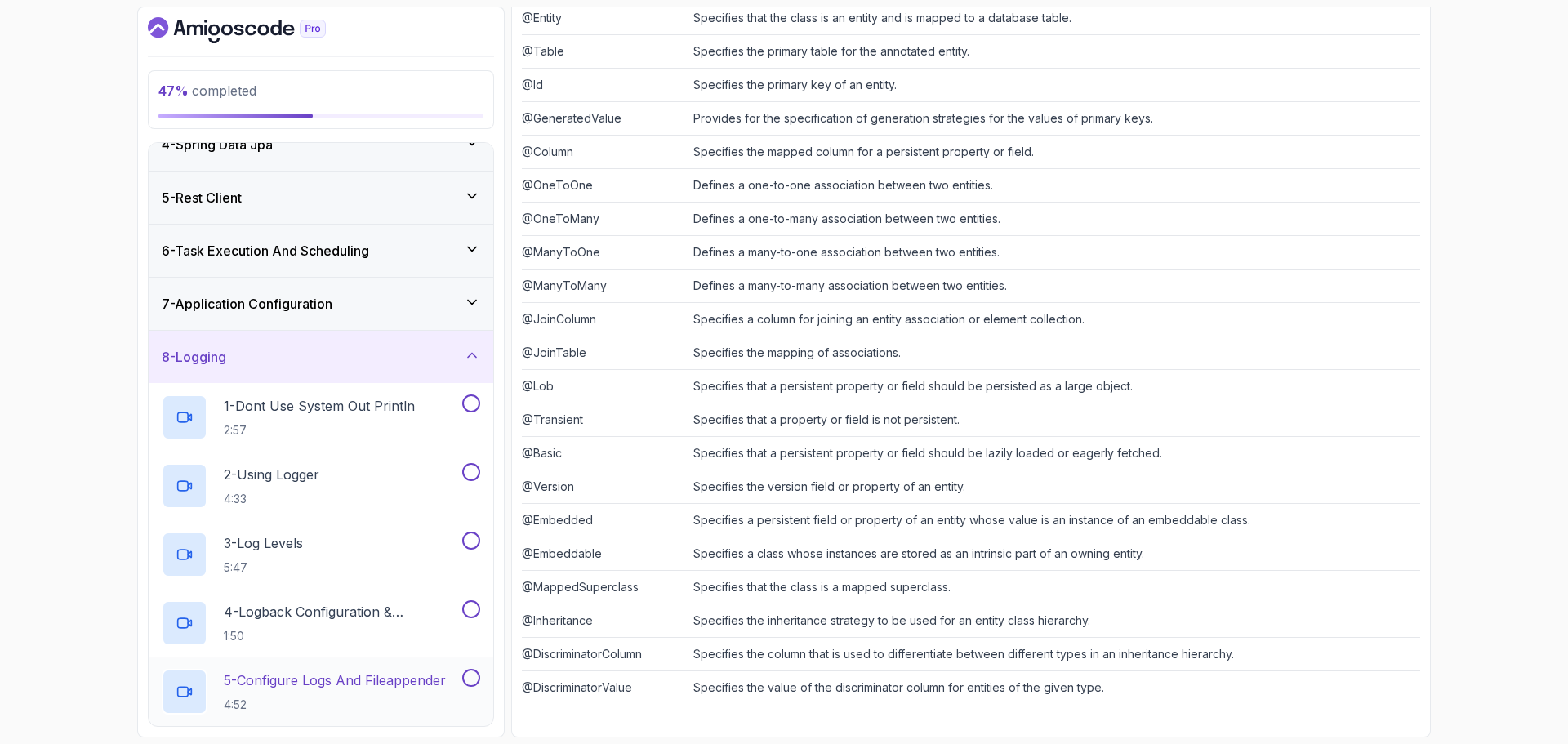
scroll to position [326, 0]
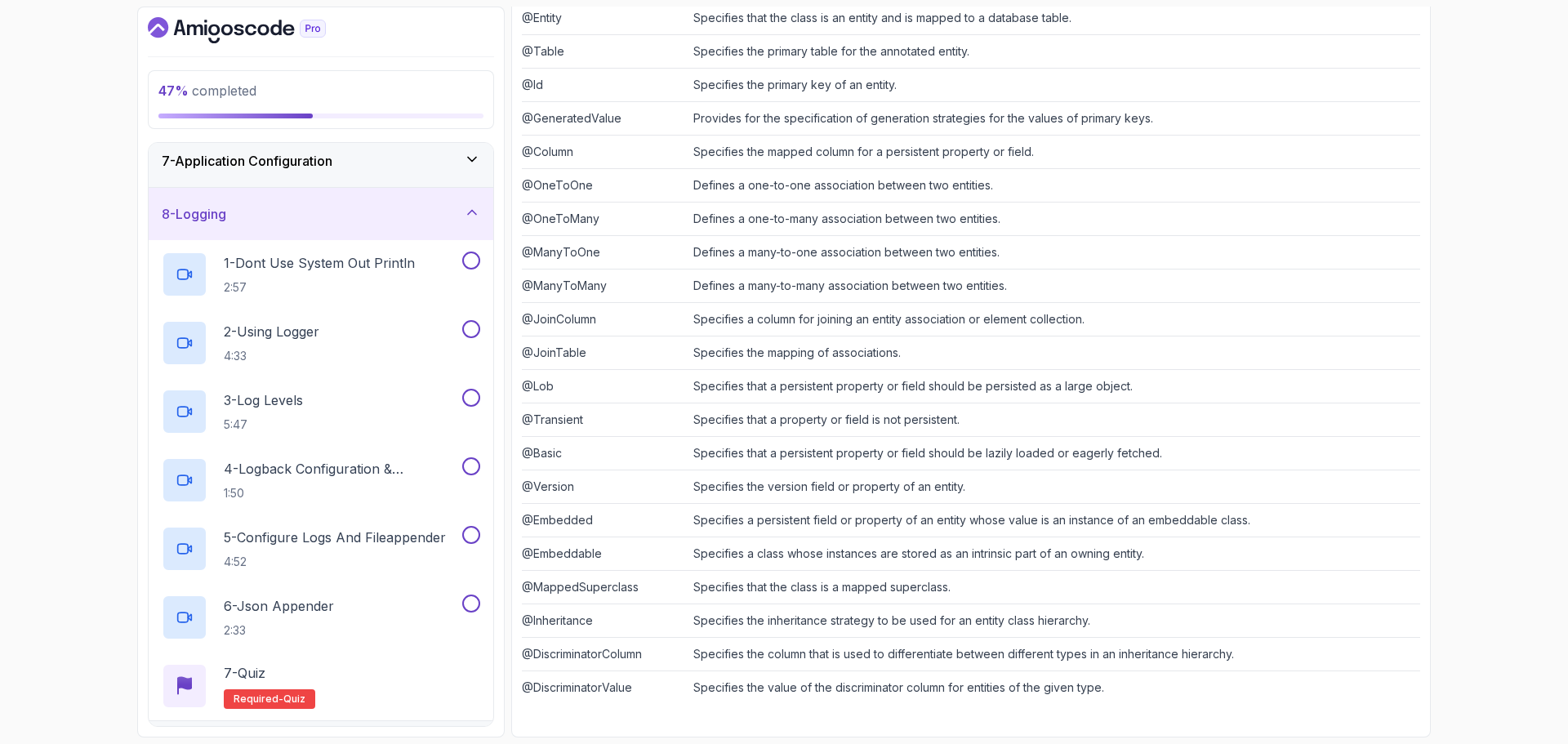
click at [331, 208] on div "8 - Logging" at bounding box center [321, 214] width 318 height 20
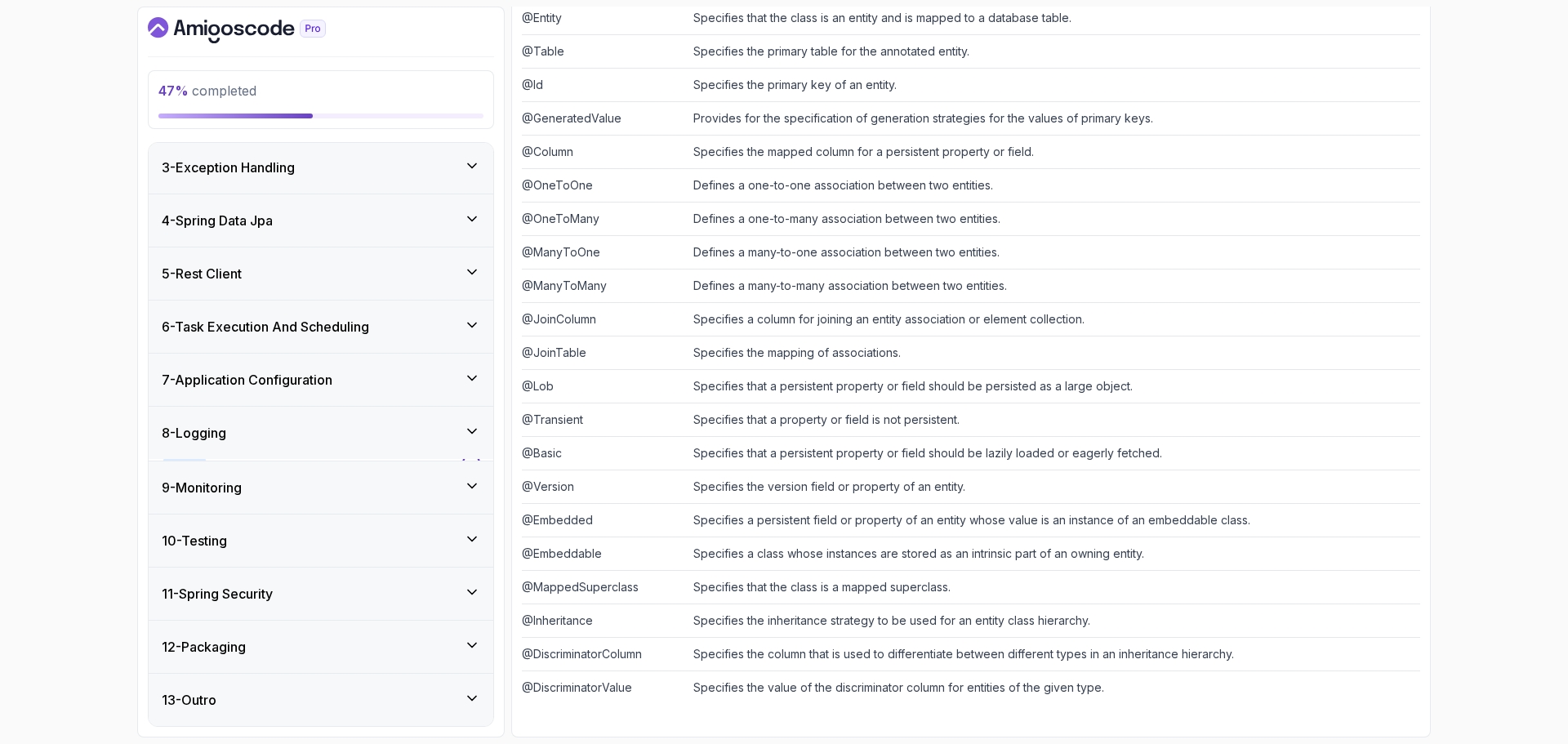
scroll to position [106, 0]
click at [346, 390] on div "7 - Application Configuration" at bounding box center [321, 381] width 318 height 20
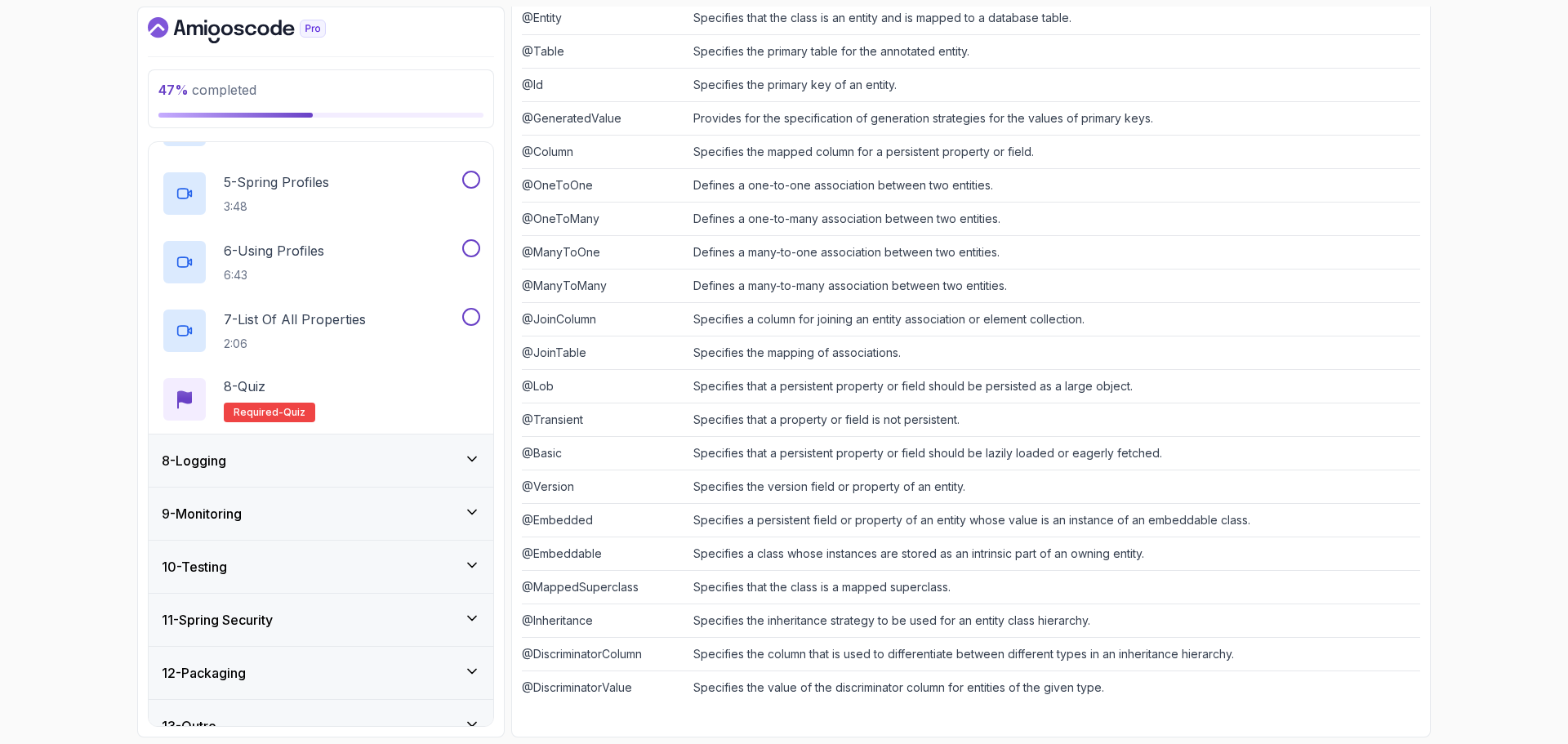
scroll to position [654, 0]
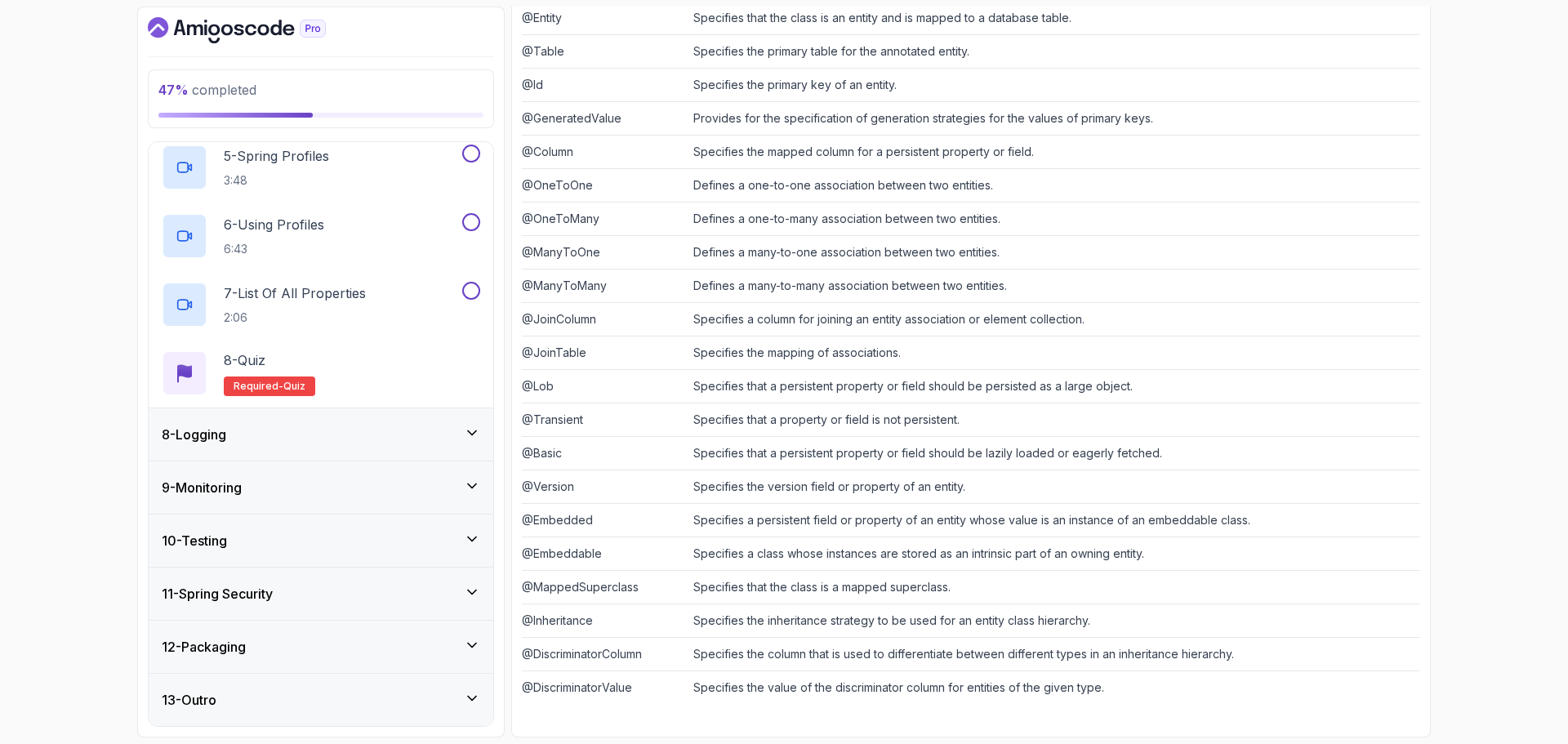
click at [342, 601] on div "11 - Spring Security" at bounding box center [321, 593] width 318 height 20
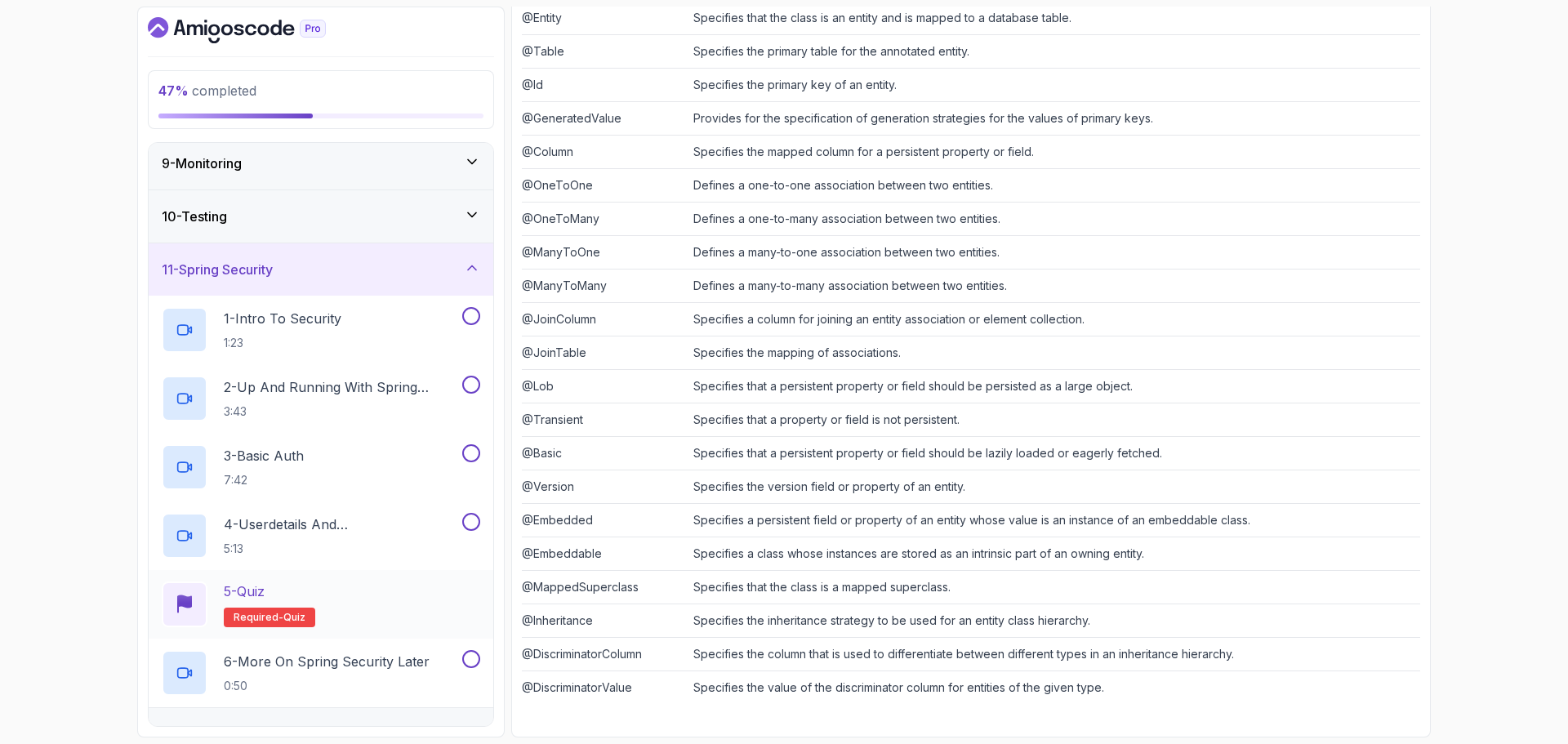
scroll to position [433, 0]
click at [317, 257] on div "11 - Spring Security" at bounding box center [321, 267] width 318 height 20
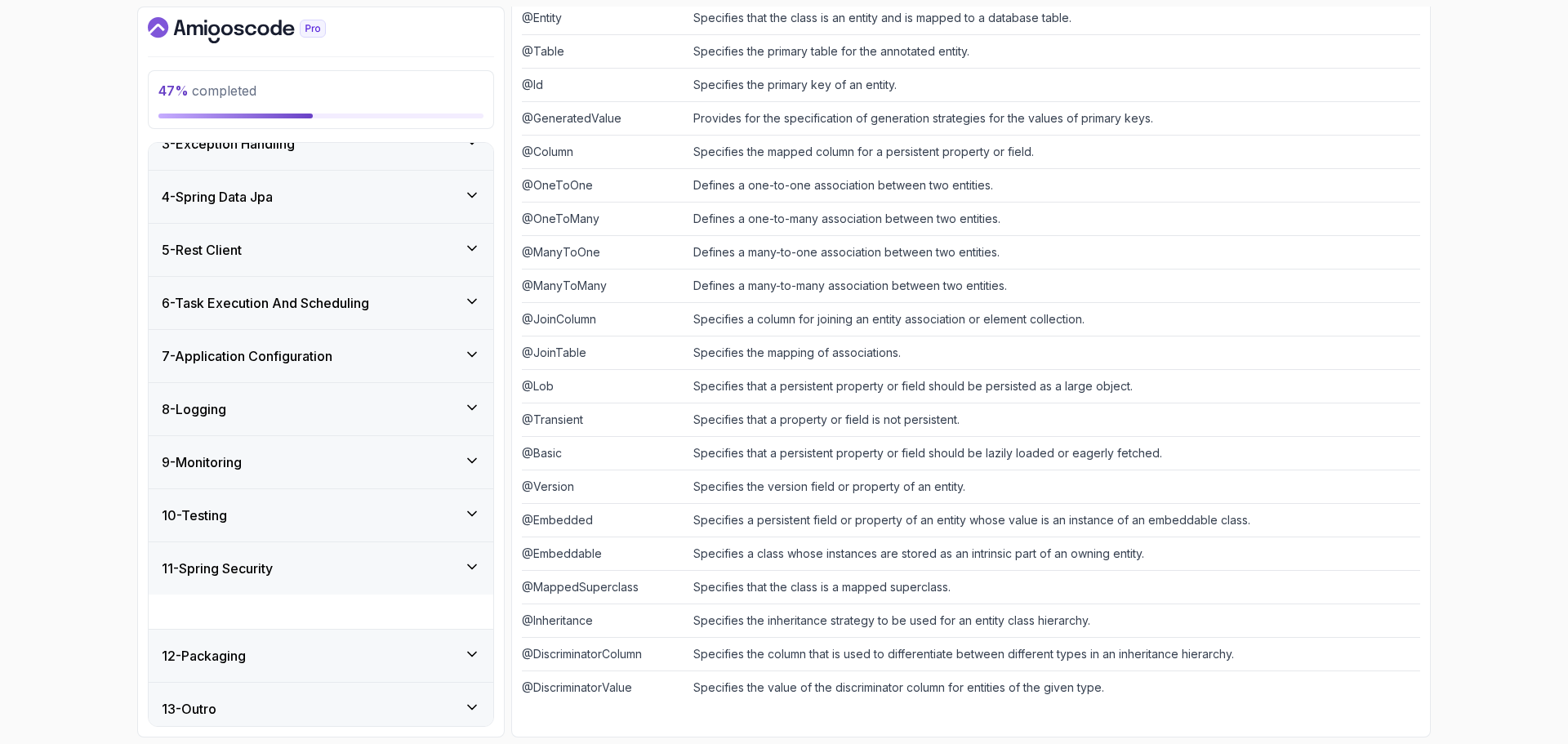
scroll to position [106, 0]
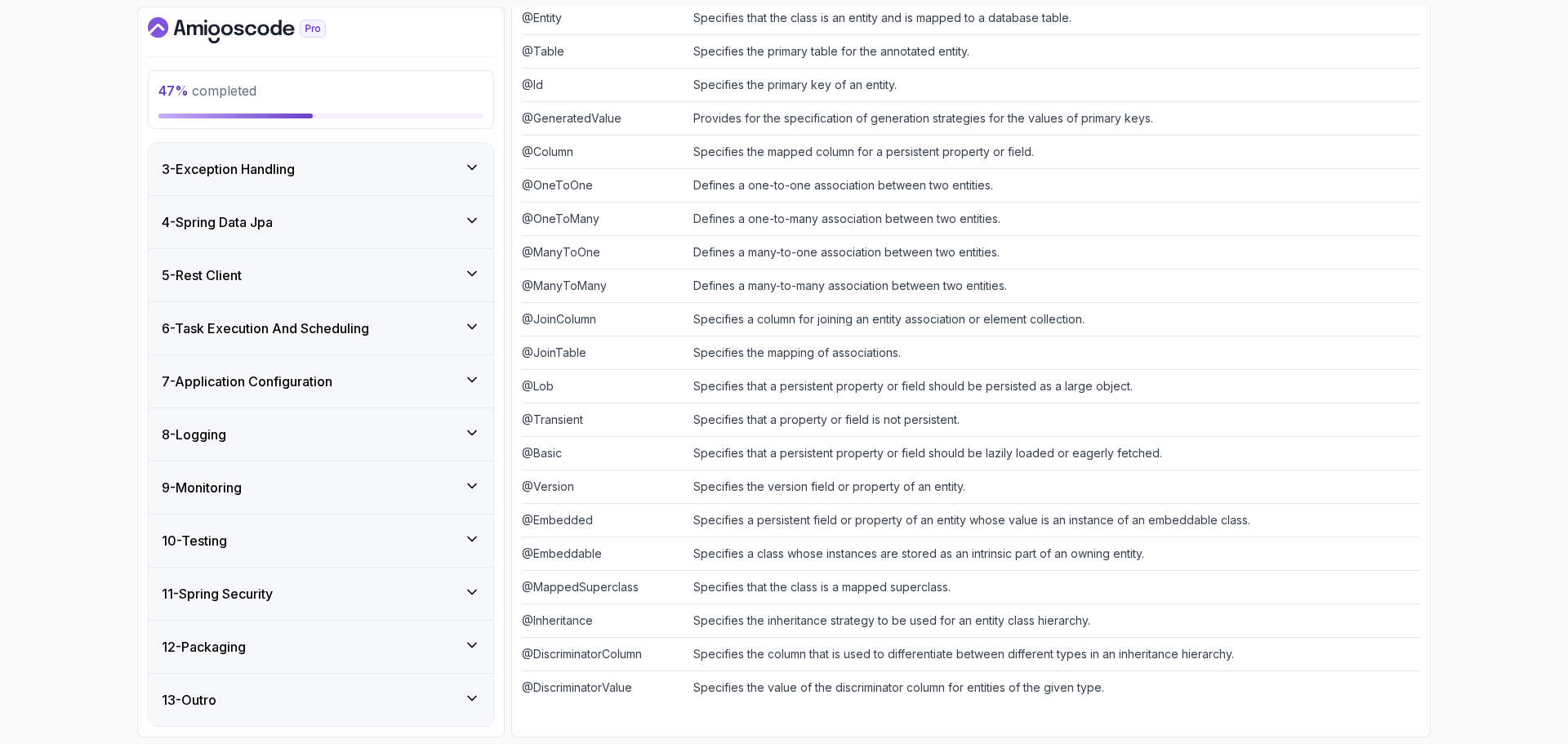
drag, startPoint x: 328, startPoint y: 657, endPoint x: 315, endPoint y: 587, distance: 71.2
click at [328, 657] on div "12 - Packaging" at bounding box center [321, 646] width 345 height 52
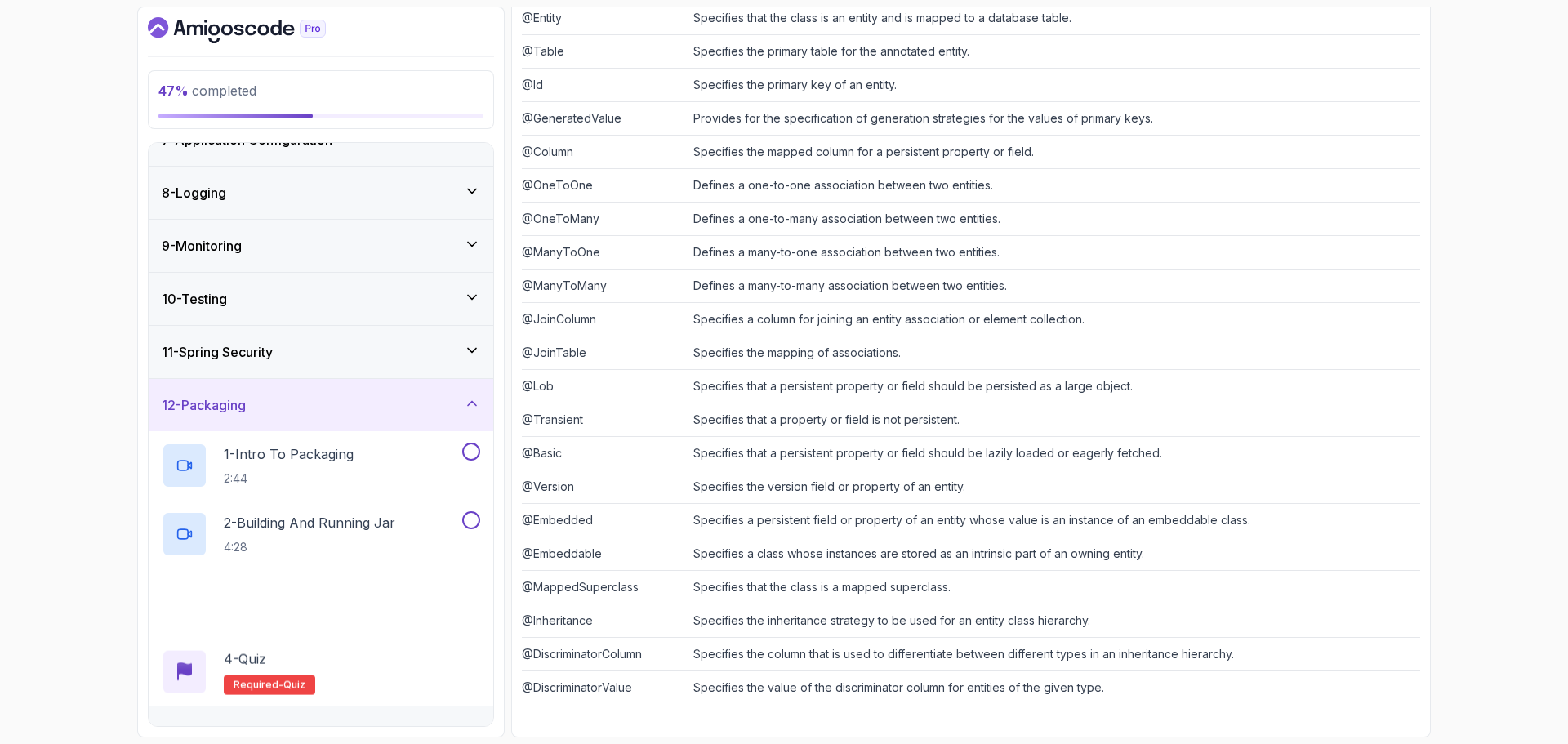
scroll to position [381, 0]
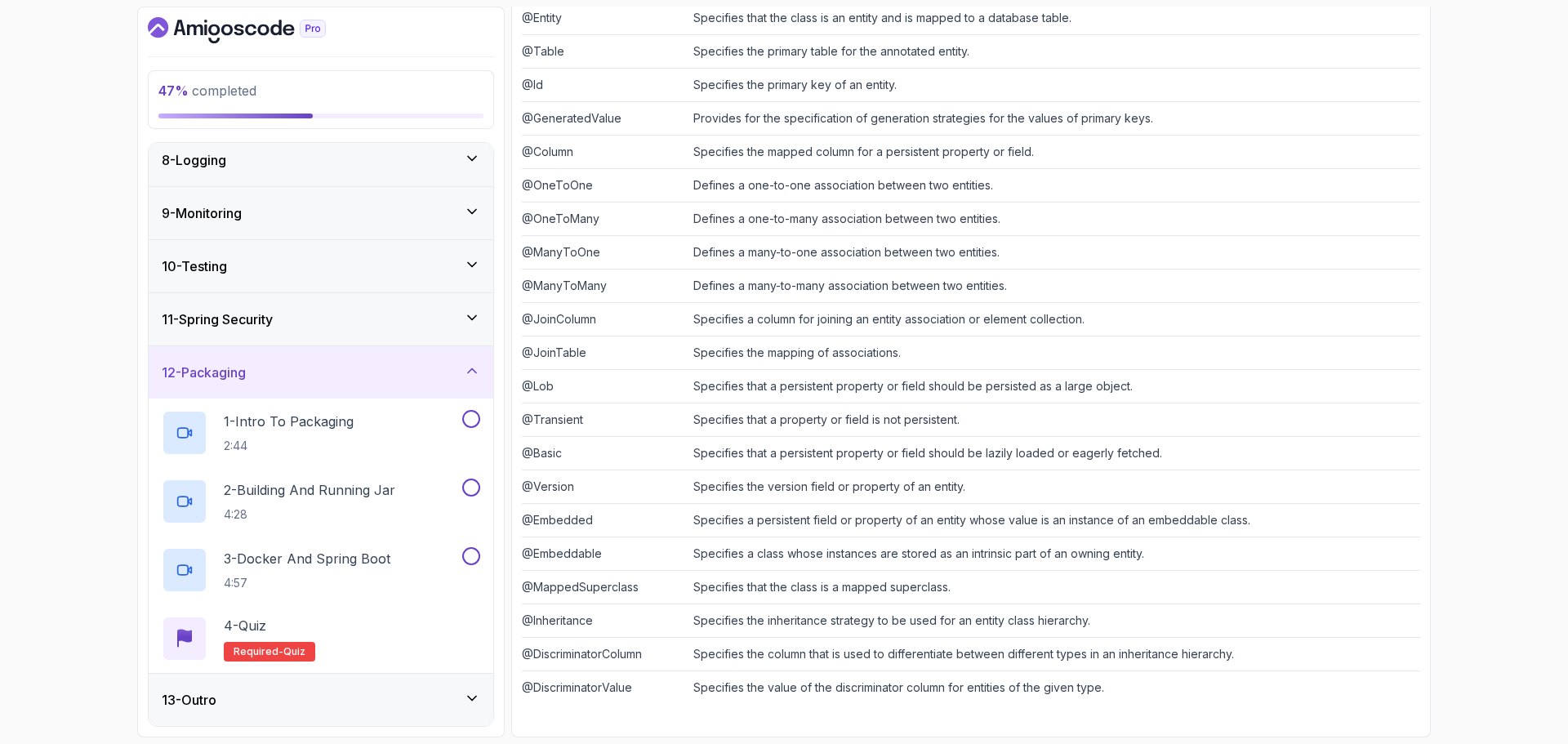
click at [303, 382] on div "12 - Packaging" at bounding box center [321, 372] width 345 height 52
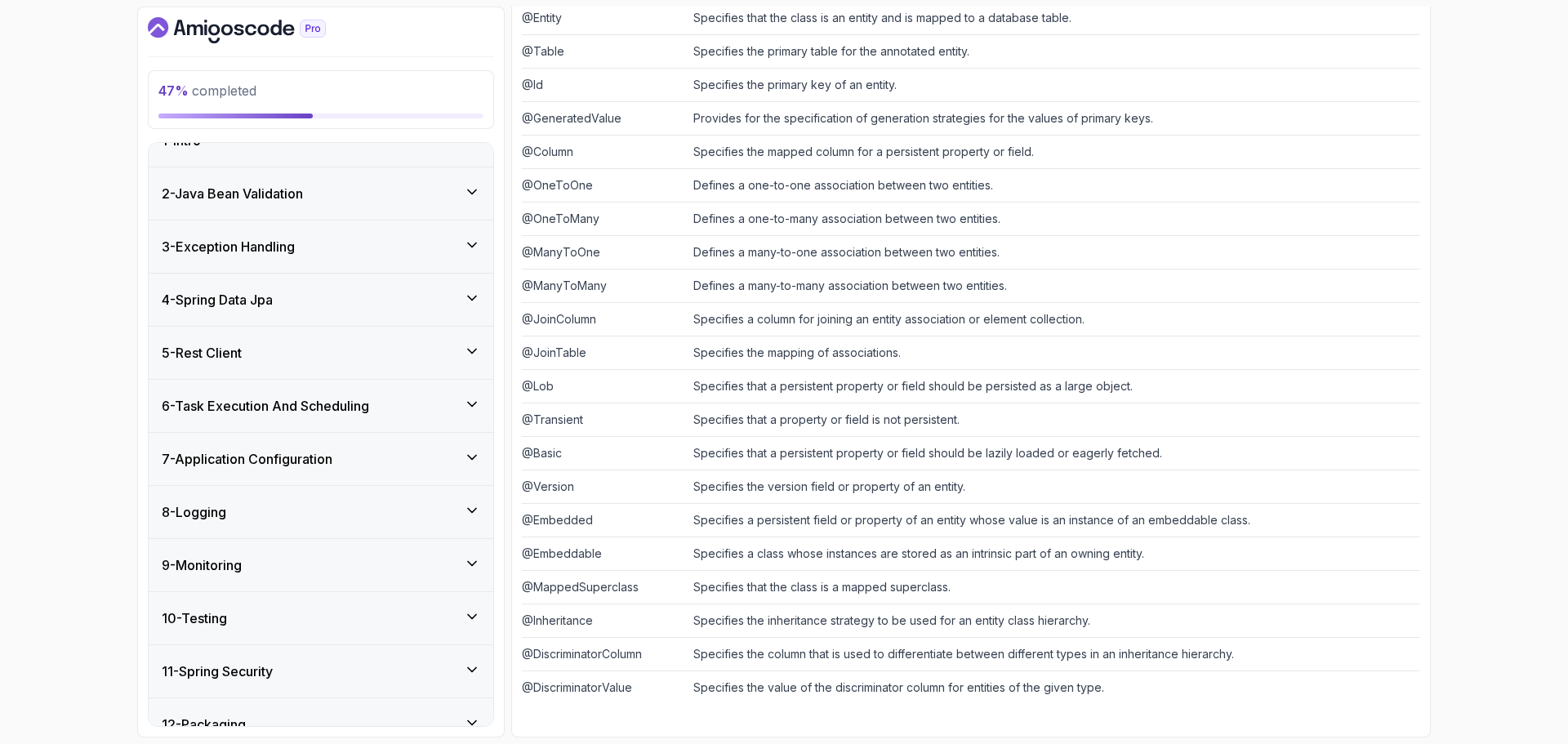
scroll to position [25, 0]
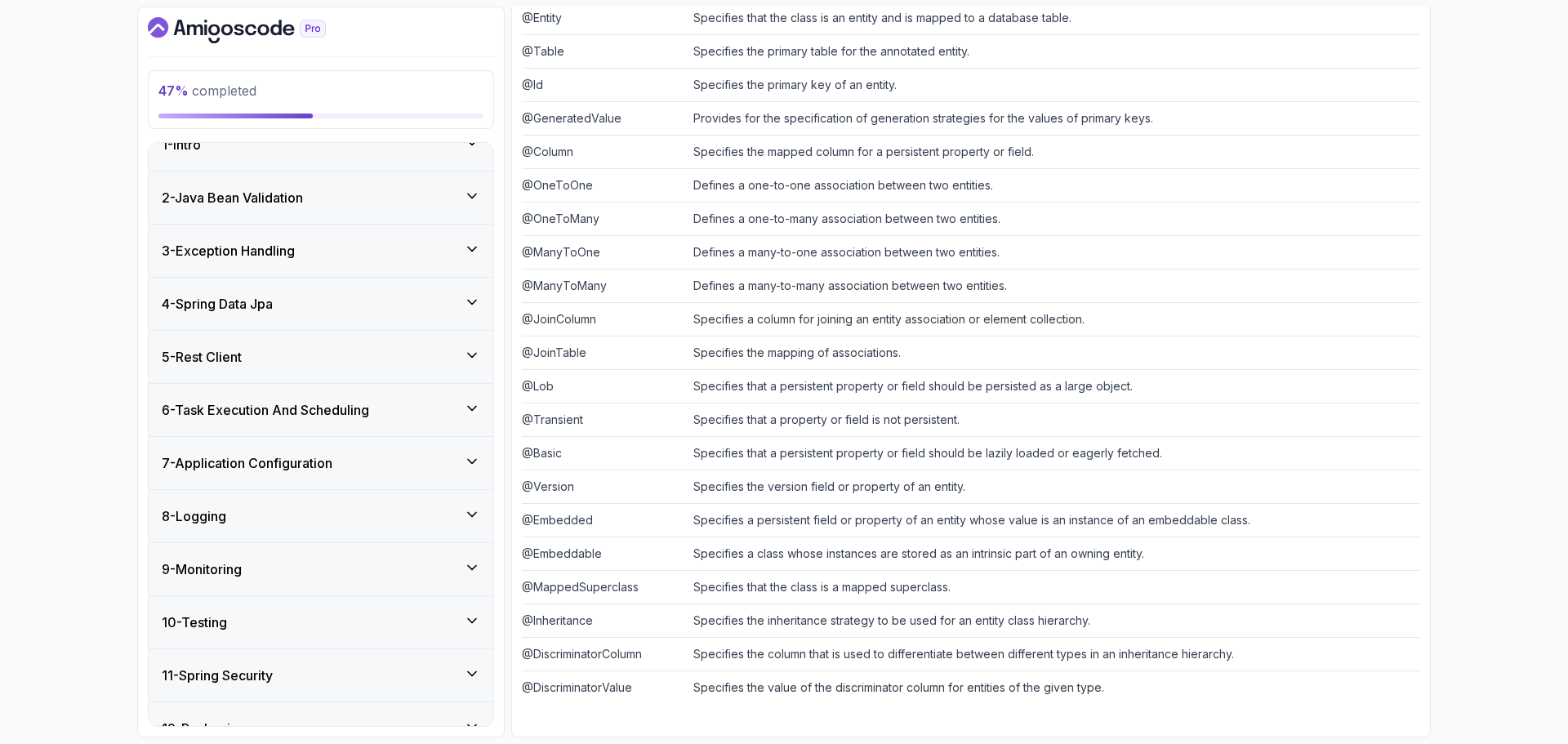
click at [278, 355] on div "5 - Rest Client" at bounding box center [321, 357] width 318 height 20
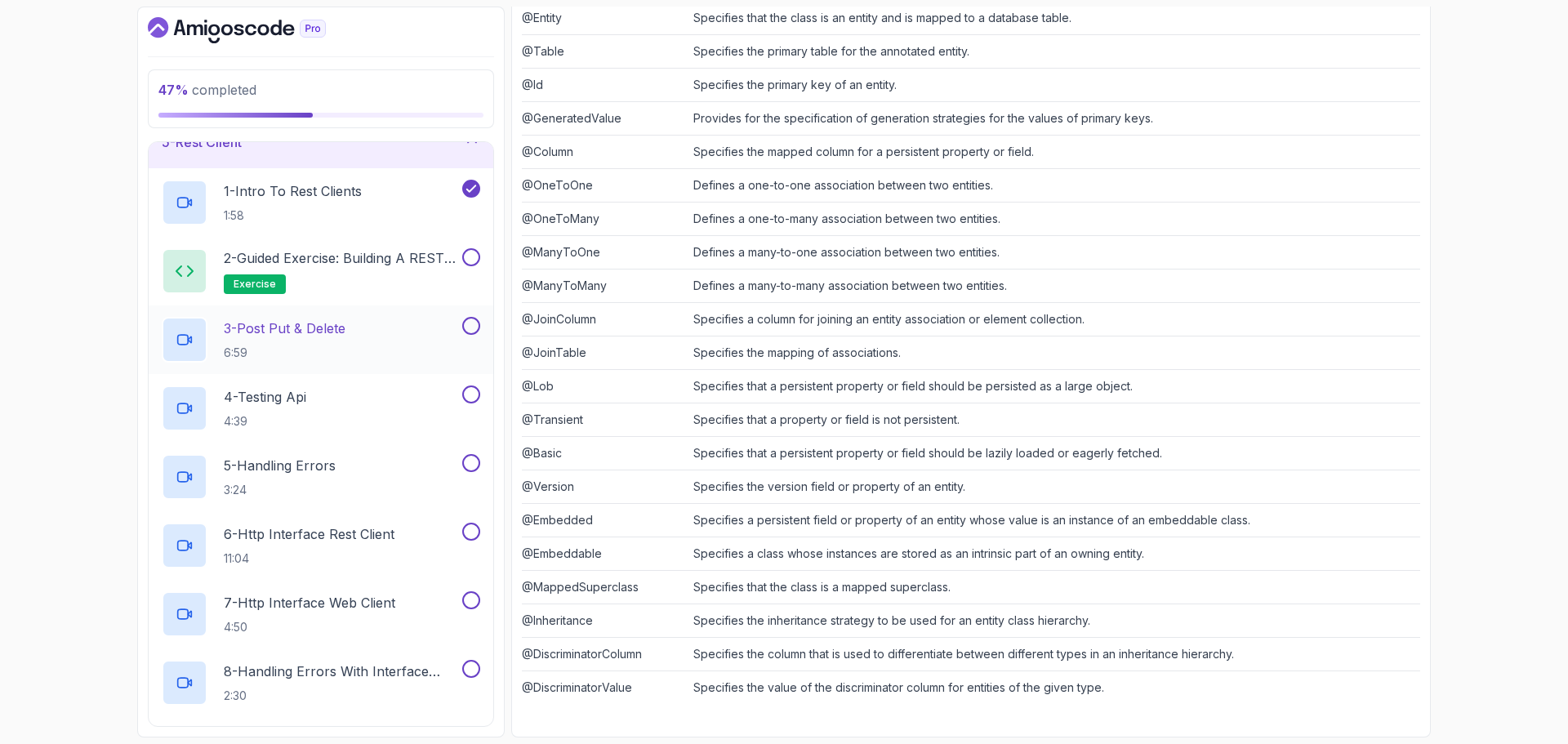
scroll to position [269, 0]
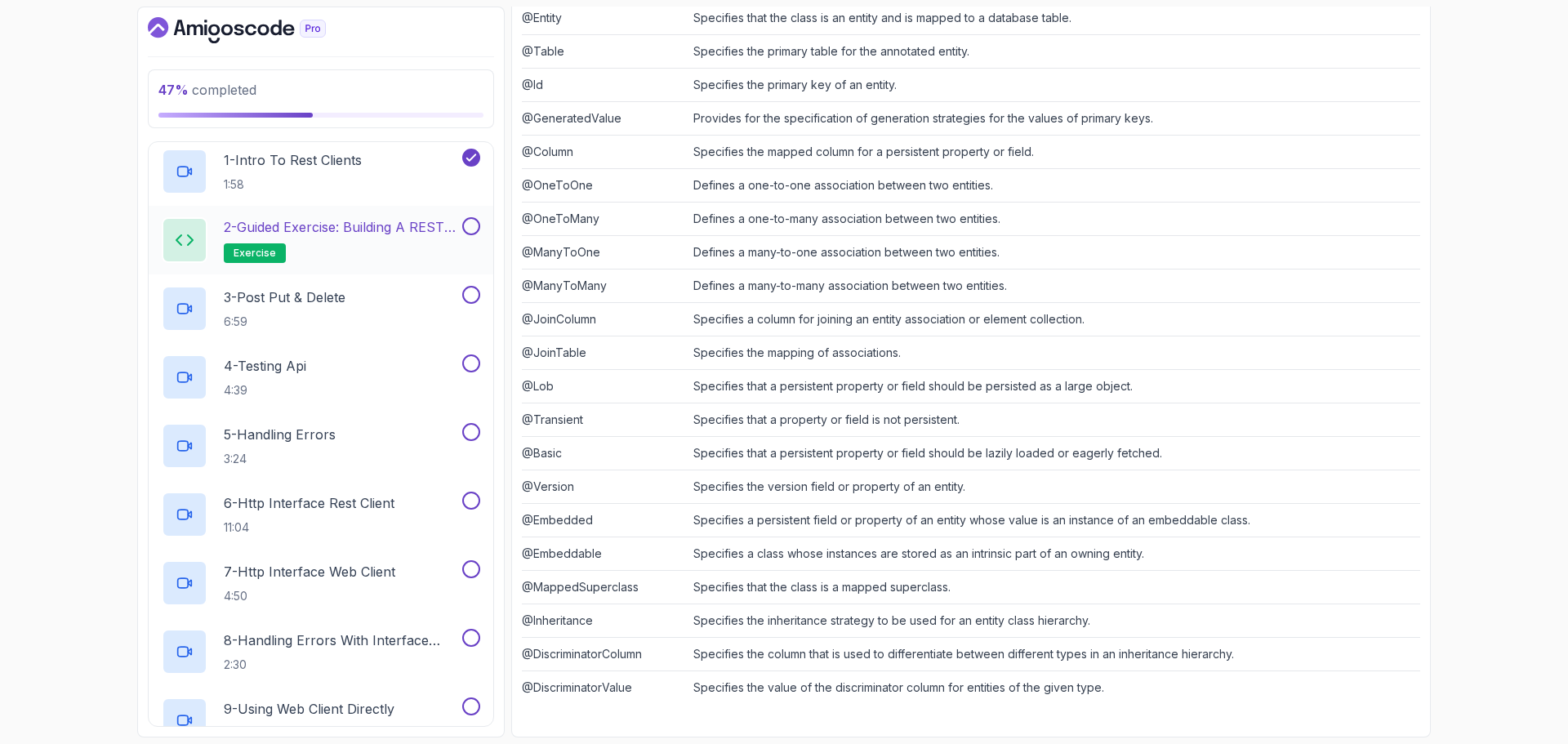
click at [366, 250] on h2 "2 - Guided Exercise: Building a REST Client exercise" at bounding box center [340, 240] width 235 height 45
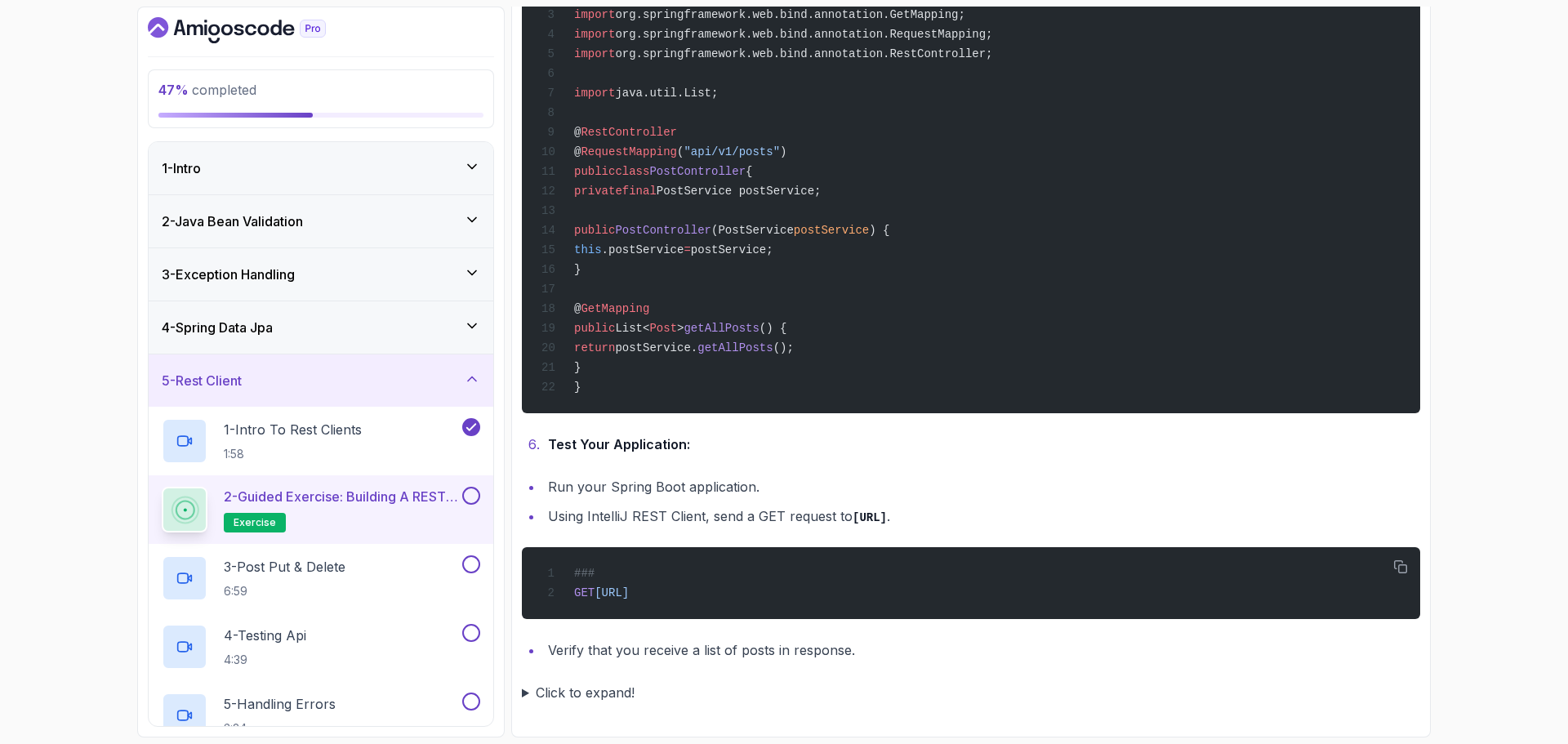
click at [299, 372] on div "5 - Rest Client" at bounding box center [321, 381] width 318 height 20
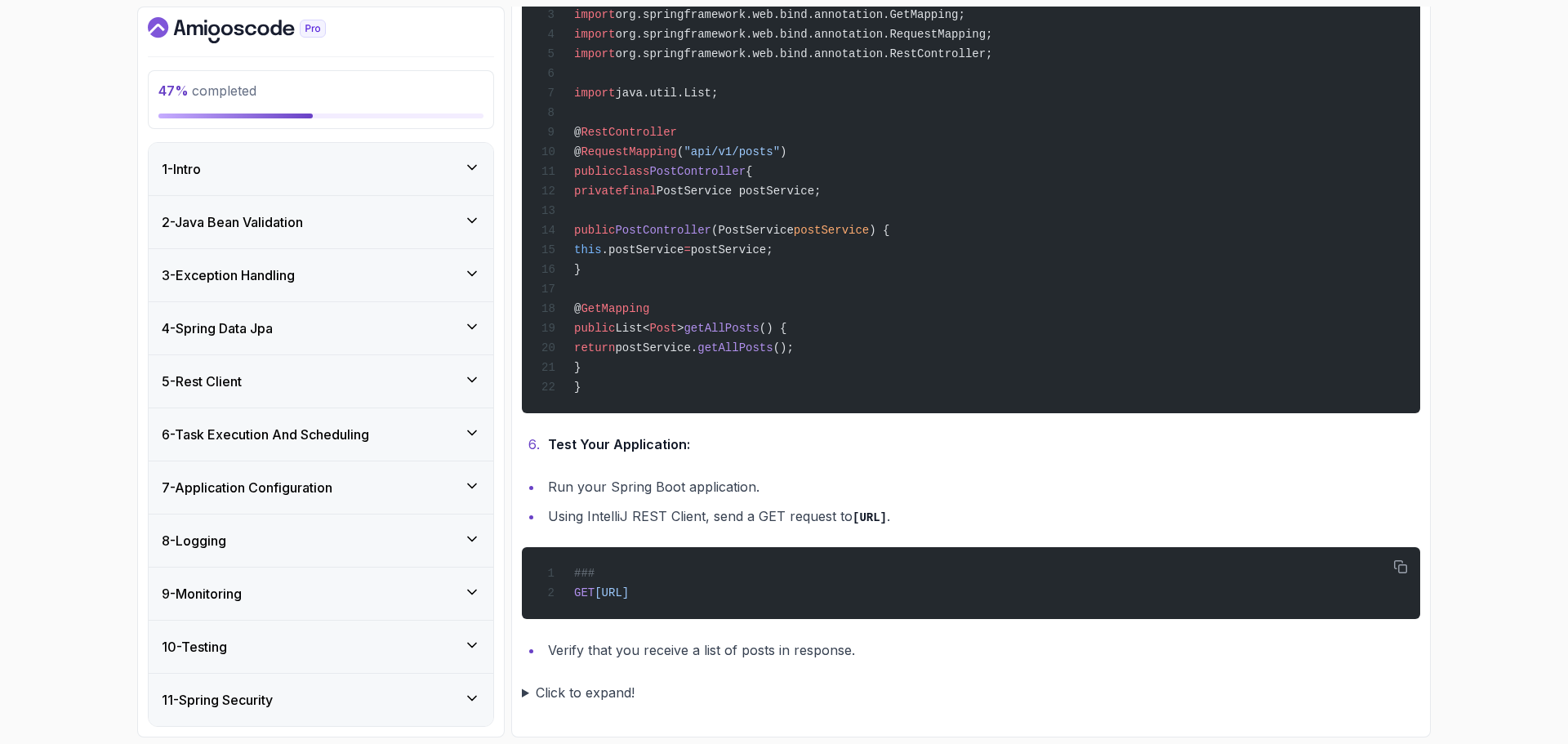
click at [296, 374] on div "5 - Rest Client" at bounding box center [321, 381] width 318 height 20
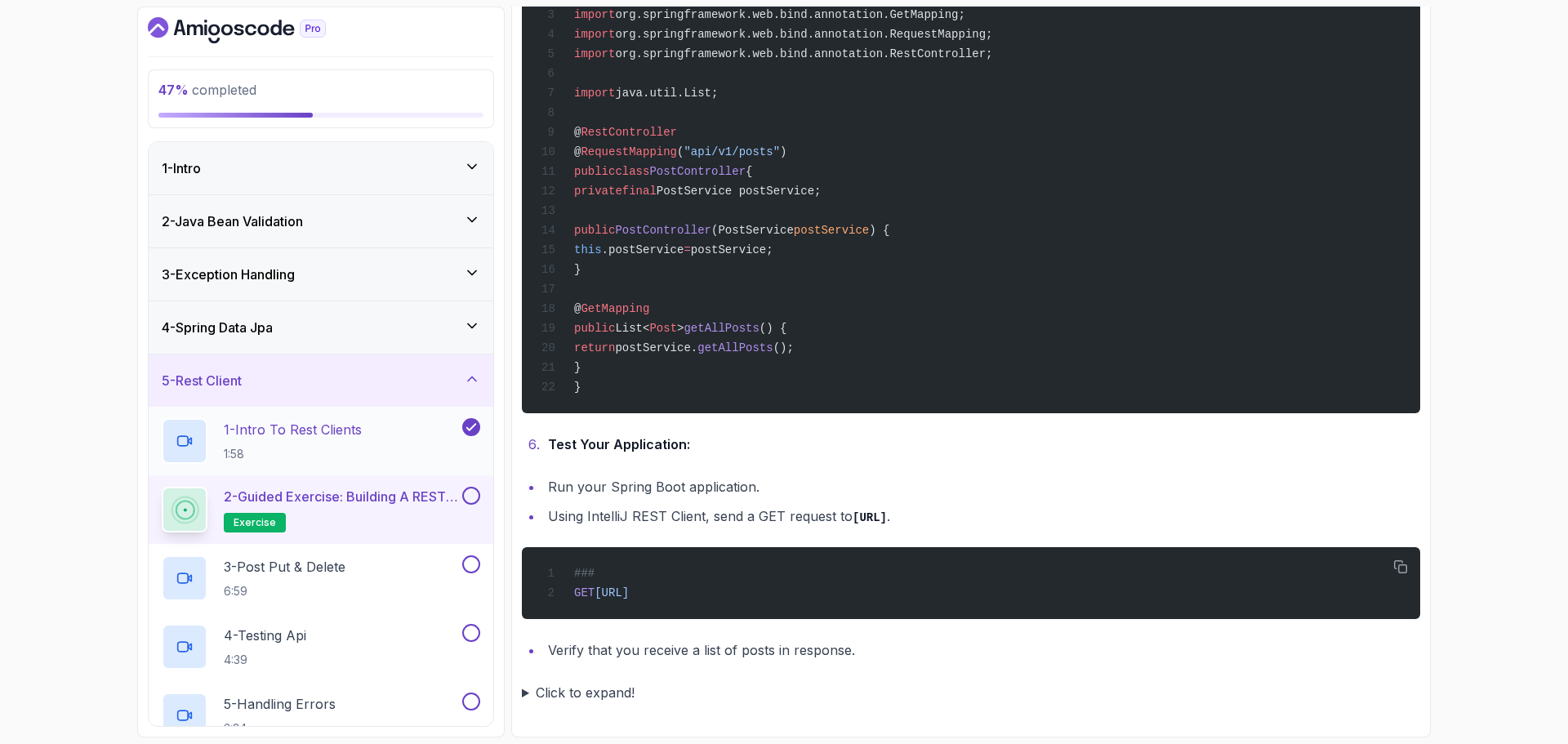
click at [331, 443] on h2 "1 - Intro To Rest Clients 1:58" at bounding box center [292, 441] width 138 height 43
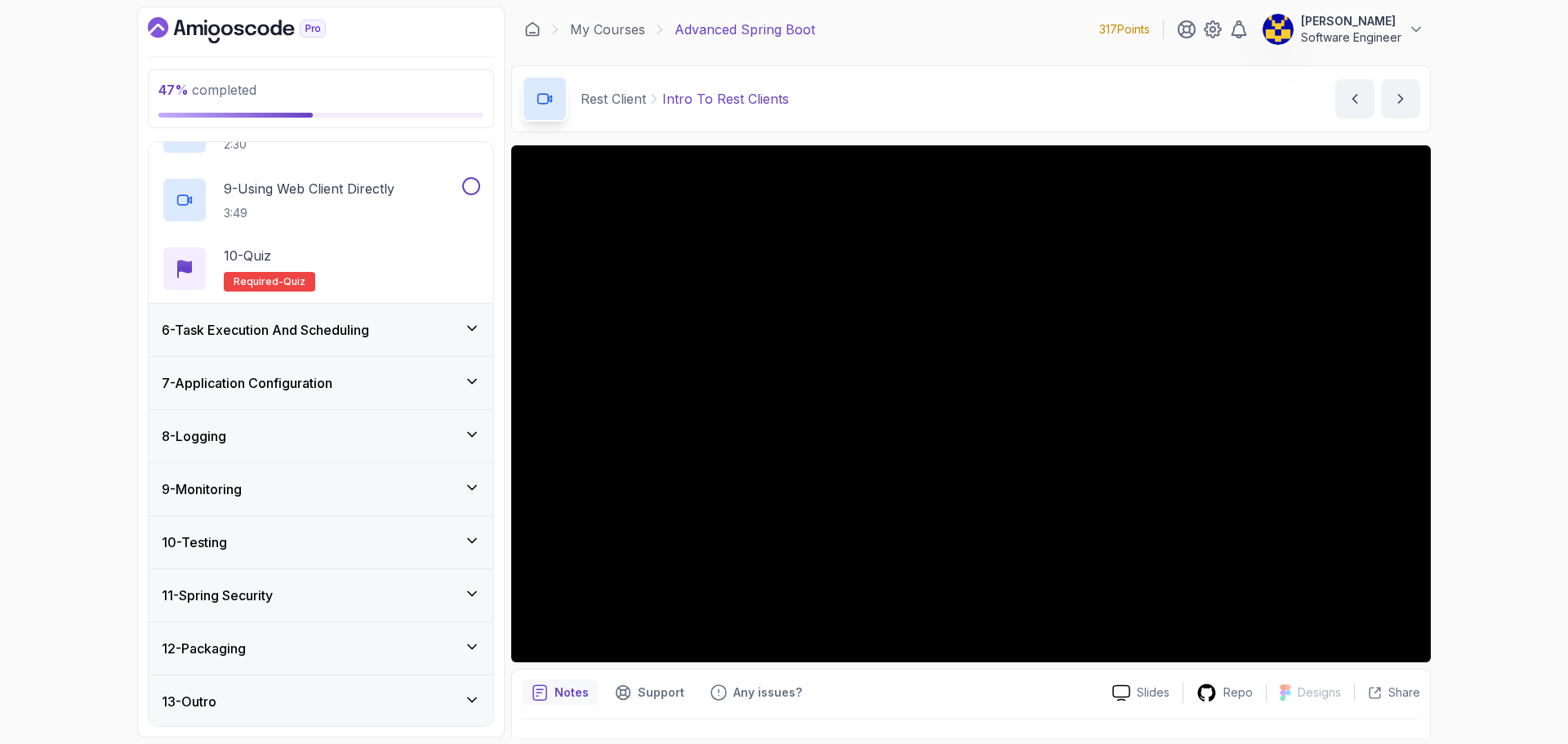
scroll to position [791, 0]
